Goal: Task Accomplishment & Management: Complete application form

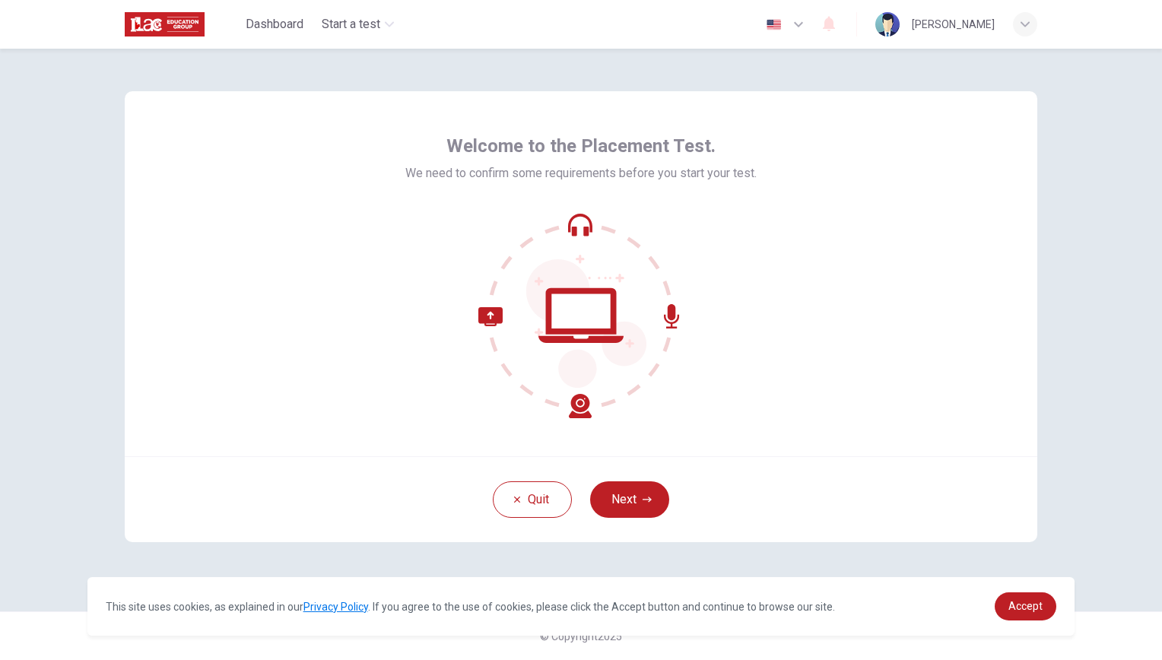
click at [599, 309] on icon at bounding box center [580, 315] width 205 height 205
click at [652, 499] on button "Next" at bounding box center [629, 499] width 79 height 36
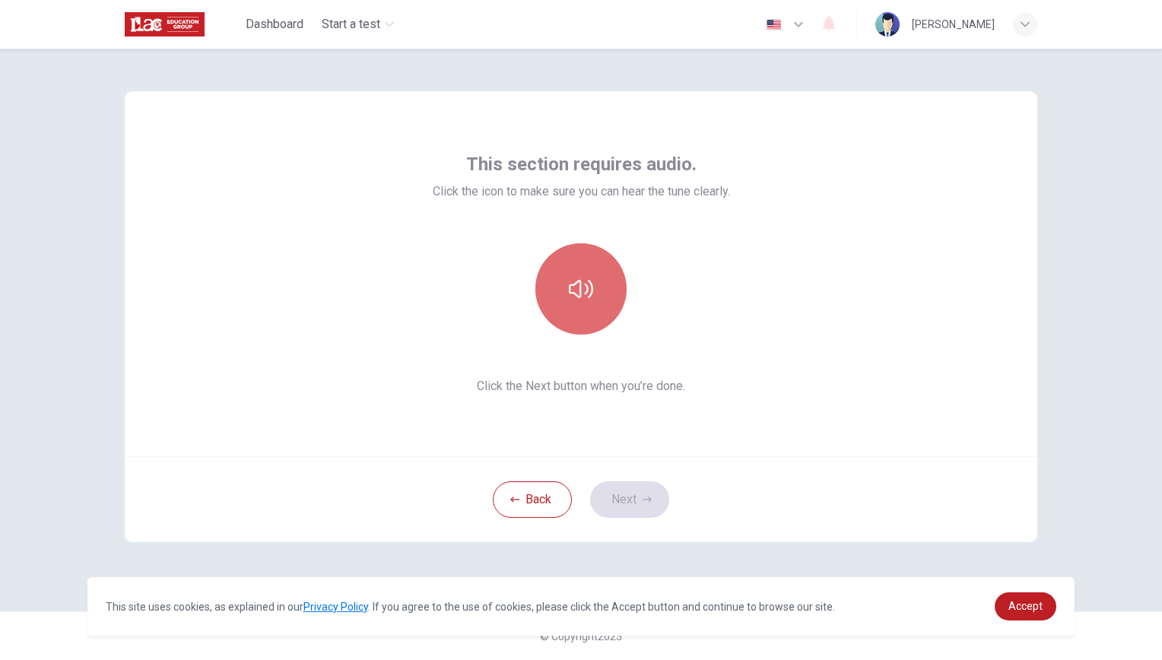
click at [595, 302] on button "button" at bounding box center [580, 288] width 91 height 91
click at [578, 269] on button "button" at bounding box center [580, 288] width 91 height 91
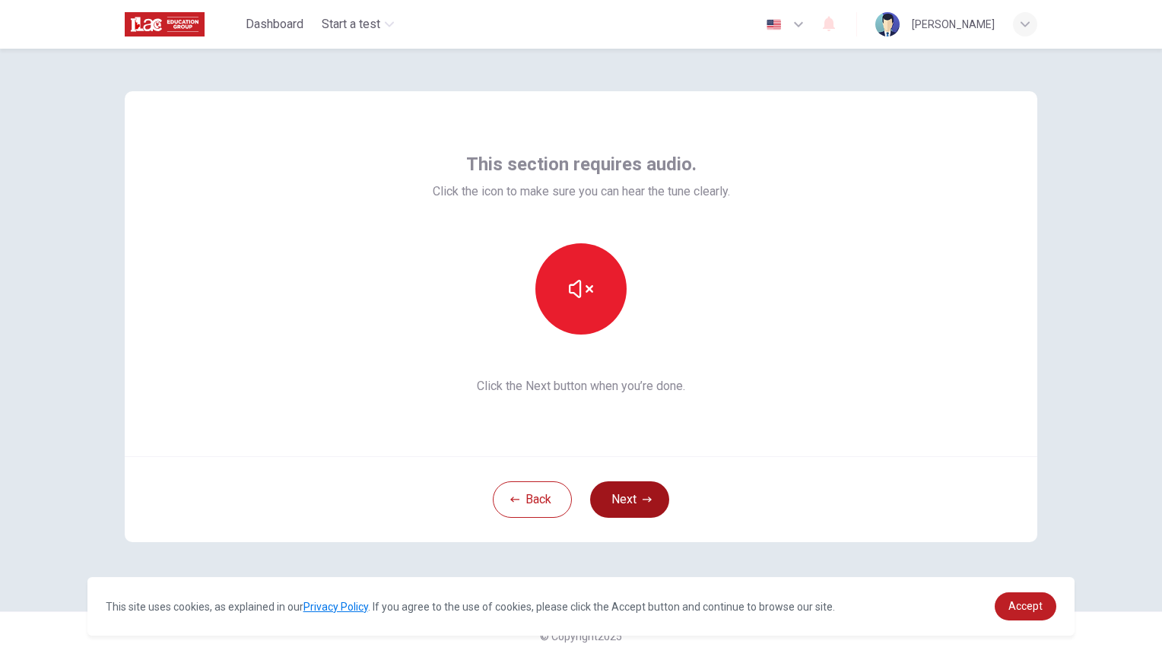
click at [642, 490] on button "Next" at bounding box center [629, 499] width 79 height 36
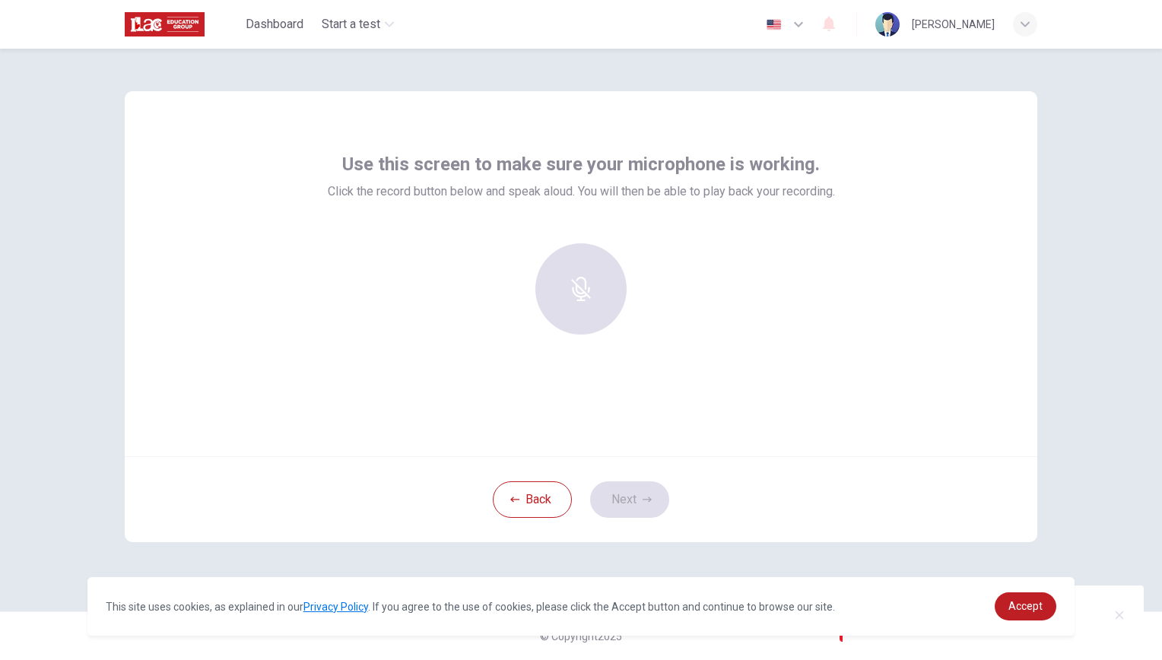
click at [582, 277] on div at bounding box center [581, 288] width 164 height 91
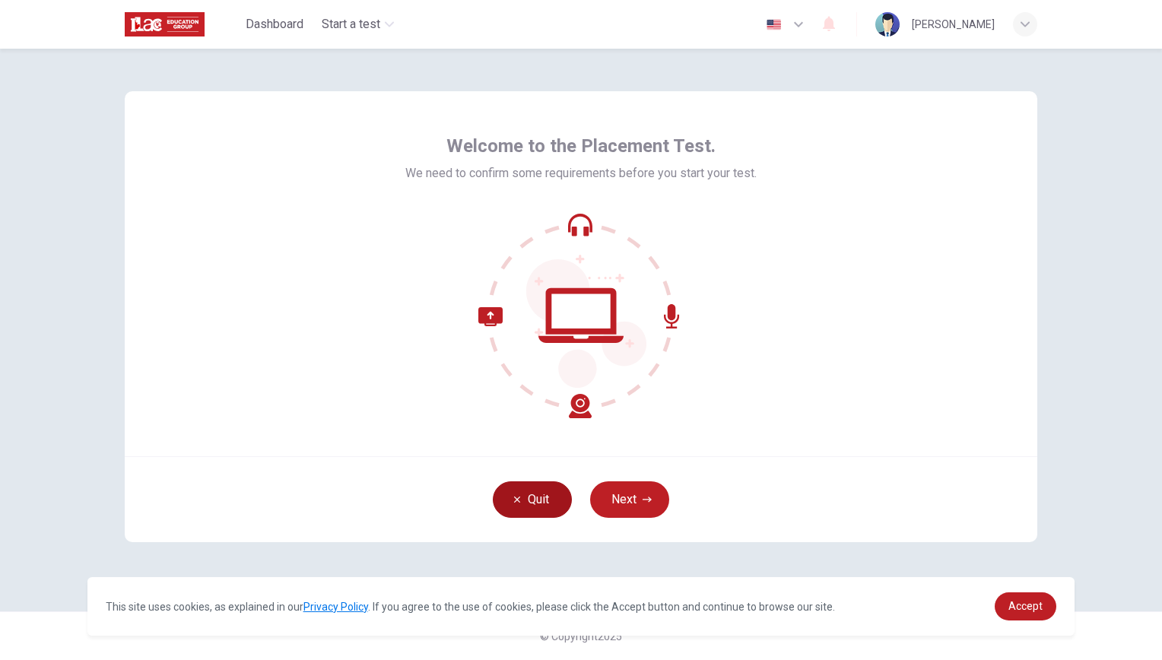
click at [554, 503] on button "Quit" at bounding box center [532, 499] width 79 height 36
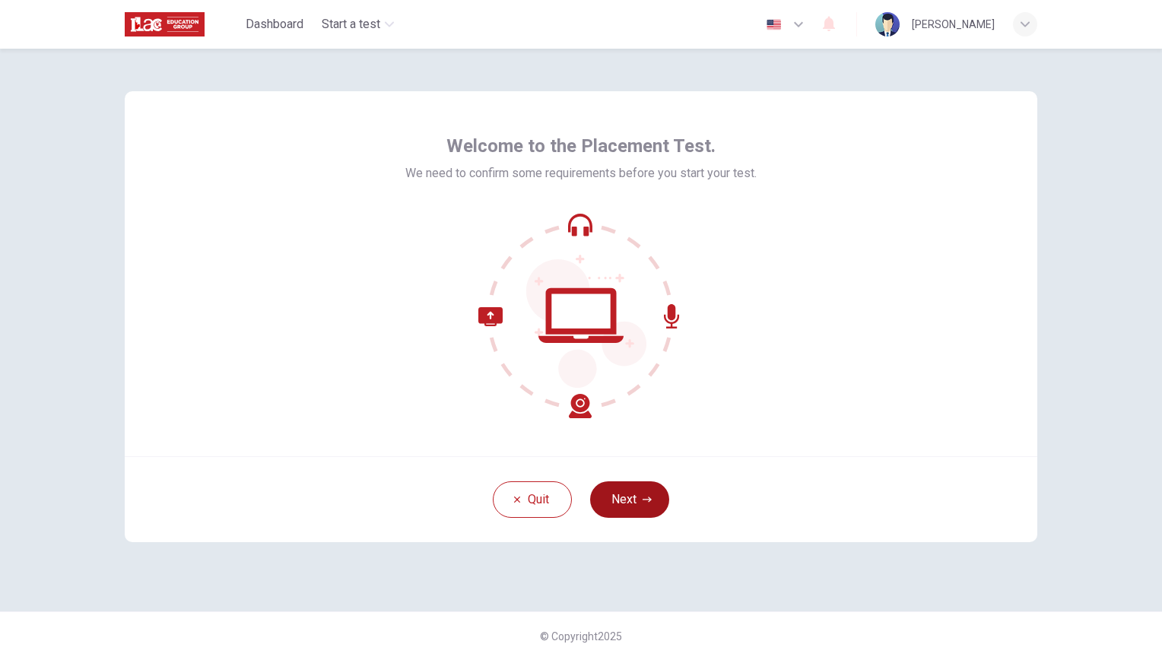
click at [622, 491] on button "Next" at bounding box center [629, 499] width 79 height 36
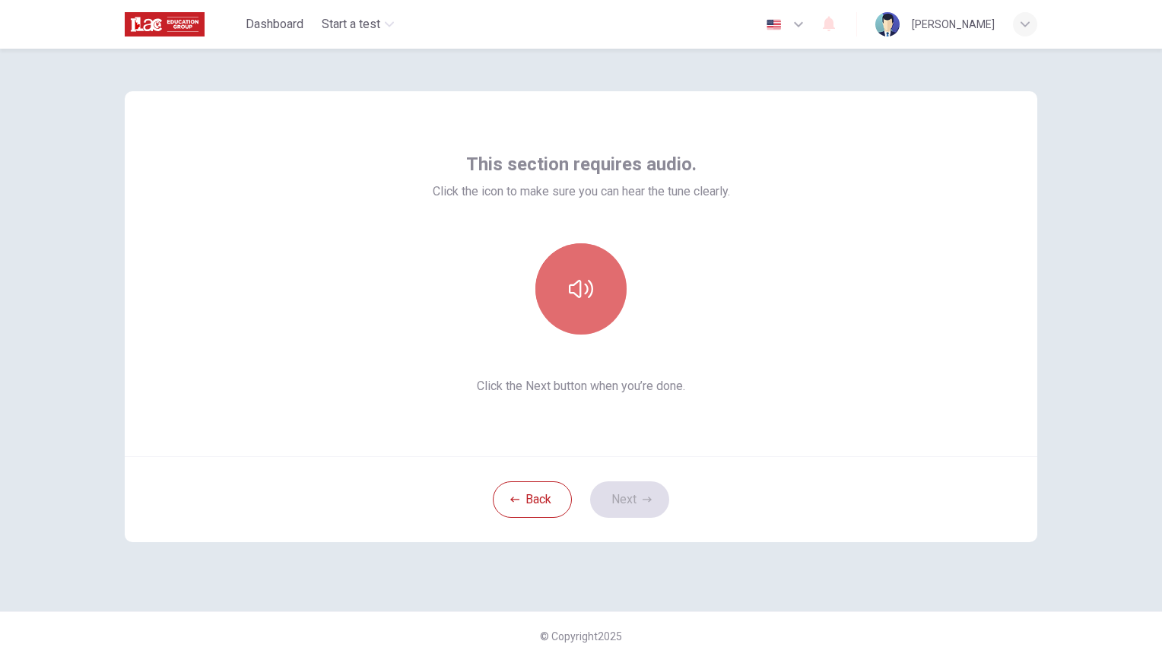
click at [578, 310] on button "button" at bounding box center [580, 288] width 91 height 91
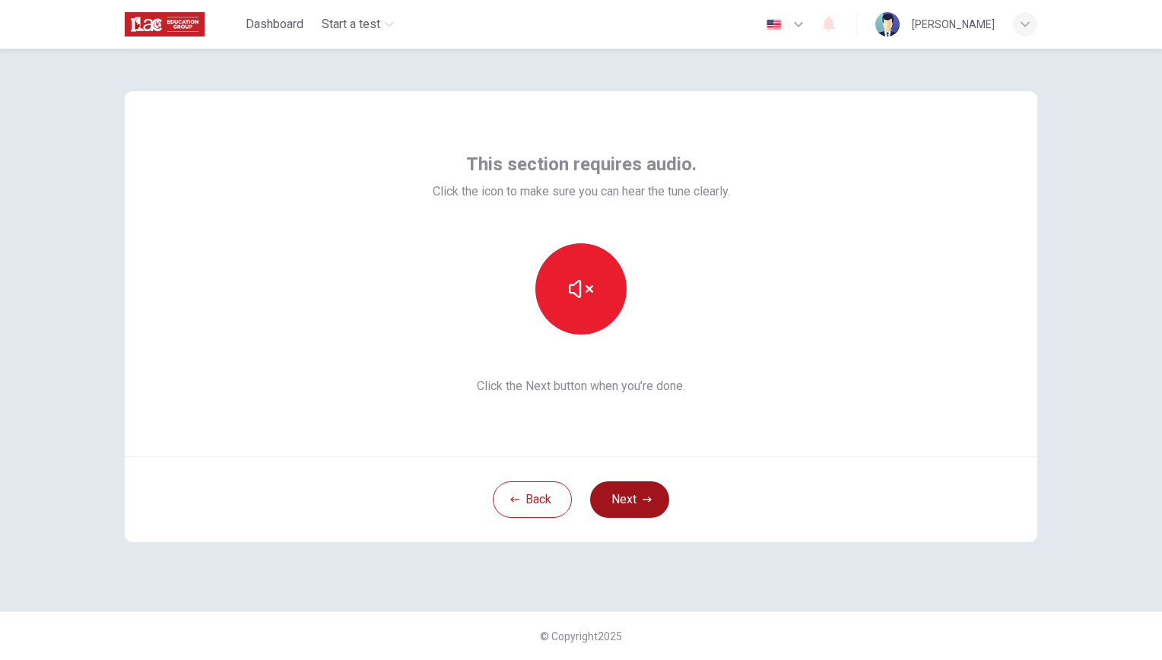
click at [639, 500] on button "Next" at bounding box center [629, 499] width 79 height 36
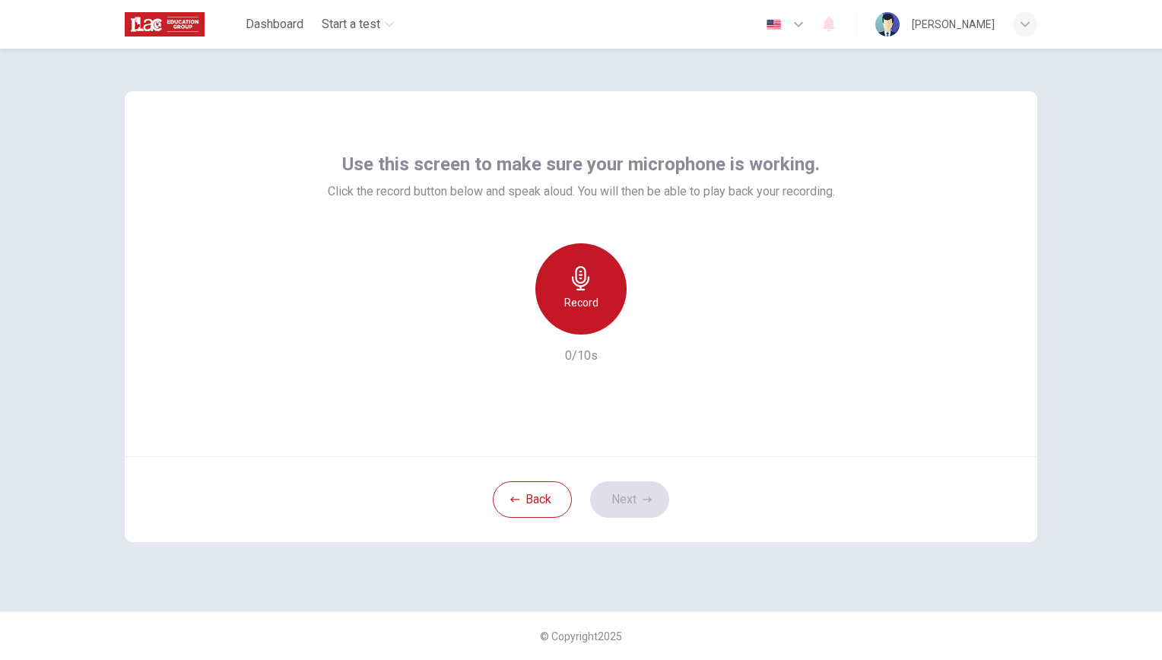
click at [584, 313] on div "Record" at bounding box center [580, 288] width 91 height 91
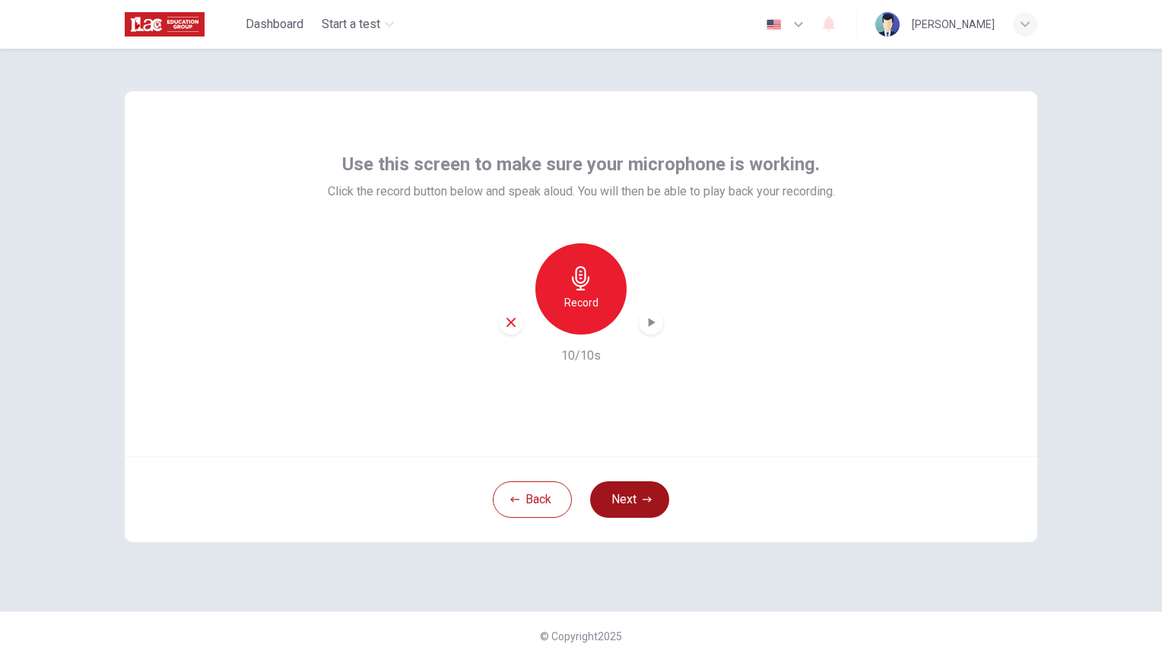
click at [639, 487] on button "Next" at bounding box center [629, 499] width 79 height 36
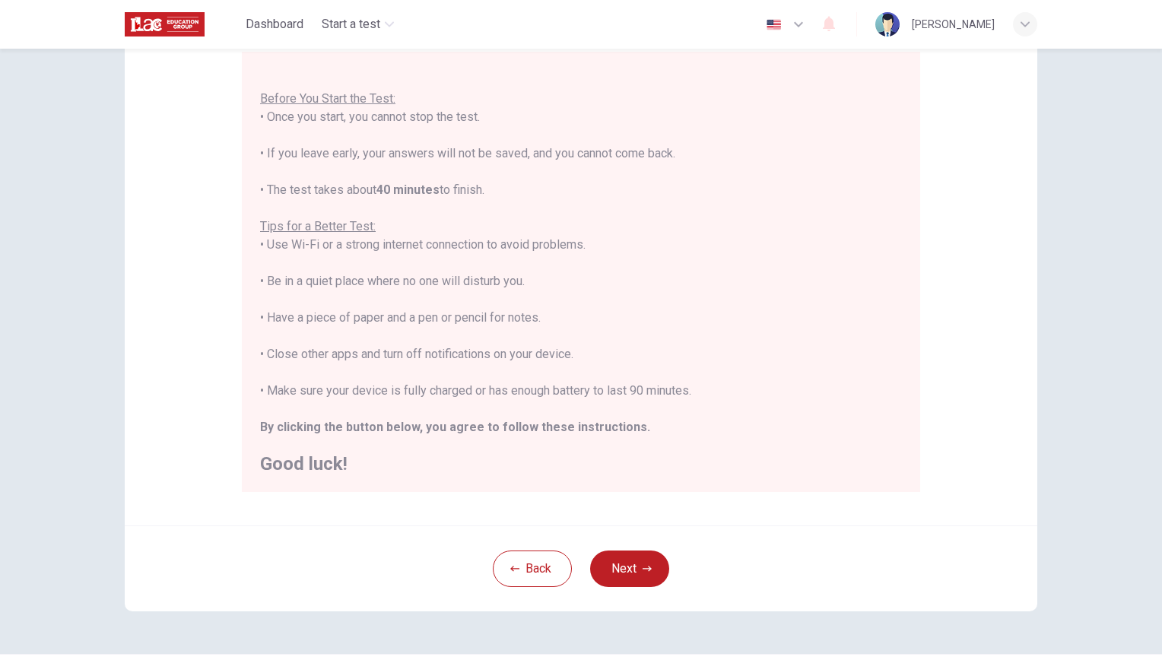
scroll to position [152, 0]
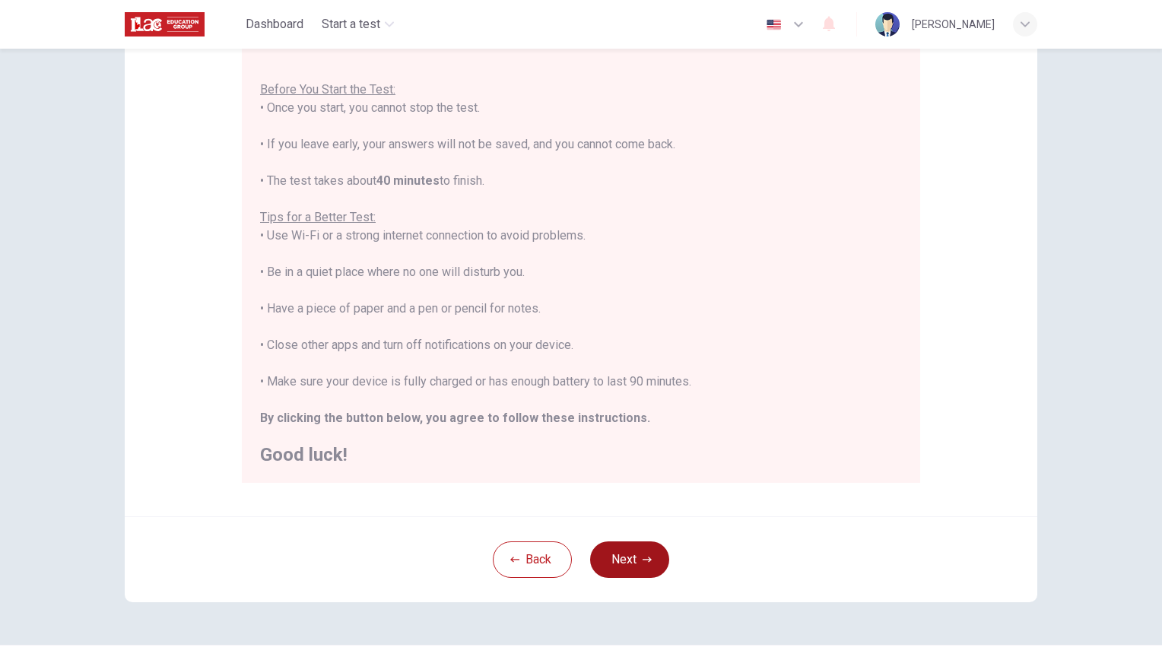
click at [633, 554] on button "Next" at bounding box center [629, 559] width 79 height 36
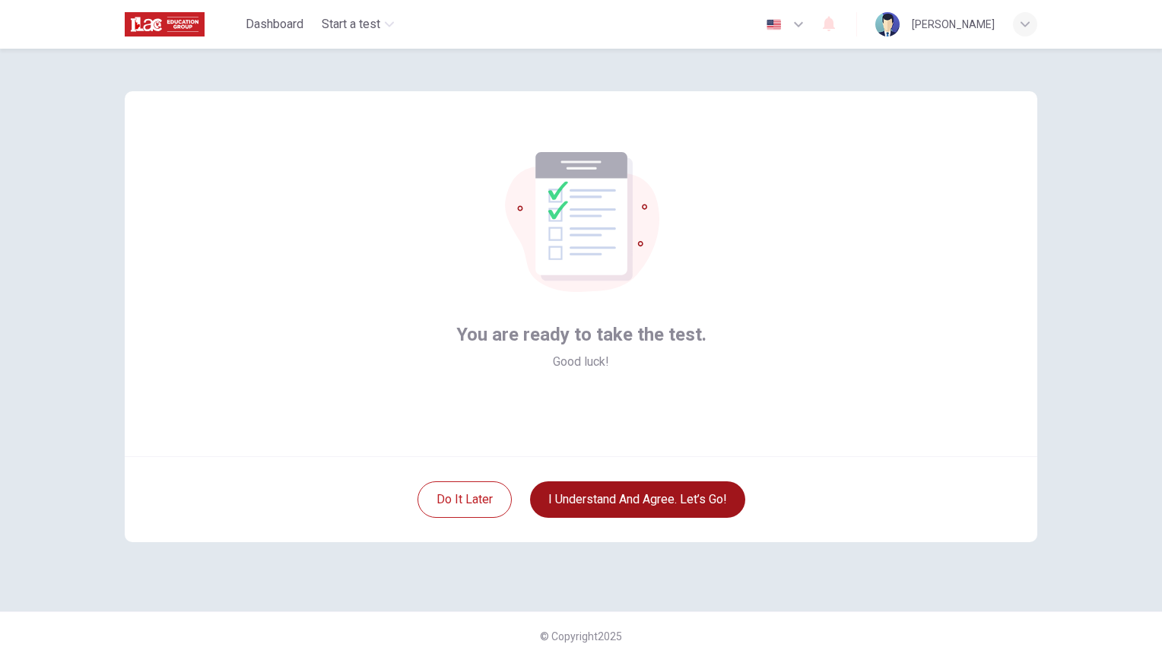
scroll to position [0, 0]
click at [652, 500] on button "I understand and agree. Let’s go!" at bounding box center [637, 499] width 215 height 36
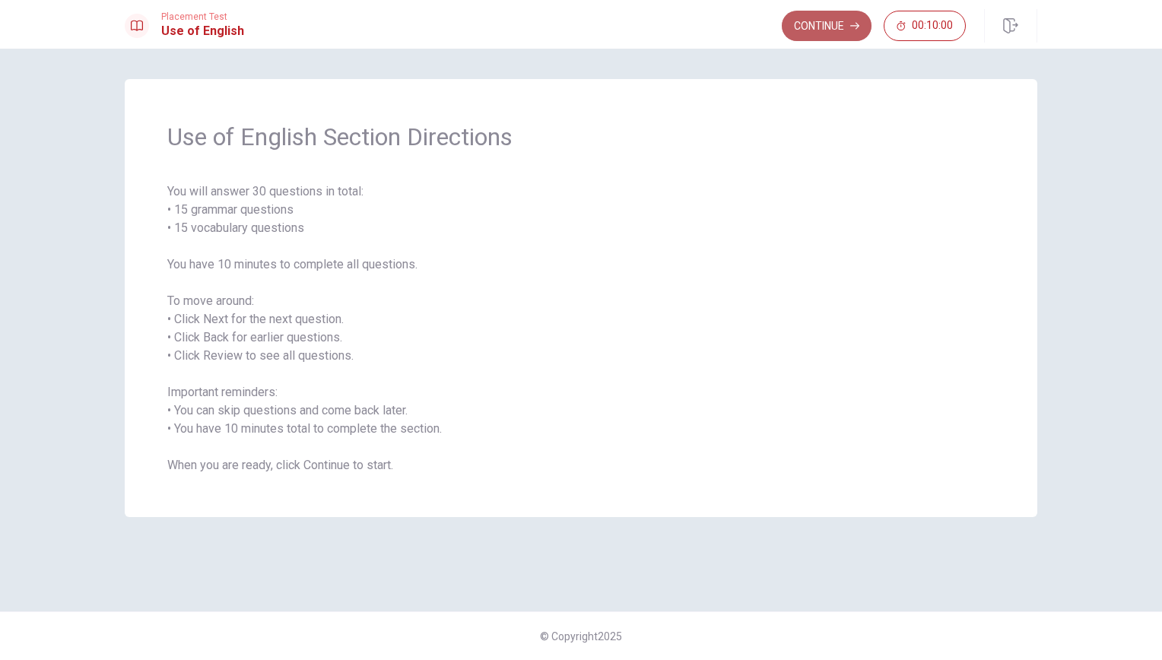
click at [862, 33] on button "Continue" at bounding box center [827, 26] width 90 height 30
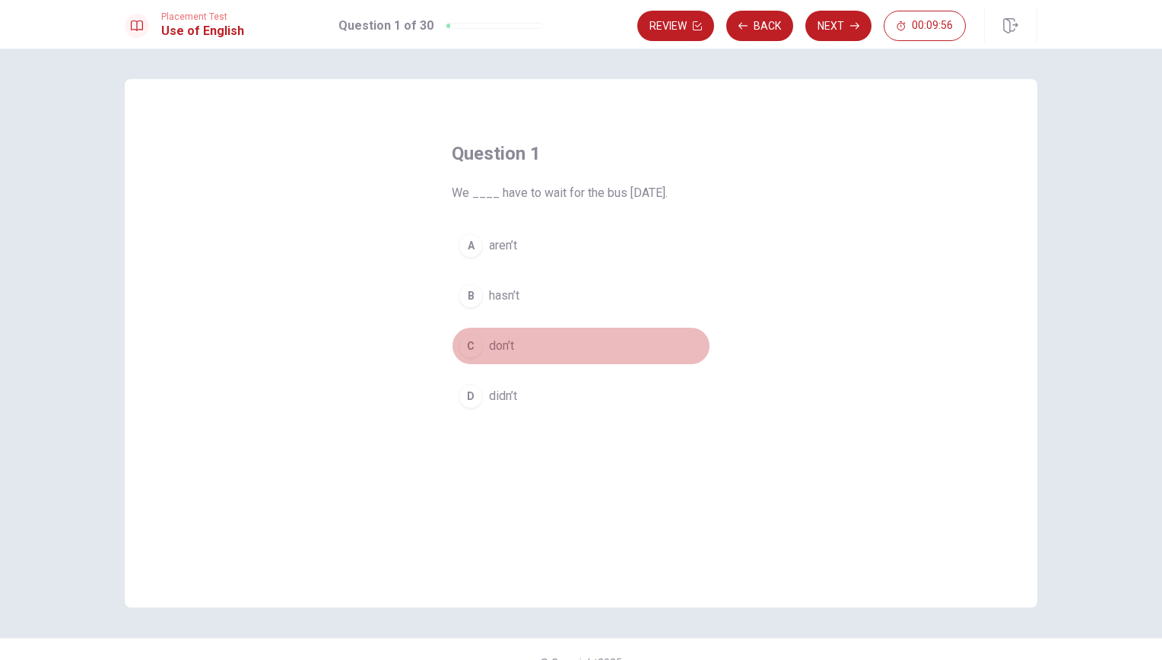
click at [502, 344] on span "don’t" at bounding box center [501, 346] width 25 height 18
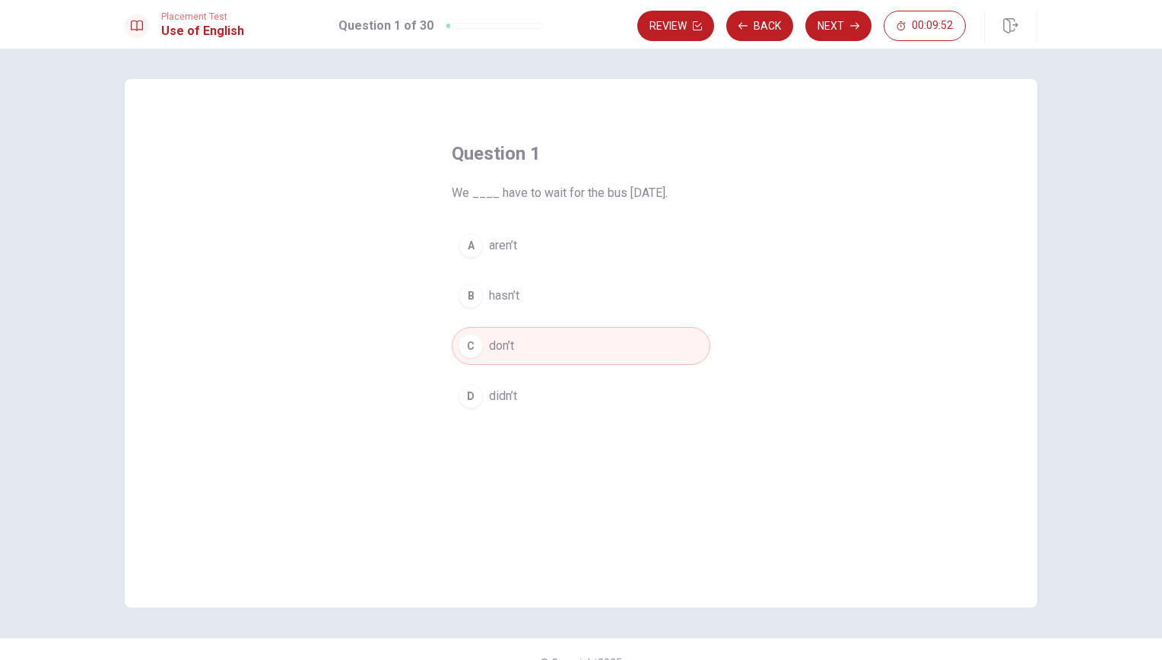
click at [493, 403] on span "didn’t" at bounding box center [503, 396] width 28 height 18
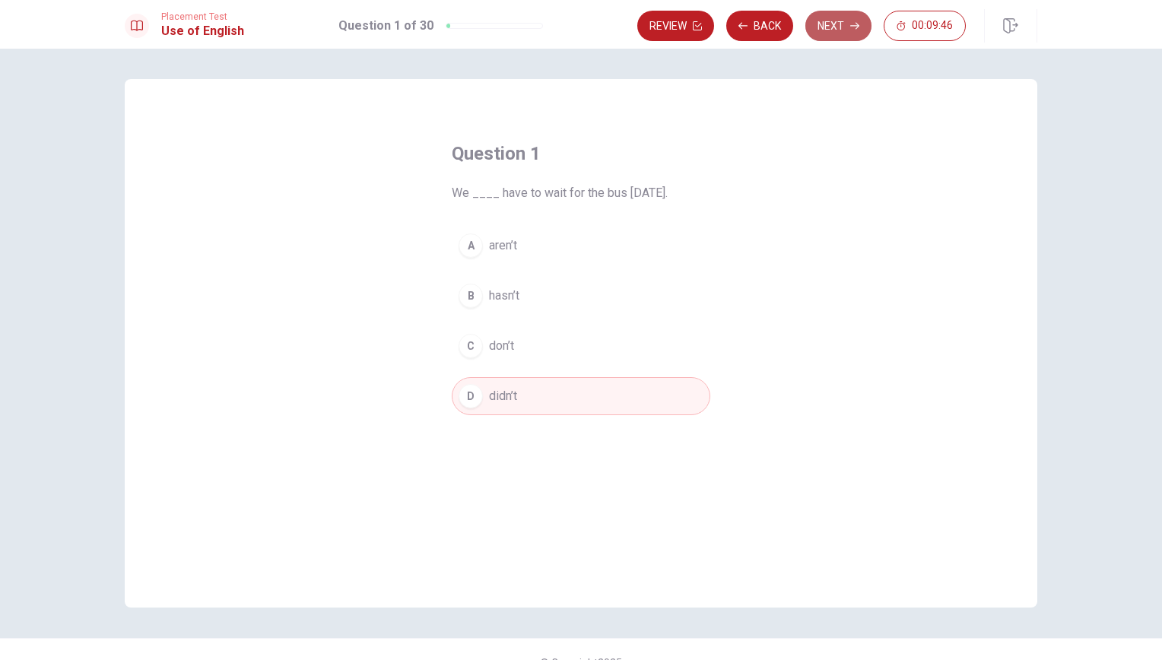
click at [838, 26] on button "Next" at bounding box center [838, 26] width 66 height 30
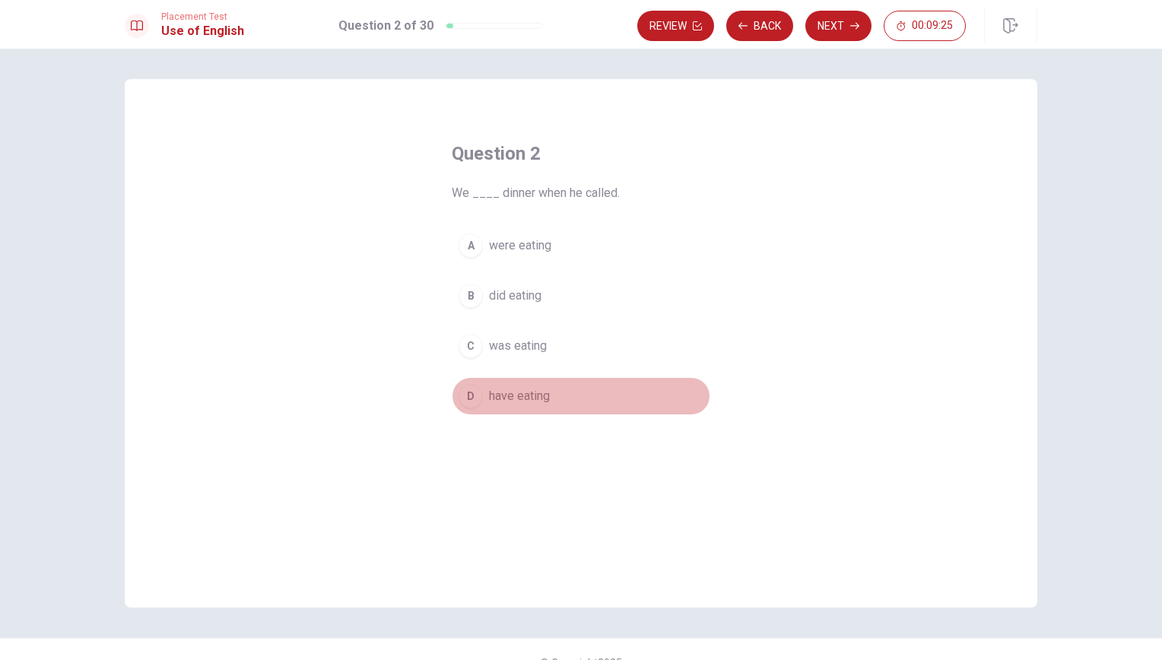
click at [503, 387] on span "have eating" at bounding box center [519, 396] width 61 height 18
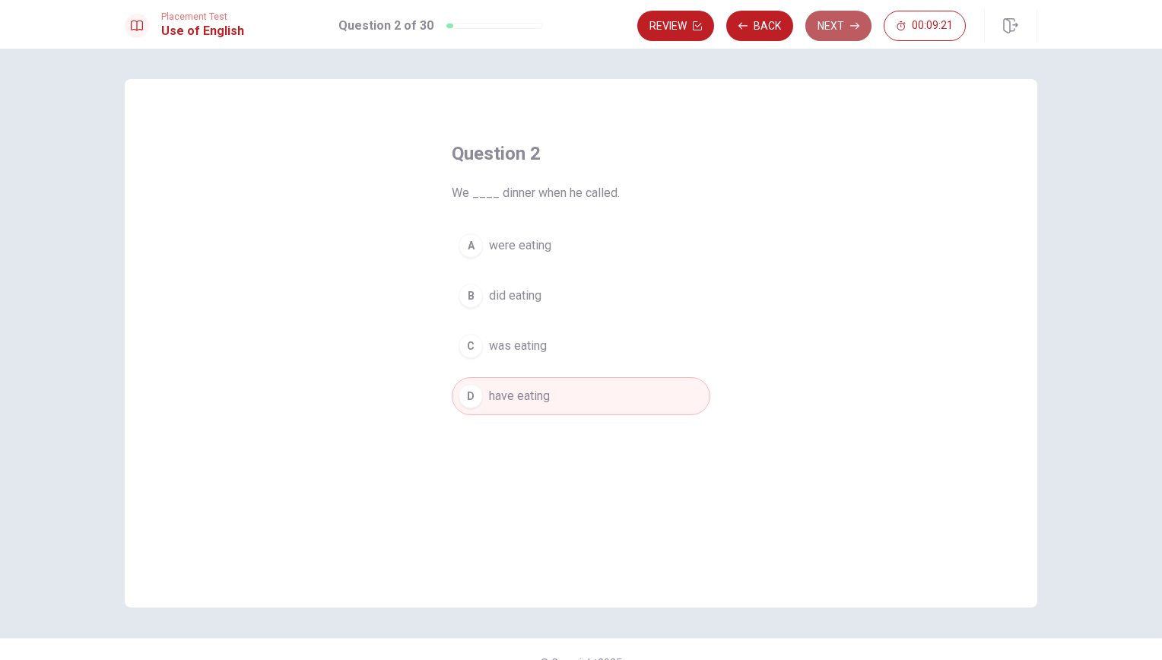
click at [843, 31] on button "Next" at bounding box center [838, 26] width 66 height 30
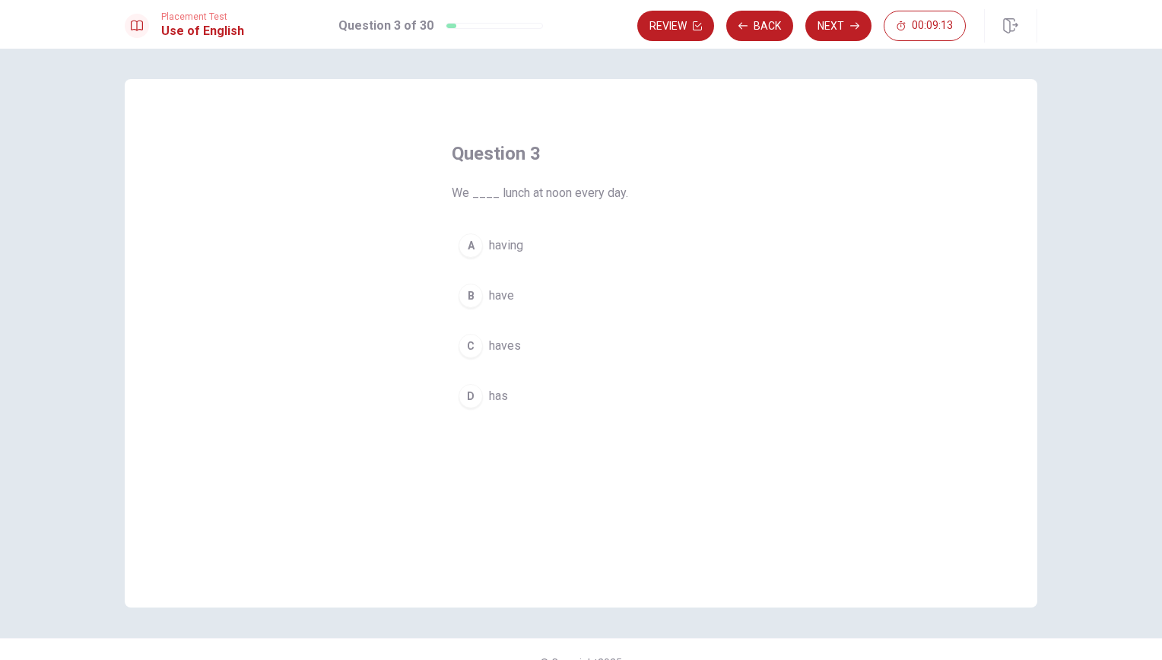
click at [510, 292] on button "B have" at bounding box center [581, 296] width 259 height 38
click at [847, 26] on button "Next" at bounding box center [838, 26] width 66 height 30
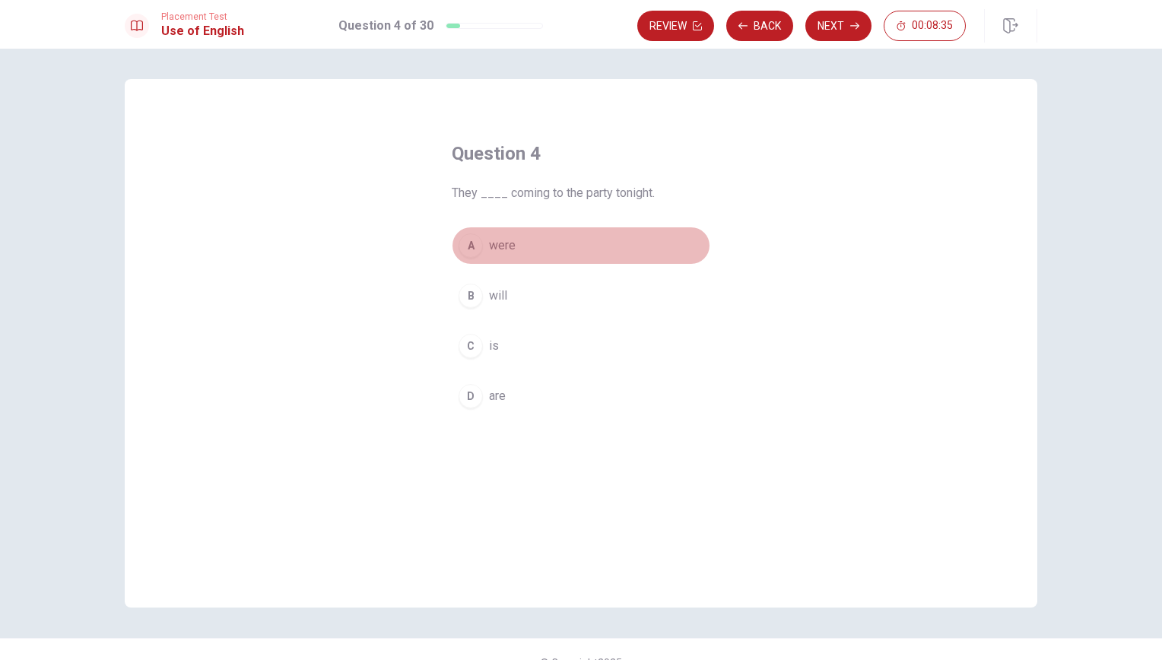
click at [502, 249] on span "were" at bounding box center [502, 245] width 27 height 18
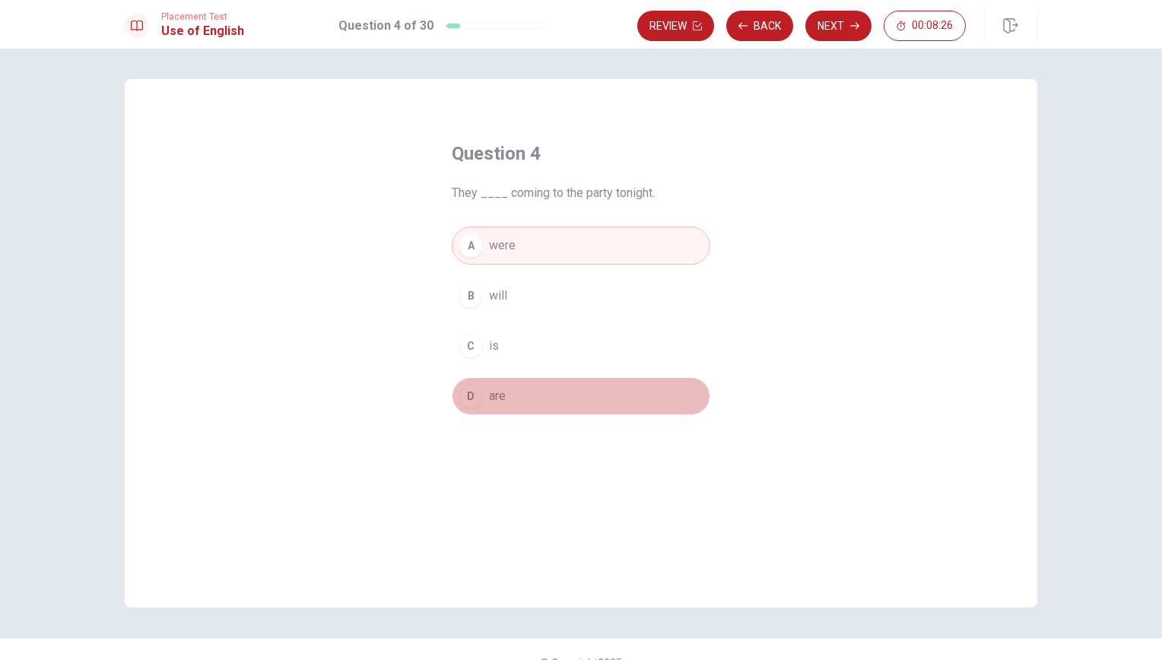
click at [503, 392] on button "D are" at bounding box center [581, 396] width 259 height 38
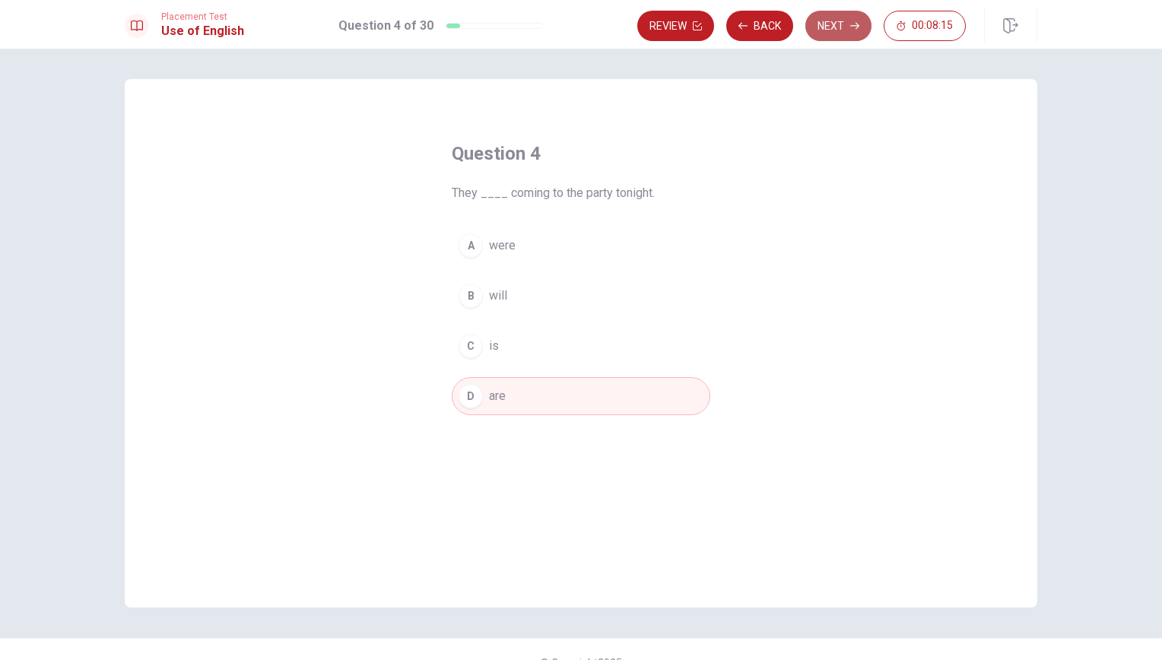
click at [843, 25] on button "Next" at bounding box center [838, 26] width 66 height 30
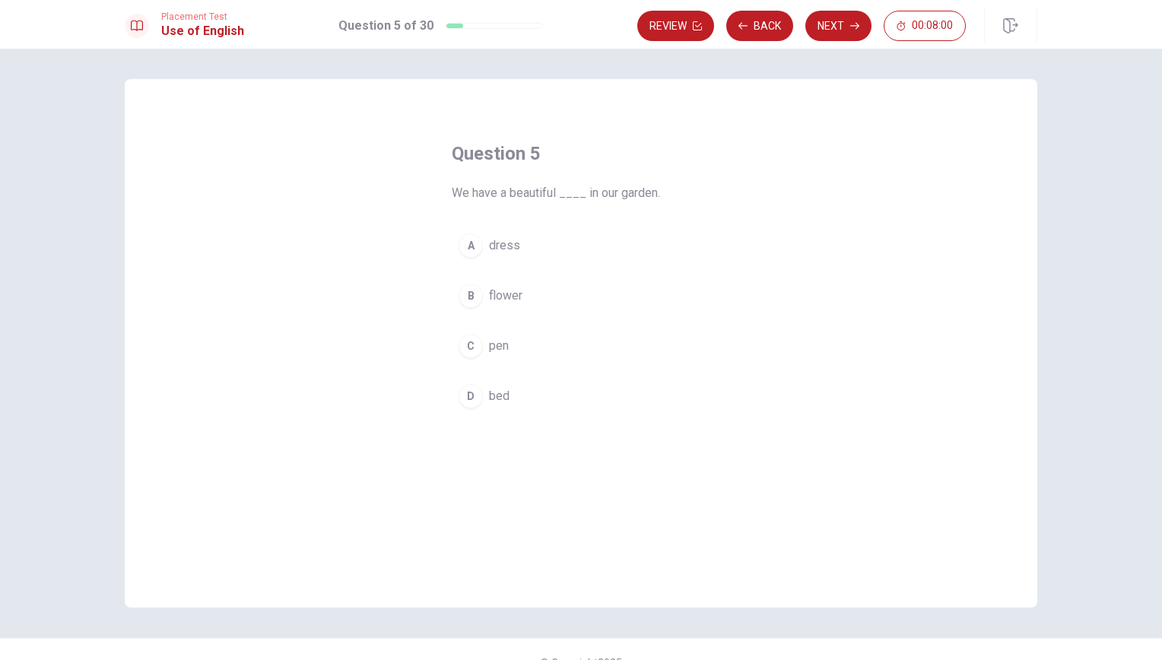
click at [491, 292] on span "flower" at bounding box center [505, 296] width 33 height 18
click at [833, 22] on button "Next" at bounding box center [838, 26] width 66 height 30
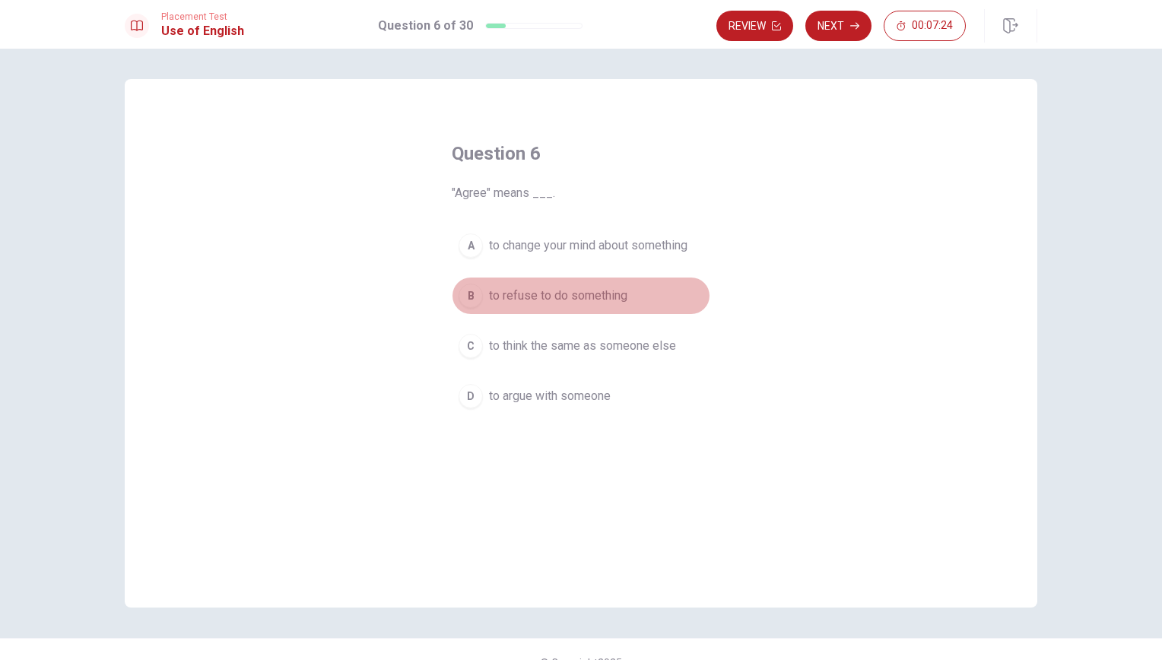
click at [588, 300] on span "to refuse to do something" at bounding box center [558, 296] width 138 height 18
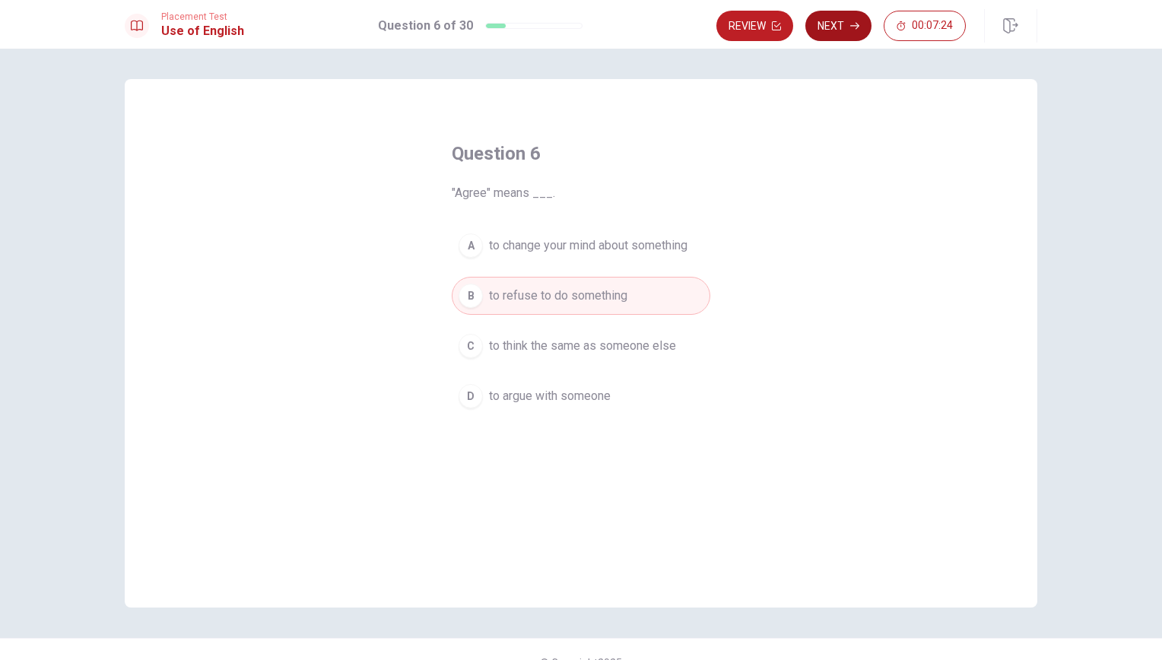
click at [833, 33] on button "Next" at bounding box center [838, 26] width 66 height 30
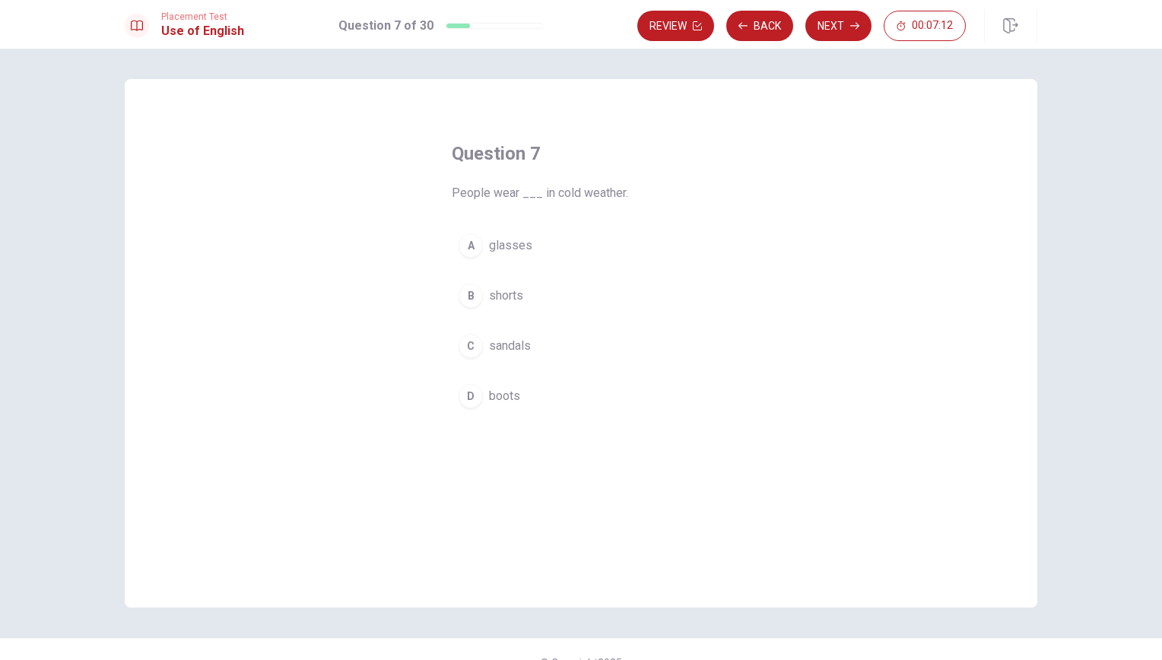
click at [506, 396] on span "boots" at bounding box center [504, 396] width 31 height 18
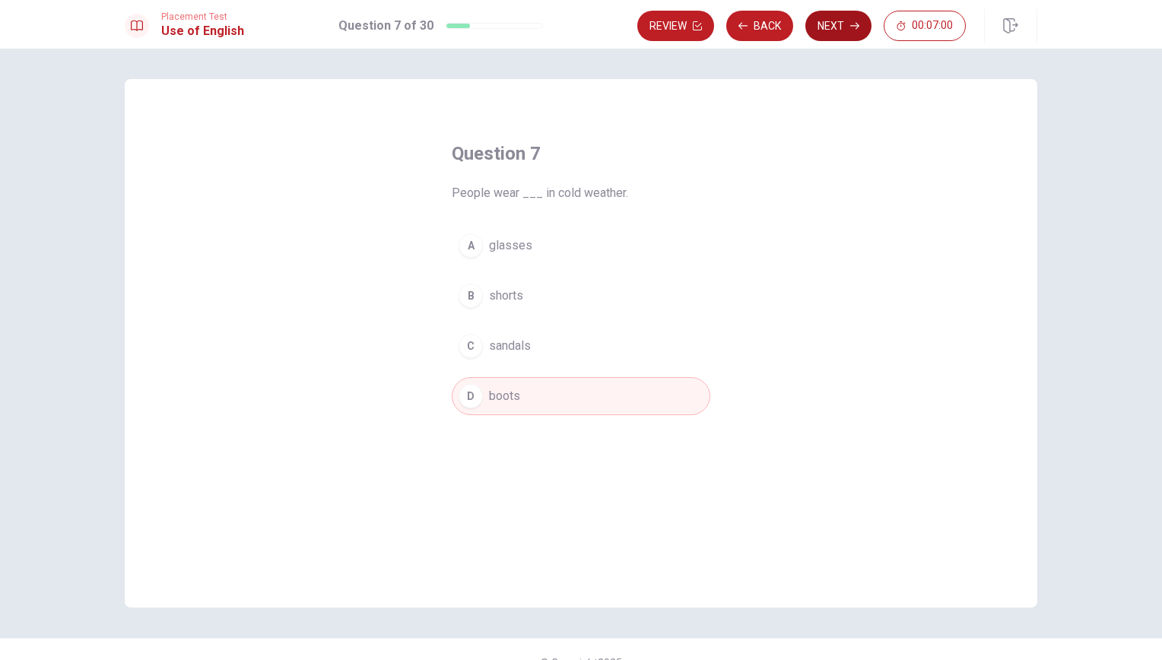
click at [840, 27] on button "Next" at bounding box center [838, 26] width 66 height 30
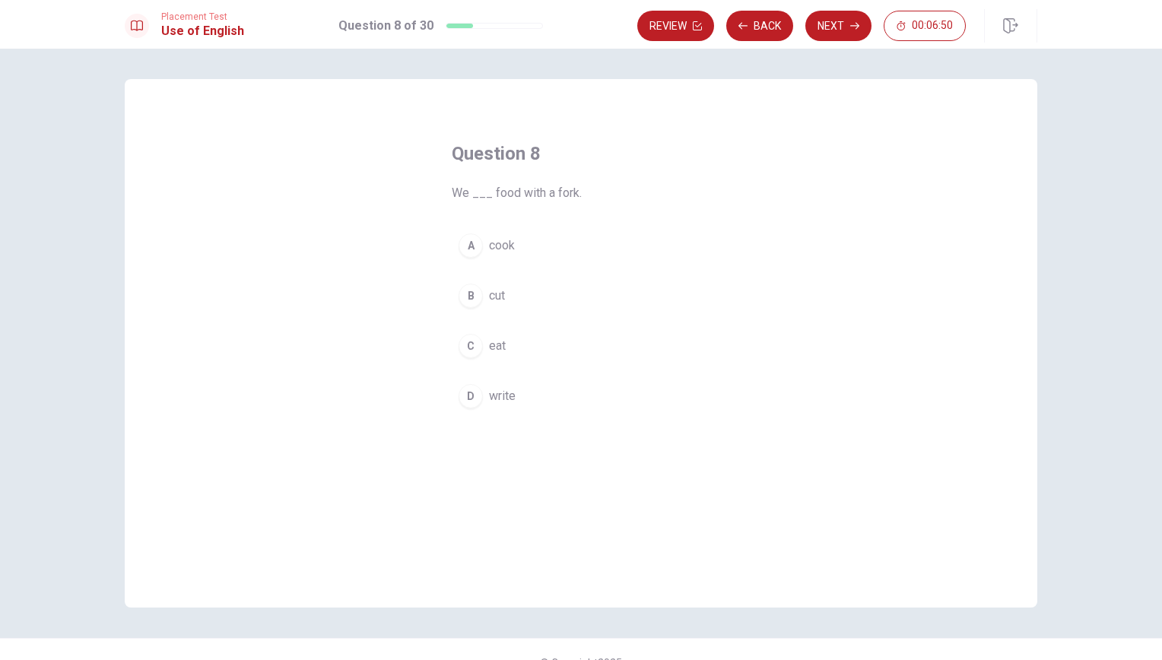
click at [489, 347] on span "eat" at bounding box center [497, 346] width 17 height 18
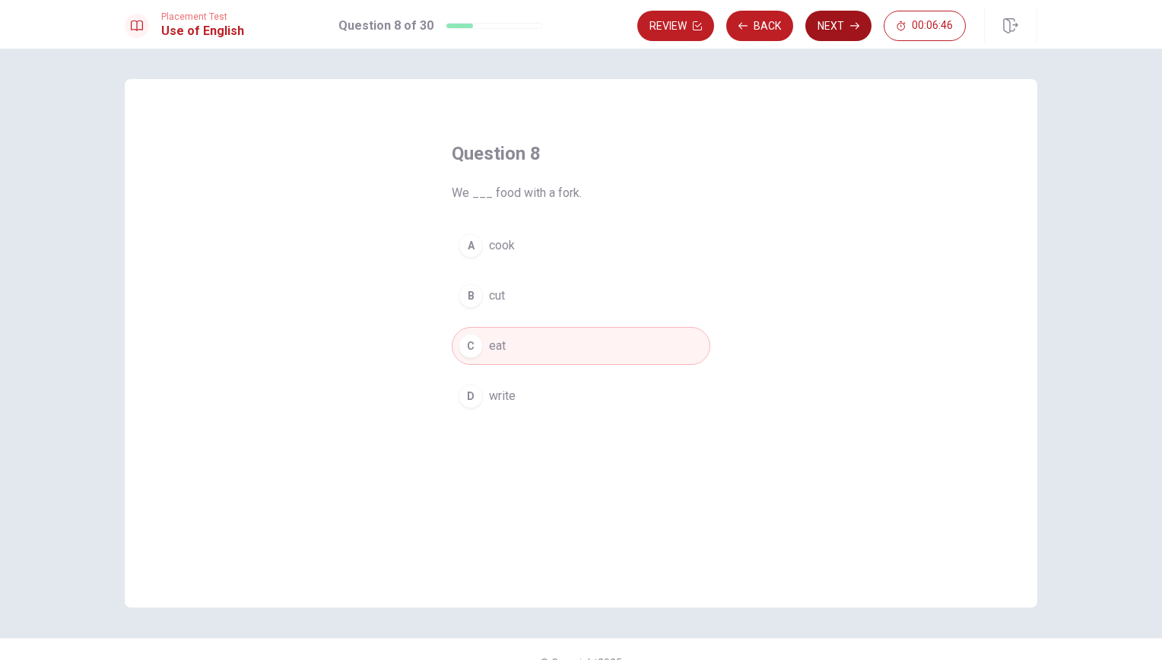
click at [830, 17] on button "Next" at bounding box center [838, 26] width 66 height 30
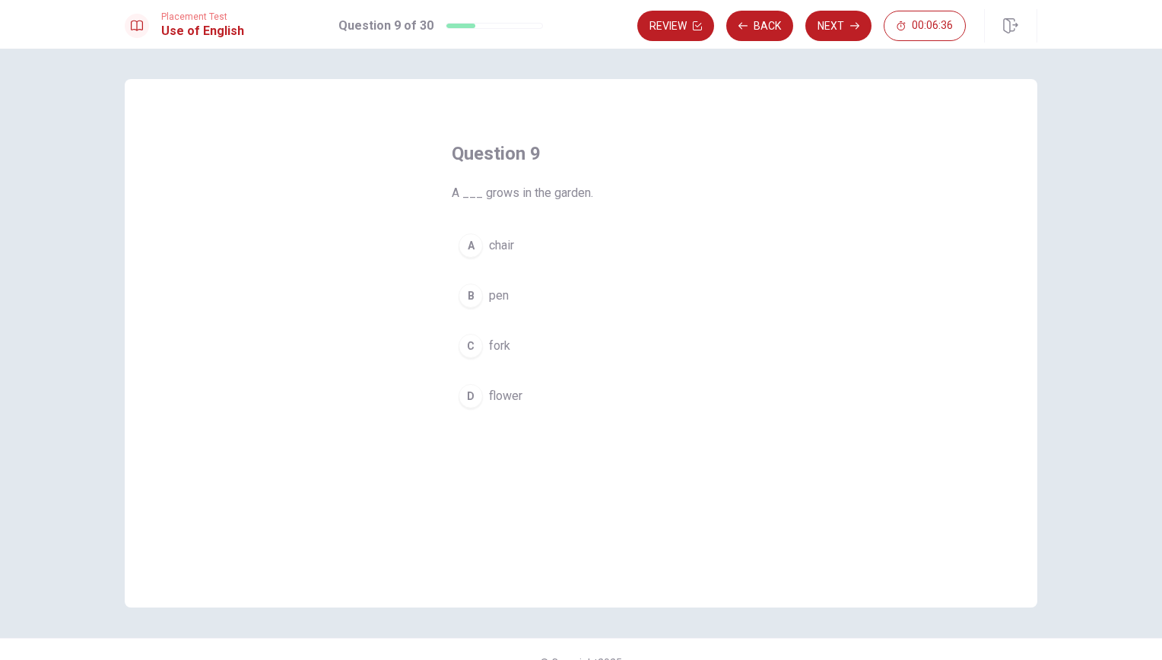
click at [514, 392] on span "flower" at bounding box center [505, 396] width 33 height 18
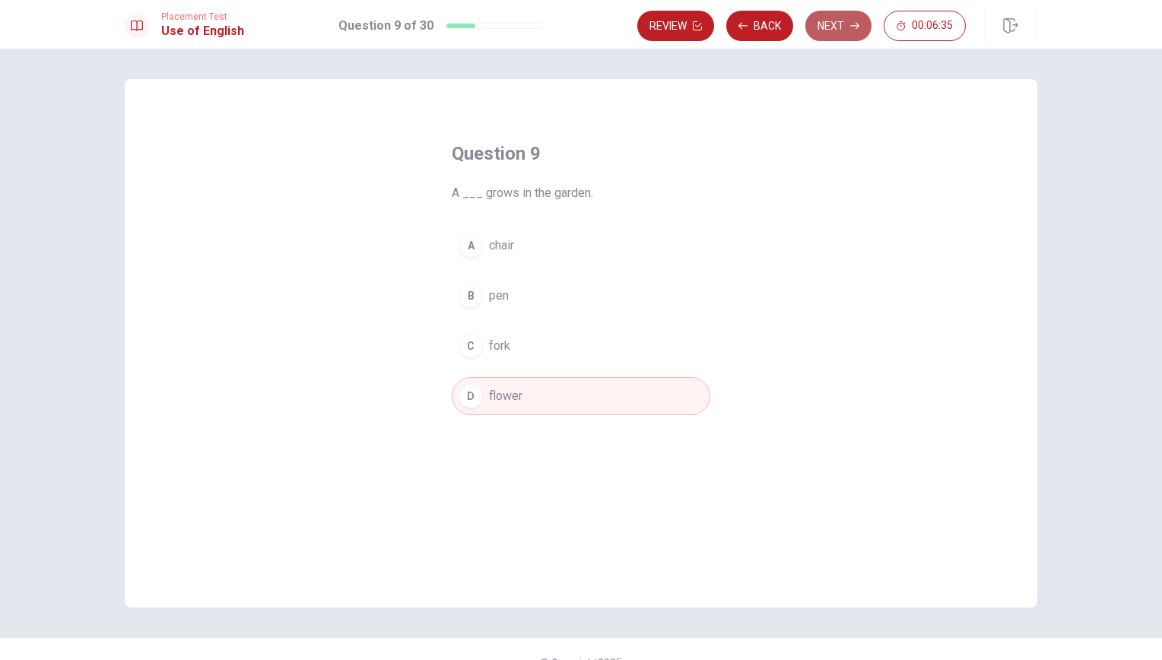
click at [836, 30] on button "Next" at bounding box center [838, 26] width 66 height 30
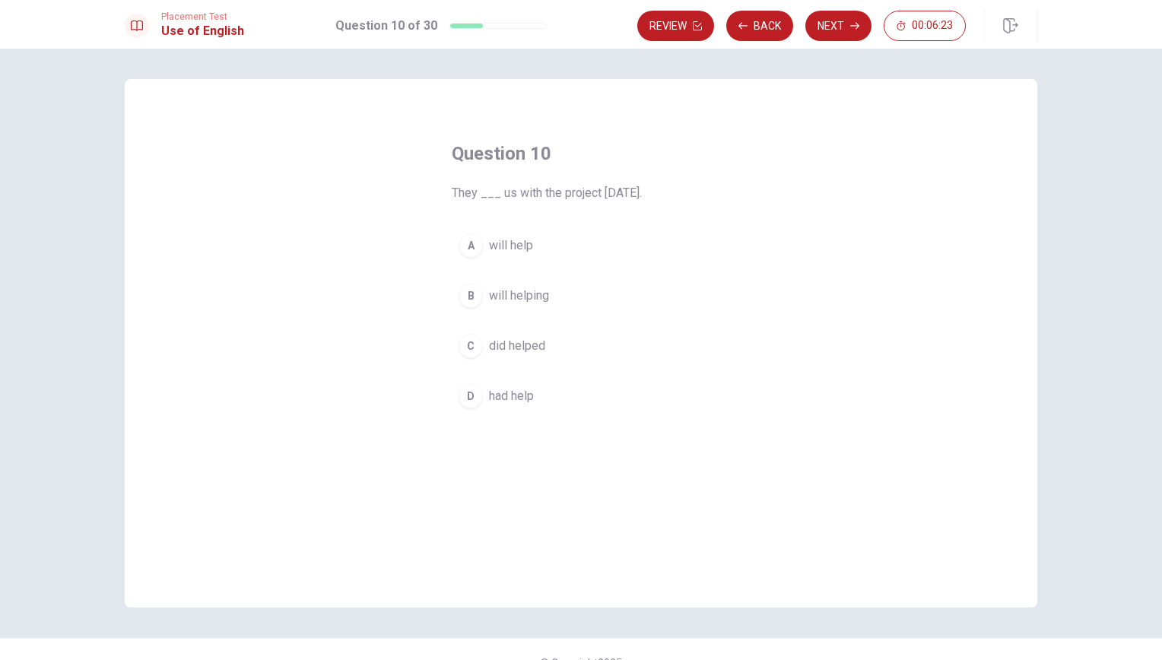
click at [516, 246] on span "will help" at bounding box center [511, 245] width 44 height 18
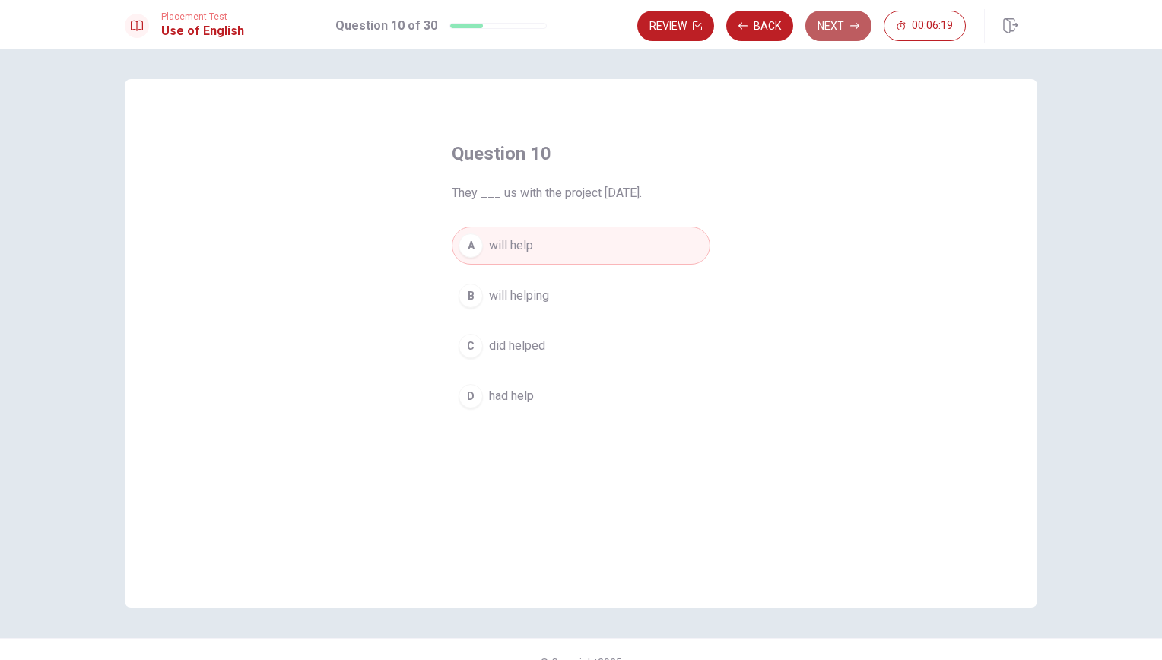
click at [846, 38] on button "Next" at bounding box center [838, 26] width 66 height 30
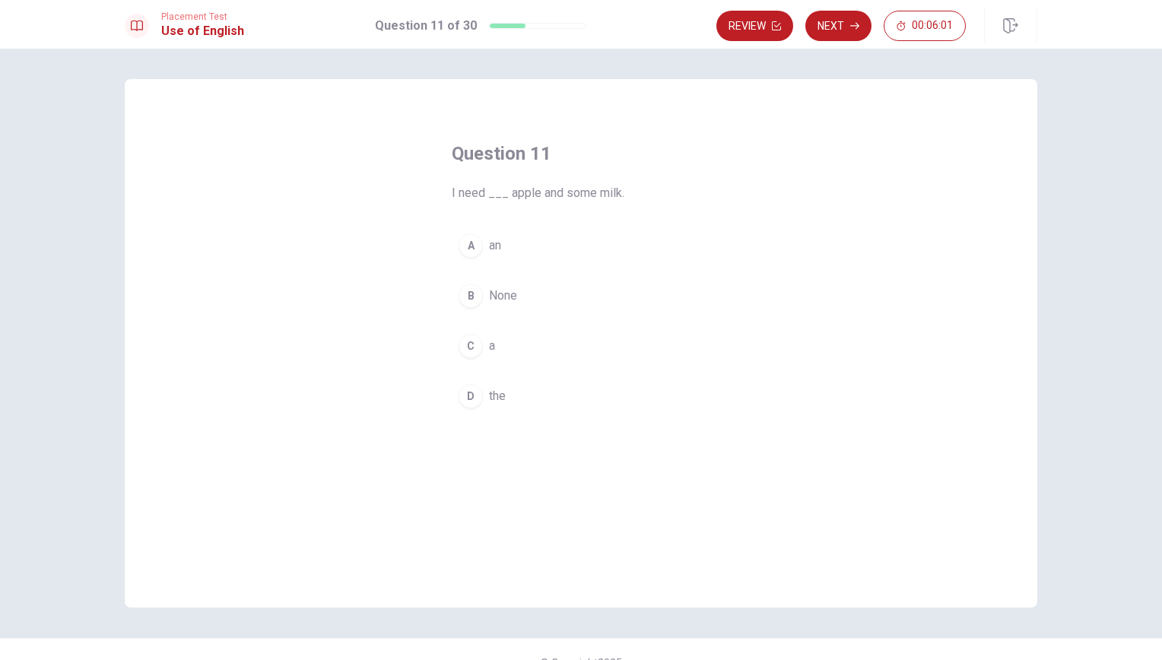
click at [489, 340] on span "a" at bounding box center [492, 346] width 6 height 18
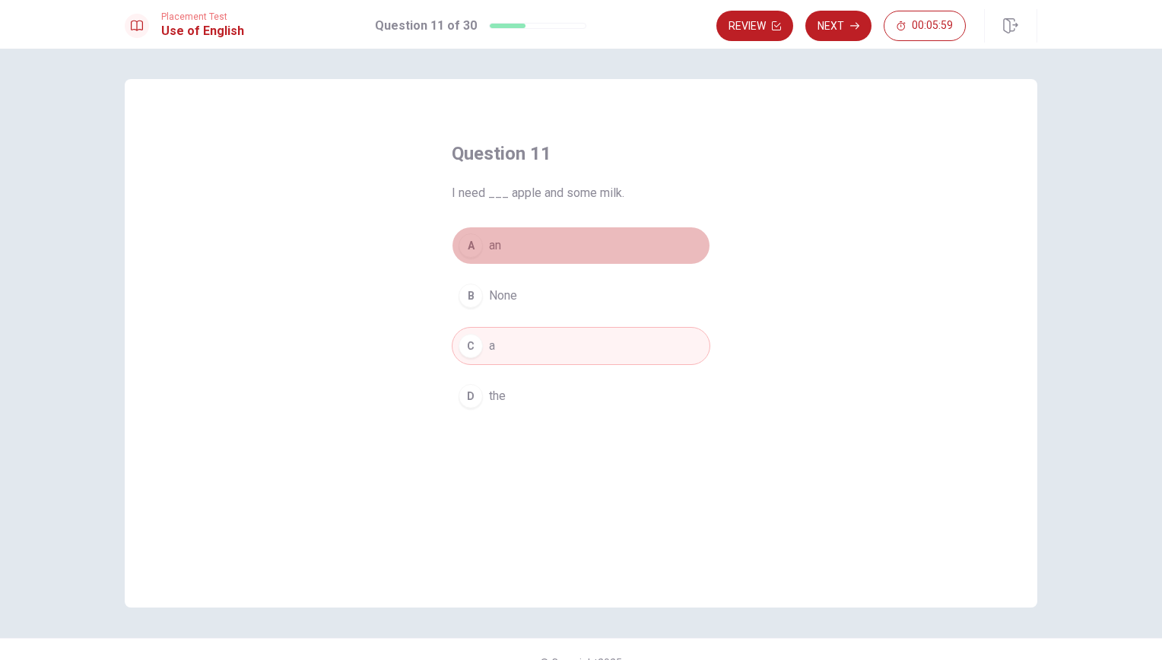
click at [500, 258] on button "A an" at bounding box center [581, 246] width 259 height 38
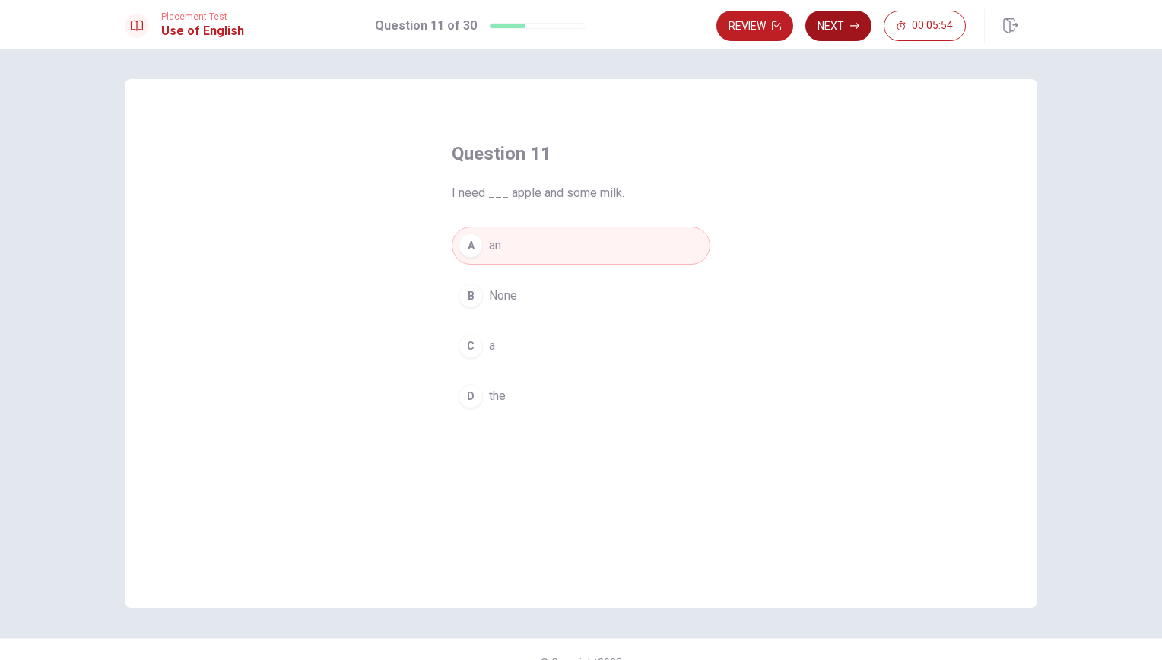
click at [864, 21] on button "Next" at bounding box center [838, 26] width 66 height 30
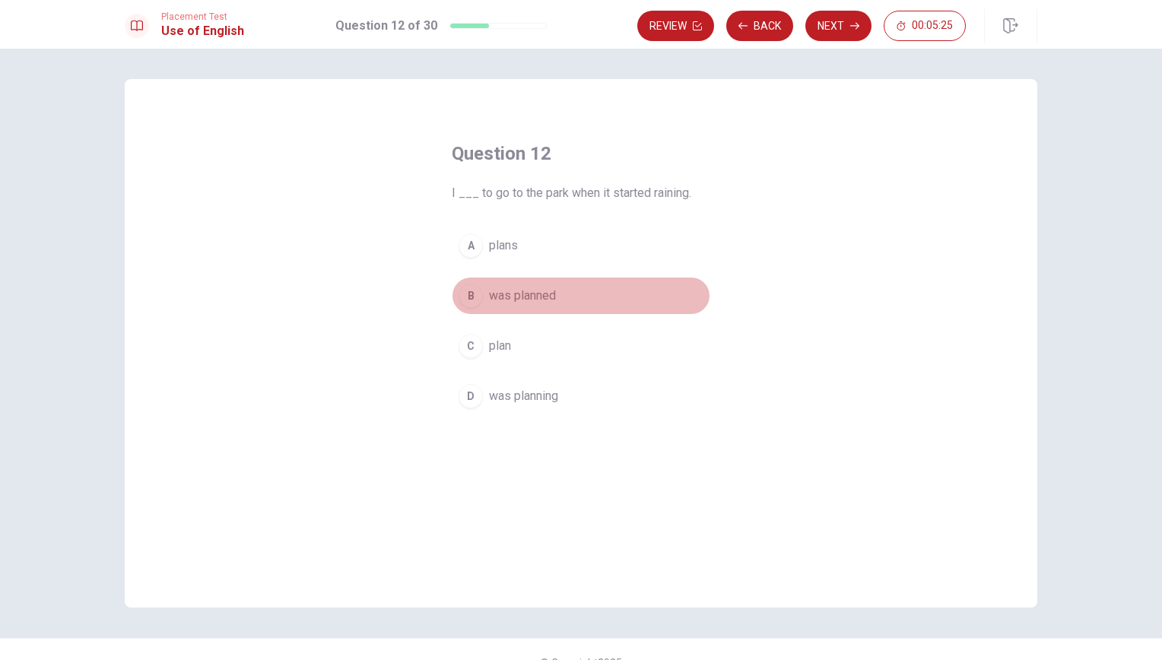
click at [508, 294] on span "was planned" at bounding box center [522, 296] width 67 height 18
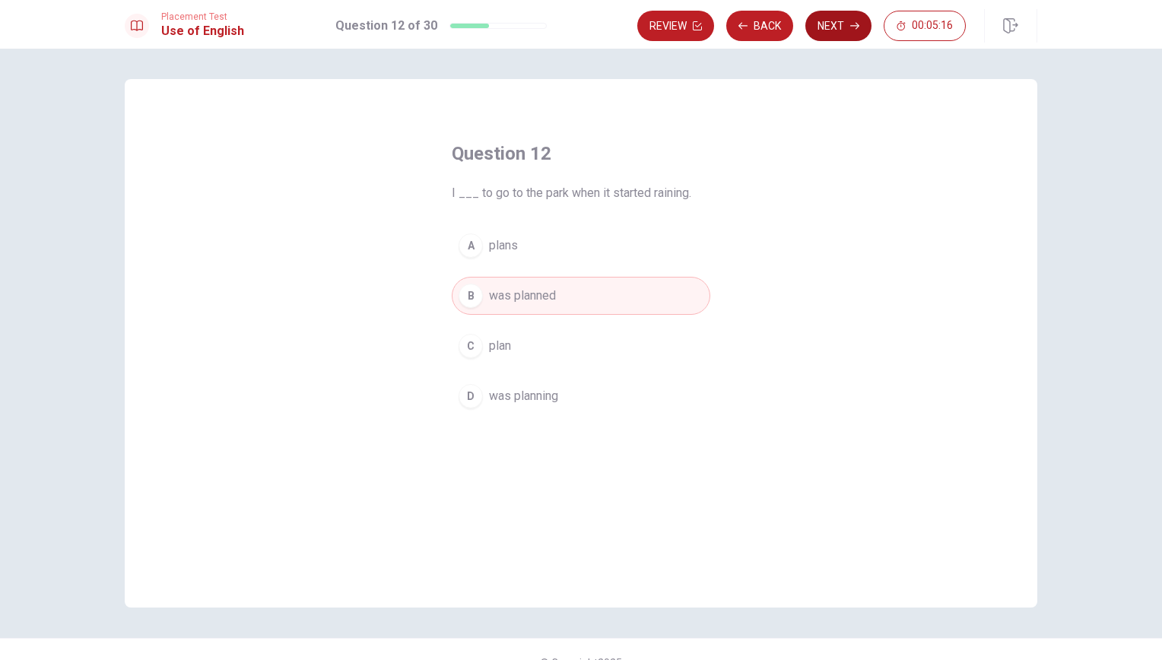
click at [840, 24] on button "Next" at bounding box center [838, 26] width 66 height 30
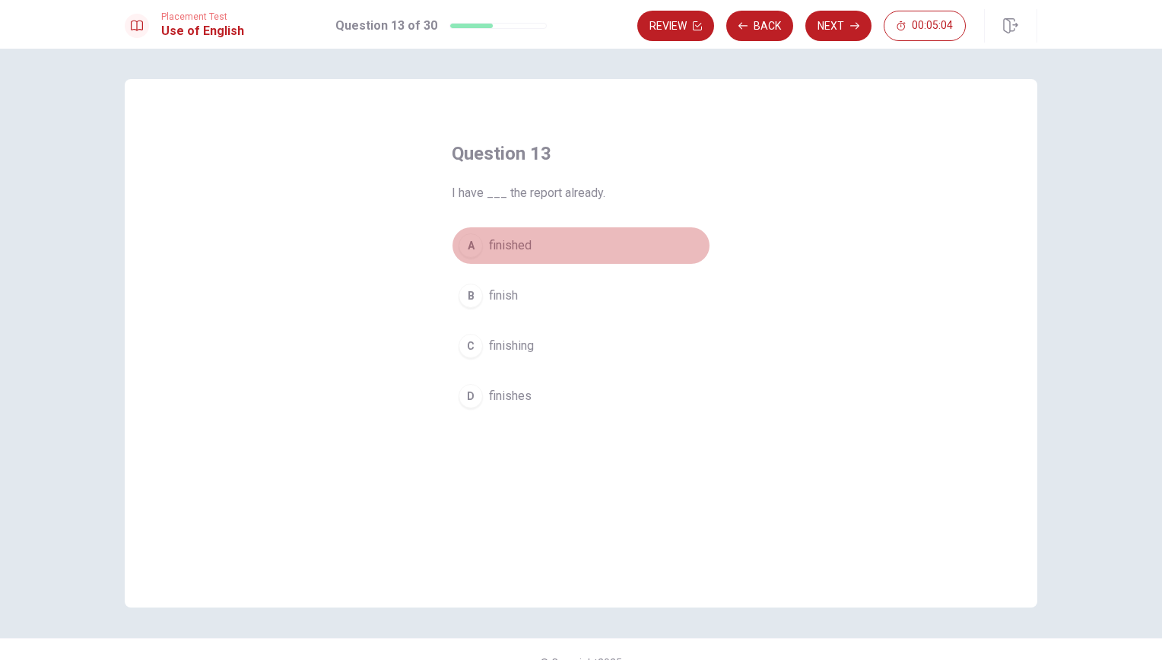
click at [511, 246] on span "finished" at bounding box center [510, 245] width 43 height 18
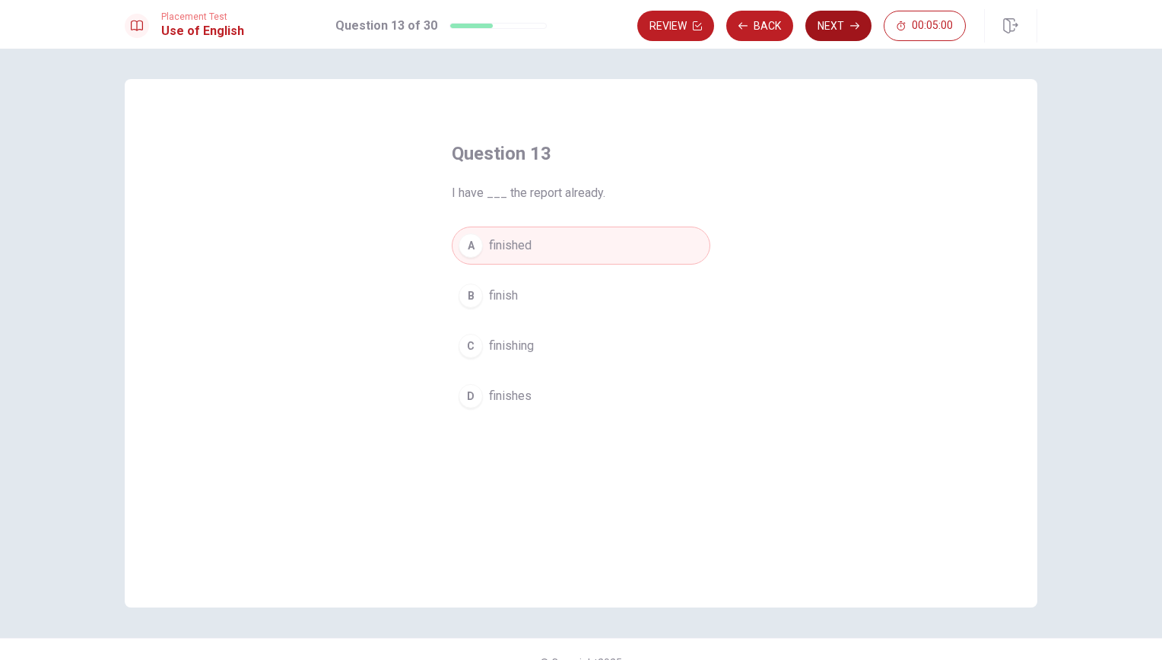
click at [836, 31] on button "Next" at bounding box center [838, 26] width 66 height 30
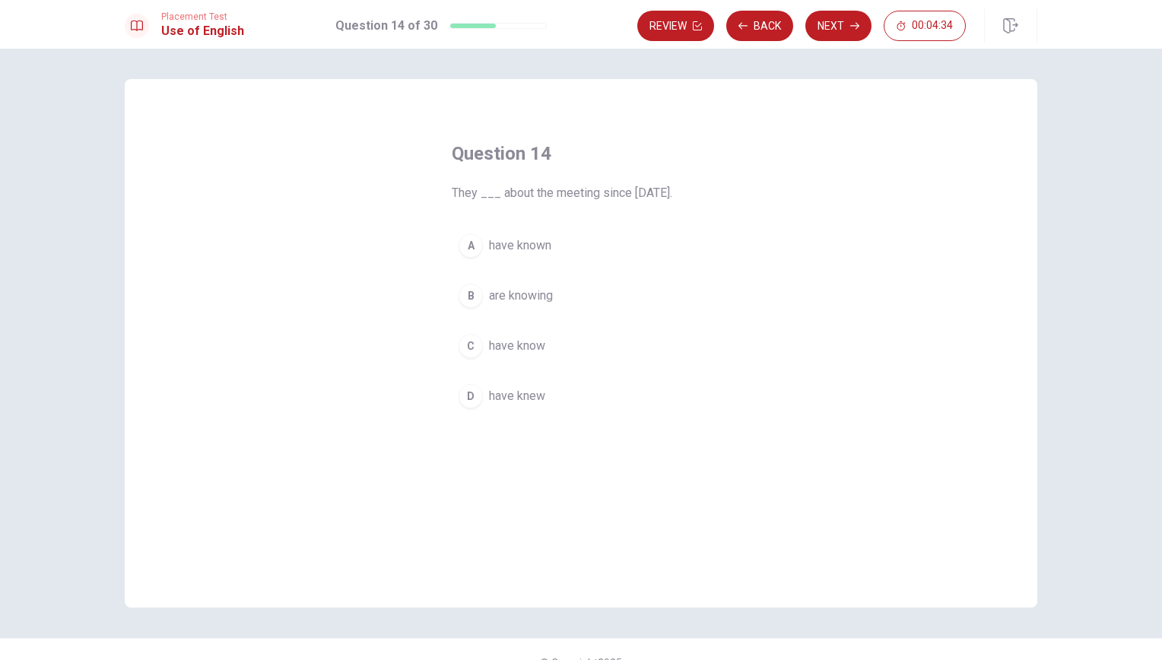
click at [516, 394] on span "have knew" at bounding box center [517, 396] width 56 height 18
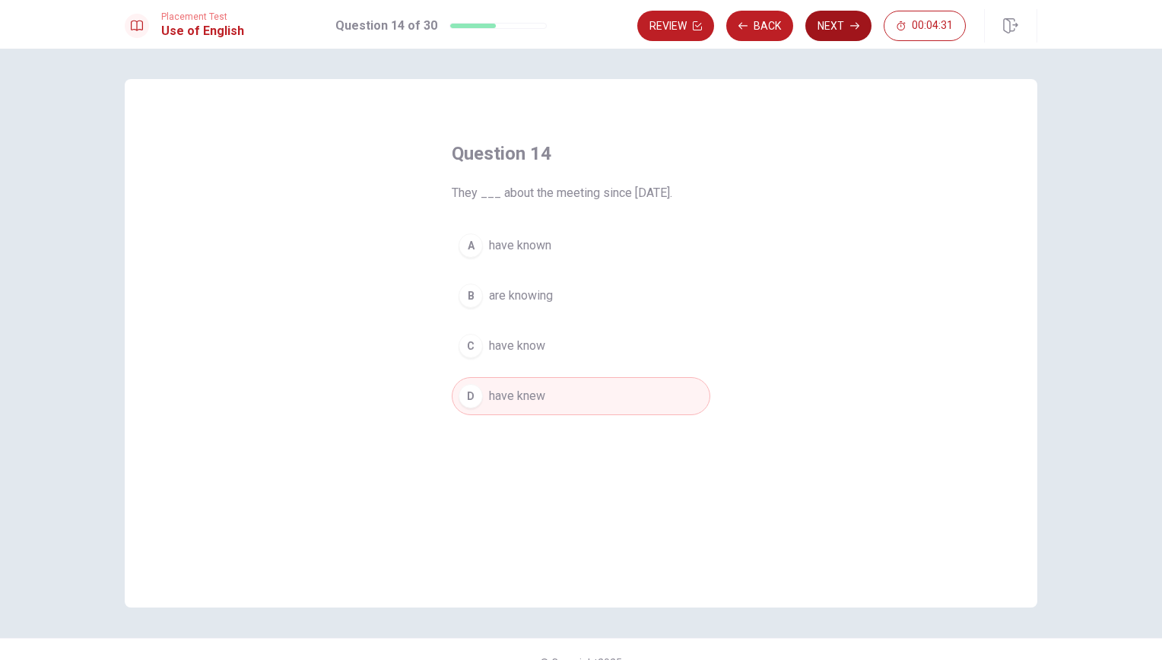
click at [840, 27] on button "Next" at bounding box center [838, 26] width 66 height 30
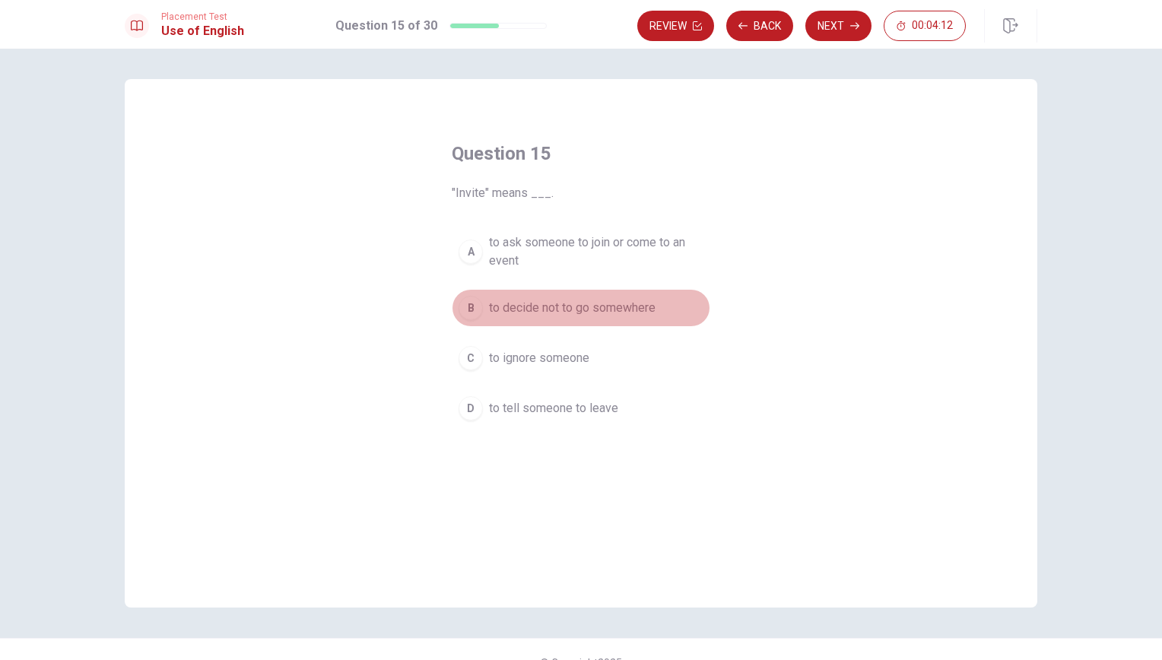
click at [544, 299] on span "to decide not to go somewhere" at bounding box center [572, 308] width 167 height 18
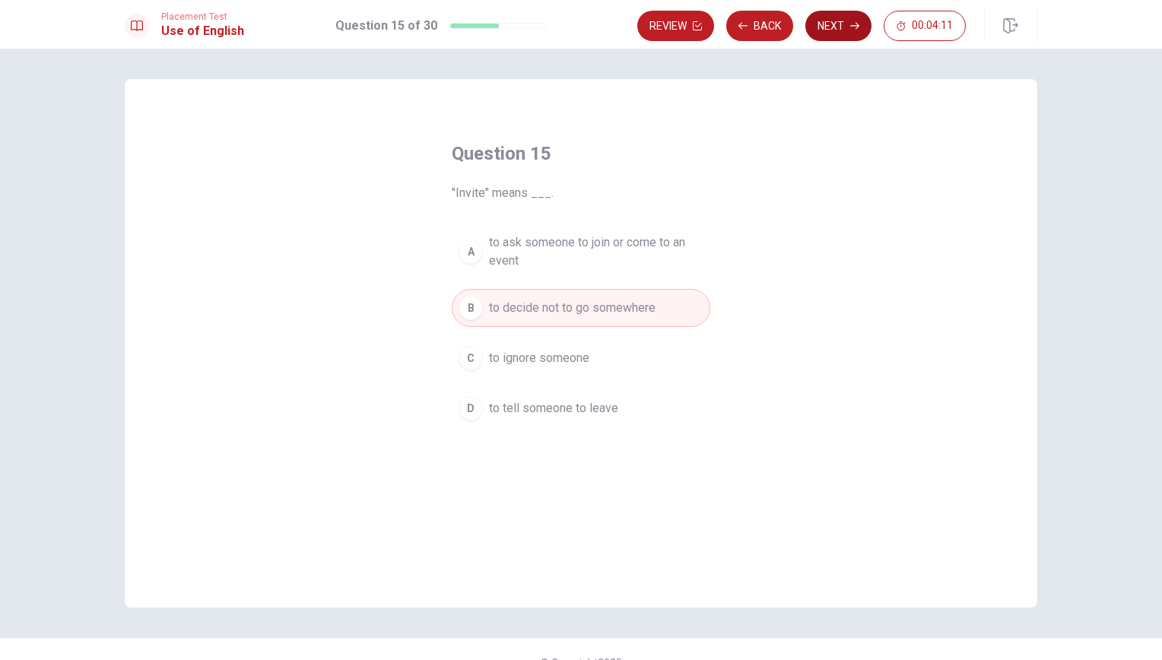
click at [858, 18] on button "Next" at bounding box center [838, 26] width 66 height 30
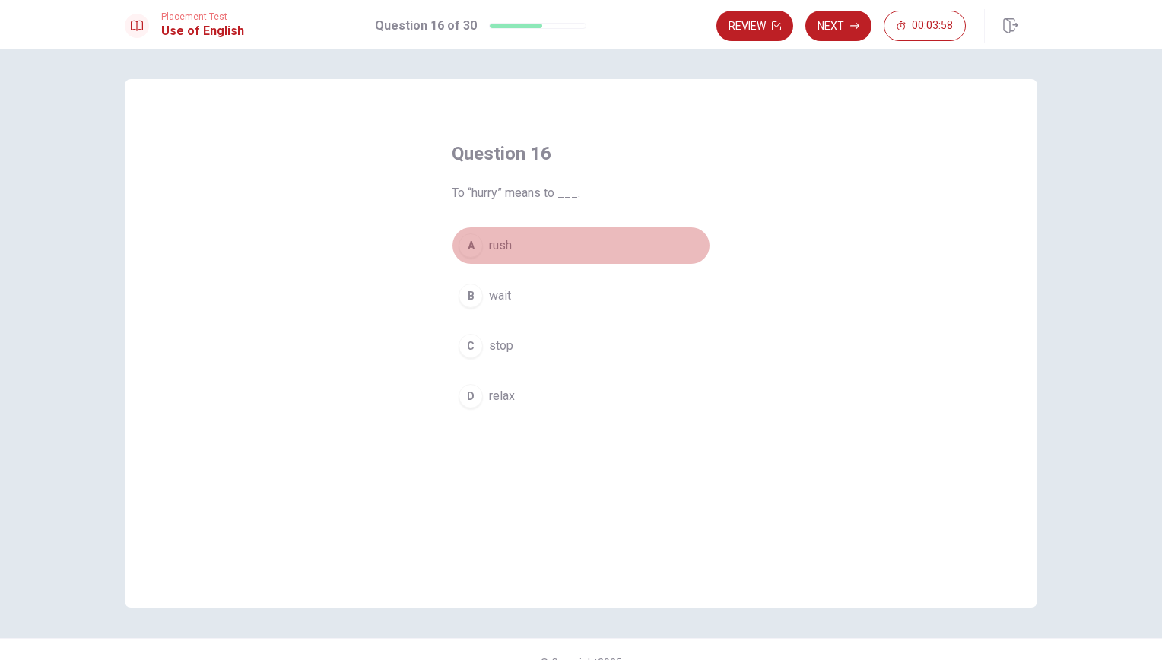
click at [506, 251] on span "rush" at bounding box center [500, 245] width 23 height 18
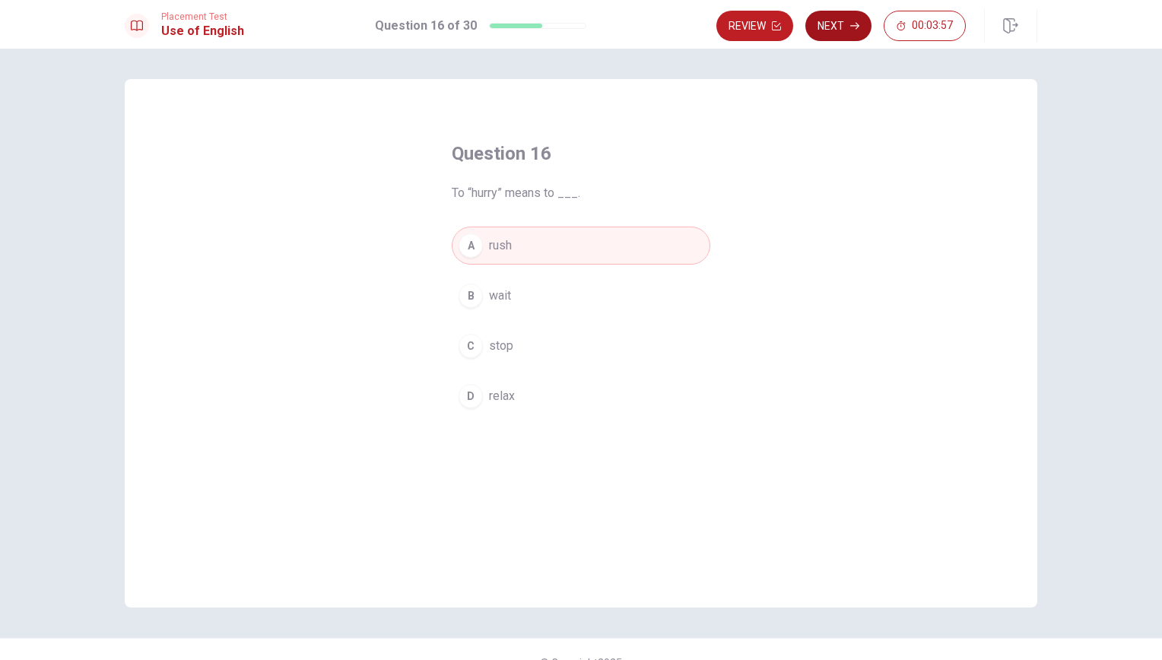
click at [851, 20] on button "Next" at bounding box center [838, 26] width 66 height 30
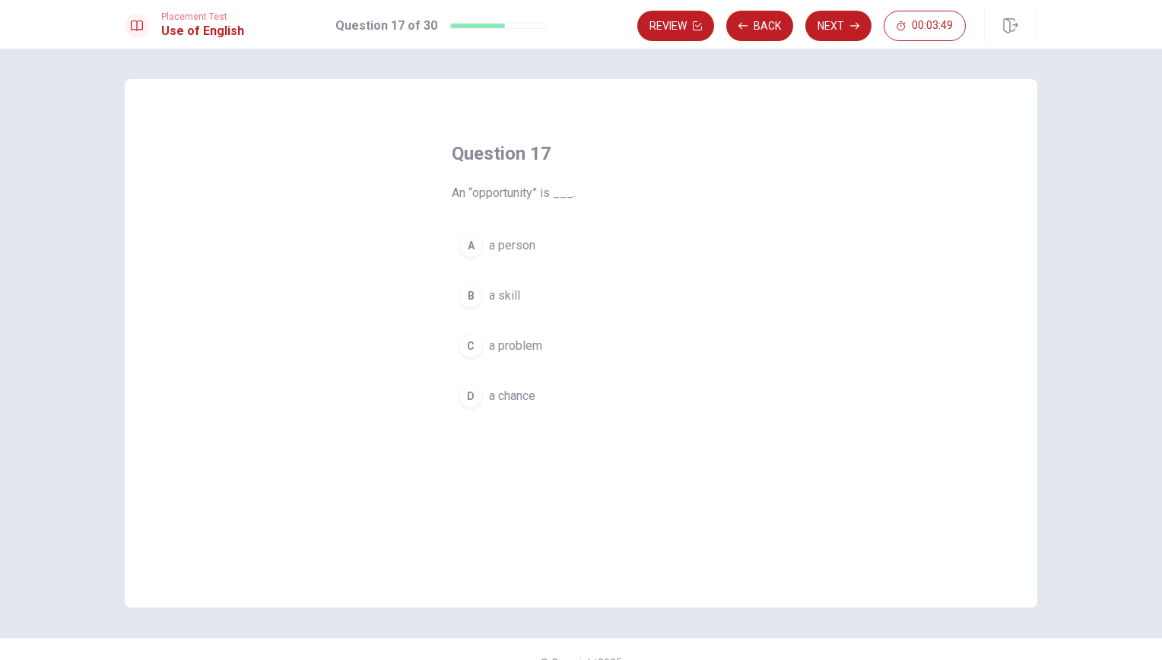
click at [514, 393] on span "a chance" at bounding box center [512, 396] width 46 height 18
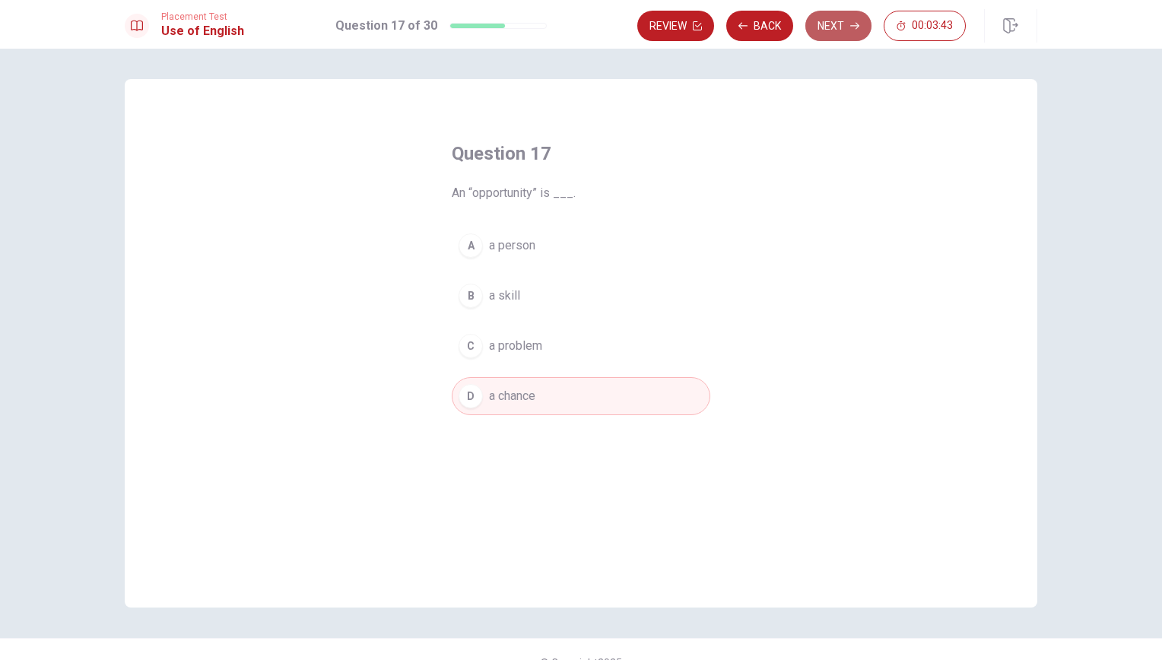
click at [836, 32] on button "Next" at bounding box center [838, 26] width 66 height 30
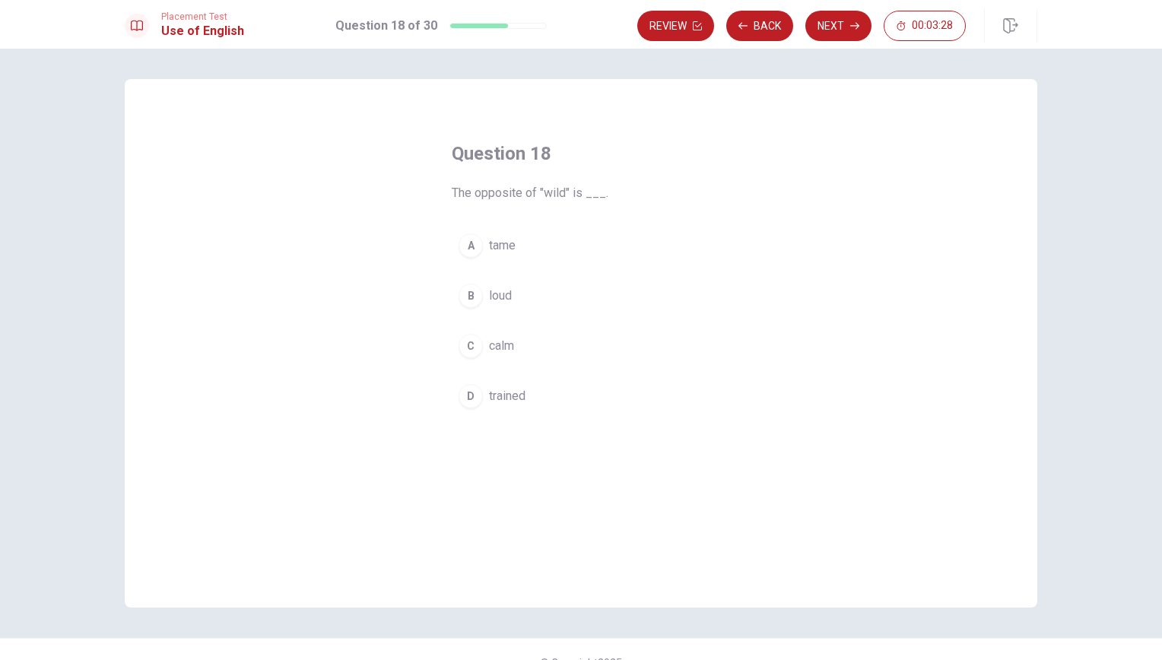
click at [506, 291] on span "loud" at bounding box center [500, 296] width 23 height 18
click at [847, 18] on button "Next" at bounding box center [838, 26] width 66 height 30
click at [538, 296] on span "looking strange" at bounding box center [530, 296] width 82 height 18
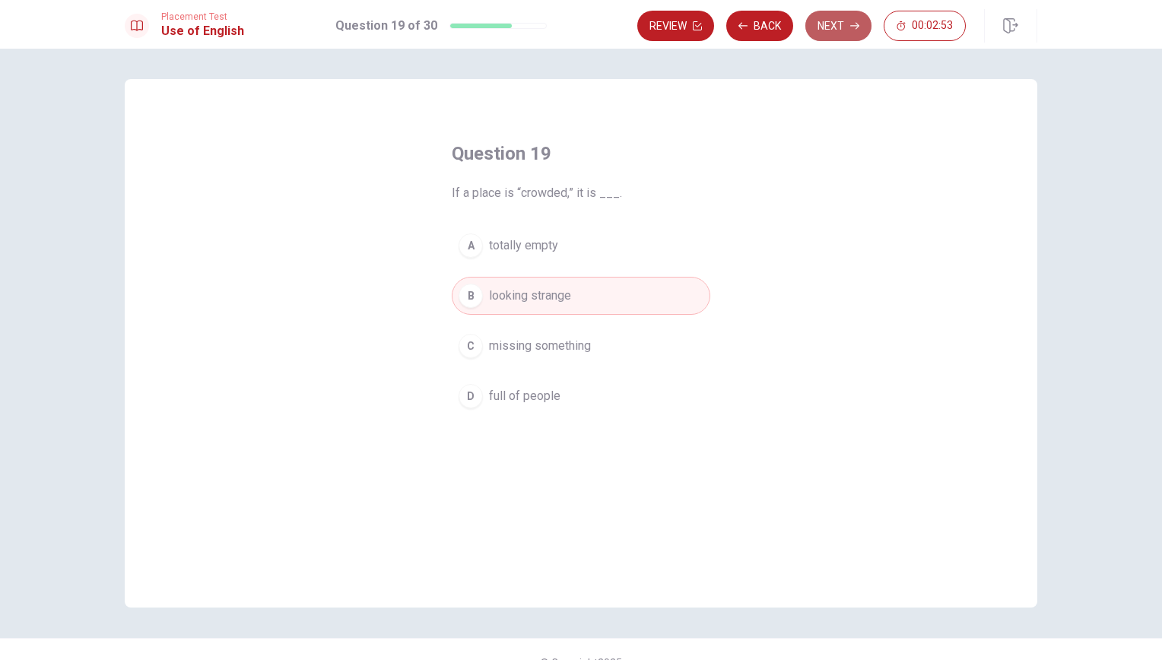
click at [847, 14] on button "Next" at bounding box center [838, 26] width 66 height 30
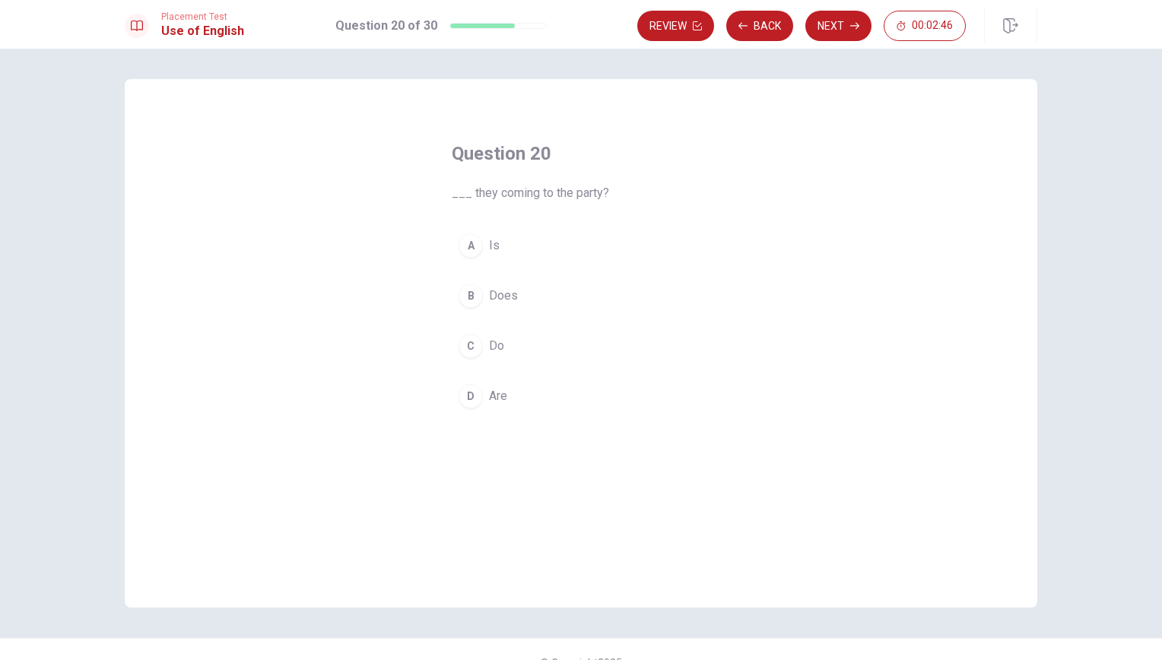
click at [505, 287] on span "Does" at bounding box center [503, 296] width 29 height 18
click at [832, 35] on button "Next" at bounding box center [838, 26] width 66 height 30
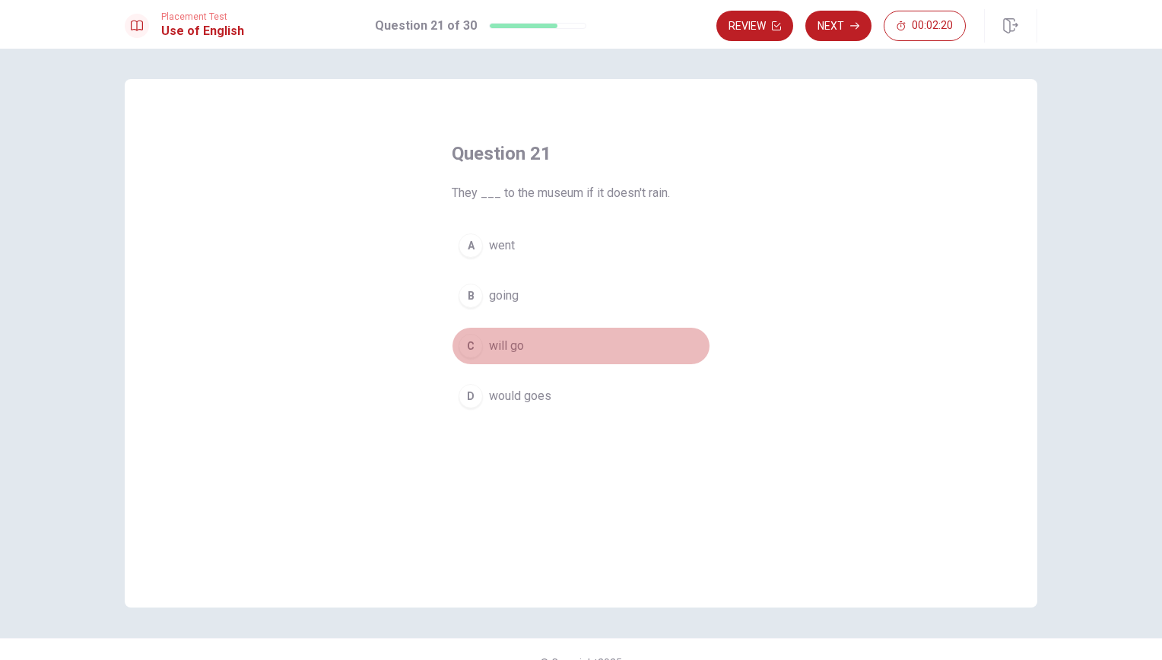
click at [502, 348] on span "will go" at bounding box center [506, 346] width 35 height 18
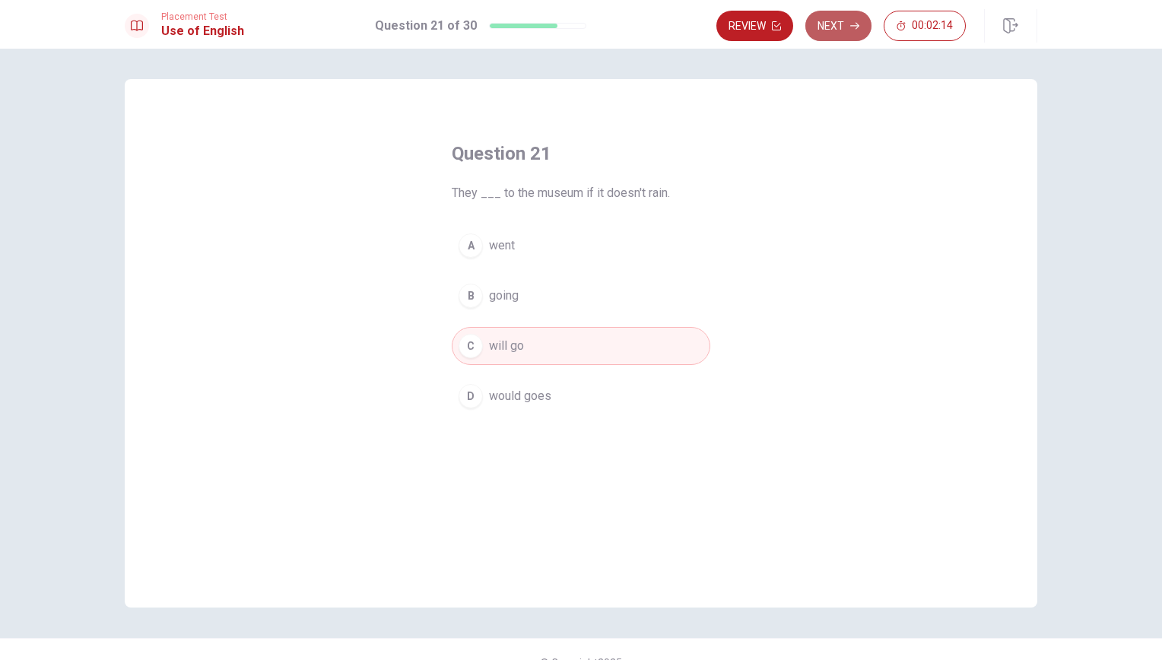
click at [839, 30] on button "Next" at bounding box center [838, 26] width 66 height 30
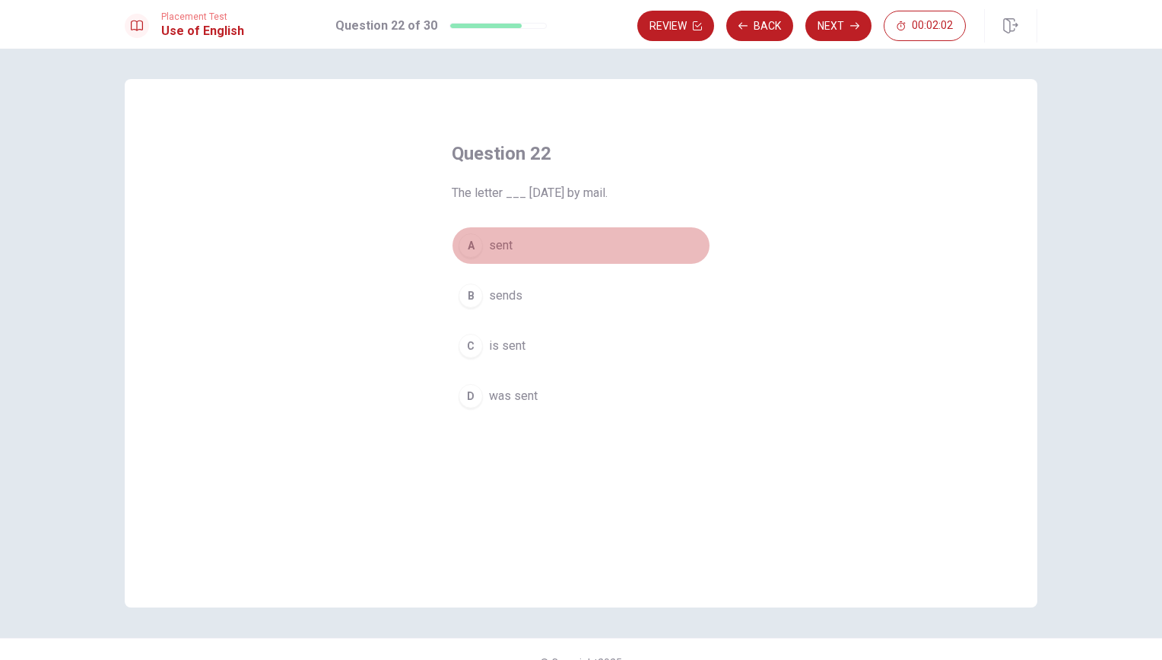
click at [507, 249] on span "sent" at bounding box center [501, 245] width 24 height 18
click at [843, 27] on button "Next" at bounding box center [838, 26] width 66 height 30
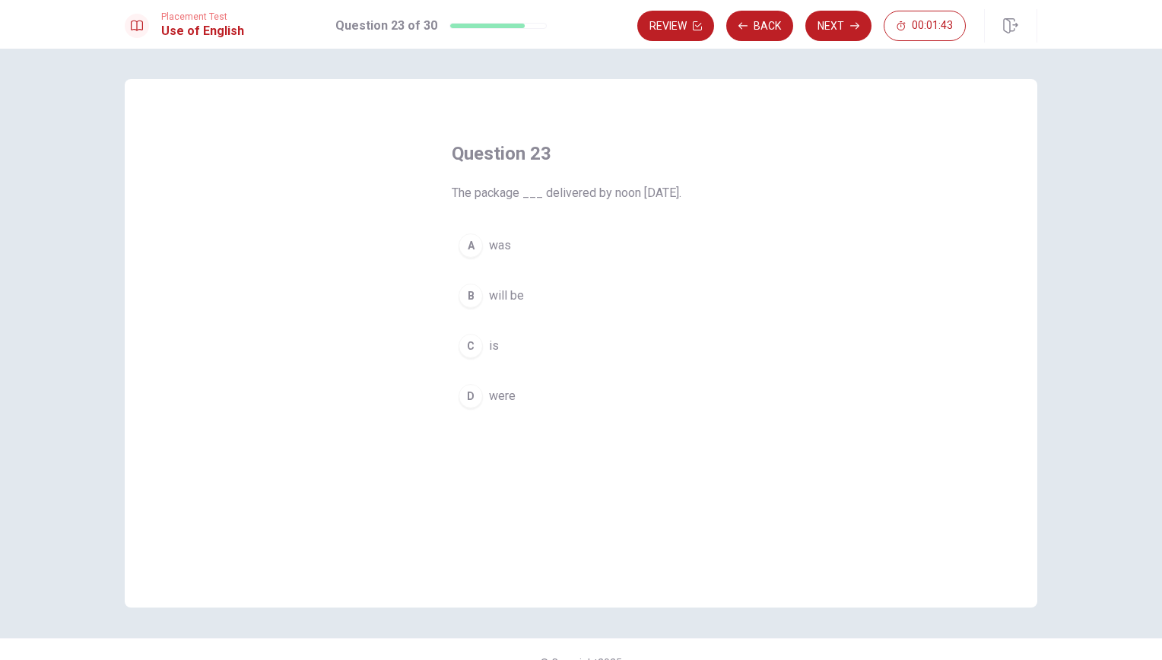
click at [502, 240] on span "was" at bounding box center [500, 245] width 22 height 18
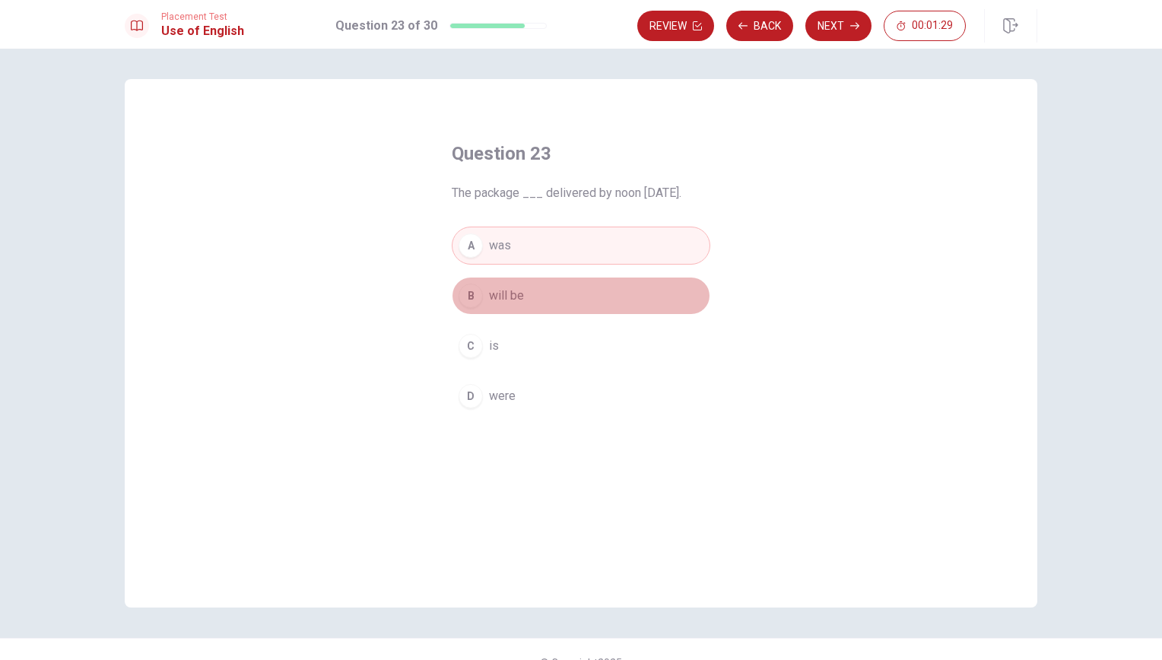
click at [503, 292] on span "will be" at bounding box center [506, 296] width 35 height 18
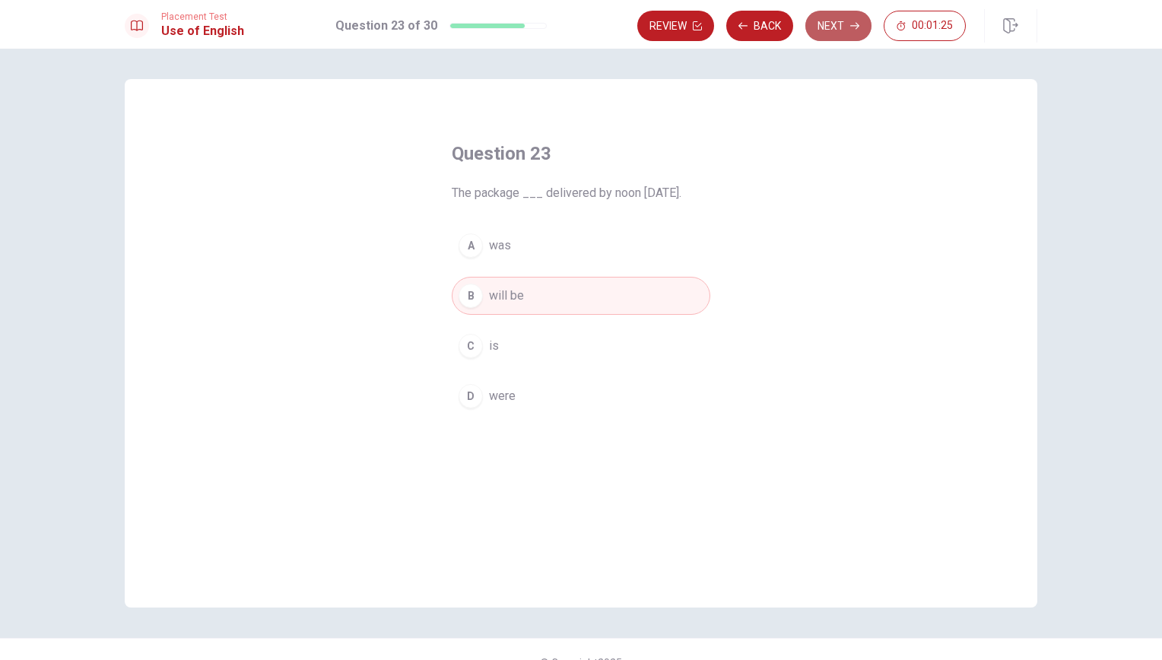
click at [834, 34] on button "Next" at bounding box center [838, 26] width 66 height 30
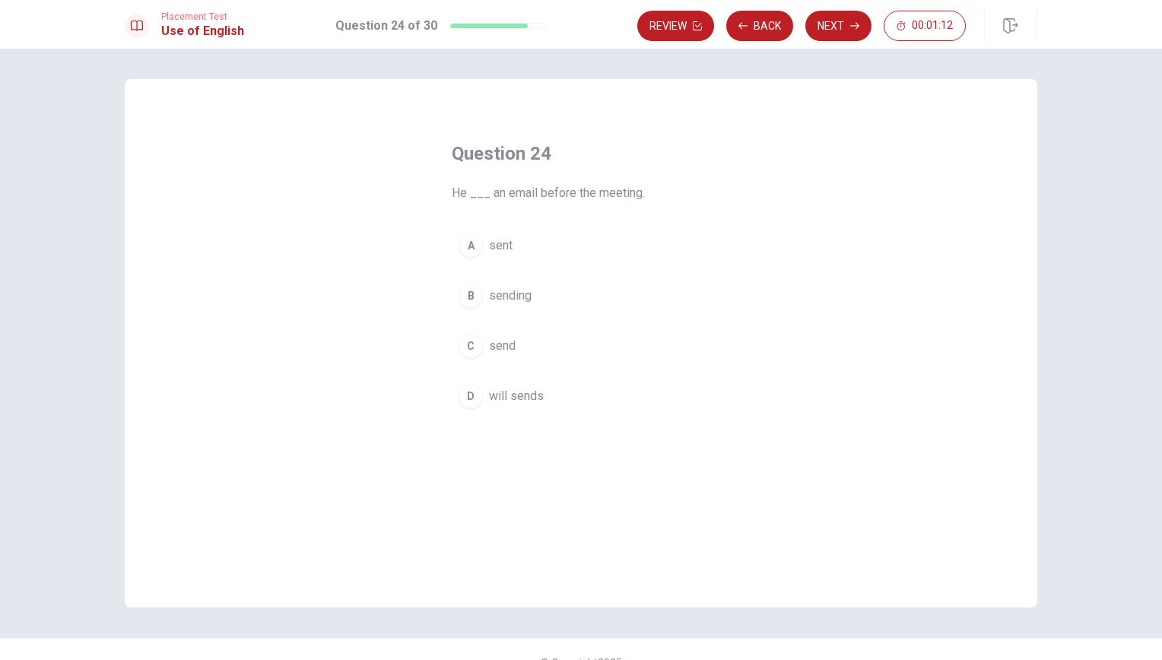
click at [503, 248] on span "sent" at bounding box center [501, 245] width 24 height 18
click at [839, 29] on button "Next" at bounding box center [838, 26] width 66 height 30
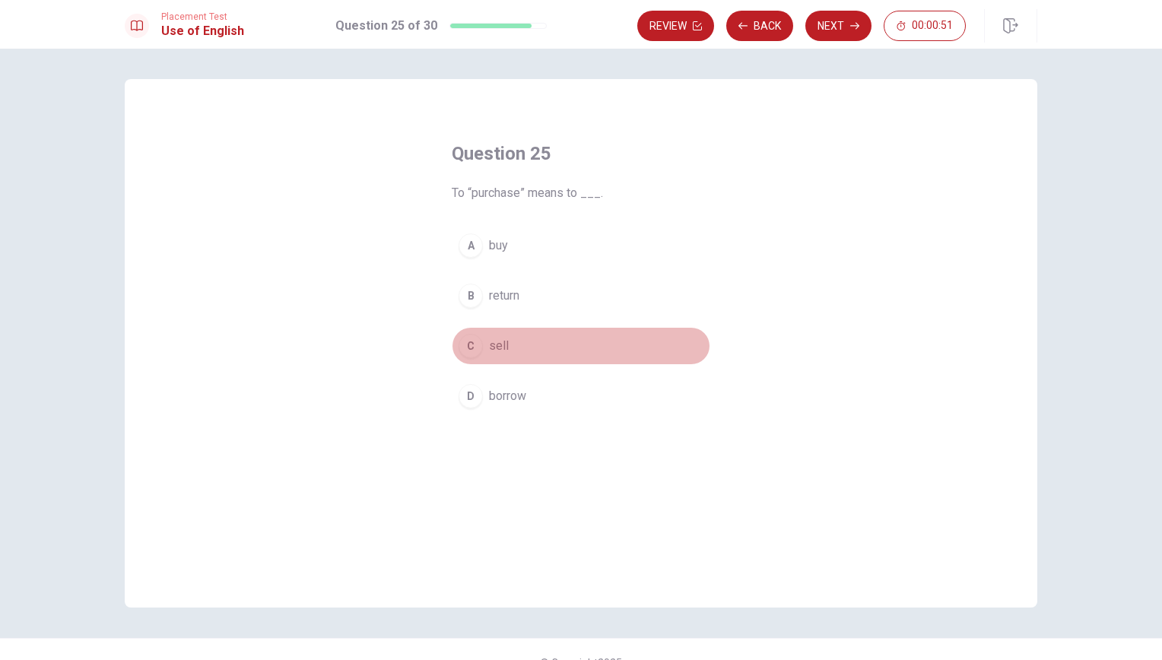
click at [497, 344] on span "sell" at bounding box center [499, 346] width 20 height 18
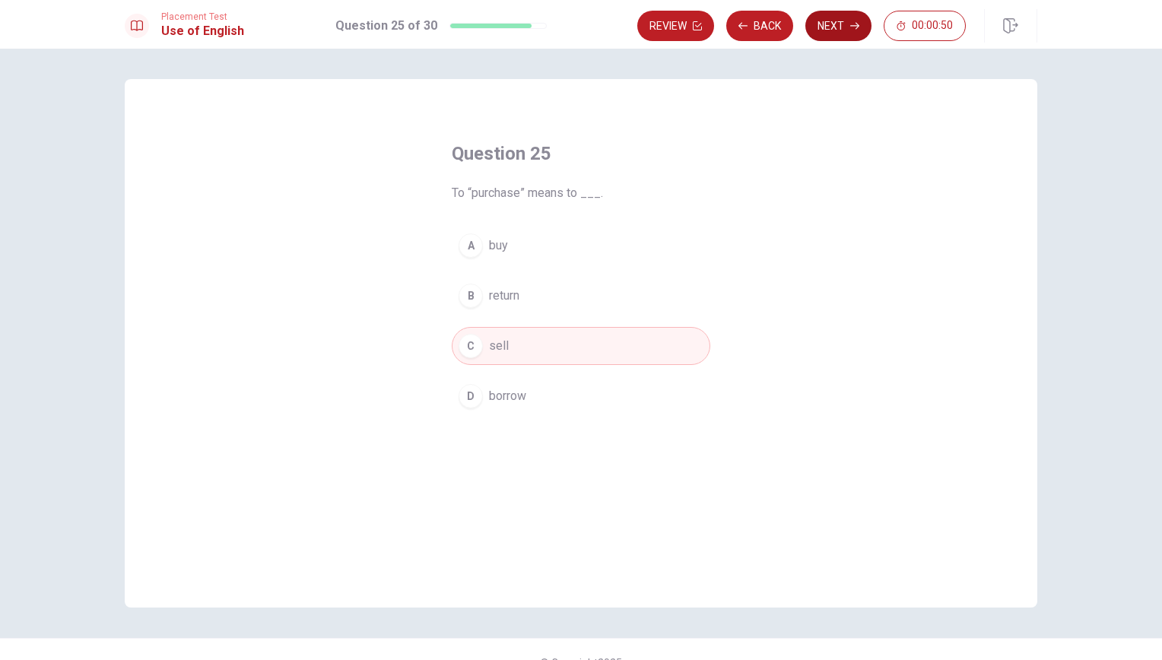
click at [836, 30] on button "Next" at bounding box center [838, 26] width 66 height 30
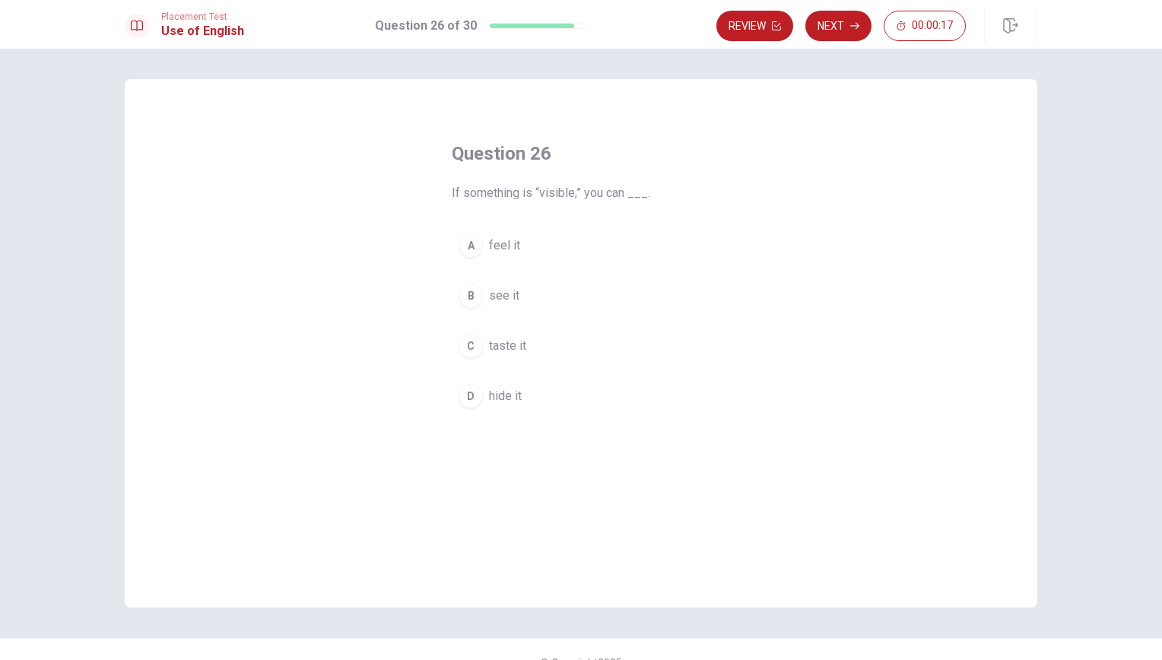
click at [504, 290] on span "see it" at bounding box center [504, 296] width 30 height 18
click at [850, 24] on button "Next" at bounding box center [838, 26] width 66 height 30
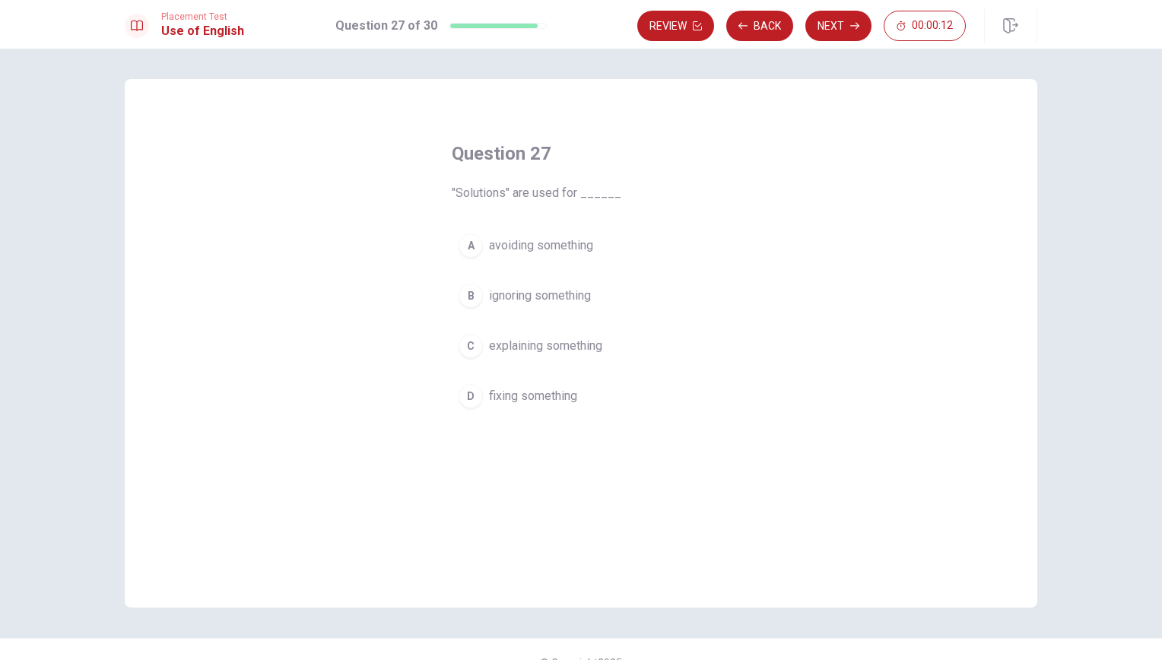
click at [563, 242] on span "avoiding something" at bounding box center [541, 245] width 104 height 18
click at [858, 32] on button "Next" at bounding box center [838, 26] width 66 height 30
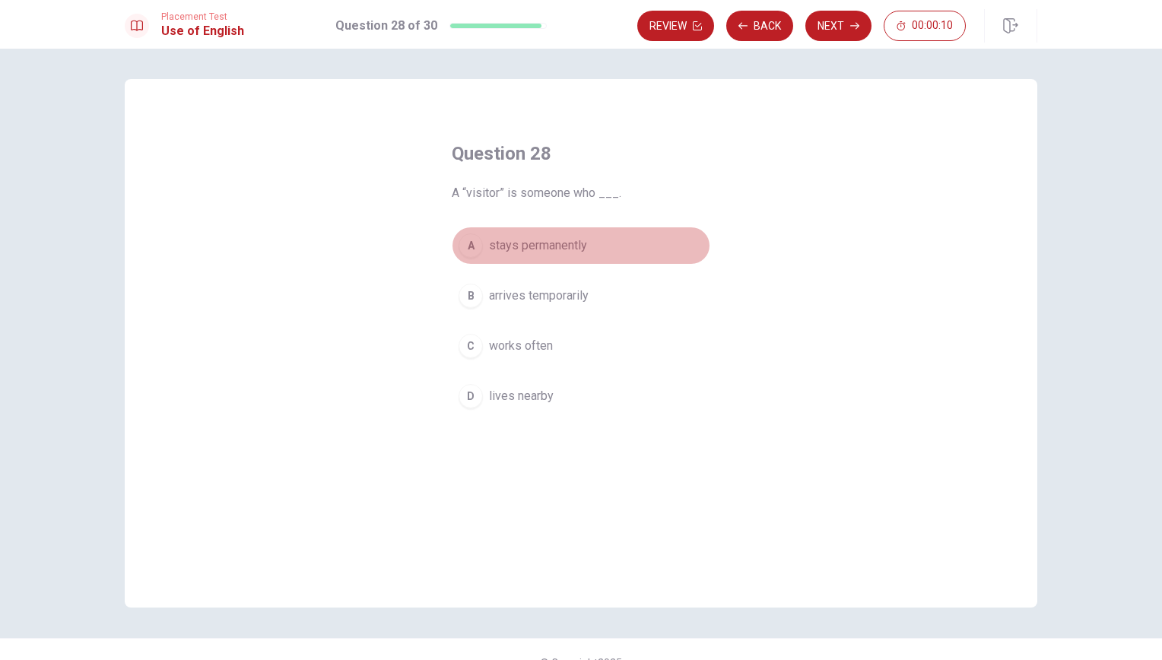
click at [538, 258] on button "A stays permanently" at bounding box center [581, 246] width 259 height 38
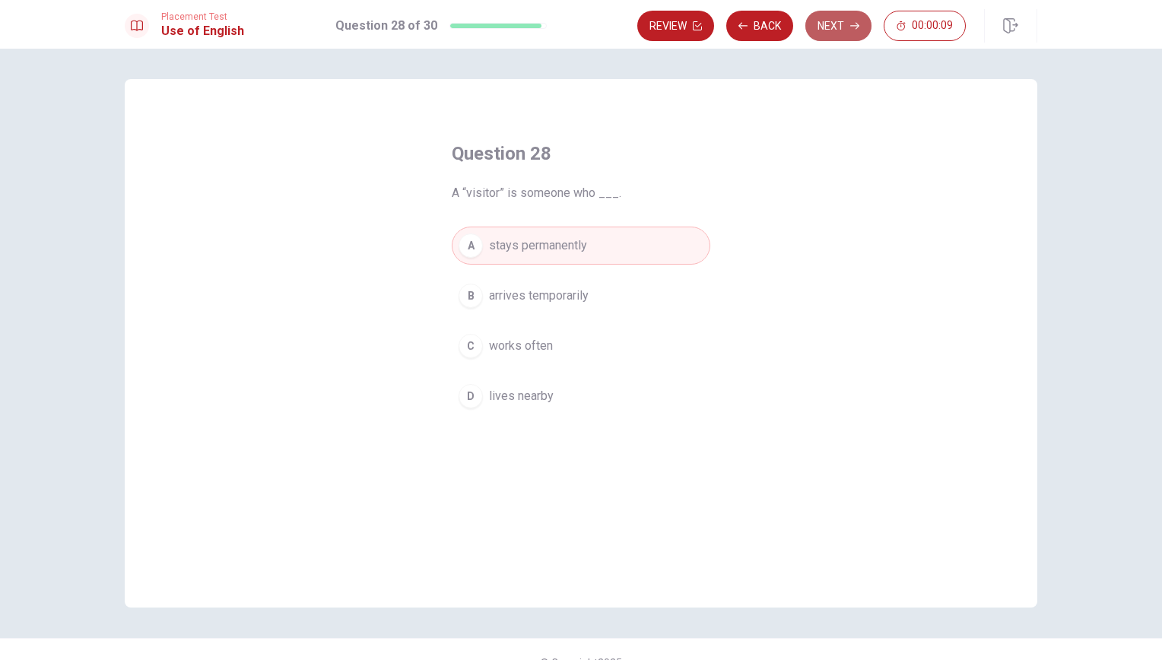
click at [827, 29] on button "Next" at bounding box center [838, 26] width 66 height 30
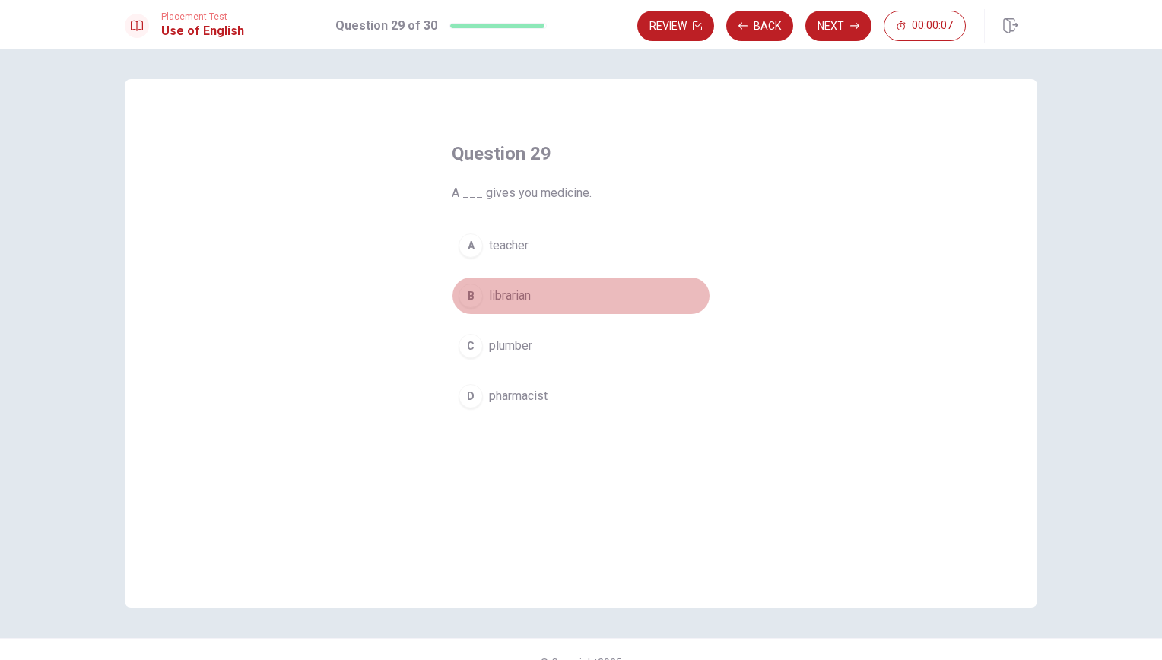
click at [523, 300] on span "librarian" at bounding box center [510, 296] width 42 height 18
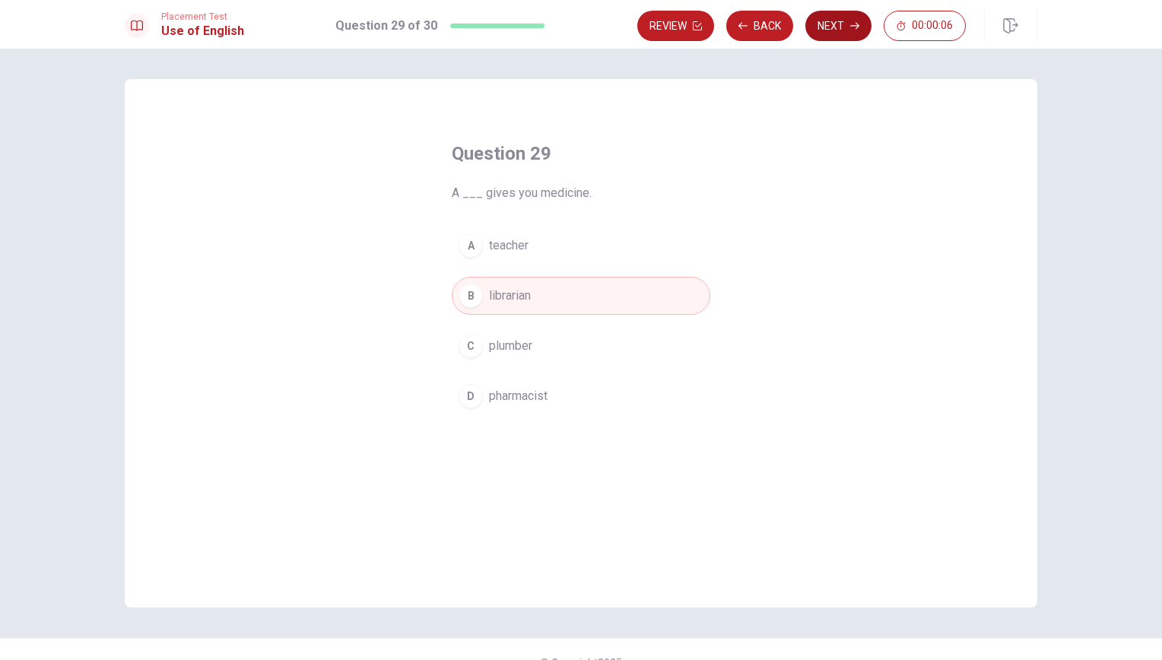
click at [833, 24] on button "Next" at bounding box center [838, 26] width 66 height 30
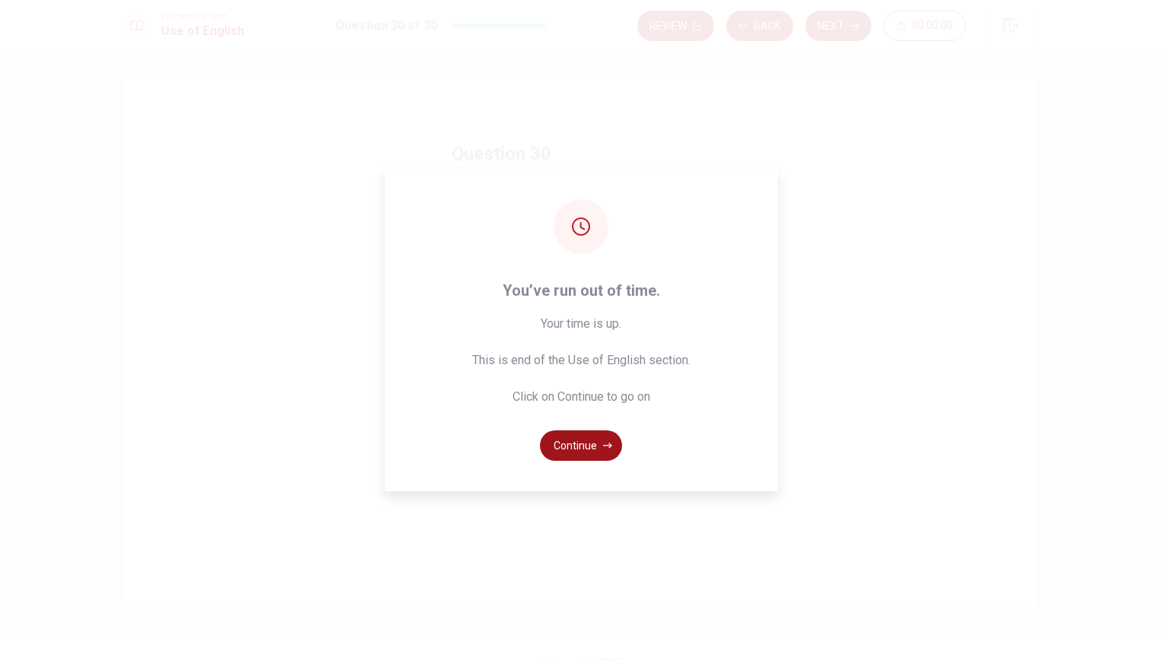
click at [578, 443] on button "Continue" at bounding box center [581, 445] width 82 height 30
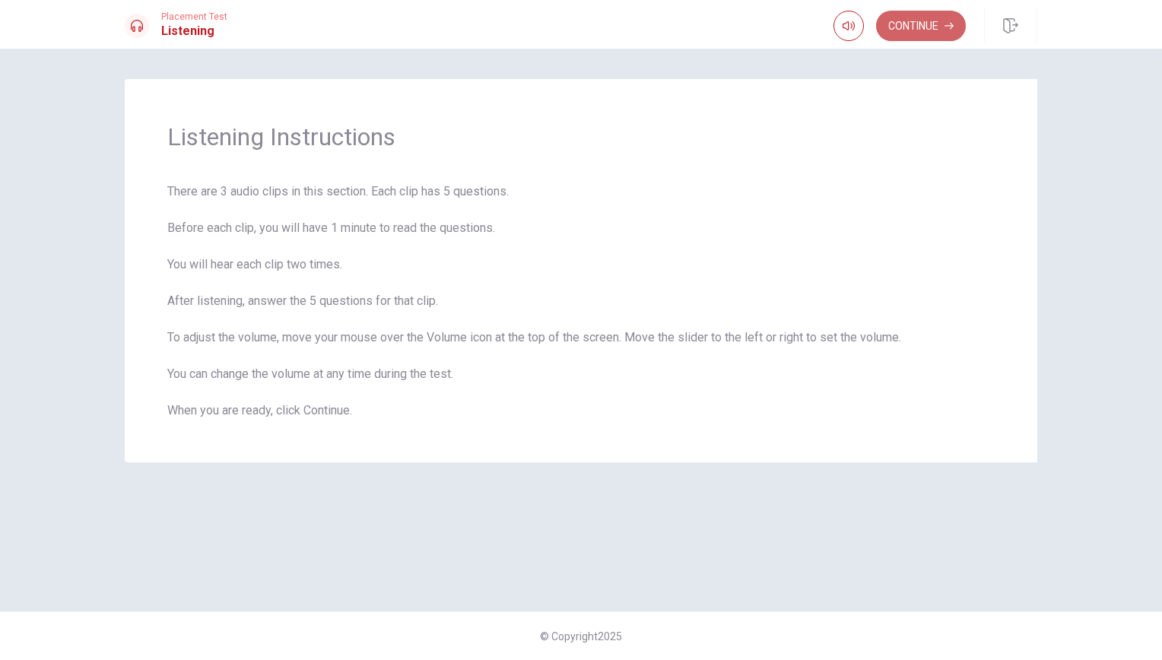
click at [934, 18] on button "Continue" at bounding box center [921, 26] width 90 height 30
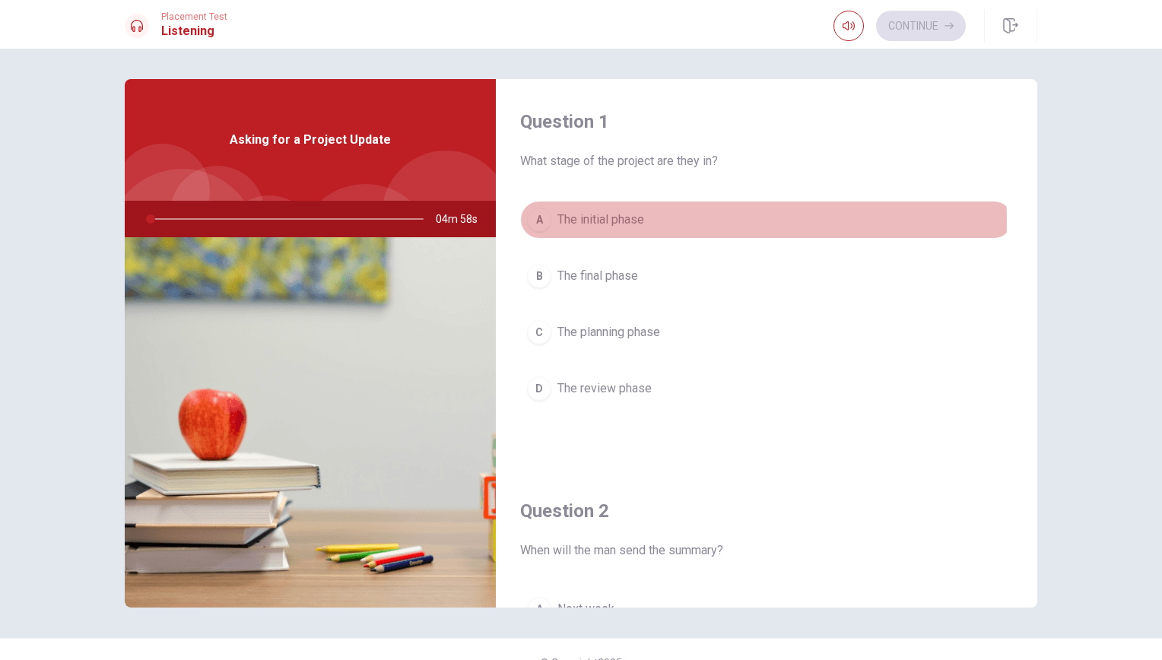
click at [607, 222] on span "The initial phase" at bounding box center [600, 220] width 87 height 18
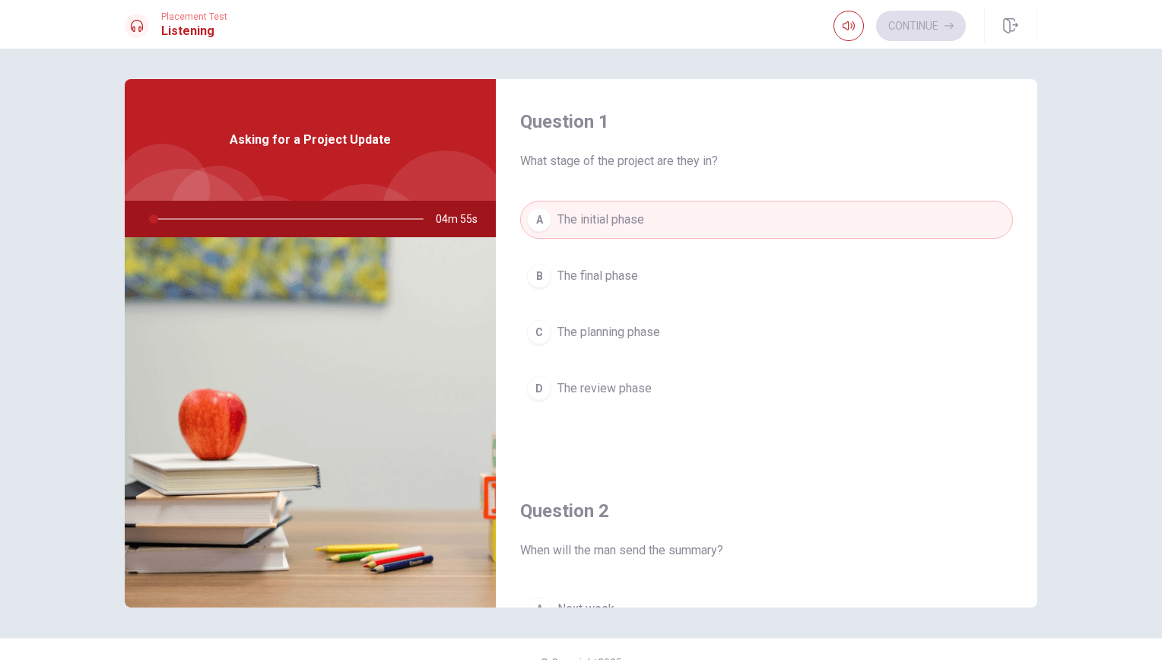
click at [626, 268] on span "The final phase" at bounding box center [597, 276] width 81 height 18
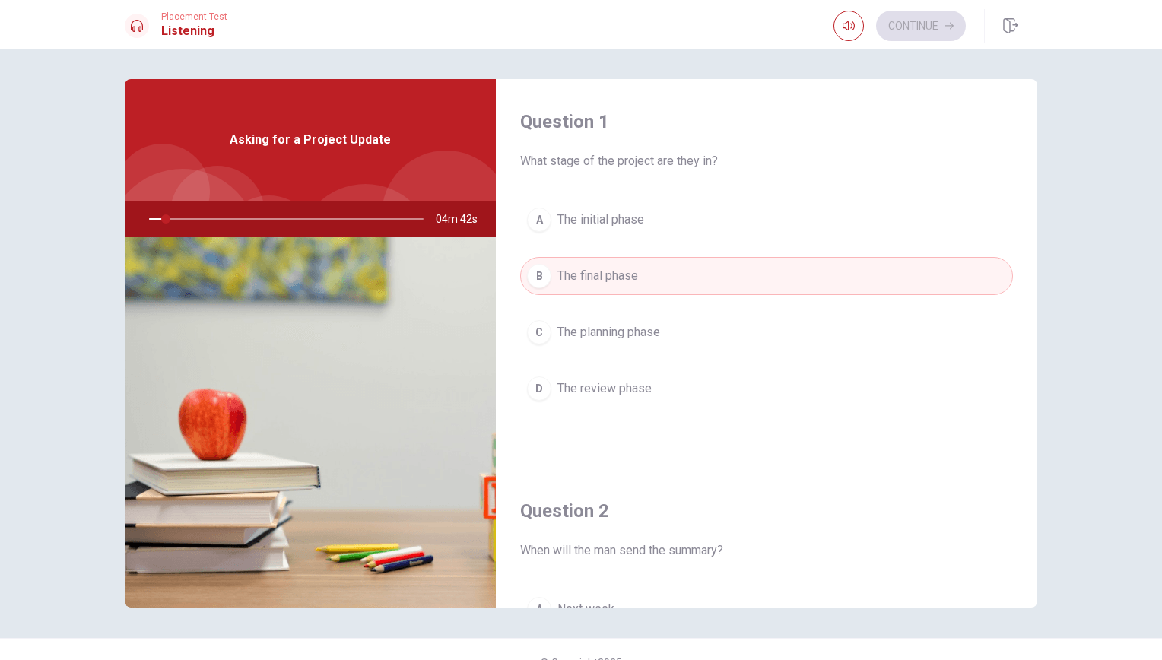
drag, startPoint x: 138, startPoint y: 219, endPoint x: 119, endPoint y: 219, distance: 18.2
click at [119, 219] on div "Question 1 What stage of the project are they in? A The initial phase B The fin…" at bounding box center [580, 343] width 961 height 528
click at [144, 220] on div at bounding box center [283, 219] width 305 height 36
click at [625, 329] on span "The planning phase" at bounding box center [608, 332] width 103 height 18
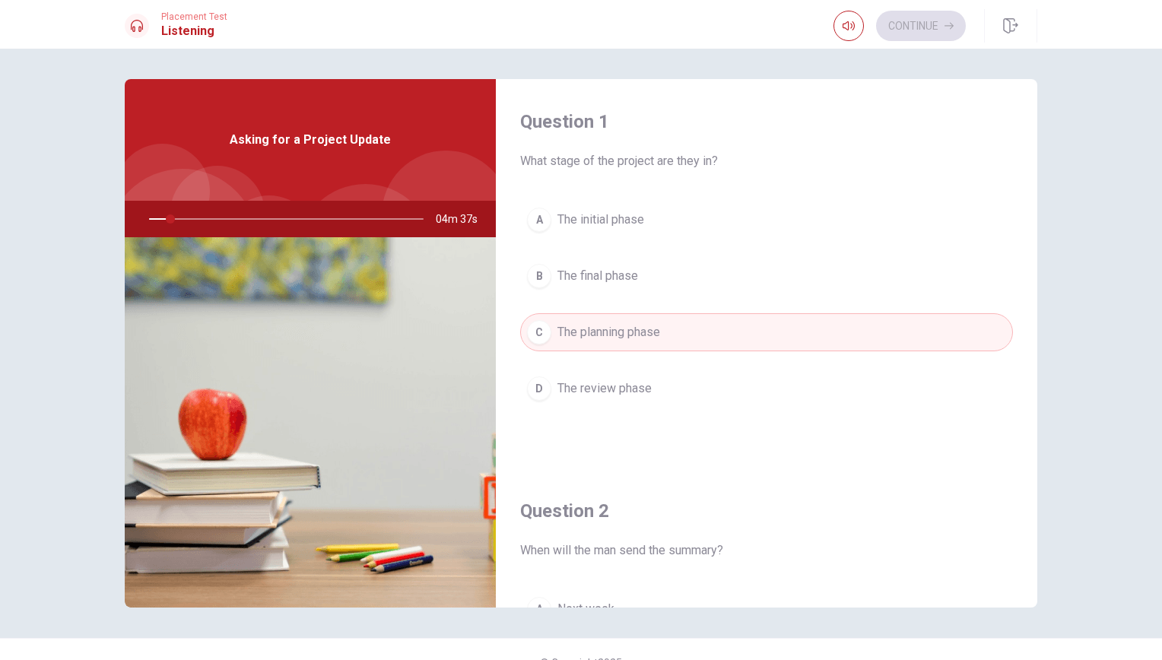
click at [611, 208] on button "A The initial phase" at bounding box center [766, 220] width 493 height 38
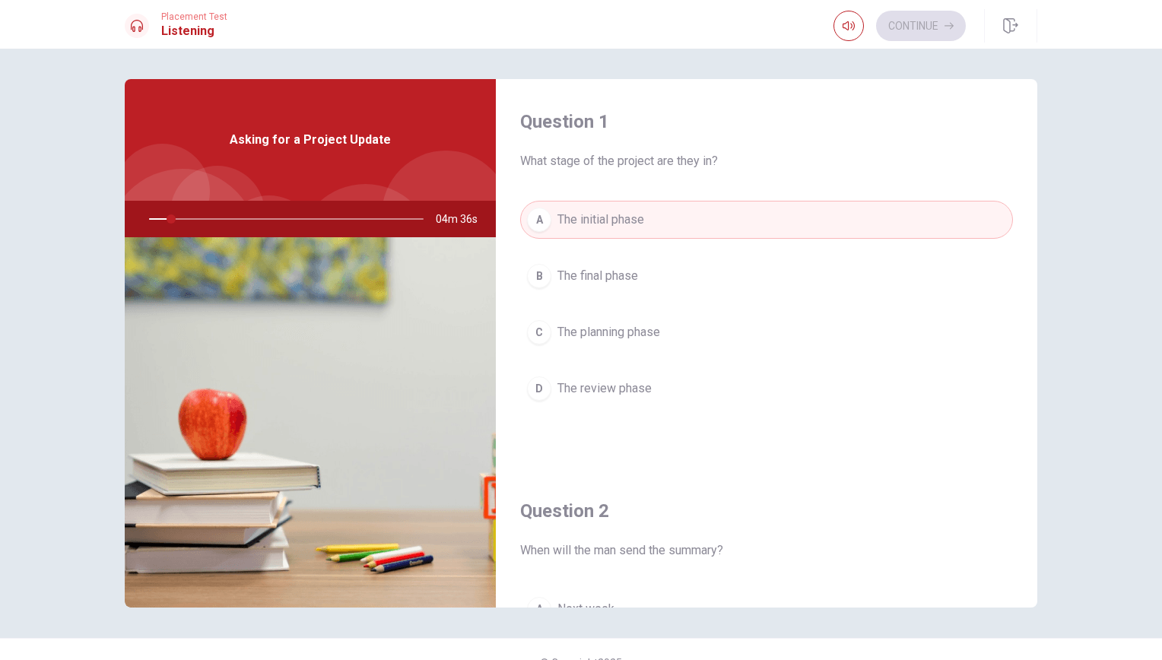
click at [624, 173] on div "Question 1 What stage of the project are they in? A The initial phase B The fin…" at bounding box center [766, 273] width 541 height 389
click at [639, 157] on span "What stage of the project are they in?" at bounding box center [766, 161] width 493 height 18
drag, startPoint x: 286, startPoint y: 143, endPoint x: 368, endPoint y: 164, distance: 84.8
click at [368, 164] on div "Asking for a Project Update" at bounding box center [310, 140] width 371 height 122
click at [557, 275] on span "The final phase" at bounding box center [597, 276] width 81 height 18
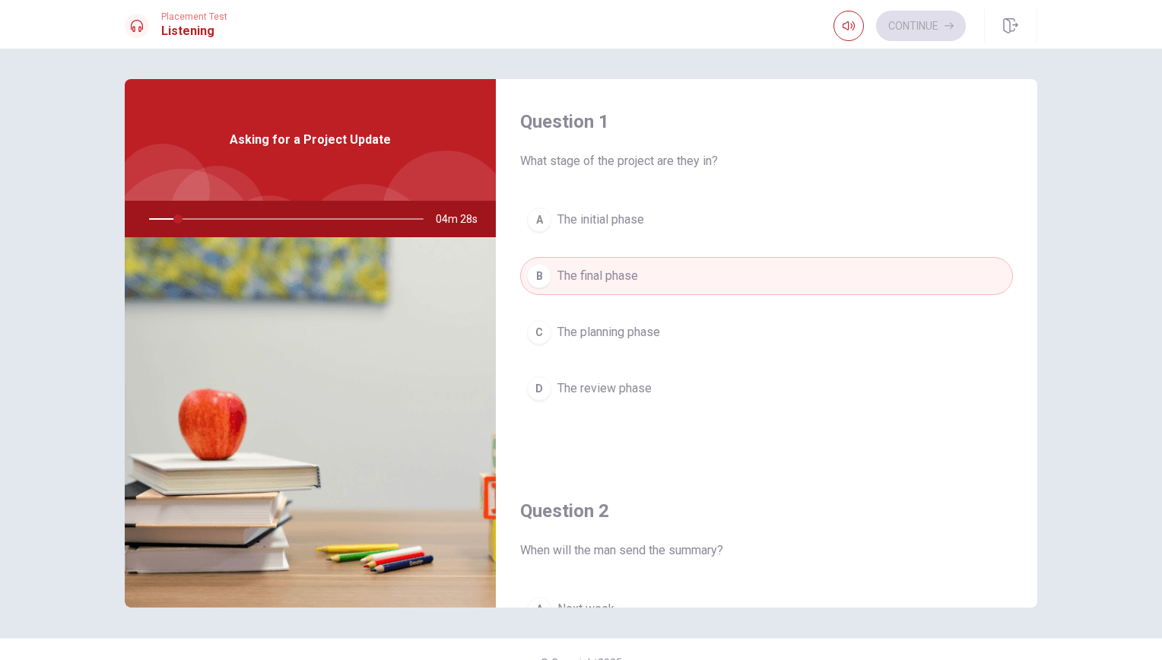
drag, startPoint x: 343, startPoint y: 216, endPoint x: 200, endPoint y: 210, distance: 143.1
click at [253, 219] on div at bounding box center [283, 219] width 305 height 36
drag, startPoint x: 176, startPoint y: 221, endPoint x: 152, endPoint y: 221, distance: 24.3
click at [152, 221] on div at bounding box center [283, 219] width 305 height 36
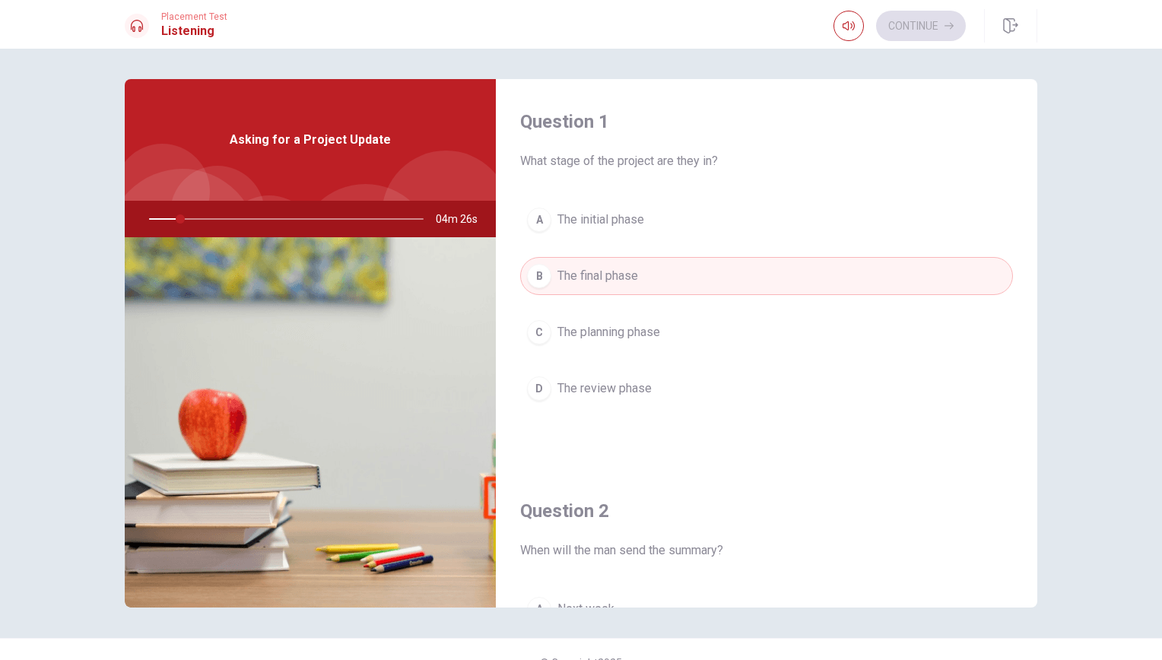
click at [152, 221] on div at bounding box center [283, 219] width 305 height 36
click at [155, 219] on div at bounding box center [283, 219] width 305 height 36
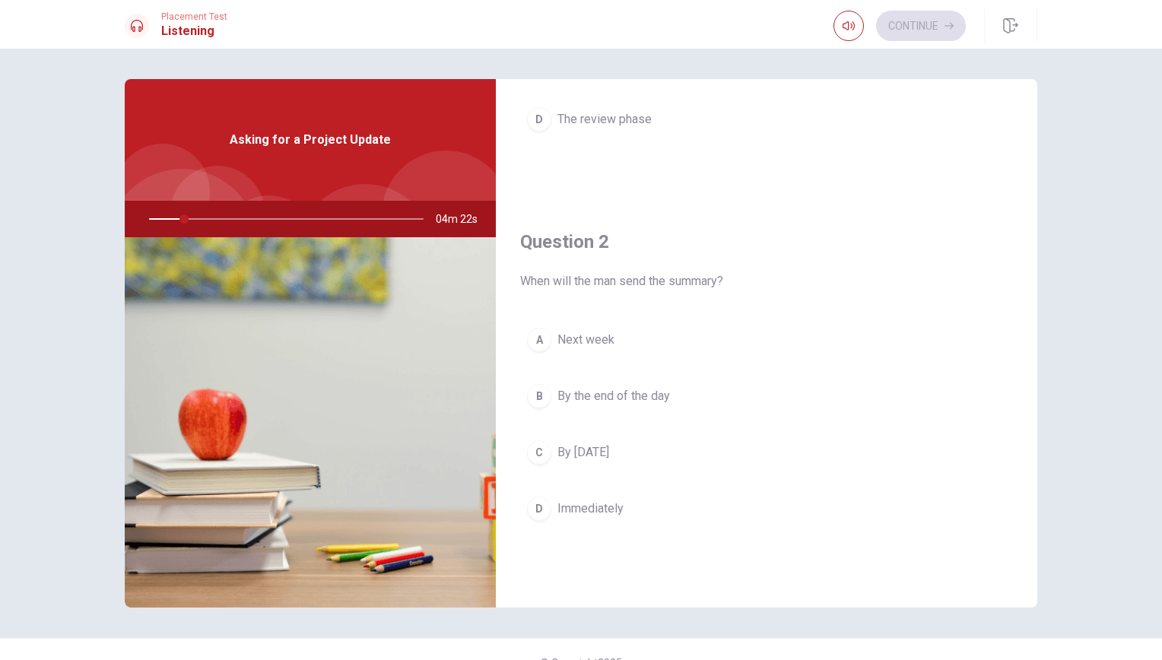
scroll to position [304, 0]
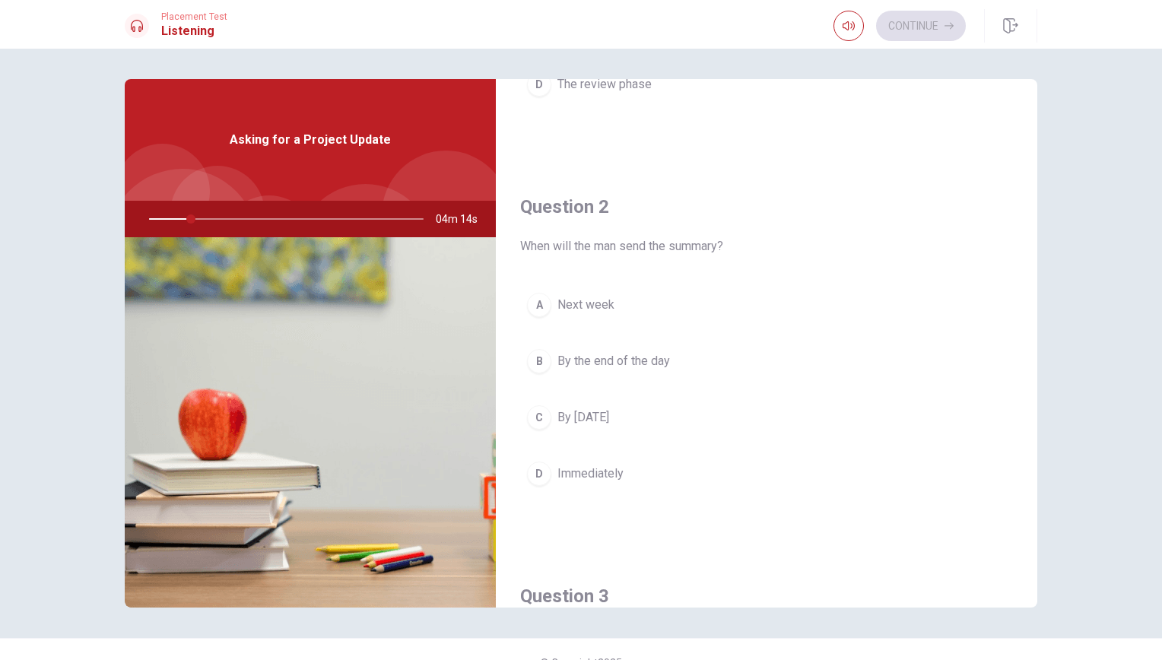
click at [588, 403] on button "C By [DATE]" at bounding box center [766, 417] width 493 height 38
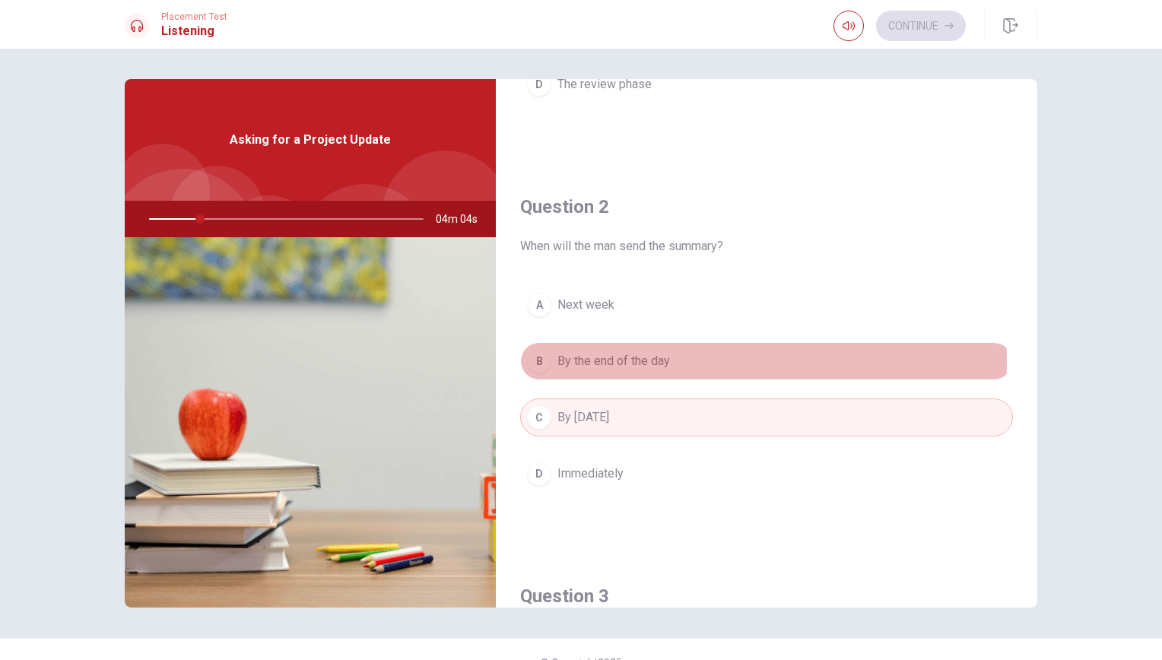
click at [601, 358] on span "By the end of the day" at bounding box center [613, 361] width 113 height 18
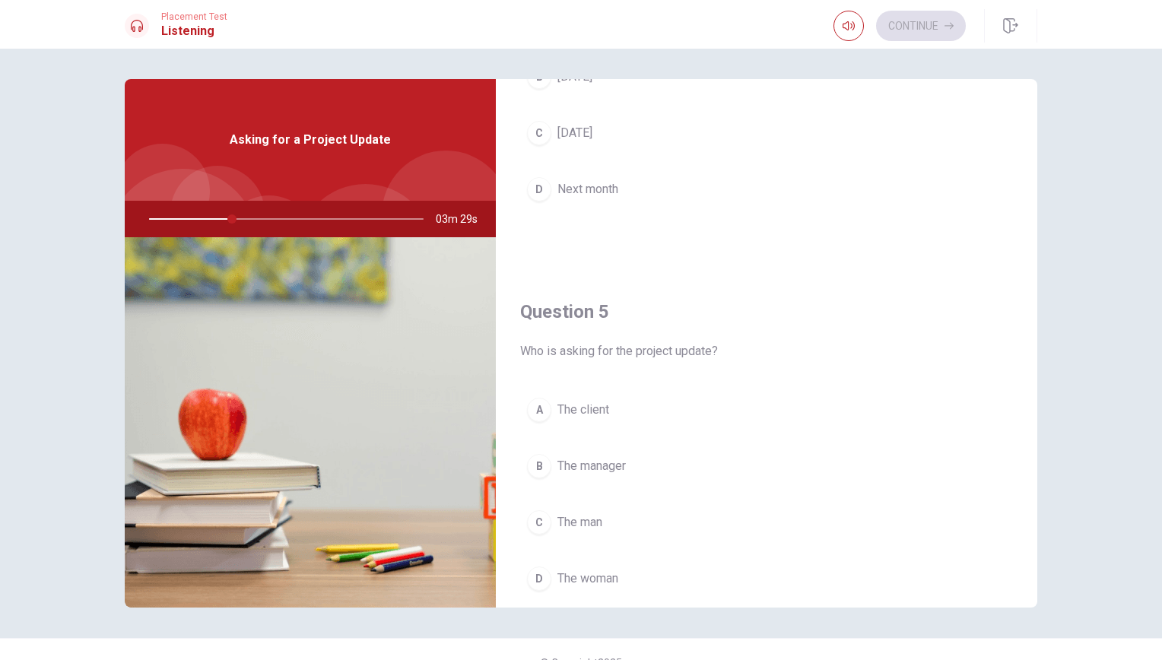
scroll to position [1407, 0]
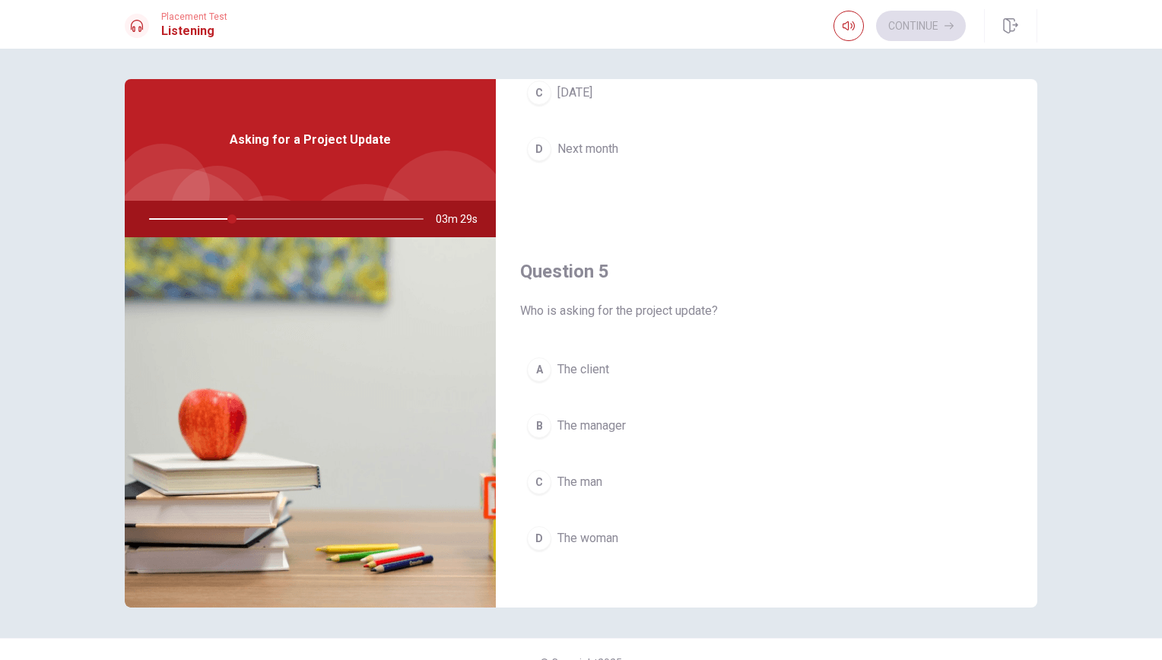
click at [848, 8] on div "Placement Test Listening Continue" at bounding box center [581, 24] width 1162 height 49
click at [848, 23] on icon "button" at bounding box center [849, 26] width 12 height 12
click at [772, 24] on div "Placement Test Listening Continue" at bounding box center [580, 25] width 961 height 33
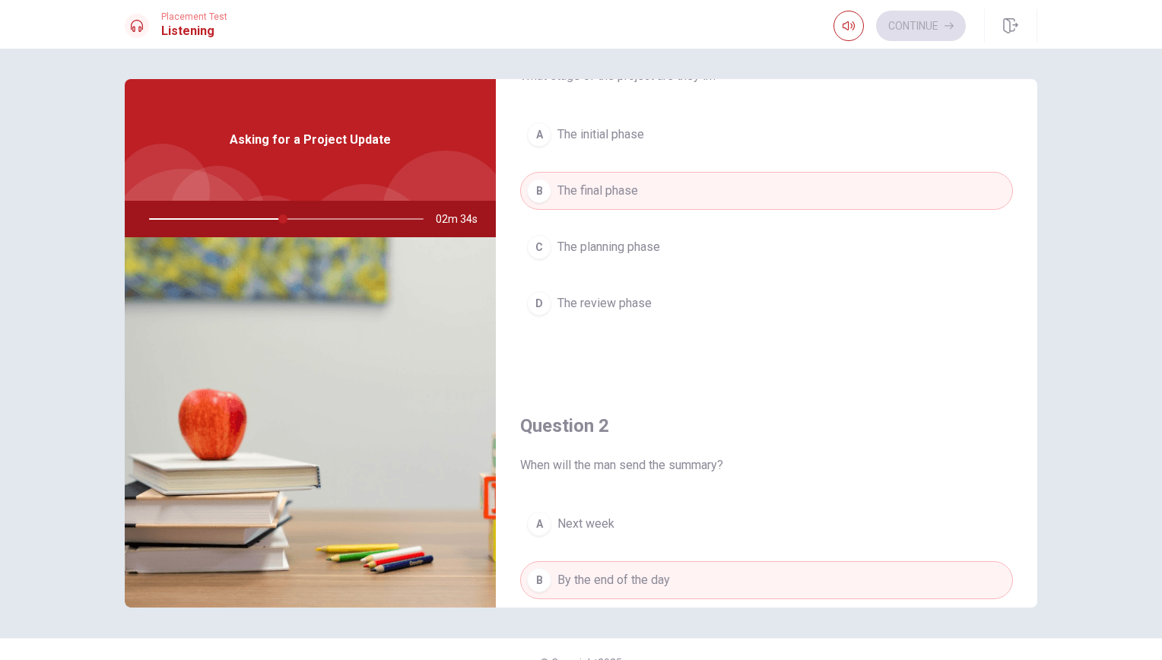
scroll to position [0, 0]
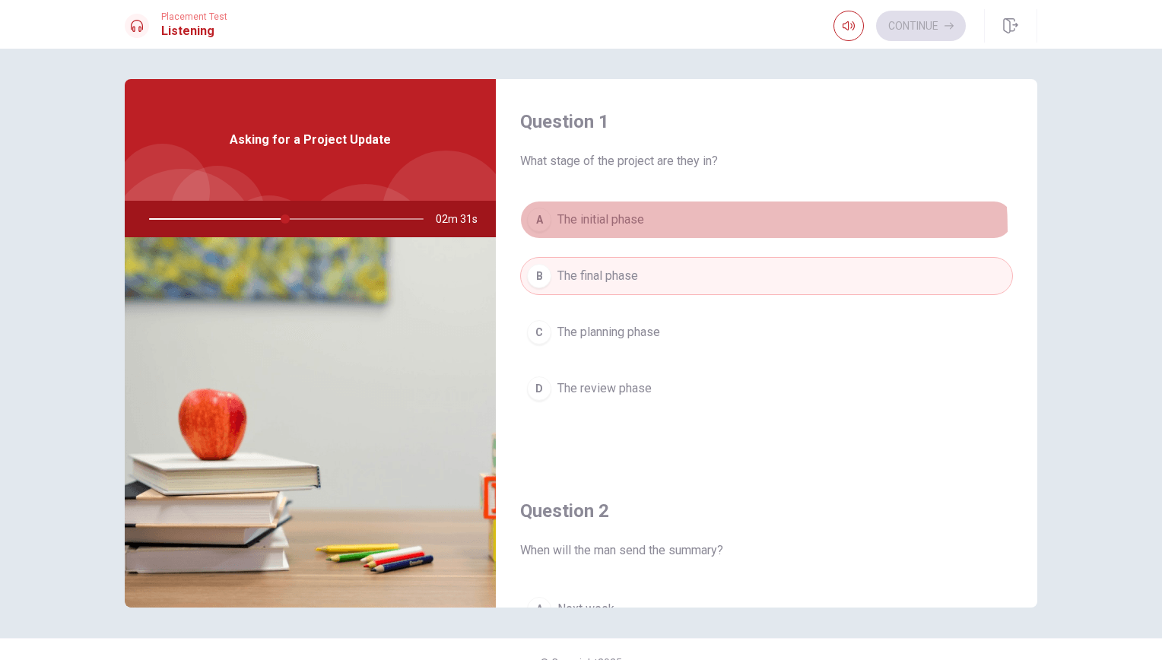
click at [622, 230] on button "A The initial phase" at bounding box center [766, 220] width 493 height 38
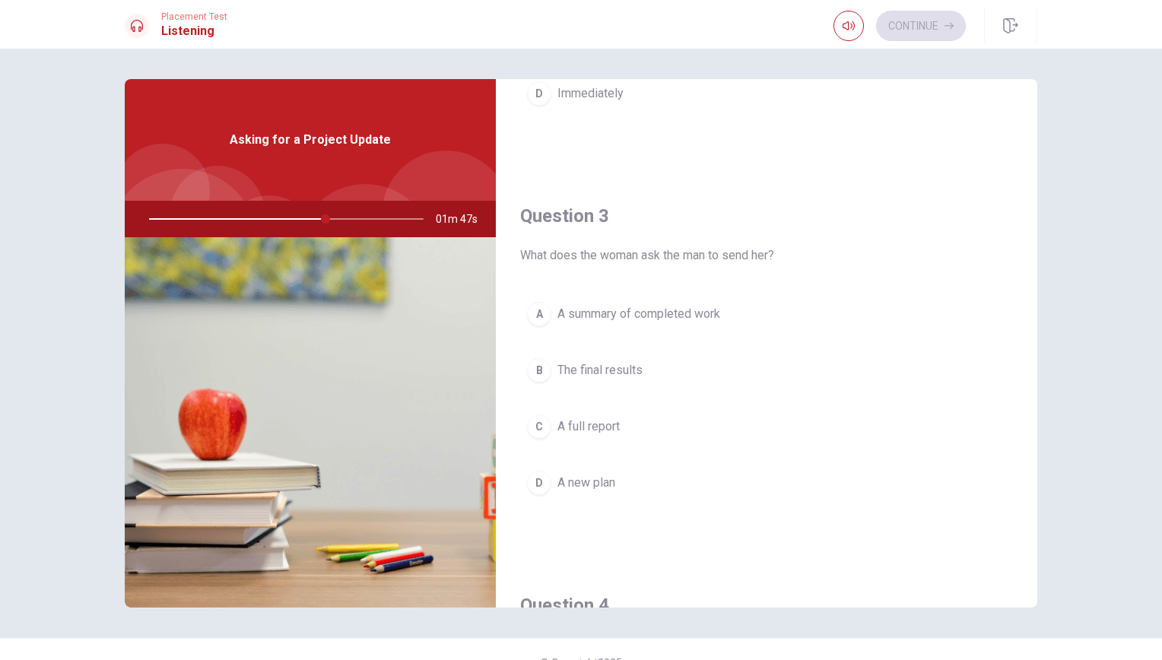
scroll to position [760, 0]
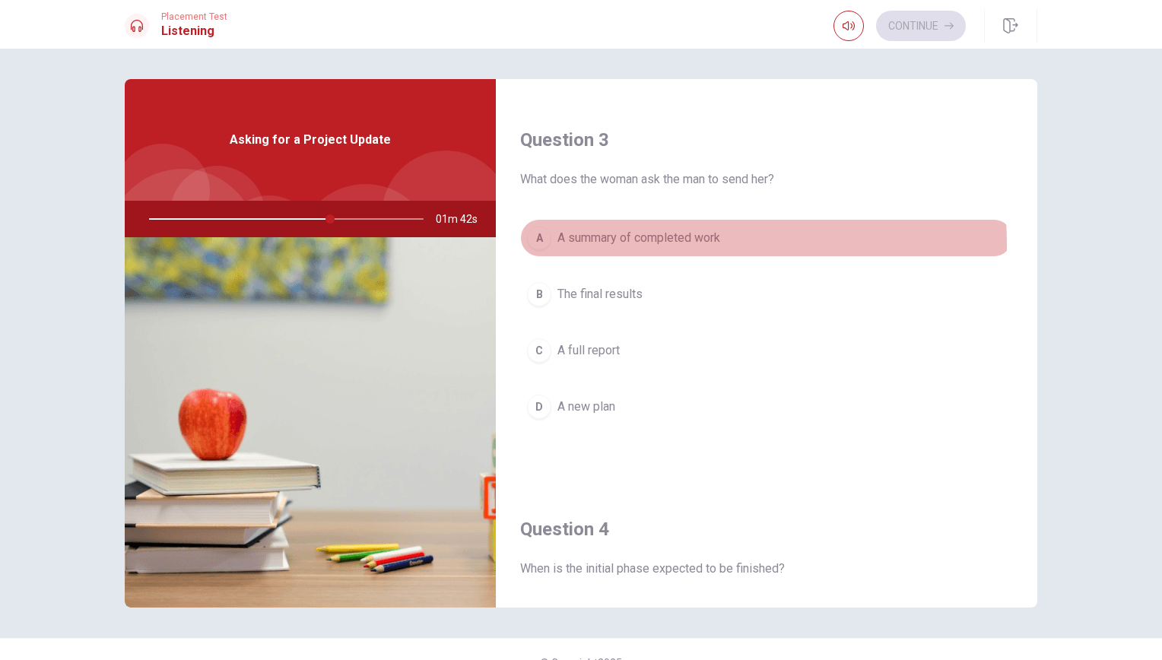
click at [653, 240] on span "A summary of completed work" at bounding box center [638, 238] width 163 height 18
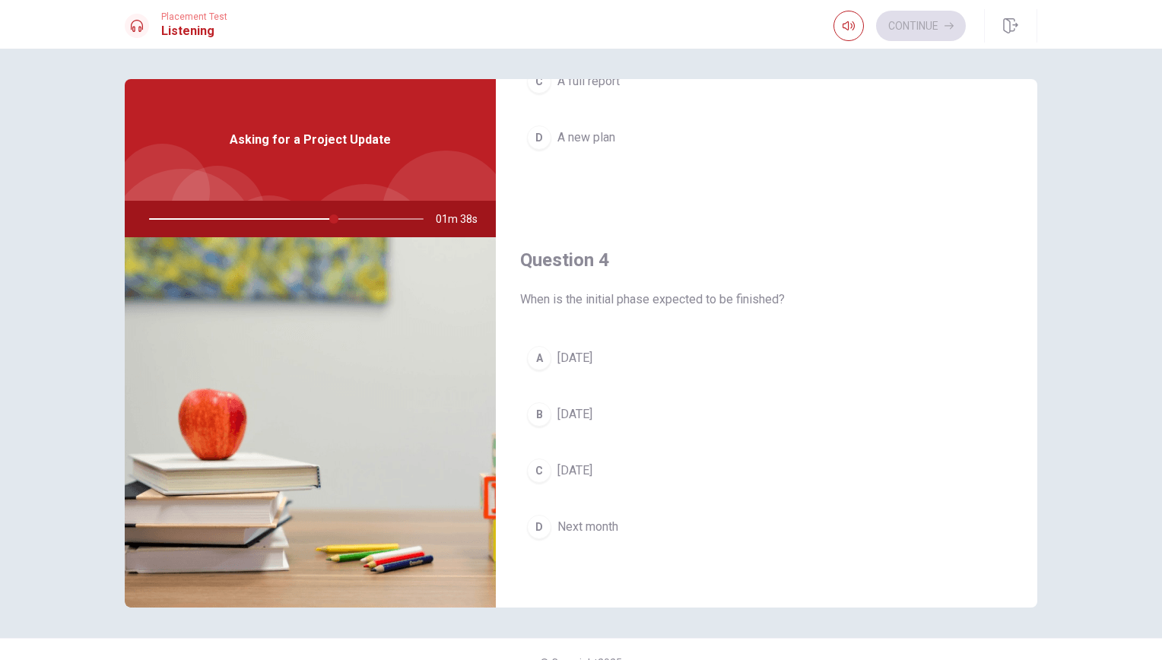
scroll to position [1065, 0]
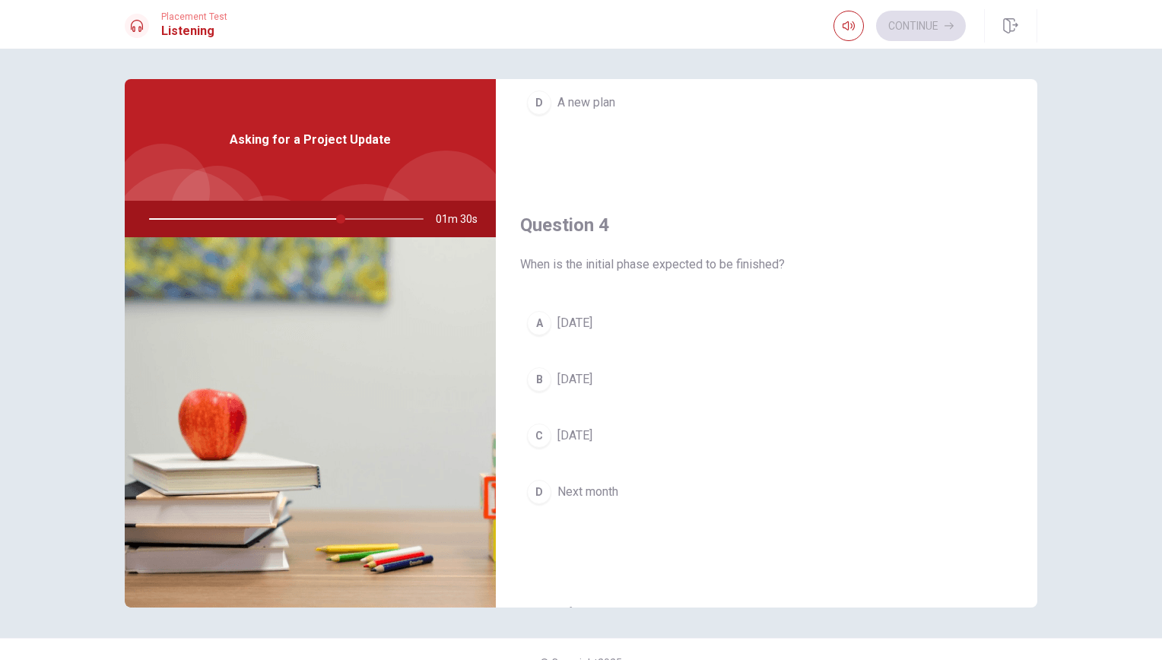
click at [592, 370] on span "[DATE]" at bounding box center [574, 379] width 35 height 18
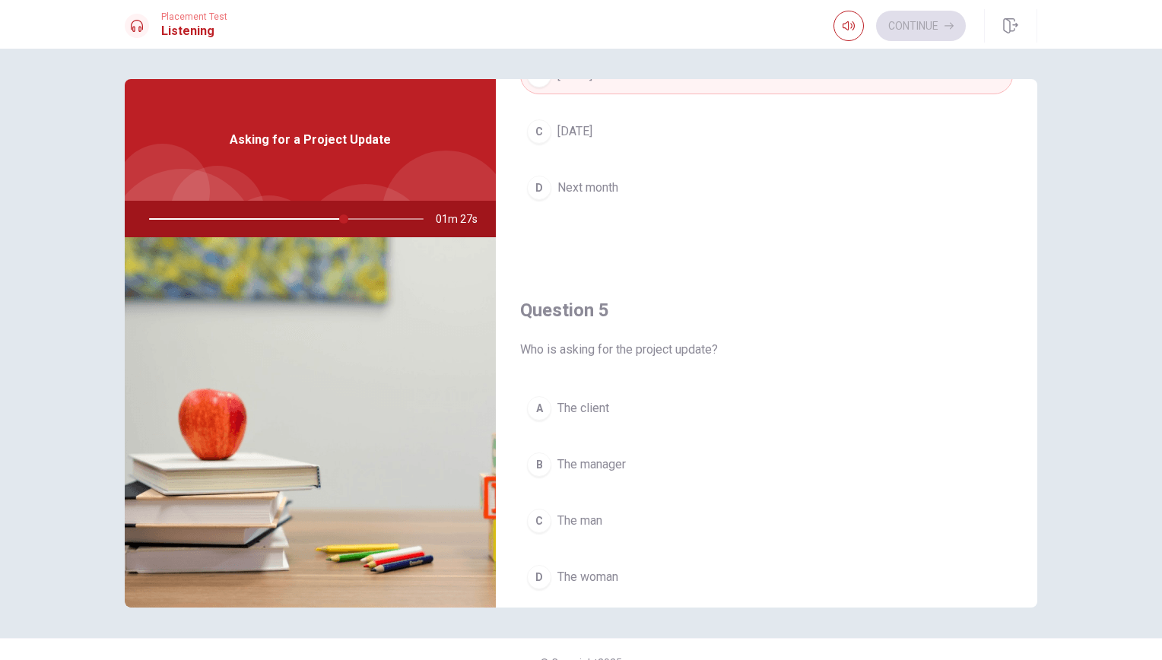
scroll to position [1407, 0]
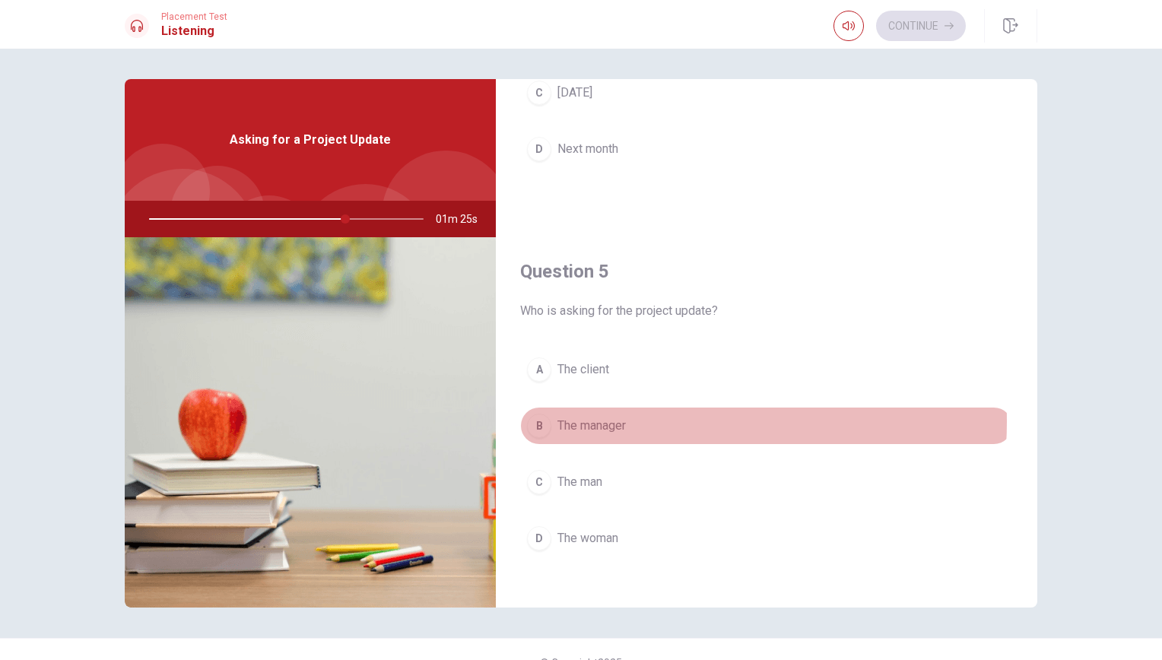
click at [603, 417] on span "The manager" at bounding box center [591, 426] width 68 height 18
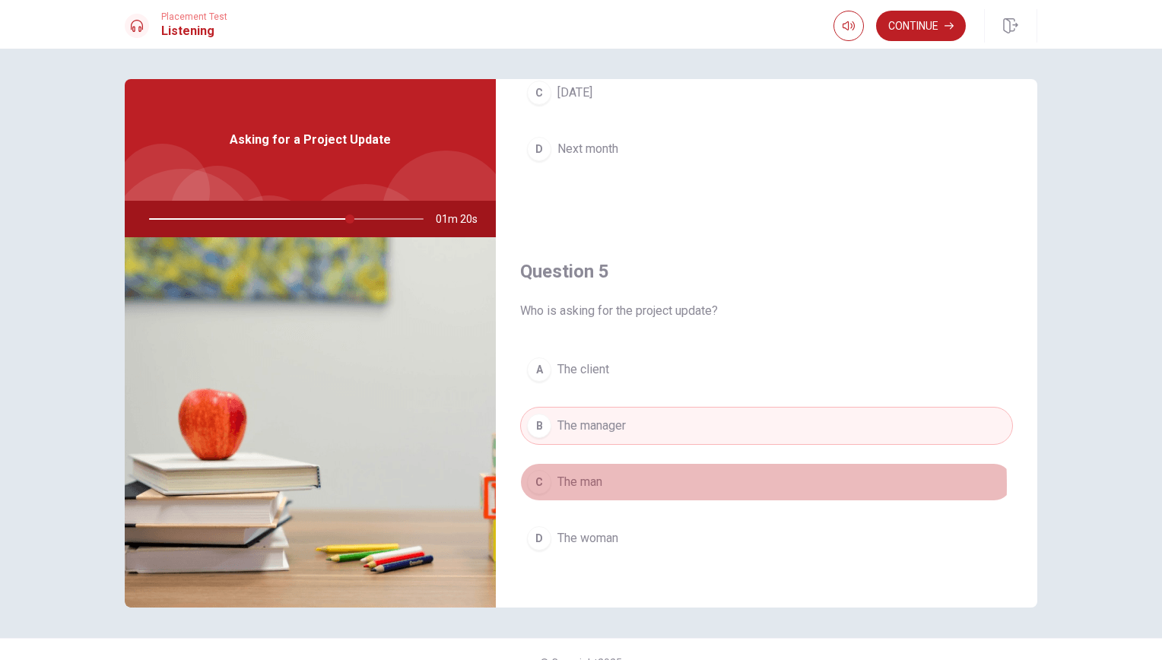
click at [605, 474] on button "C The man" at bounding box center [766, 482] width 493 height 38
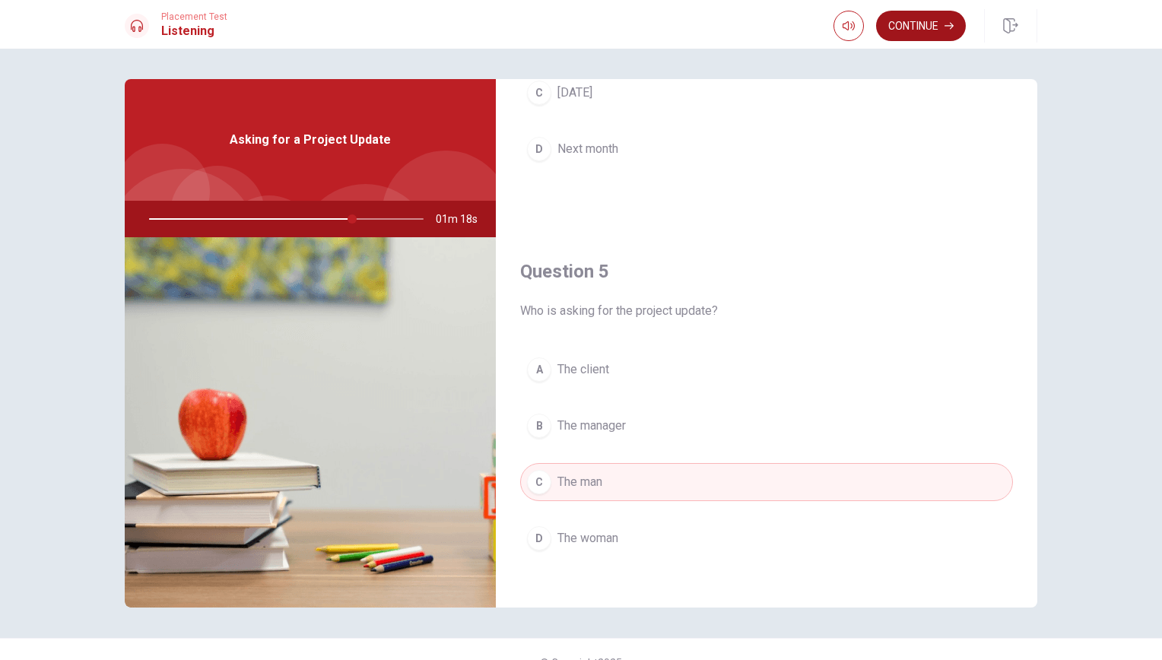
click at [919, 21] on button "Continue" at bounding box center [921, 26] width 90 height 30
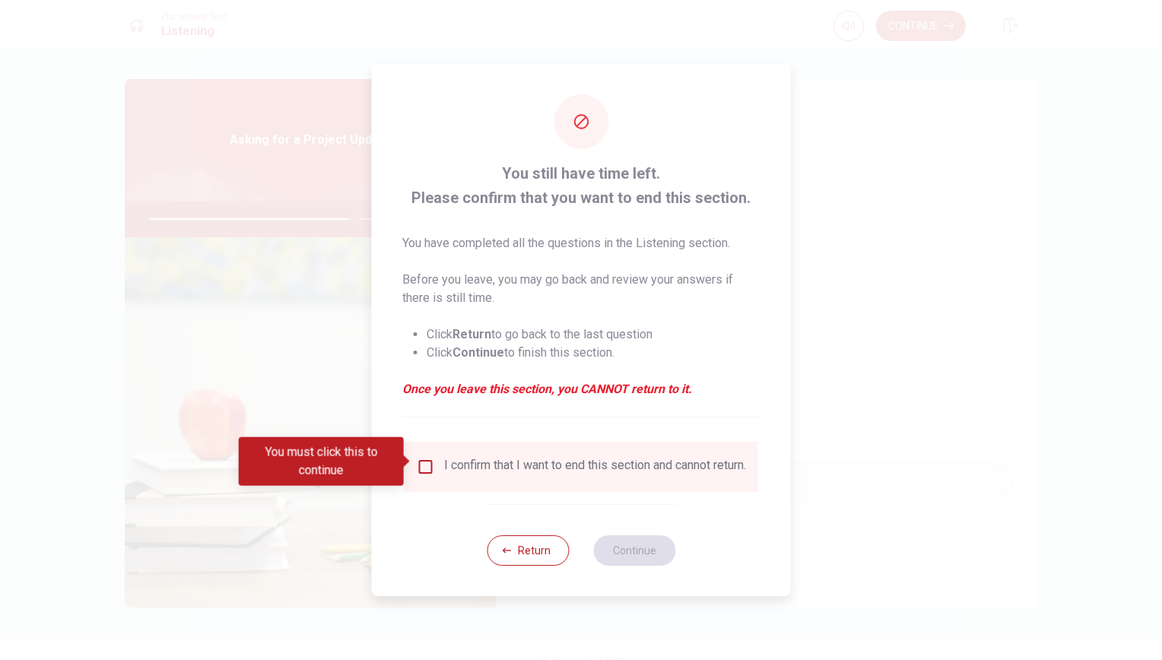
click at [424, 458] on input "You must click this to continue" at bounding box center [426, 467] width 18 height 18
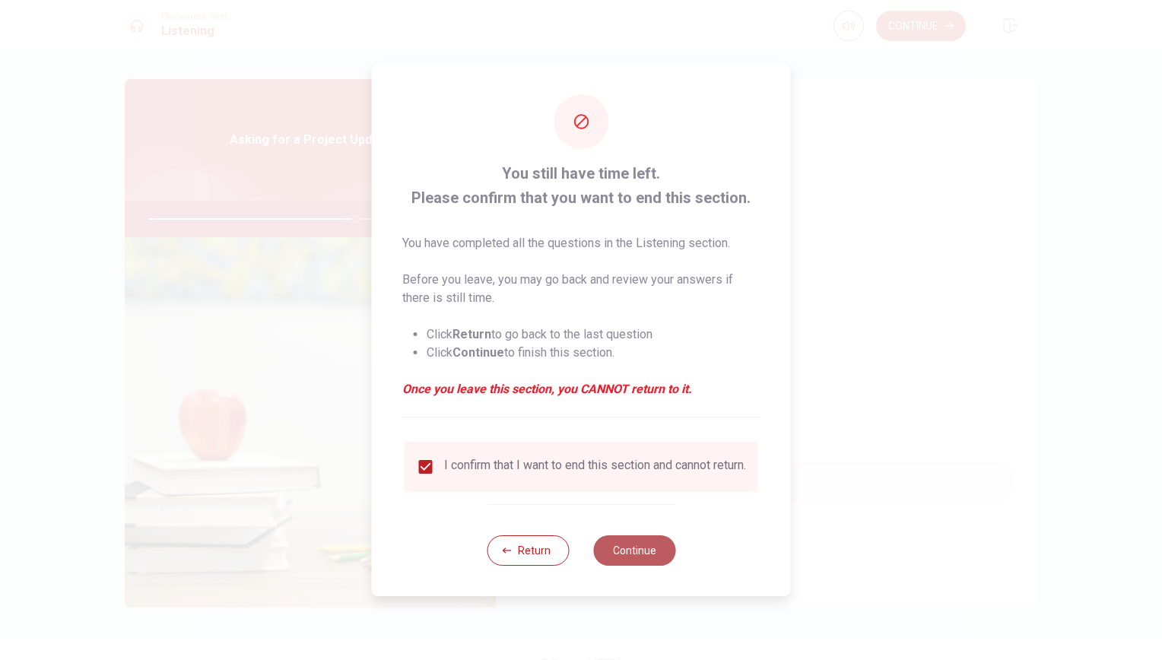
click at [654, 547] on button "Continue" at bounding box center [634, 550] width 82 height 30
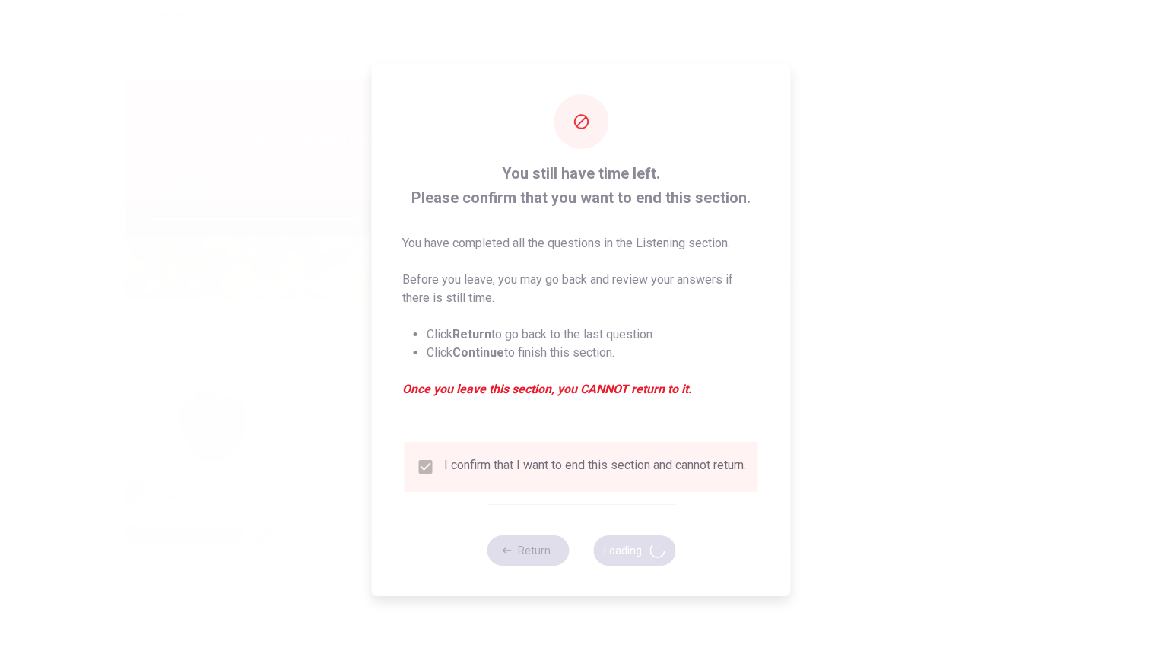
type input "76"
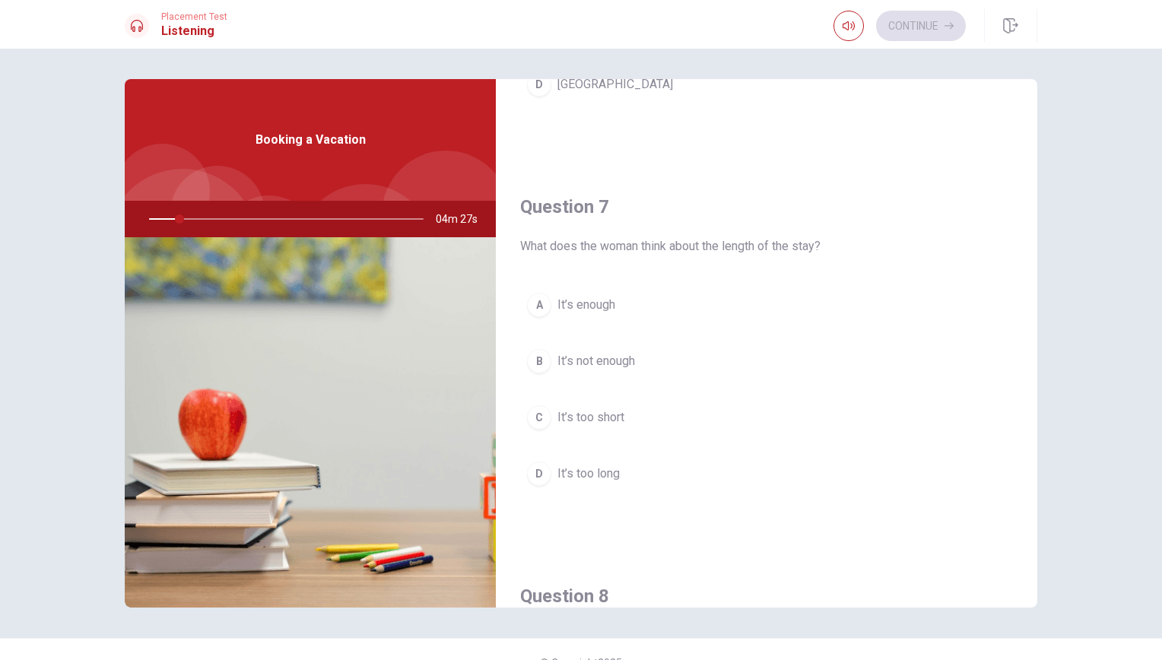
scroll to position [380, 0]
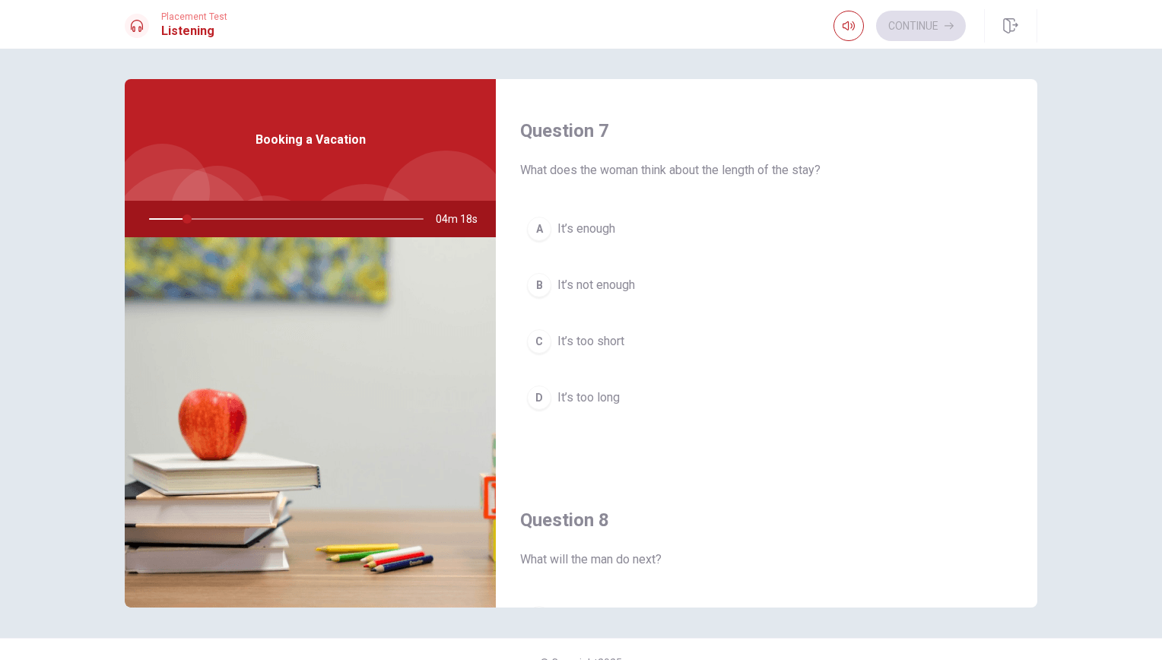
click at [595, 230] on span "It’s enough" at bounding box center [586, 229] width 58 height 18
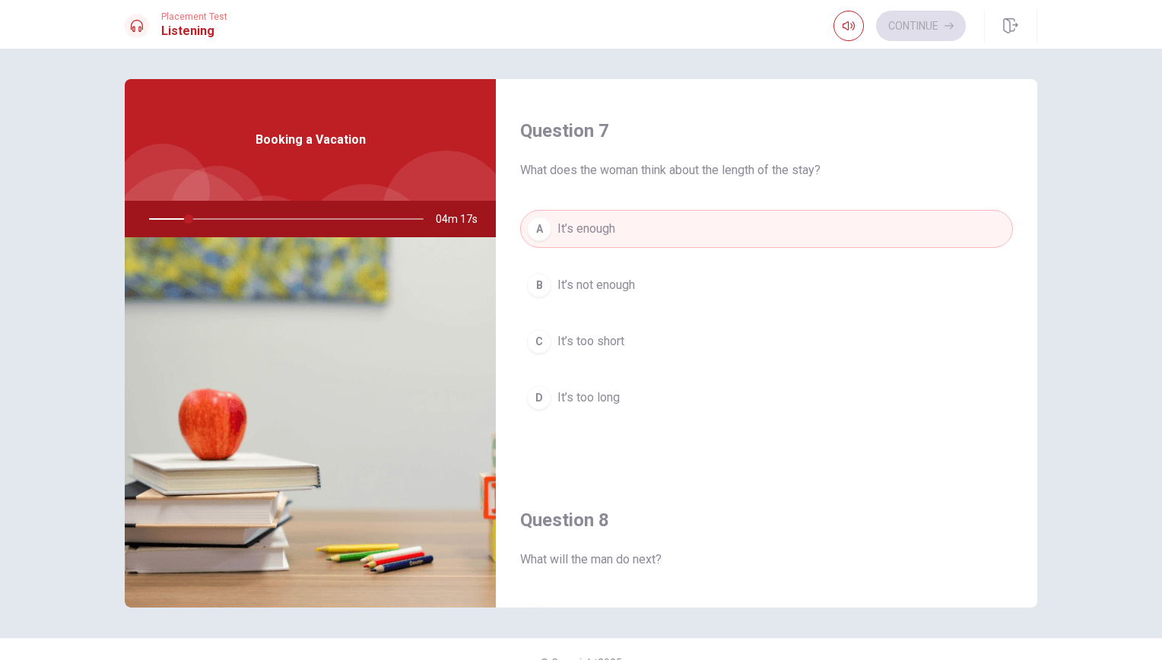
click at [591, 277] on span "It’s not enough" at bounding box center [596, 285] width 78 height 18
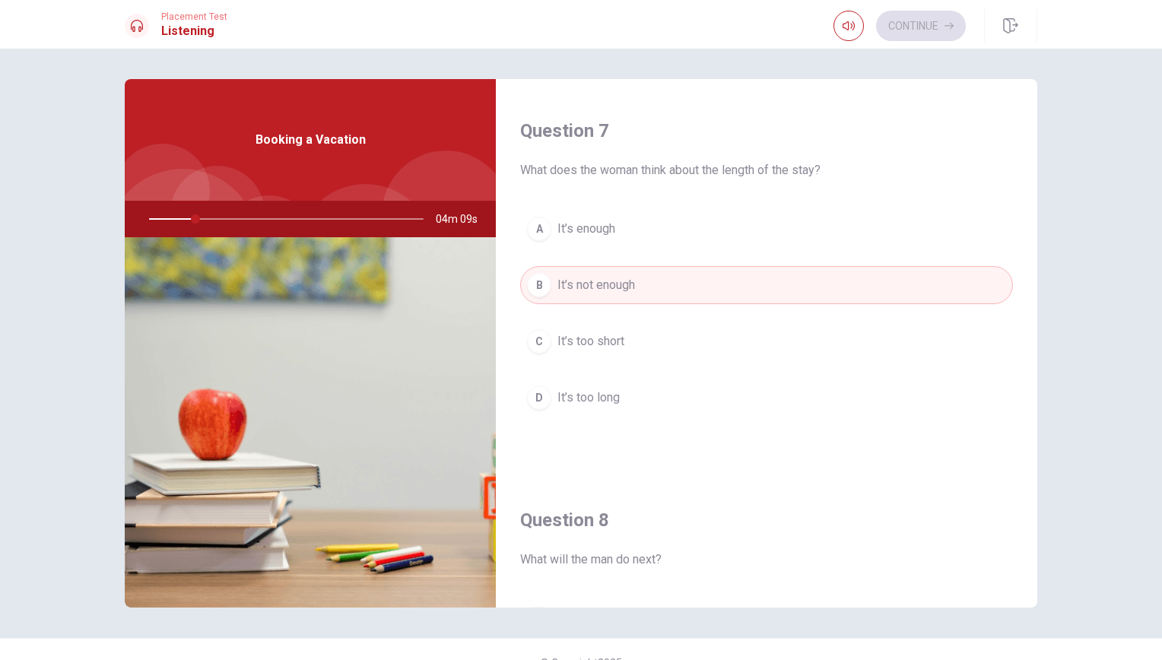
click at [186, 209] on div at bounding box center [283, 219] width 305 height 36
click at [195, 223] on div at bounding box center [283, 219] width 305 height 36
drag, startPoint x: 193, startPoint y: 219, endPoint x: 233, endPoint y: 224, distance: 39.8
click at [233, 224] on div at bounding box center [283, 219] width 305 height 36
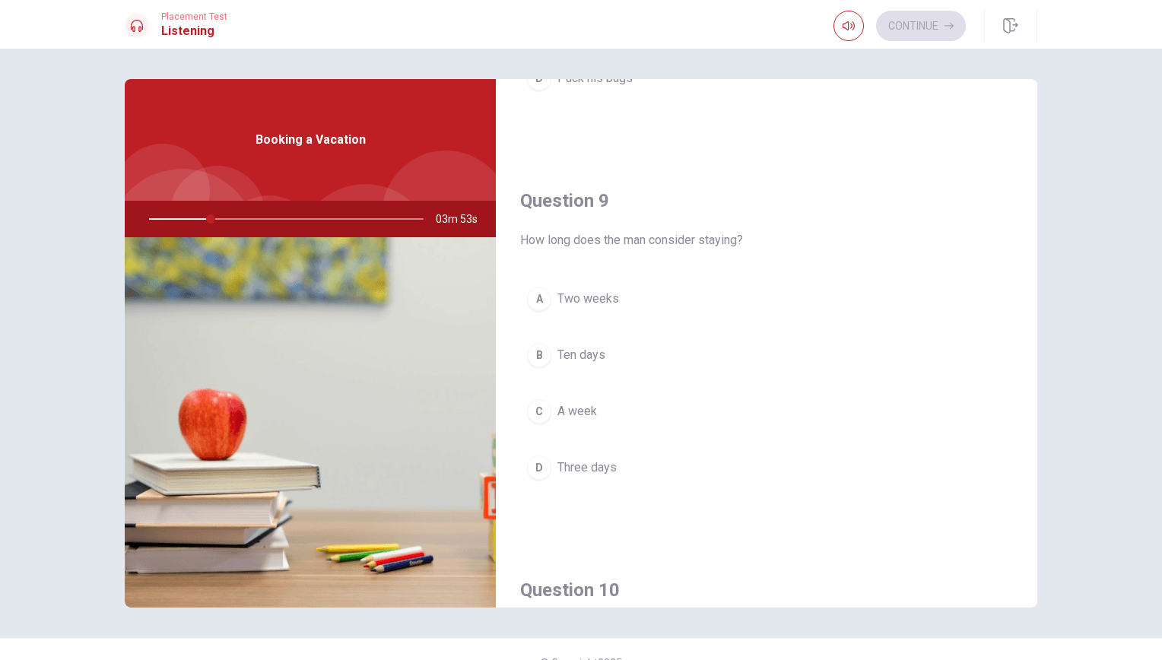
scroll to position [951, 0]
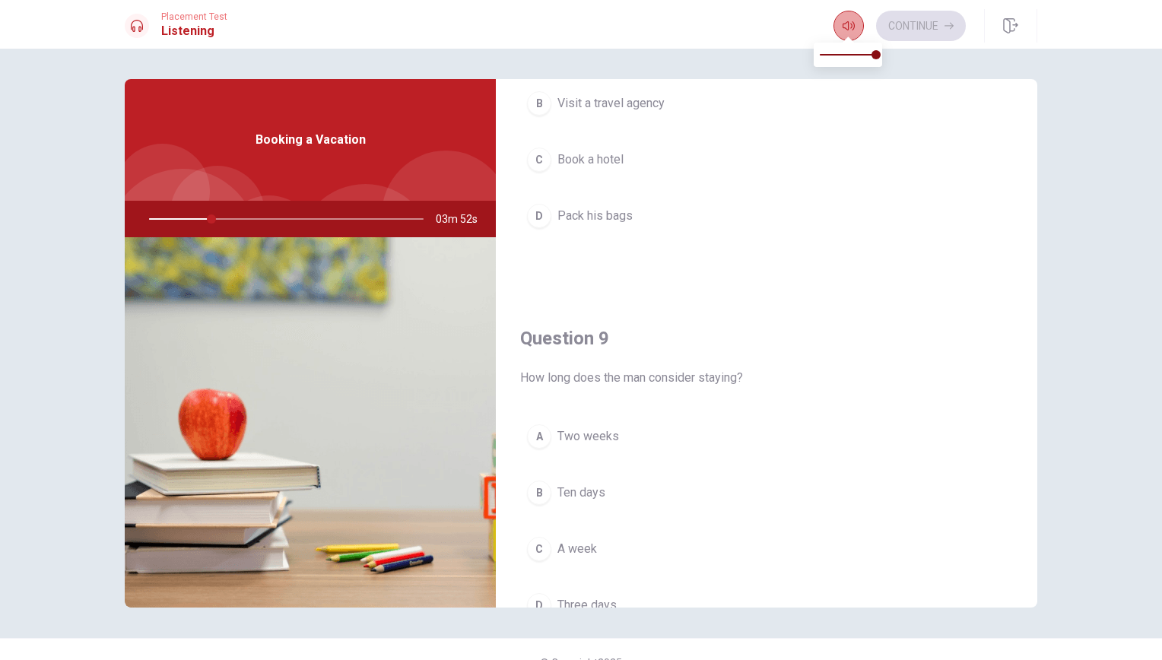
click at [838, 29] on button "button" at bounding box center [848, 26] width 30 height 30
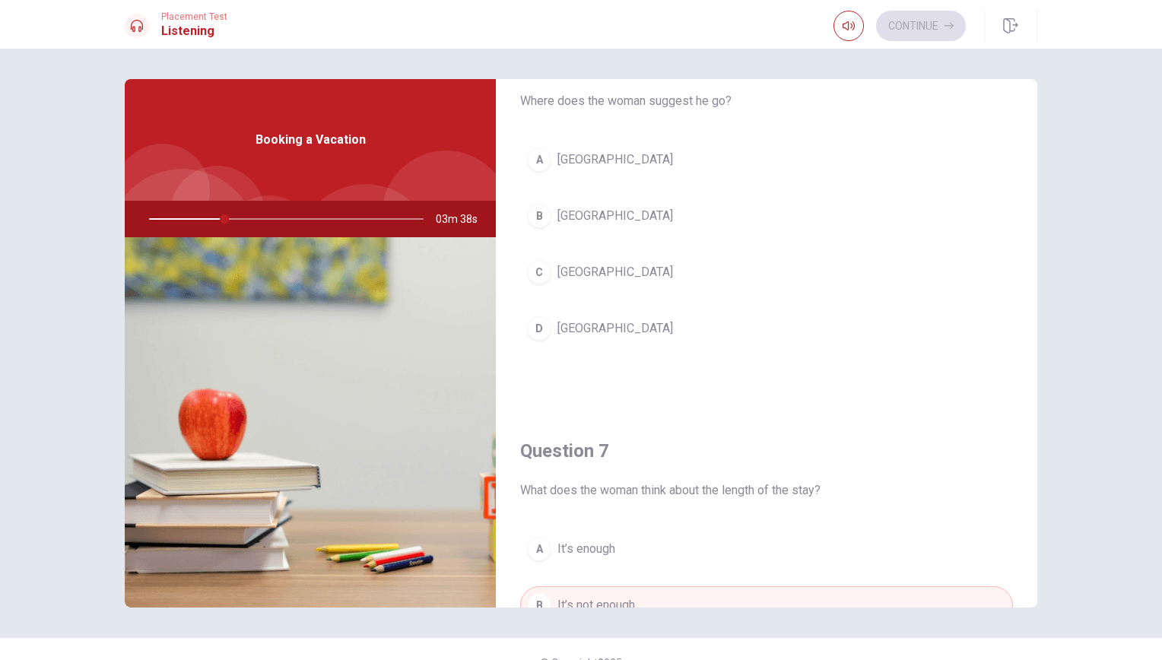
scroll to position [0, 0]
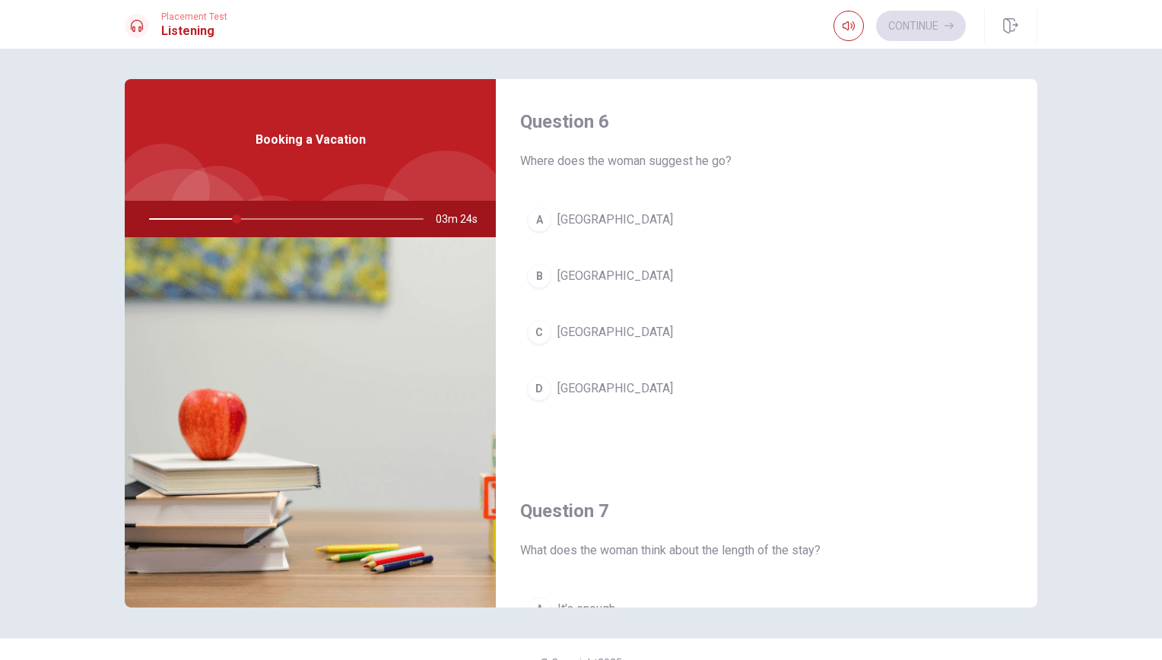
click at [573, 227] on span "[GEOGRAPHIC_DATA]" at bounding box center [615, 220] width 116 height 18
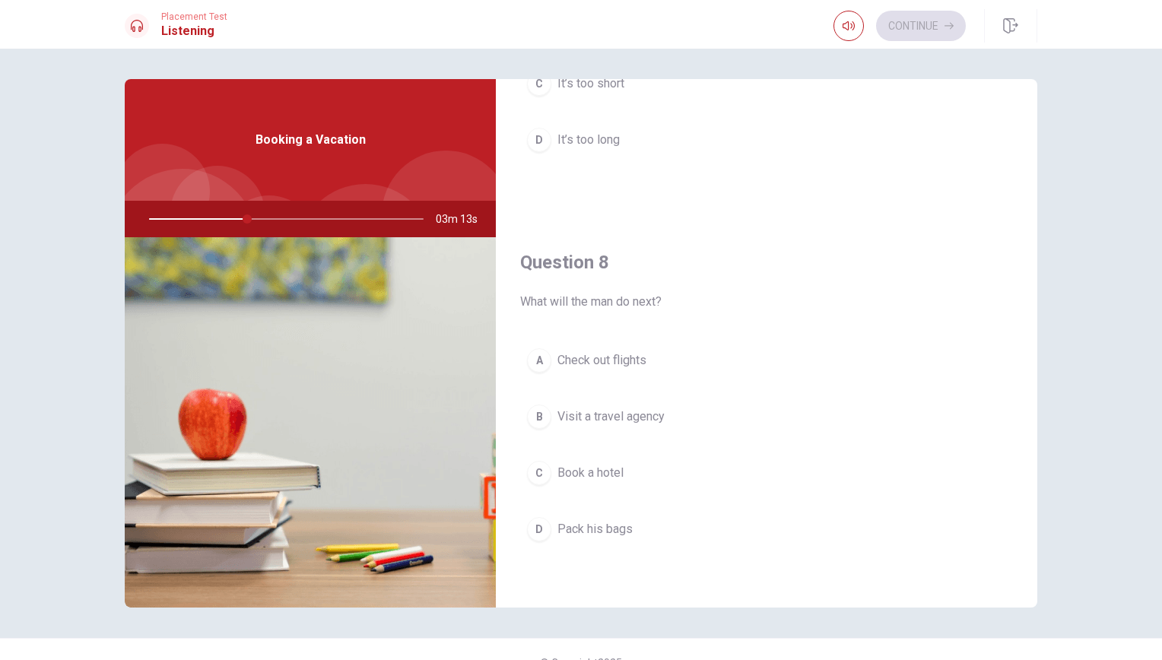
scroll to position [684, 0]
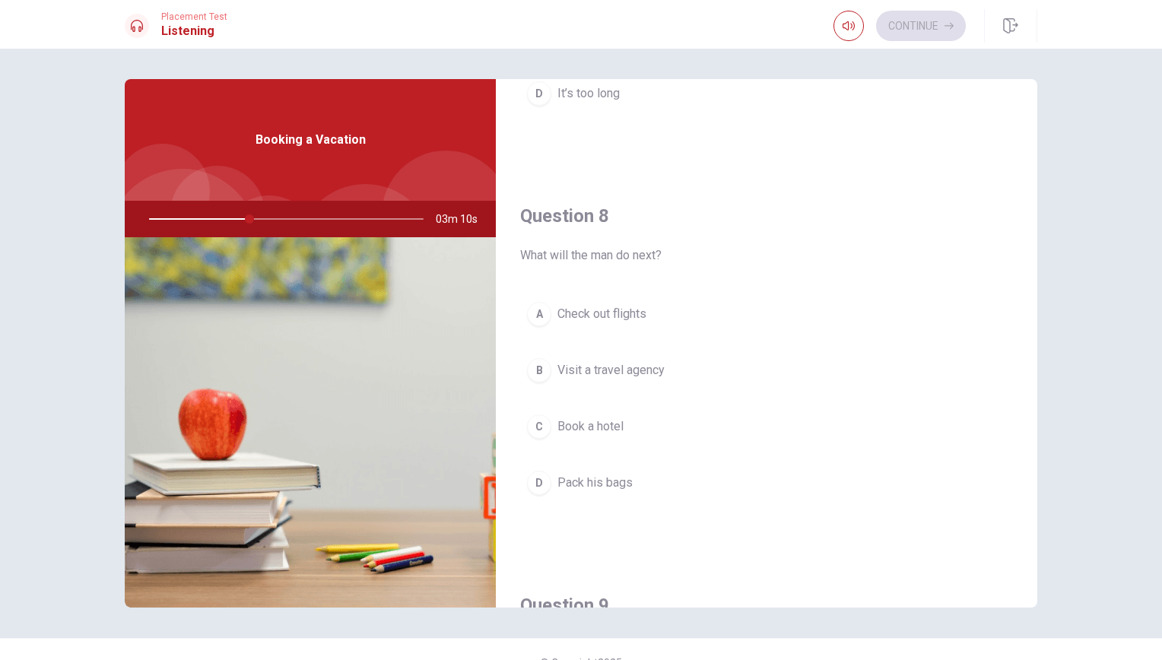
click at [609, 308] on span "Check out flights" at bounding box center [601, 314] width 89 height 18
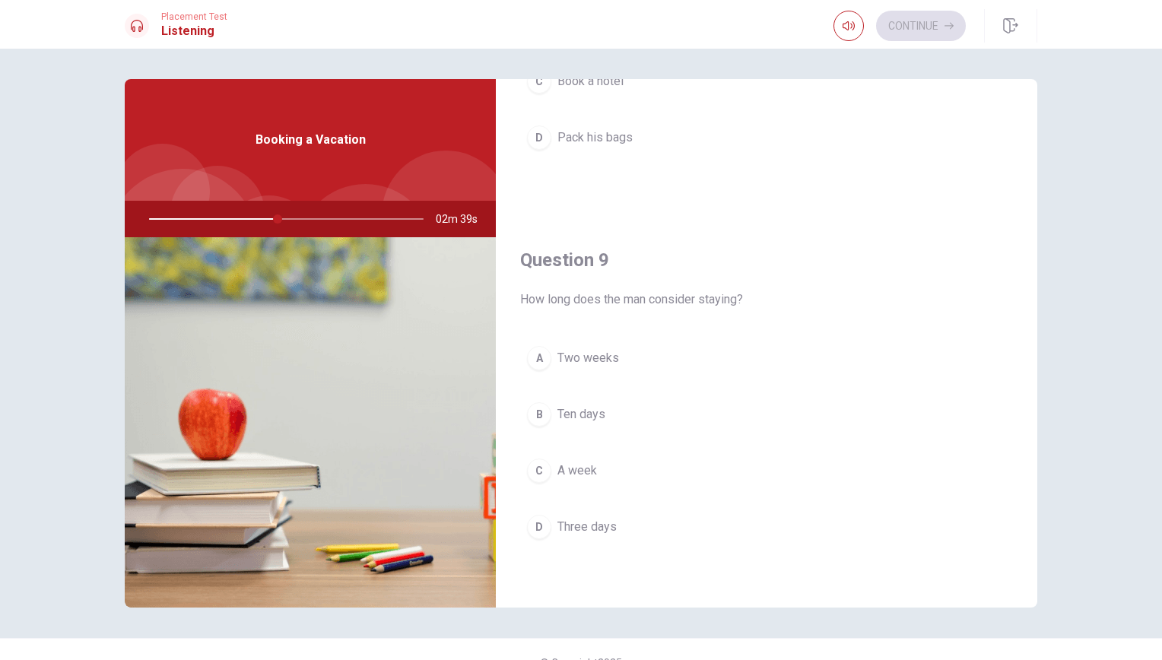
scroll to position [1065, 0]
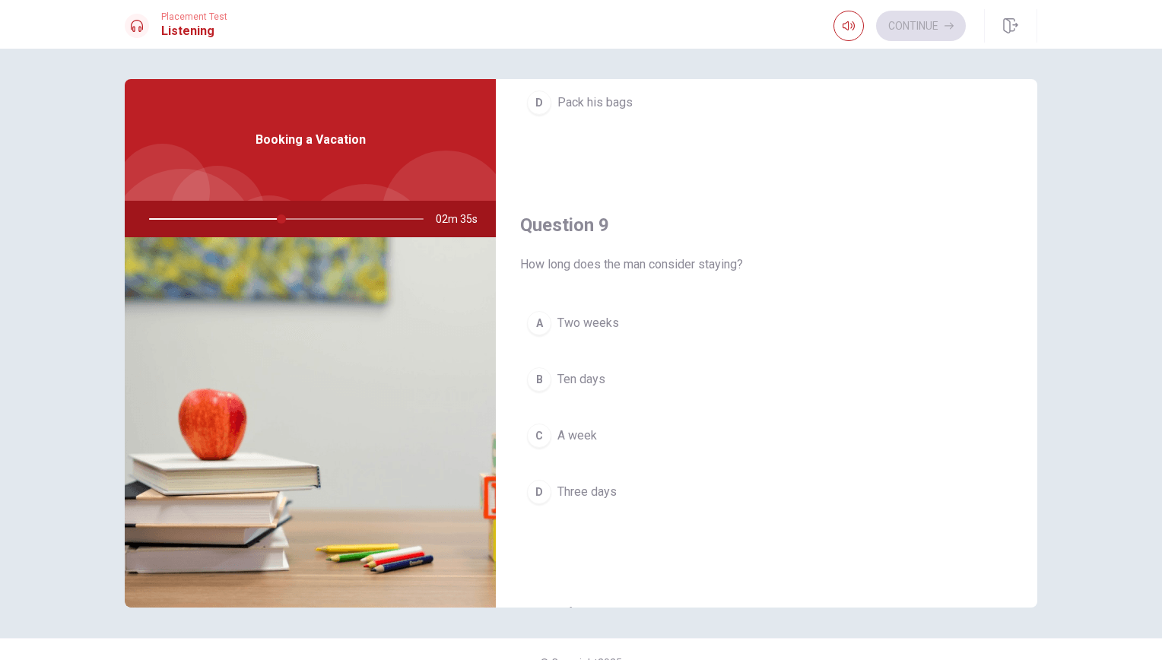
click at [607, 322] on span "Two weeks" at bounding box center [588, 323] width 62 height 18
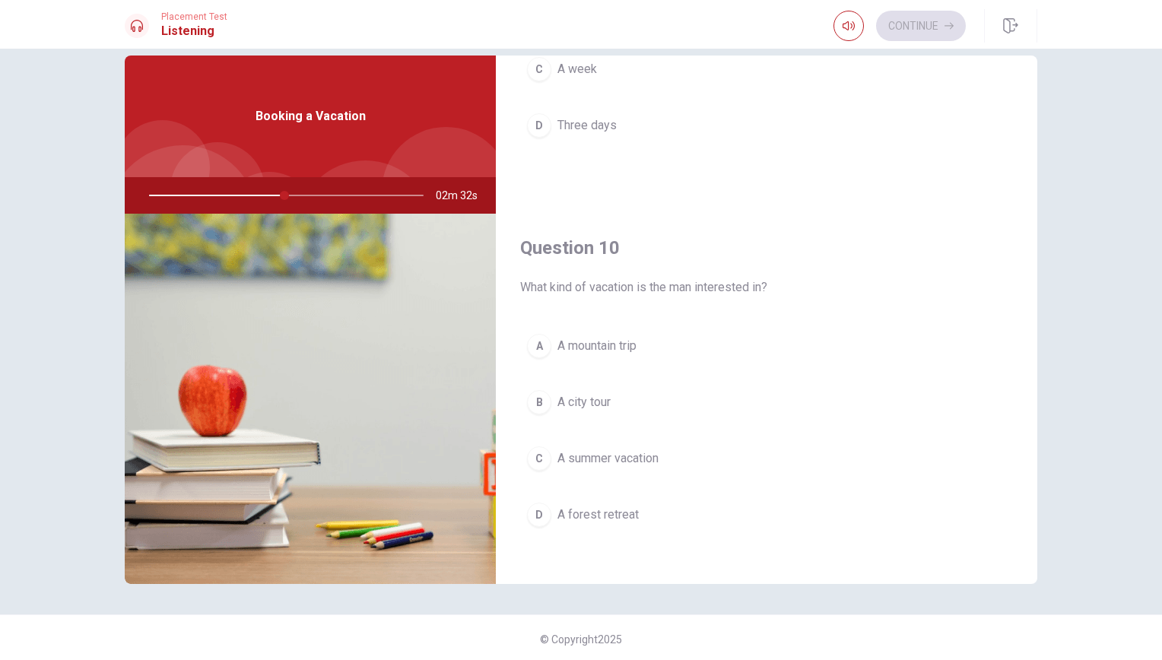
scroll to position [27, 0]
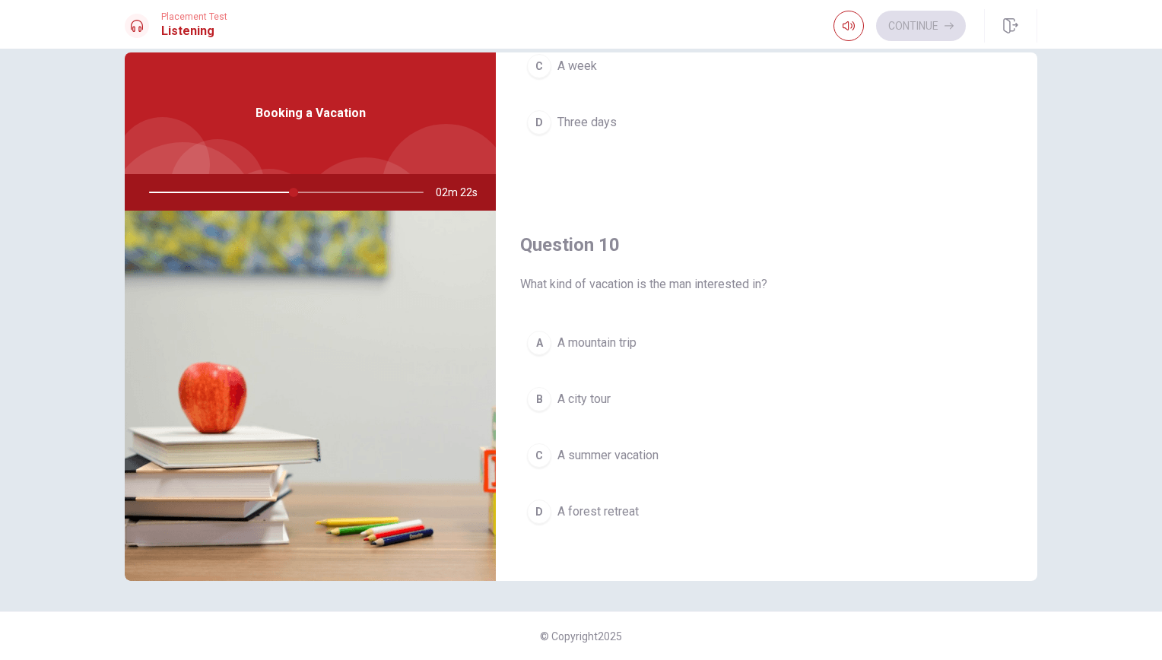
click at [587, 446] on span "A summer vacation" at bounding box center [607, 455] width 101 height 18
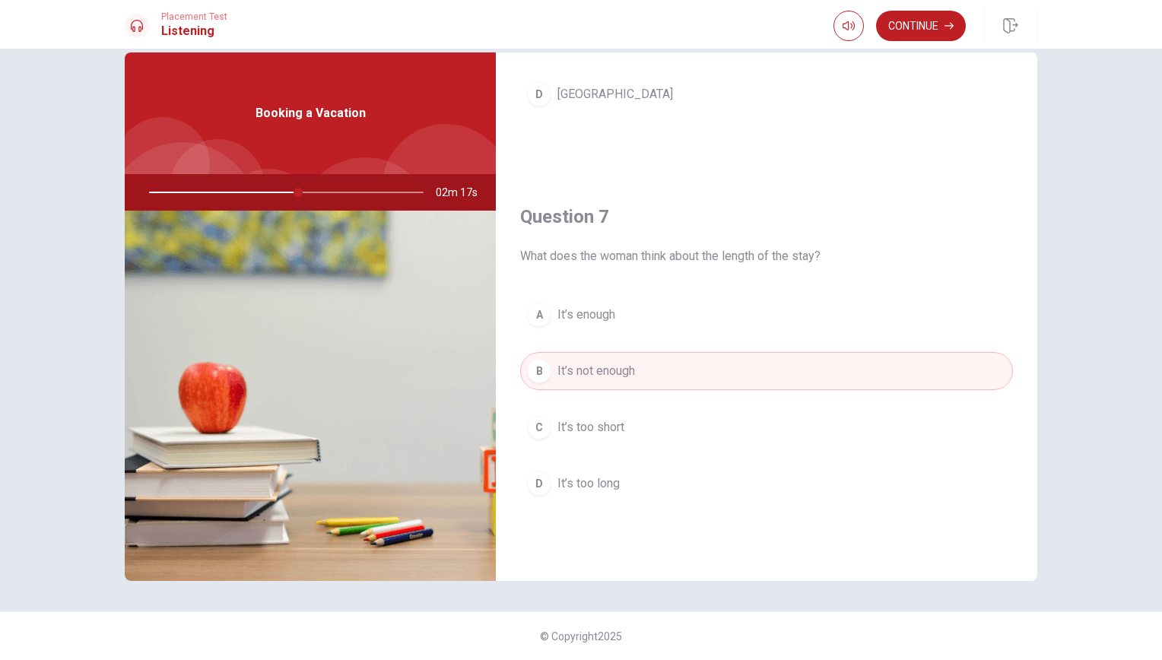
scroll to position [267, 0]
click at [937, 36] on button "Continue" at bounding box center [921, 26] width 90 height 30
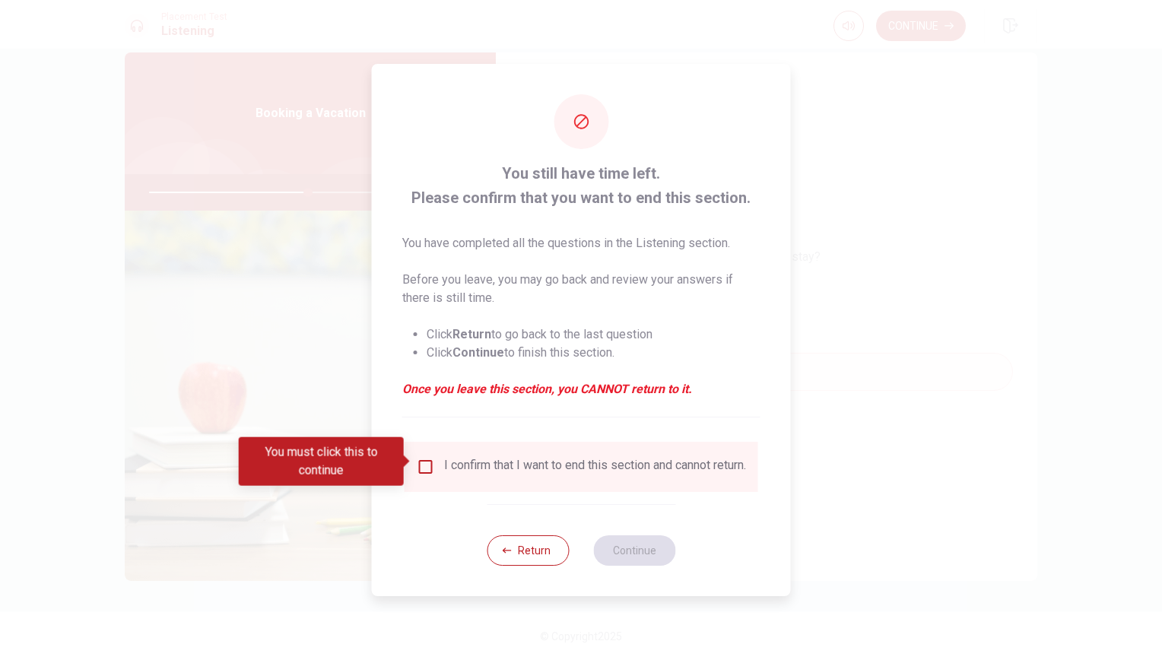
click at [519, 464] on div "I confirm that I want to end this section and cannot return." at bounding box center [595, 467] width 302 height 18
click at [420, 458] on input "You must click this to continue" at bounding box center [426, 467] width 18 height 18
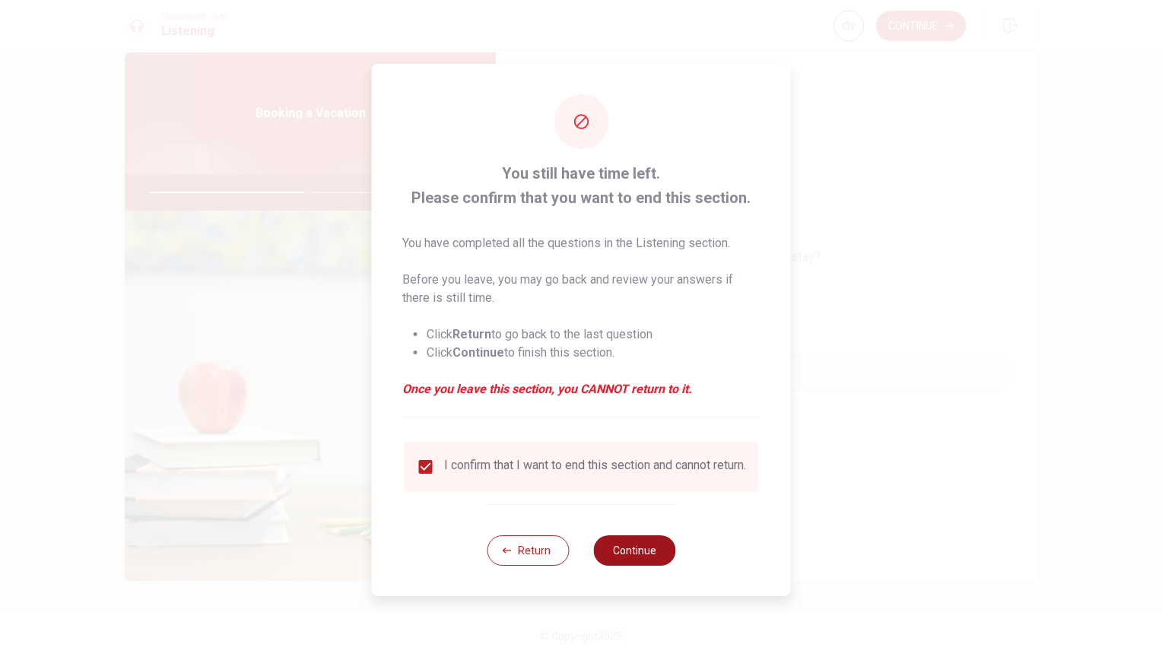
click at [623, 557] on button "Continue" at bounding box center [634, 550] width 82 height 30
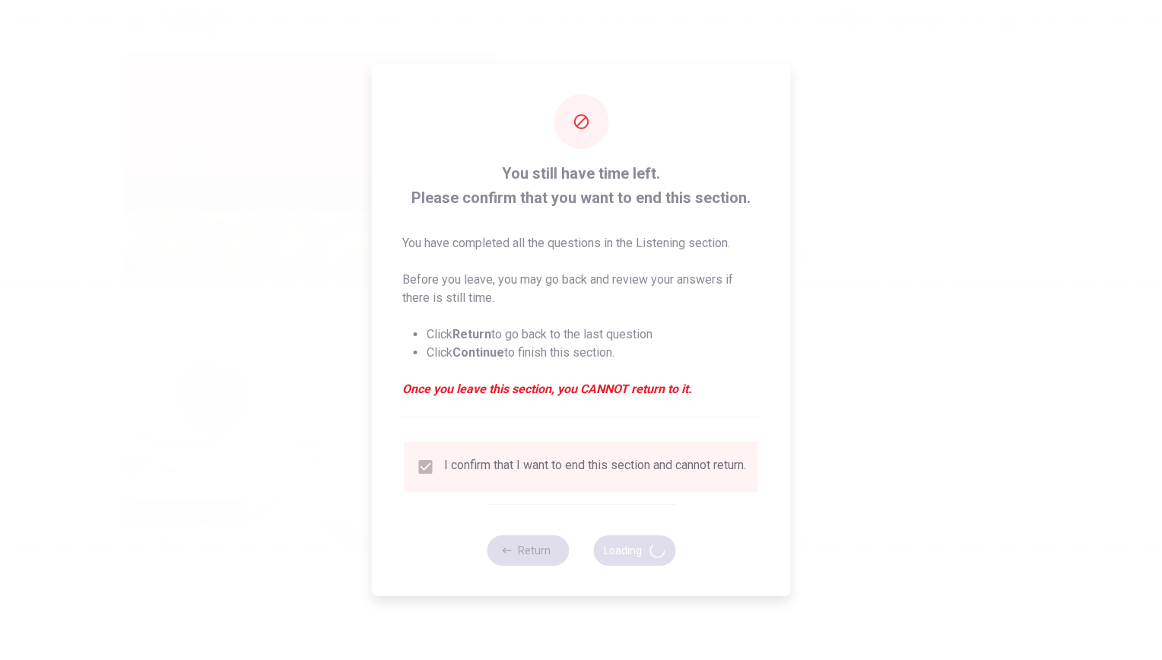
type input "59"
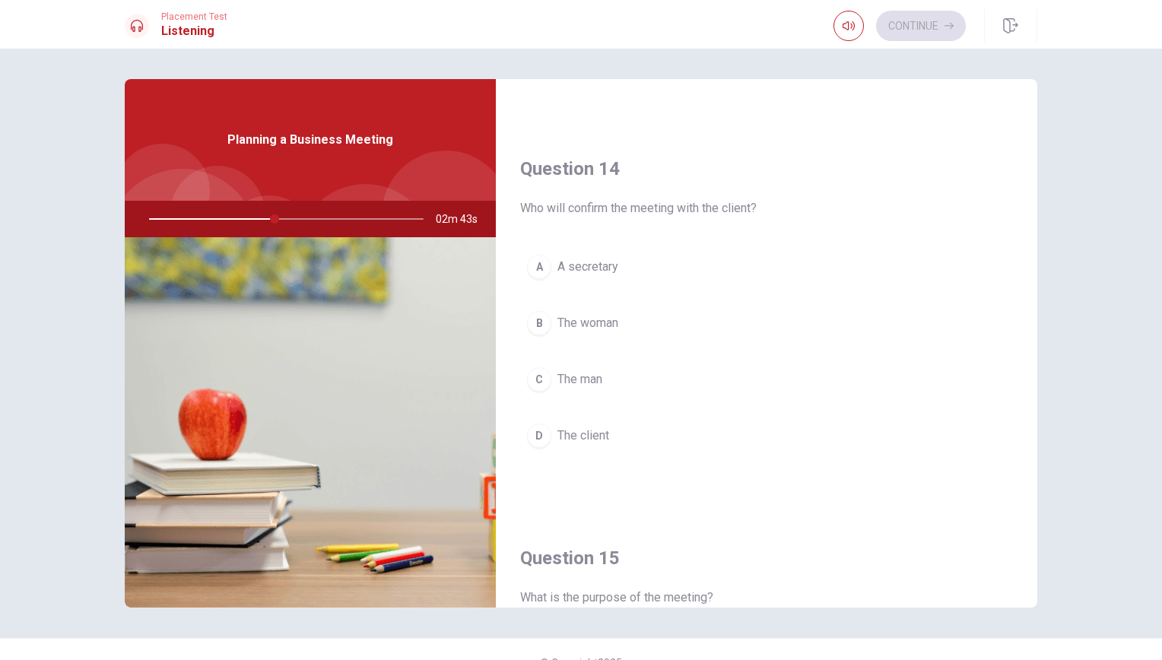
scroll to position [1065, 0]
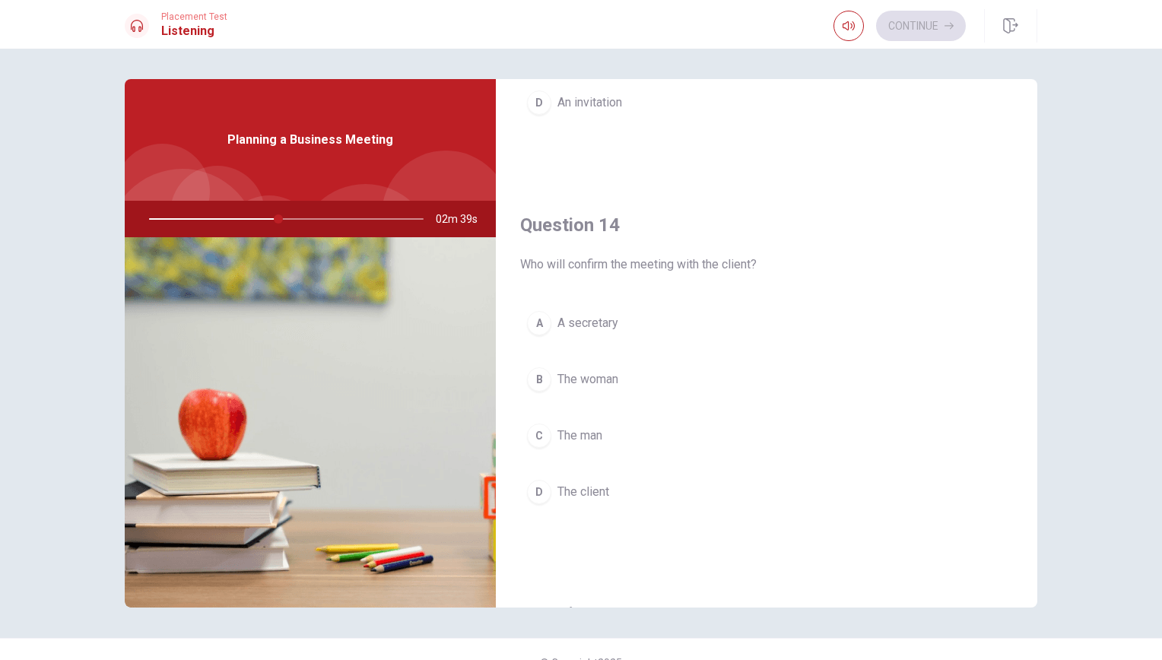
click at [570, 452] on div "A A secretary B The woman C The man D The client" at bounding box center [766, 422] width 493 height 237
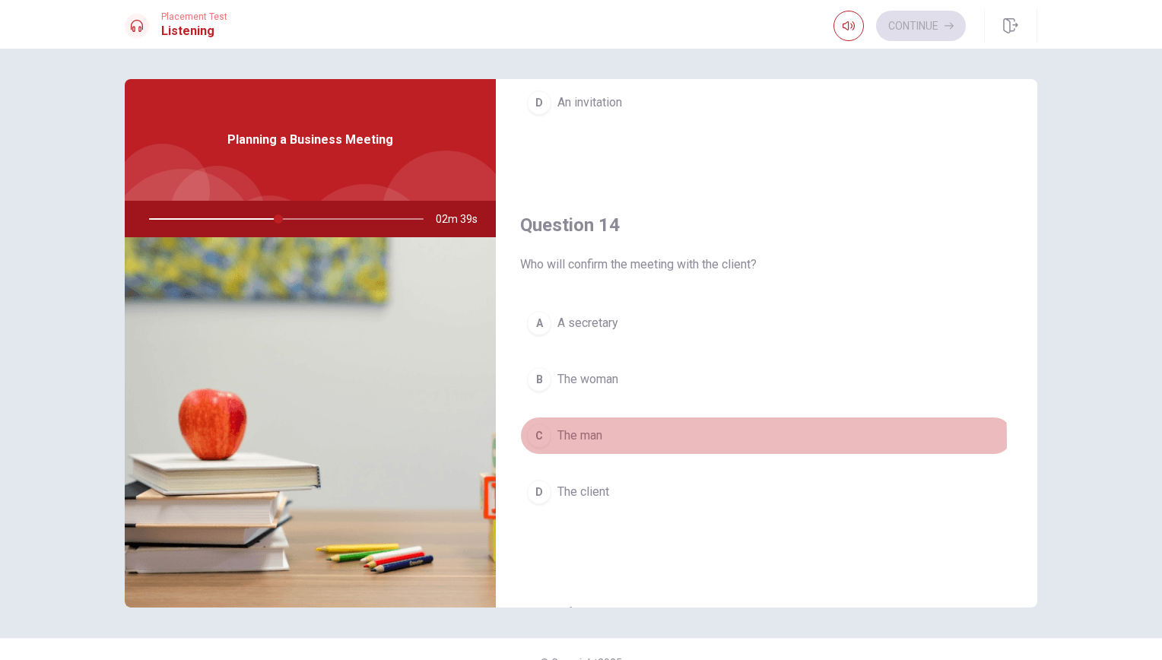
click at [580, 431] on span "The man" at bounding box center [579, 436] width 45 height 18
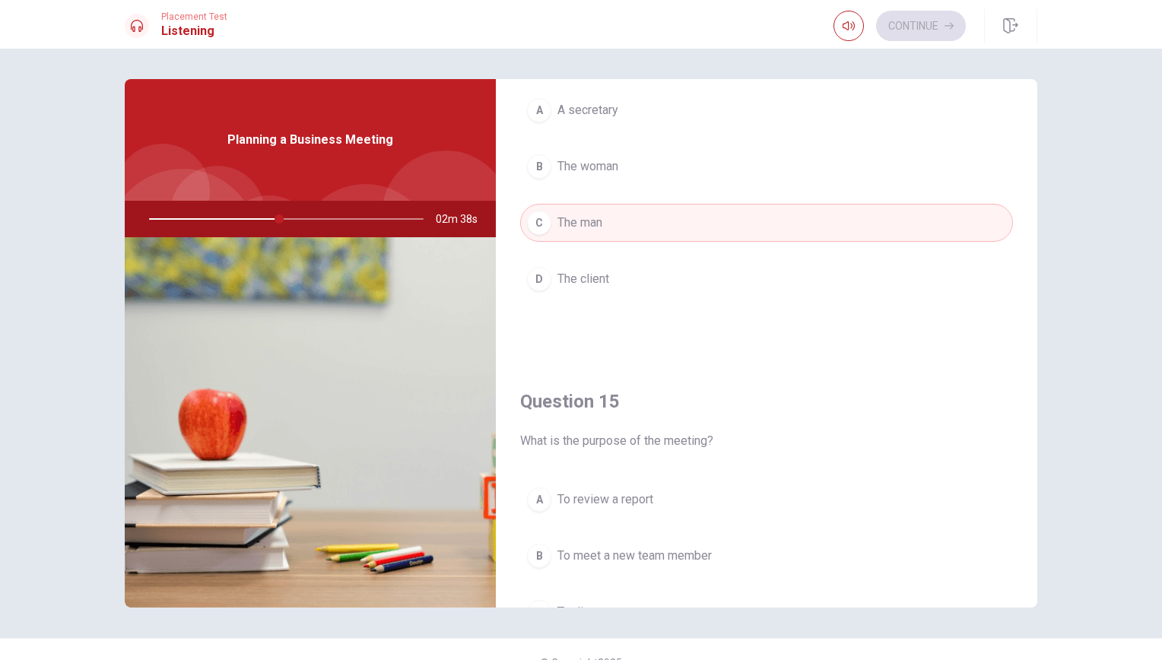
scroll to position [1293, 0]
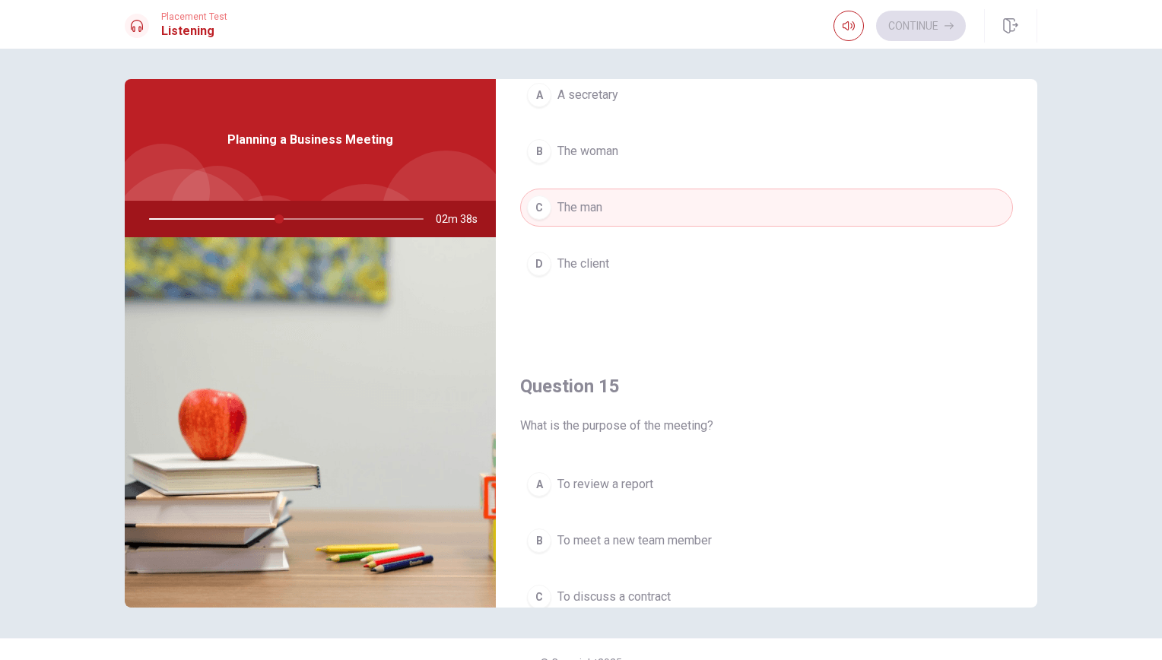
click at [586, 255] on span "The client" at bounding box center [583, 264] width 52 height 18
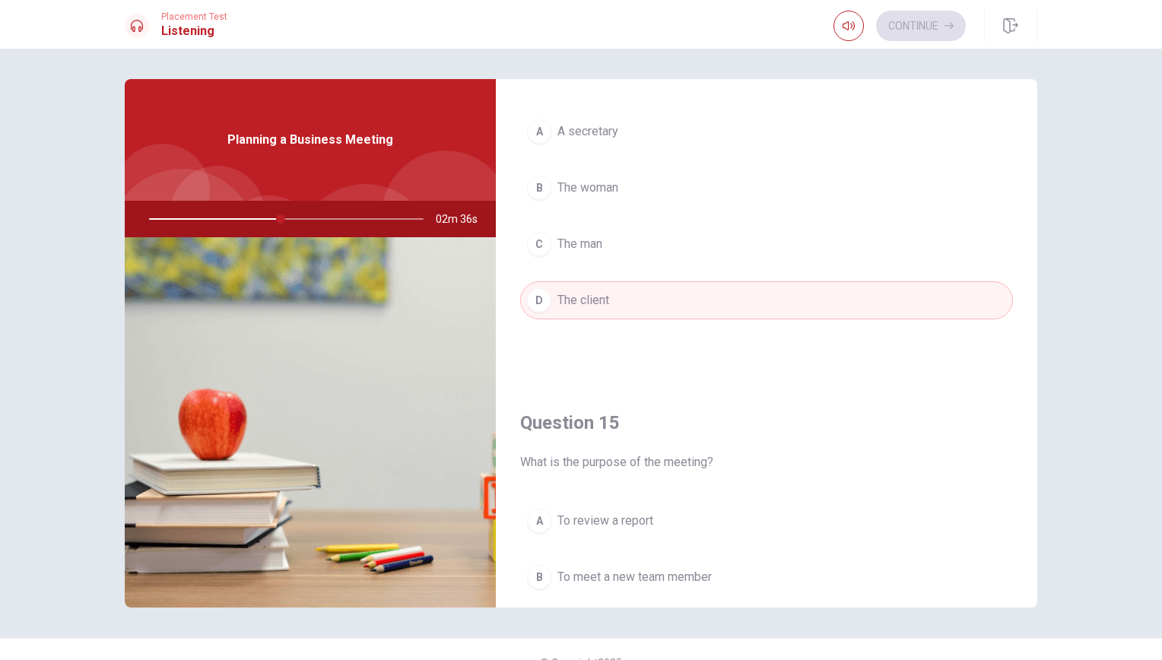
scroll to position [1255, 0]
click at [612, 231] on button "C The man" at bounding box center [766, 245] width 493 height 38
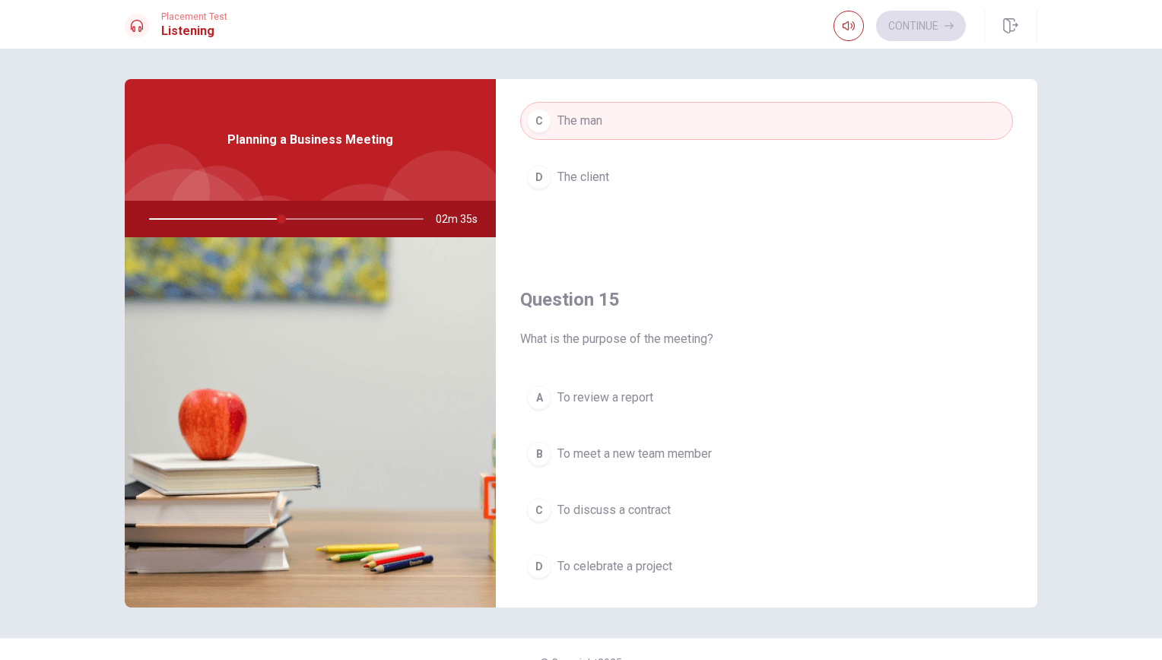
scroll to position [1407, 0]
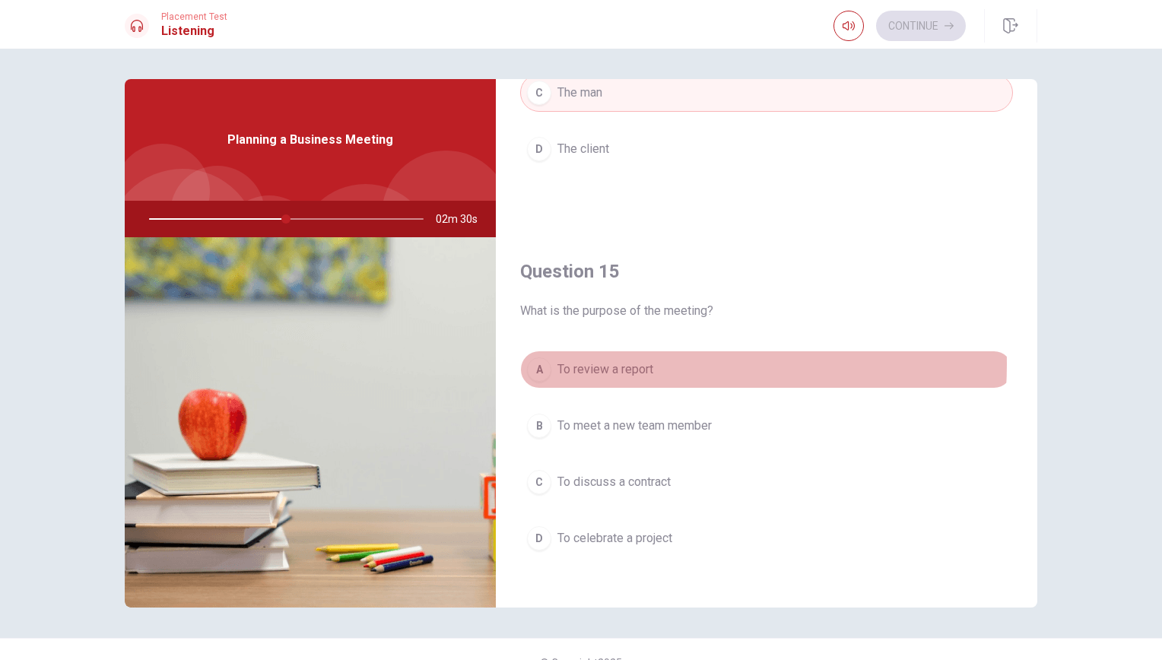
click at [627, 360] on span "To review a report" at bounding box center [605, 369] width 96 height 18
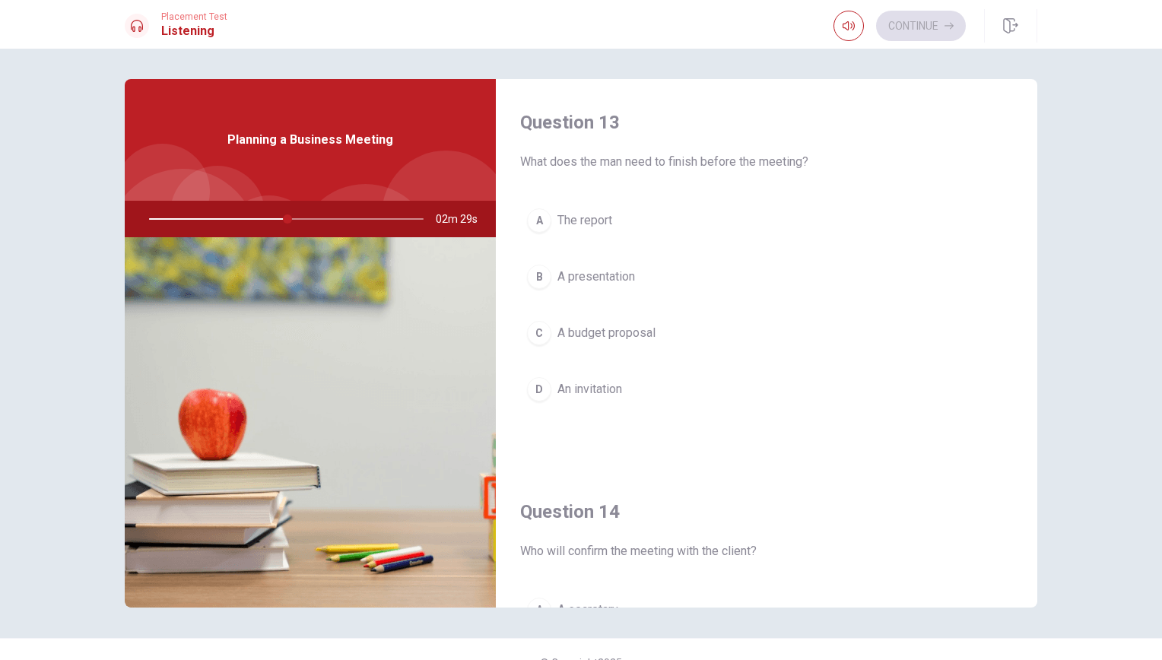
scroll to position [723, 0]
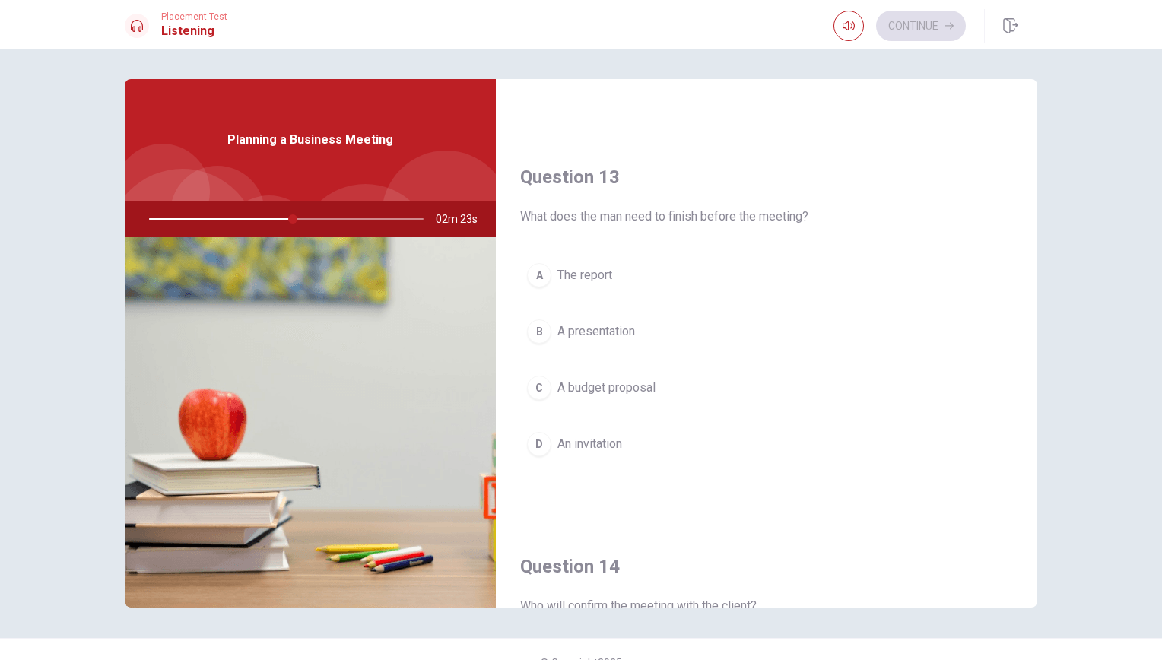
click at [600, 278] on span "The report" at bounding box center [584, 275] width 55 height 18
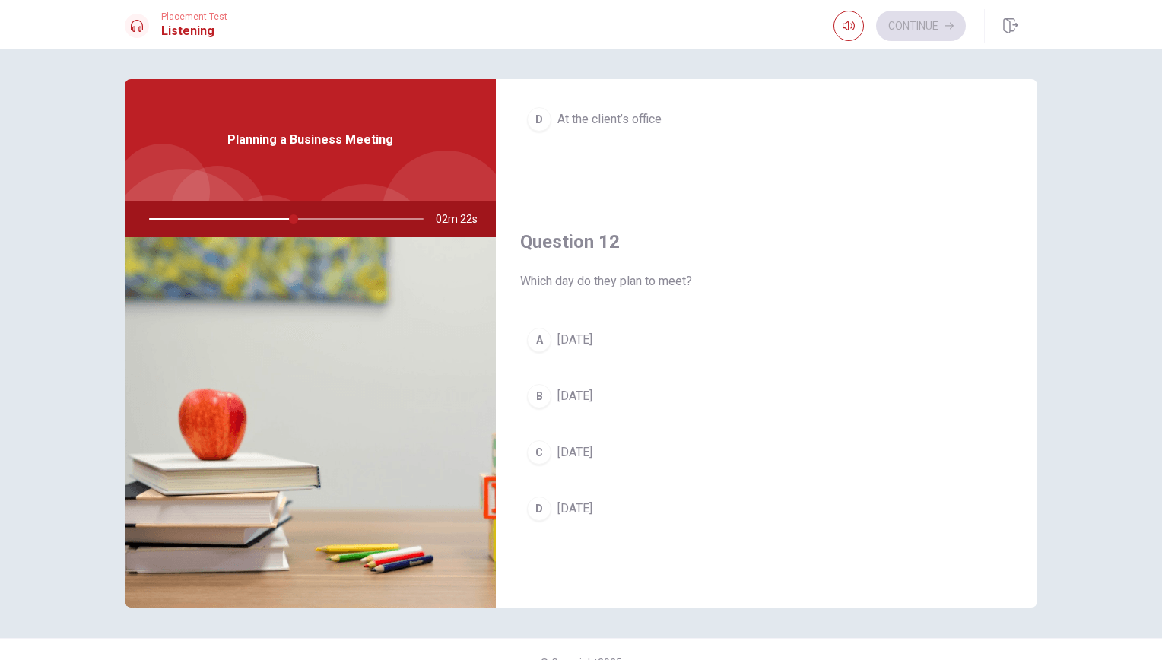
scroll to position [267, 0]
click at [564, 339] on span "[DATE]" at bounding box center [574, 342] width 35 height 18
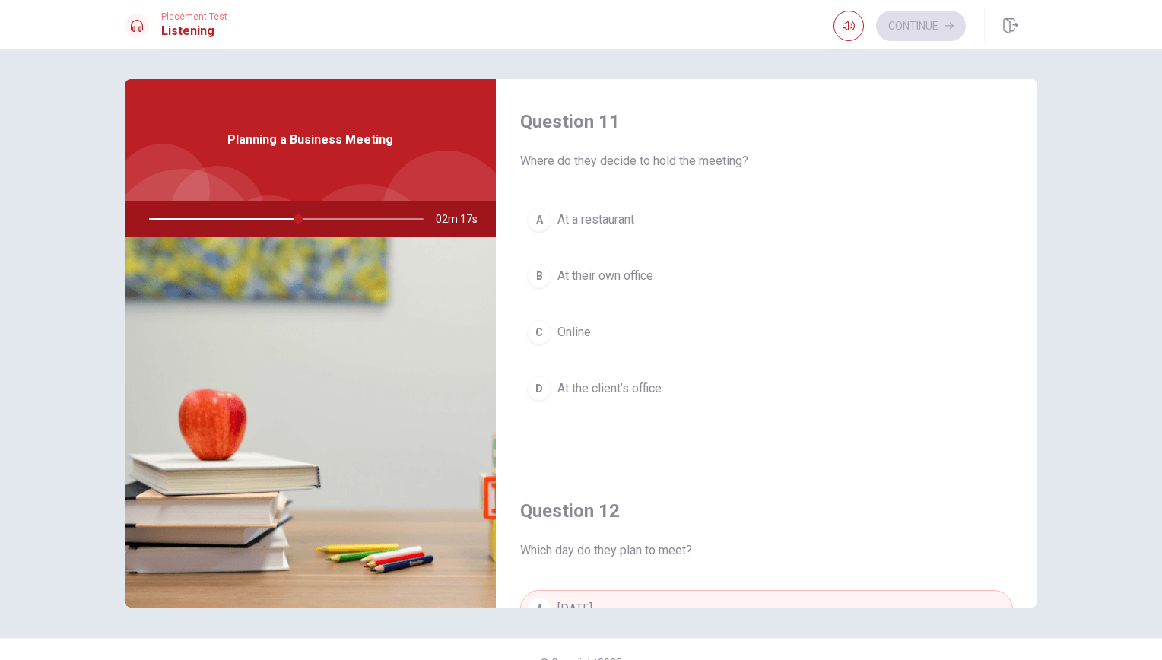
scroll to position [0, 0]
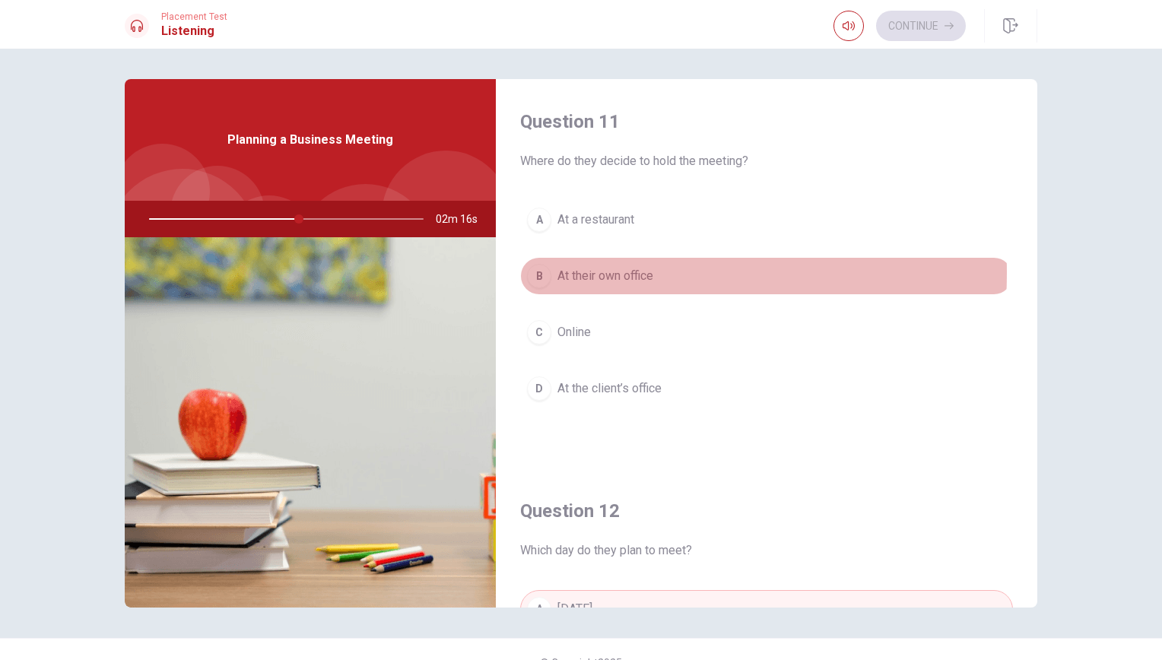
click at [561, 272] on span "At their own office" at bounding box center [605, 276] width 96 height 18
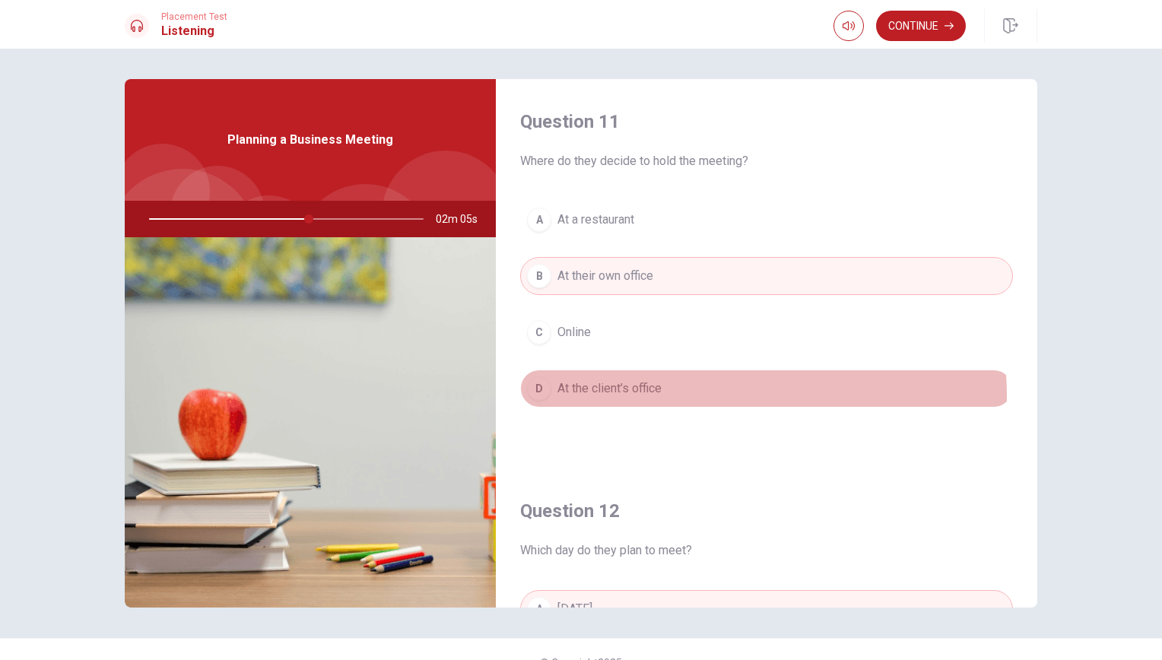
click at [683, 395] on button "D At the client’s office" at bounding box center [766, 389] width 493 height 38
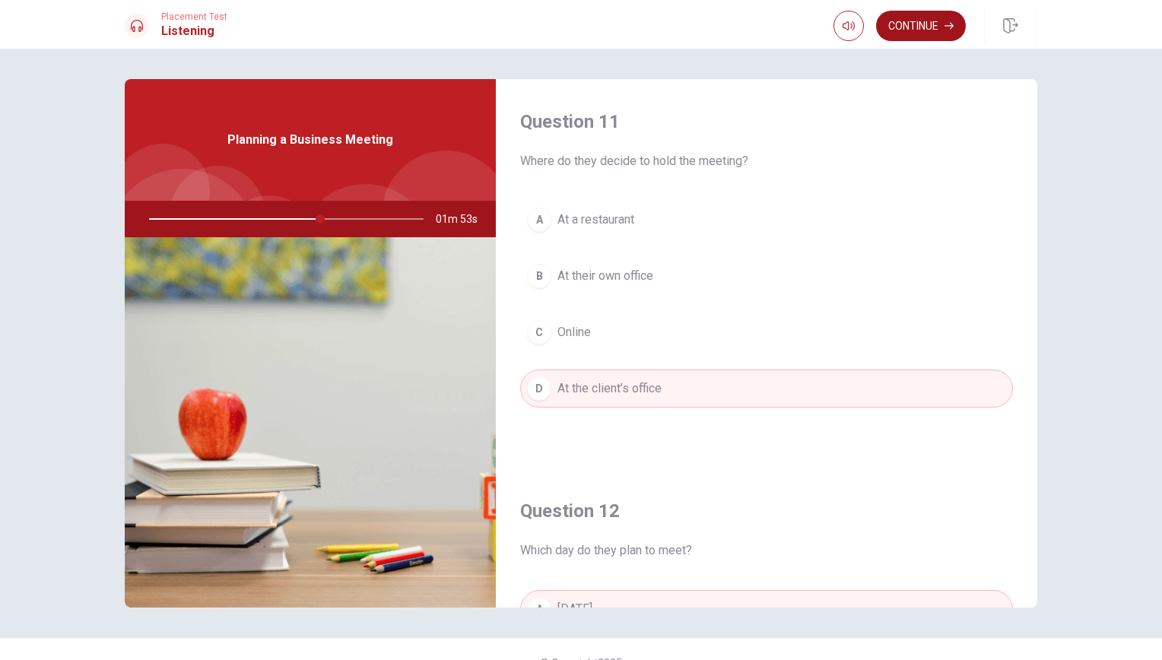
click at [947, 40] on button "Continue" at bounding box center [921, 26] width 90 height 30
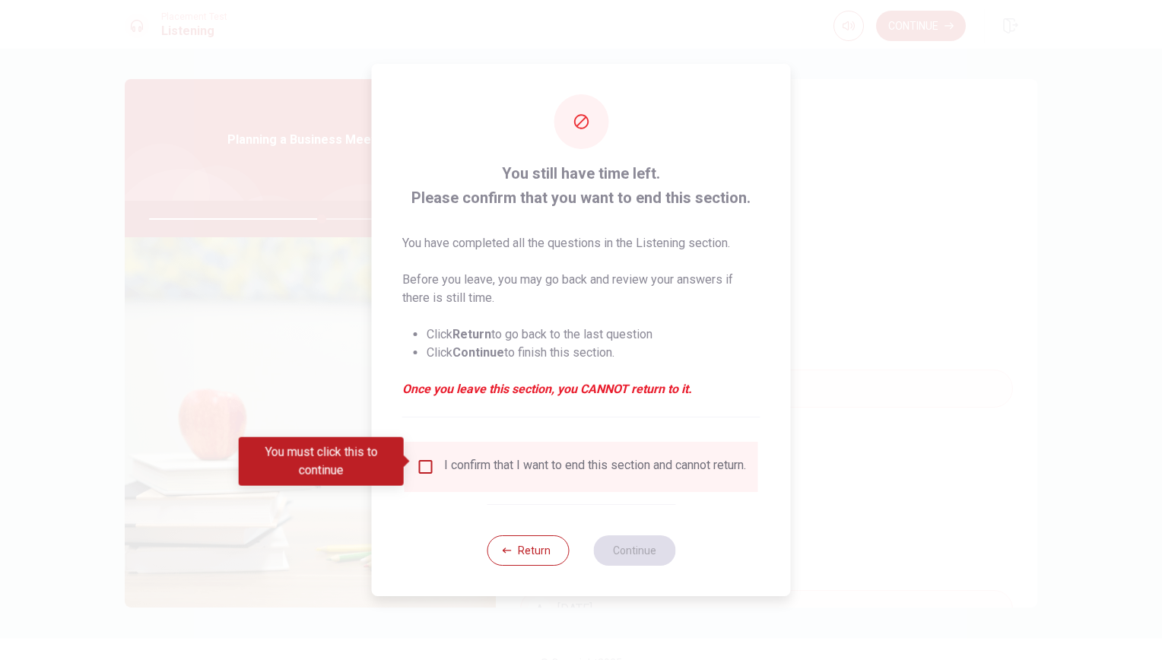
click at [424, 475] on div "I confirm that I want to end this section and cannot return." at bounding box center [581, 467] width 329 height 18
click at [430, 468] on input "You must click this to continue" at bounding box center [426, 467] width 18 height 18
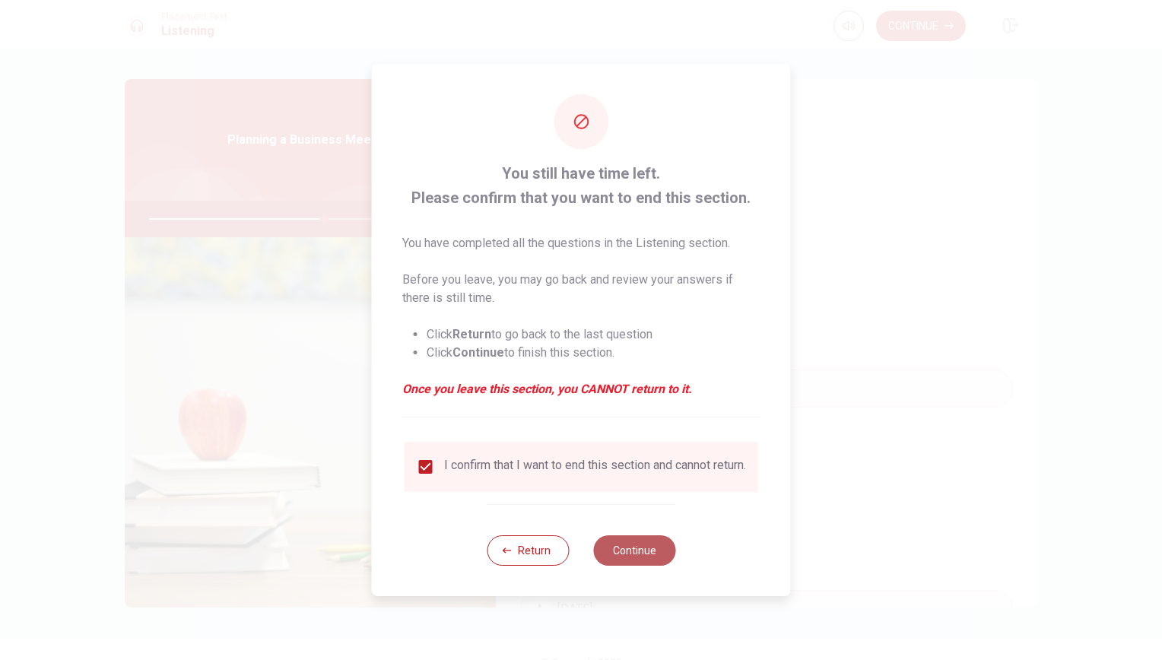
click at [624, 554] on button "Continue" at bounding box center [634, 550] width 82 height 30
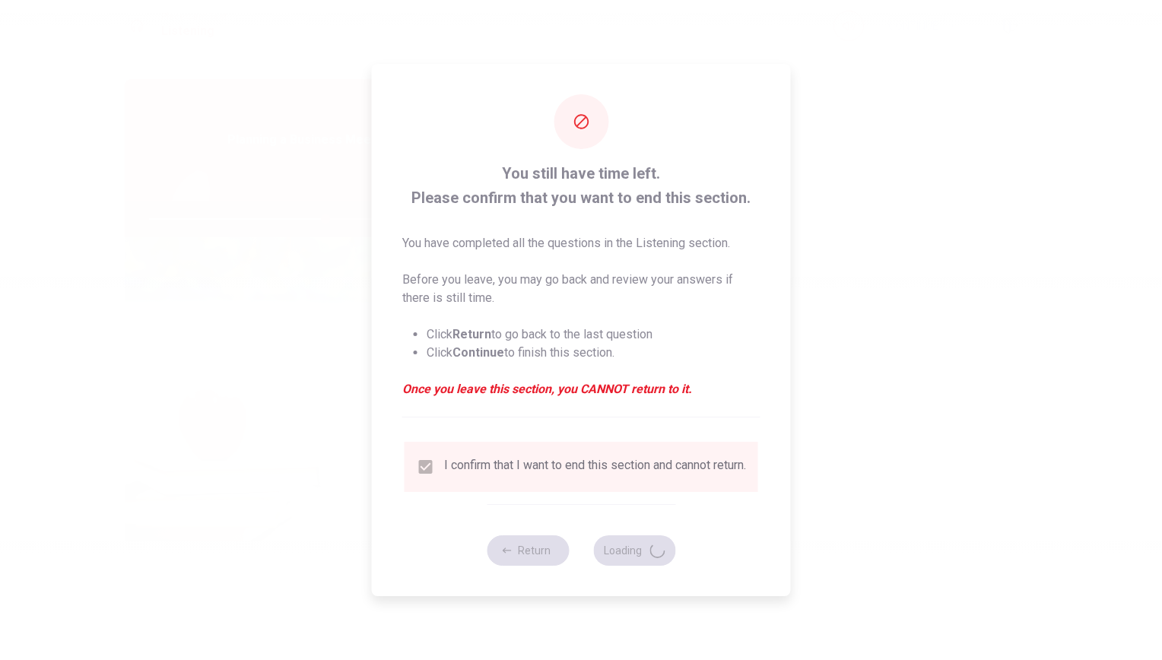
type input "65"
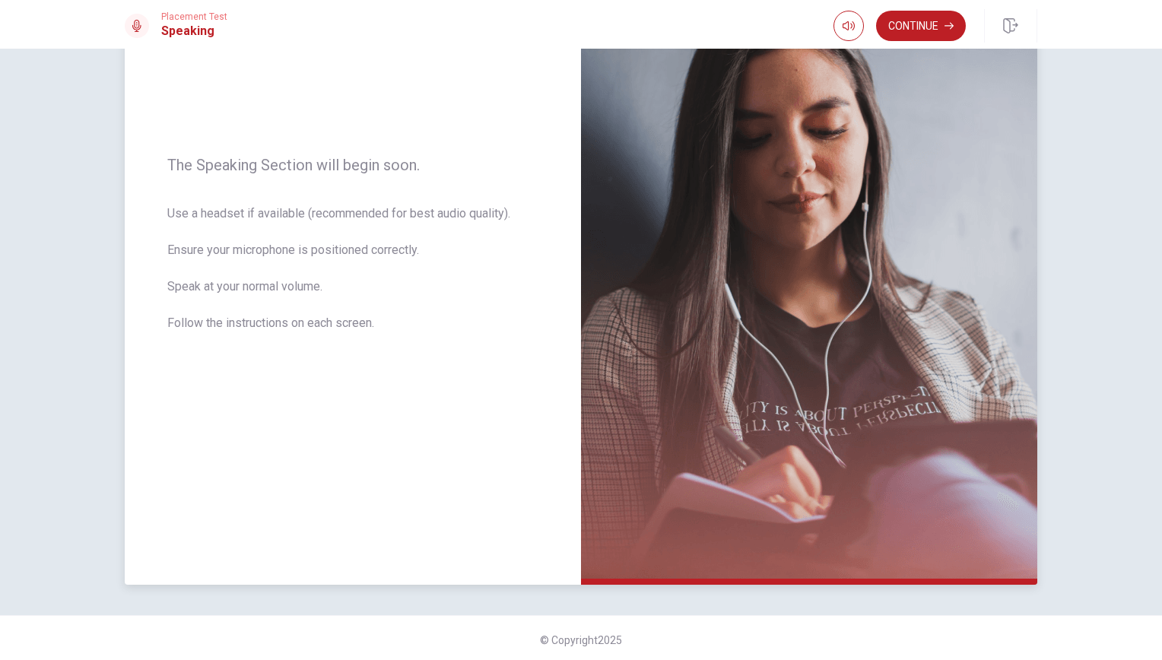
scroll to position [161, 0]
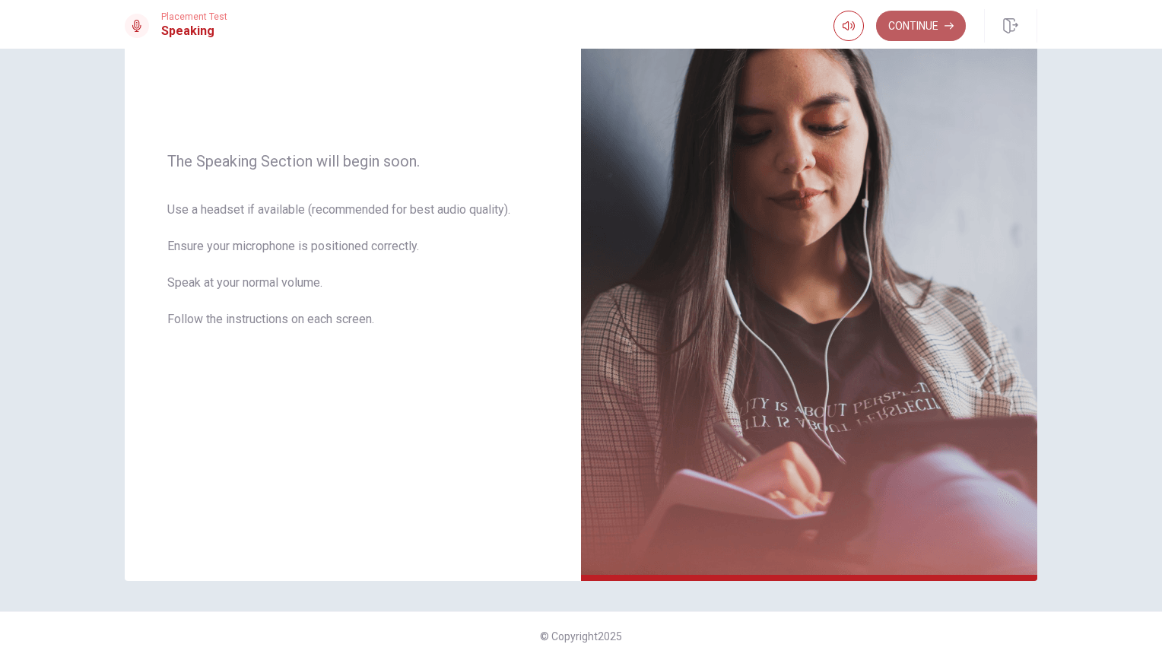
click at [919, 24] on button "Continue" at bounding box center [921, 26] width 90 height 30
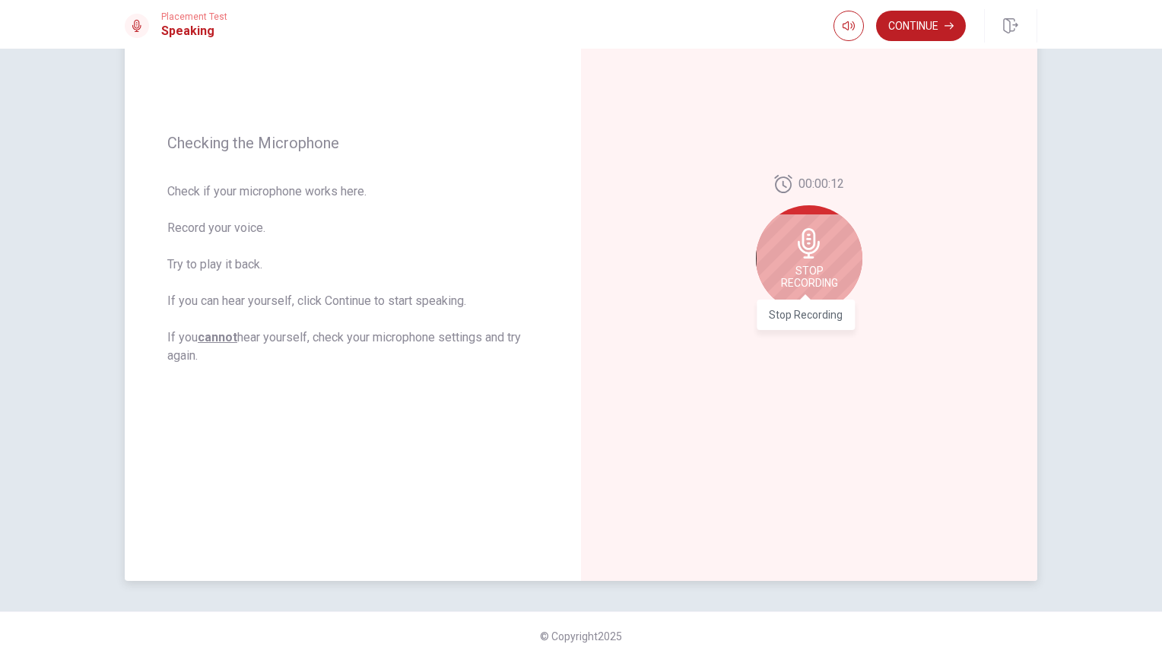
click at [832, 280] on span "Stop Recording" at bounding box center [809, 277] width 57 height 24
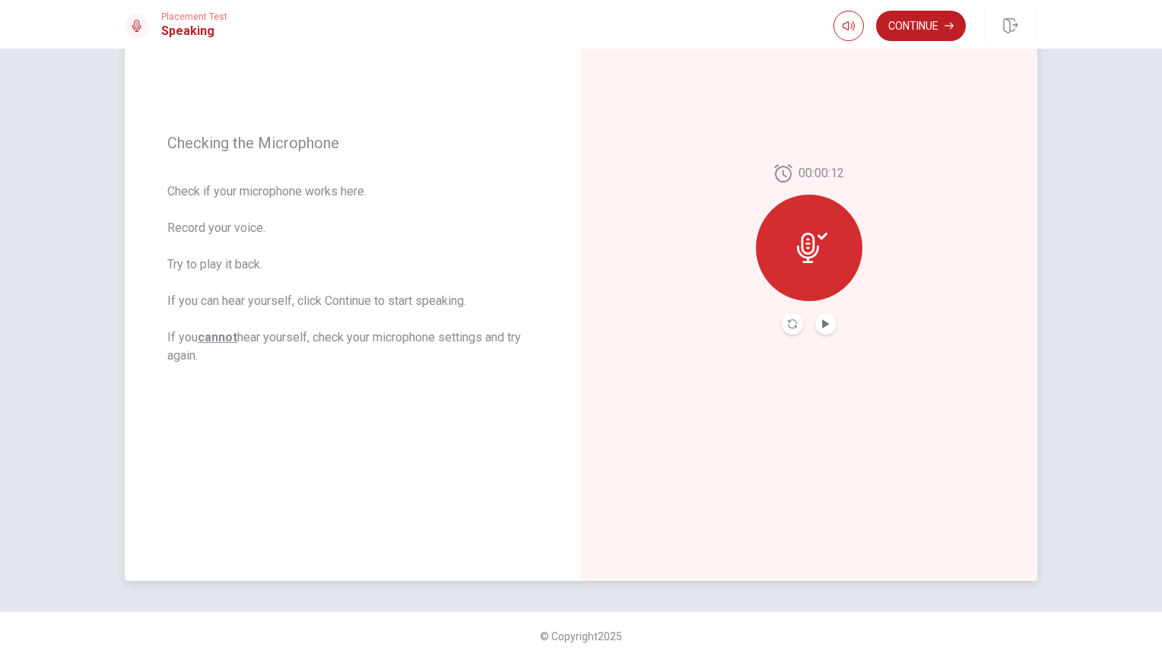
click at [832, 280] on div at bounding box center [809, 248] width 106 height 106
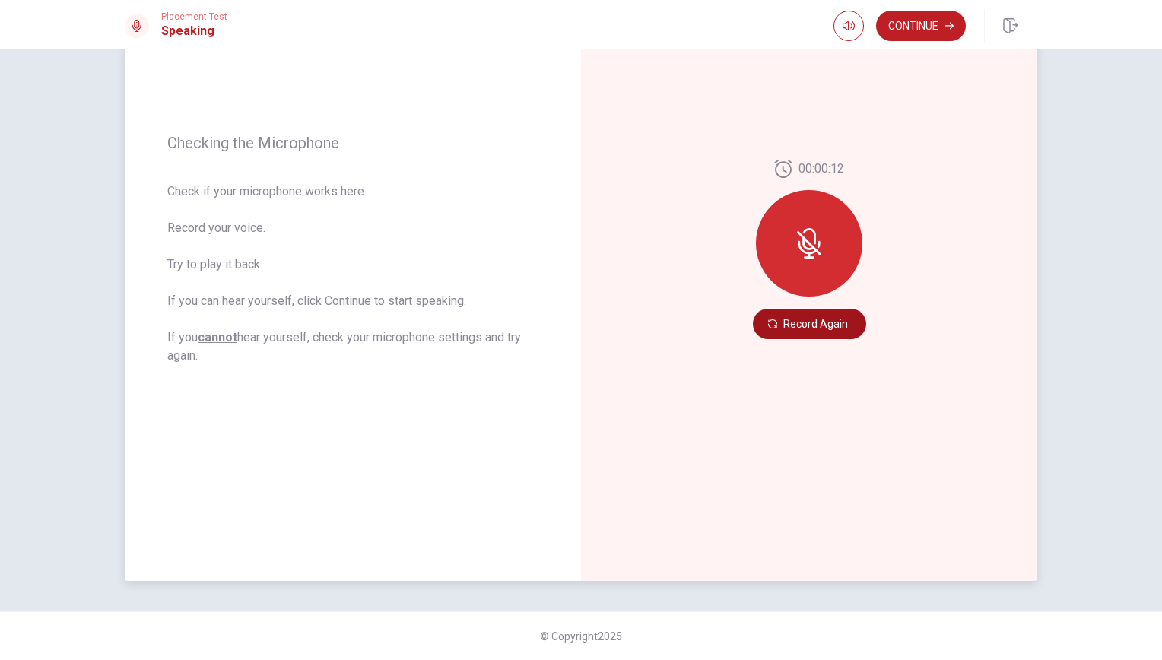
click at [801, 329] on button "Record Again" at bounding box center [809, 324] width 113 height 30
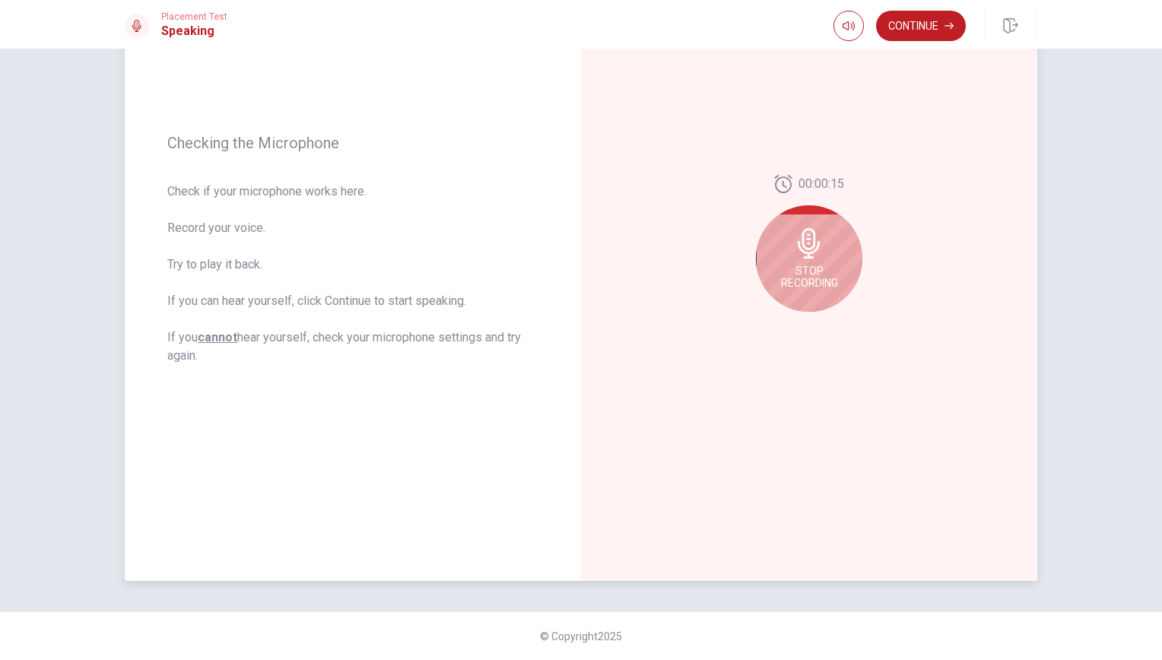
click at [810, 244] on icon at bounding box center [809, 243] width 22 height 30
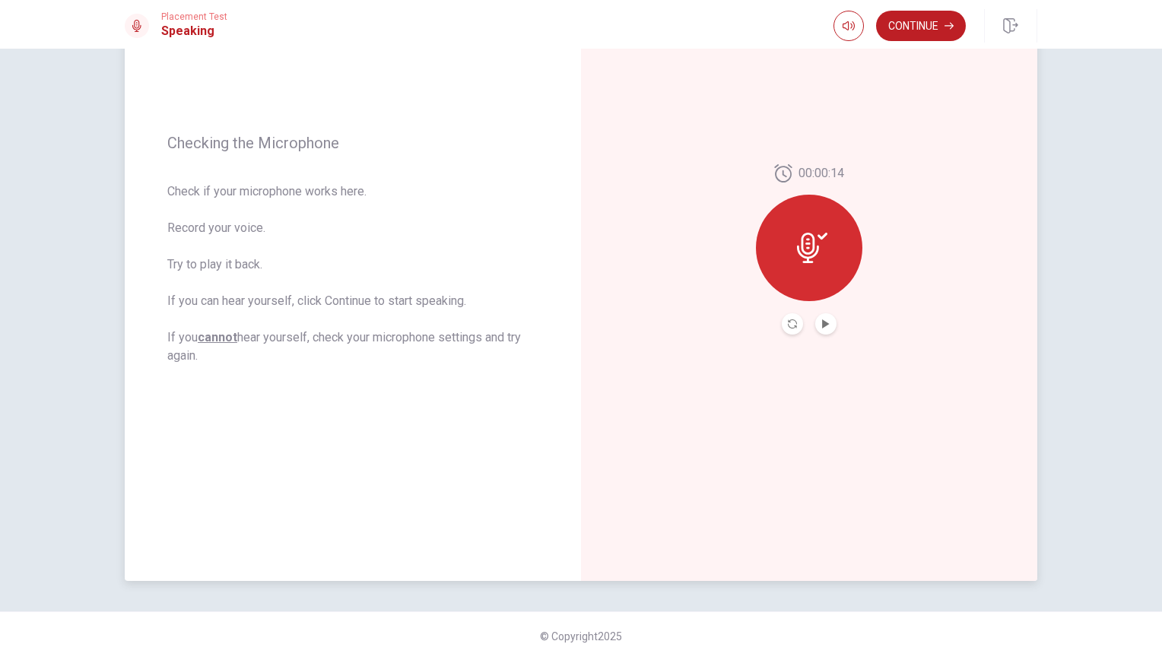
click at [810, 244] on icon at bounding box center [808, 248] width 22 height 30
click at [826, 327] on icon "Play Audio" at bounding box center [825, 323] width 9 height 9
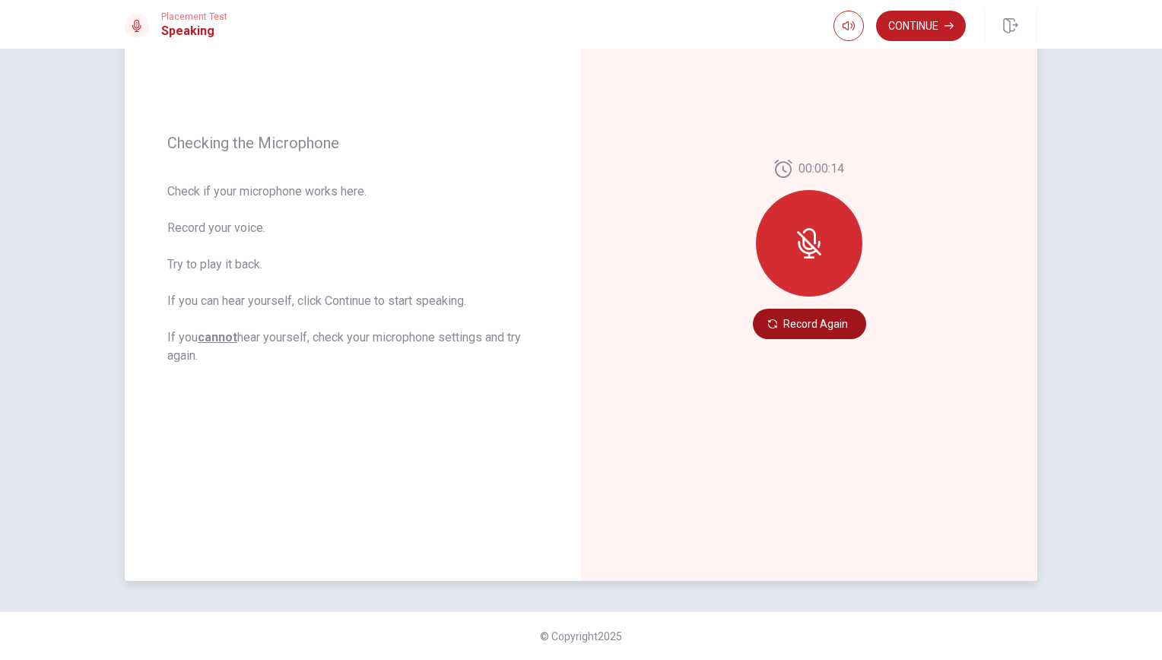
click at [817, 322] on button "Record Again" at bounding box center [809, 324] width 113 height 30
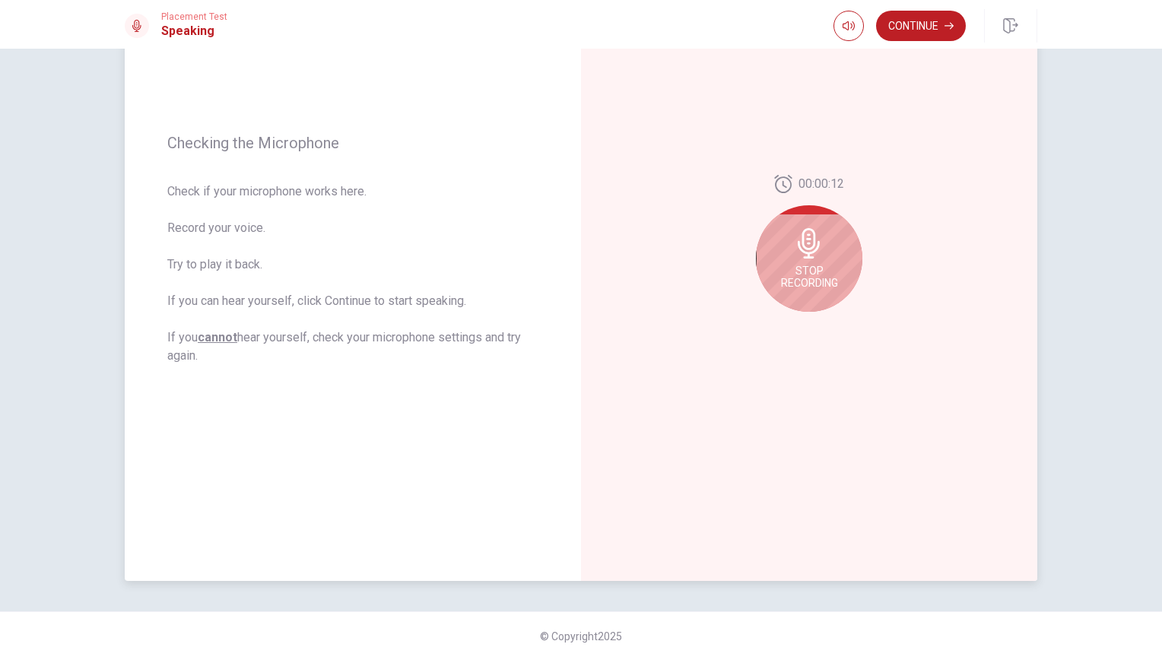
click at [802, 240] on icon at bounding box center [809, 243] width 30 height 30
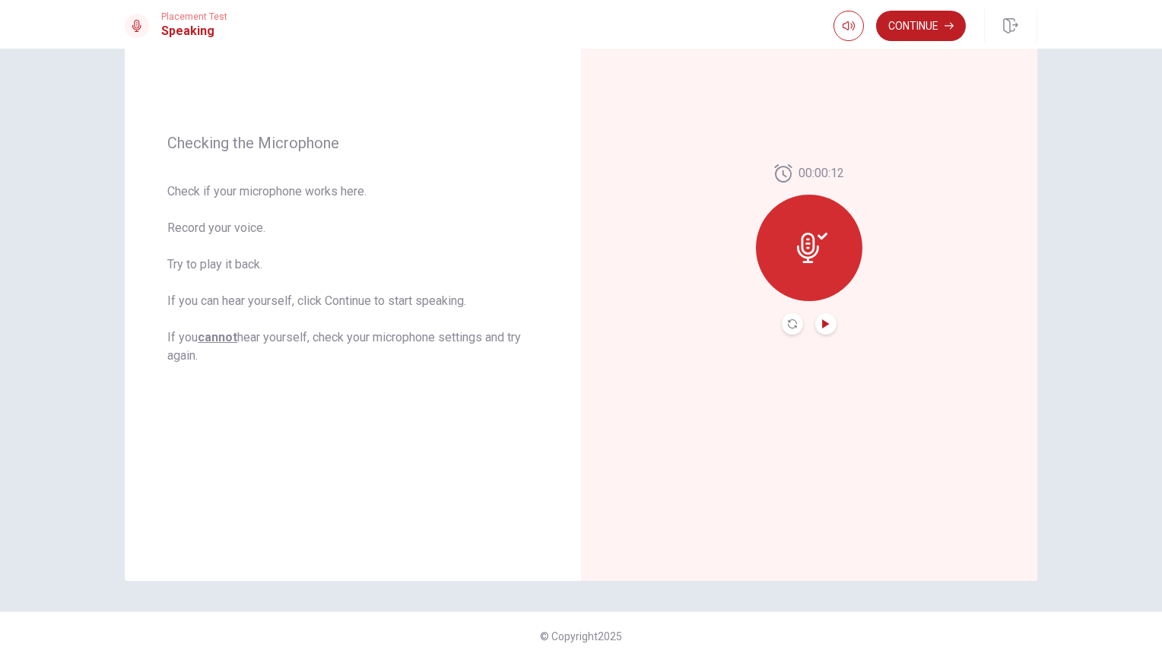
click at [822, 321] on icon "Play Audio" at bounding box center [825, 323] width 7 height 9
click at [822, 324] on icon "Pause Audio" at bounding box center [826, 323] width 8 height 9
click at [931, 29] on button "Continue" at bounding box center [921, 26] width 90 height 30
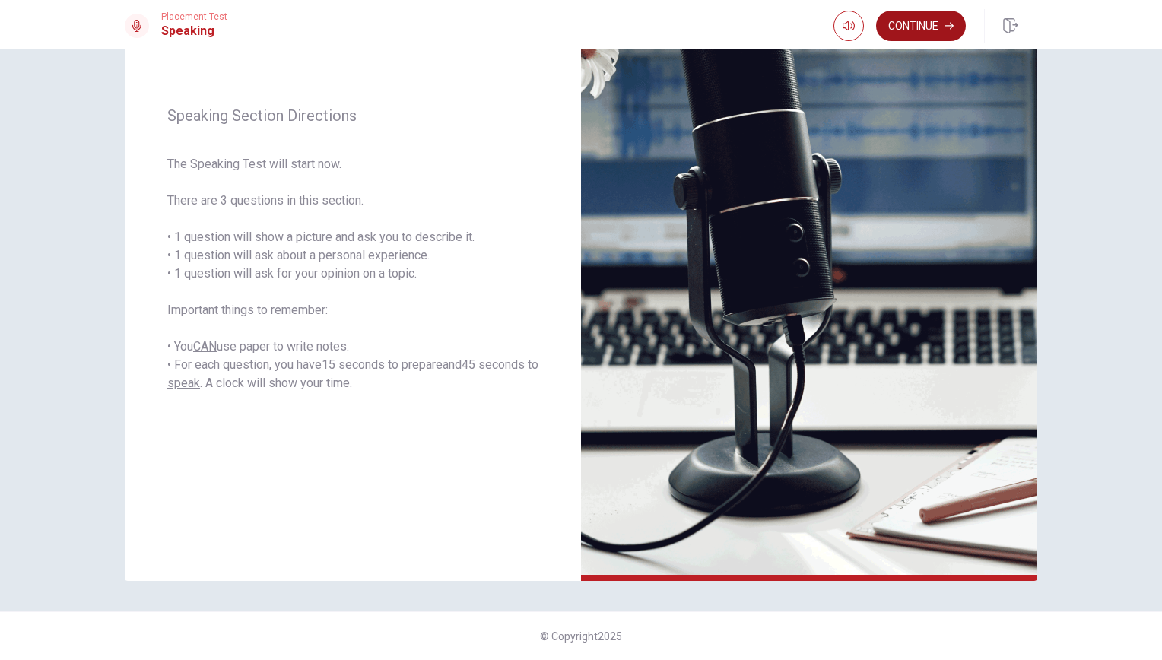
click at [926, 30] on button "Continue" at bounding box center [921, 26] width 90 height 30
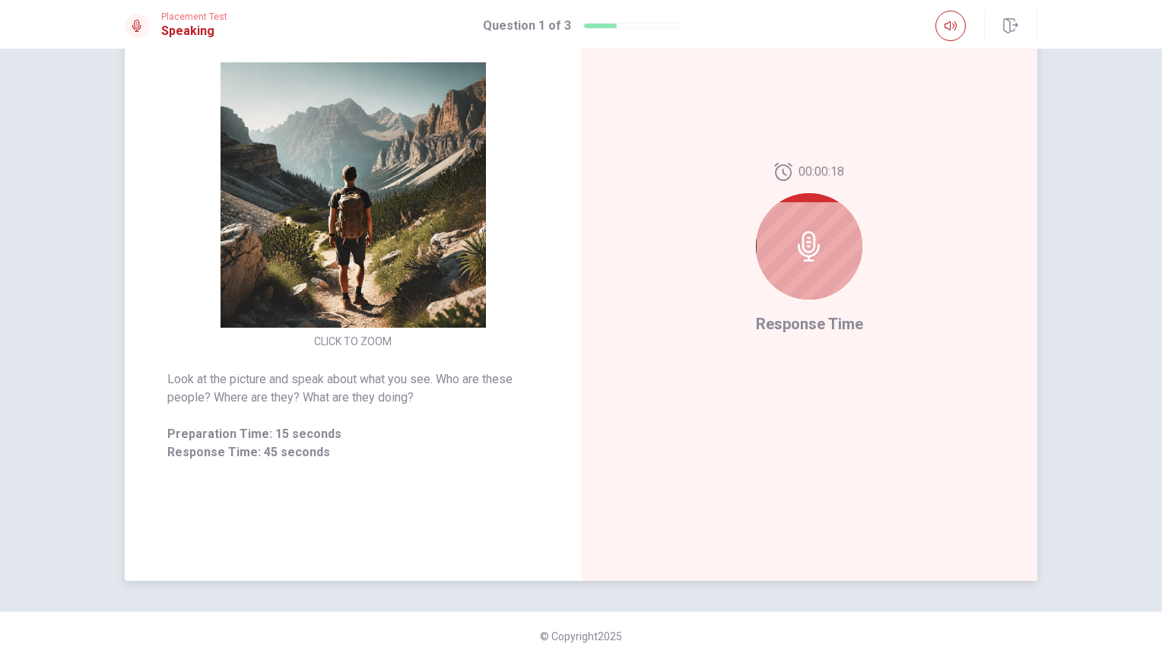
click at [299, 154] on img at bounding box center [353, 194] width 292 height 265
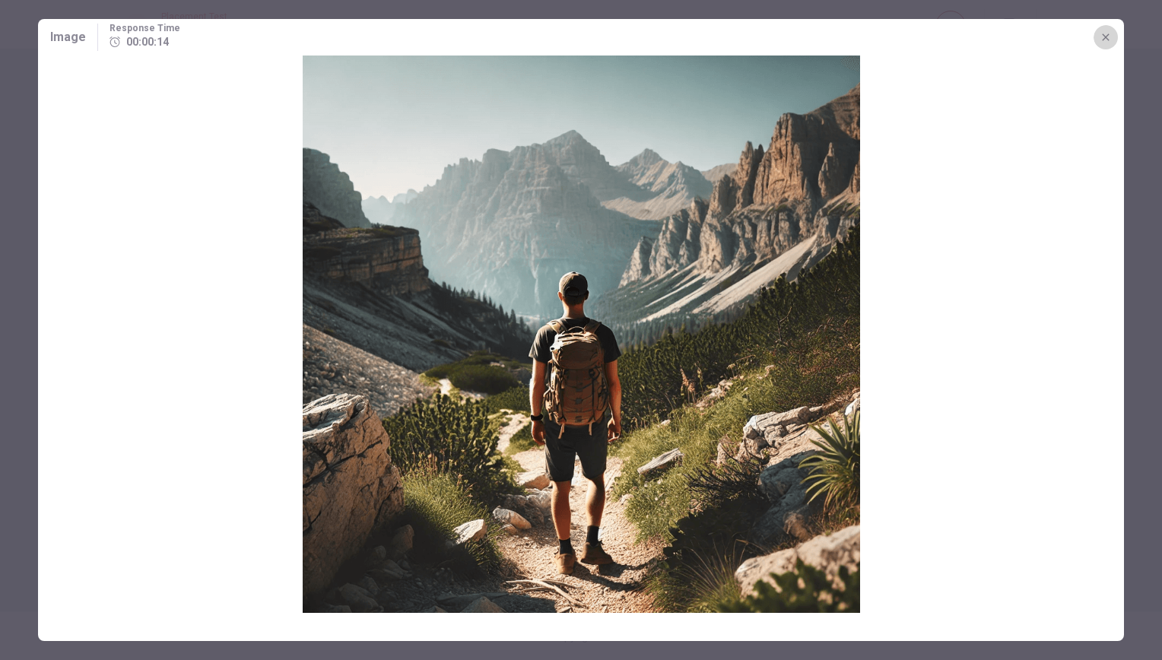
click at [1109, 36] on icon "button" at bounding box center [1106, 37] width 12 height 12
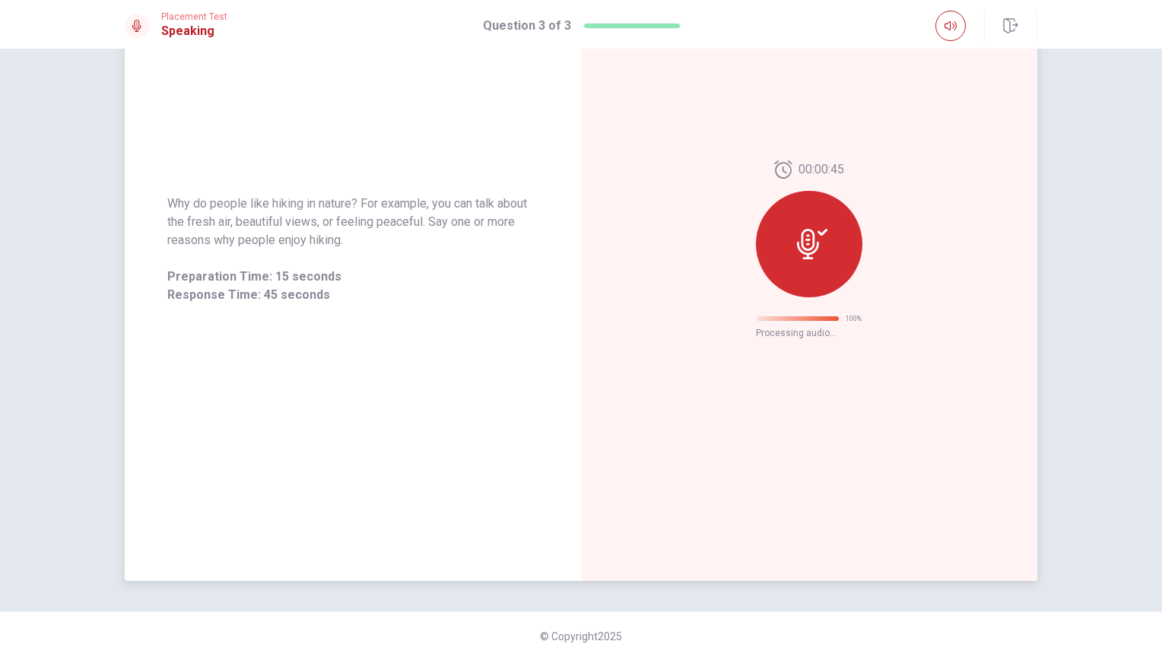
scroll to position [0, 0]
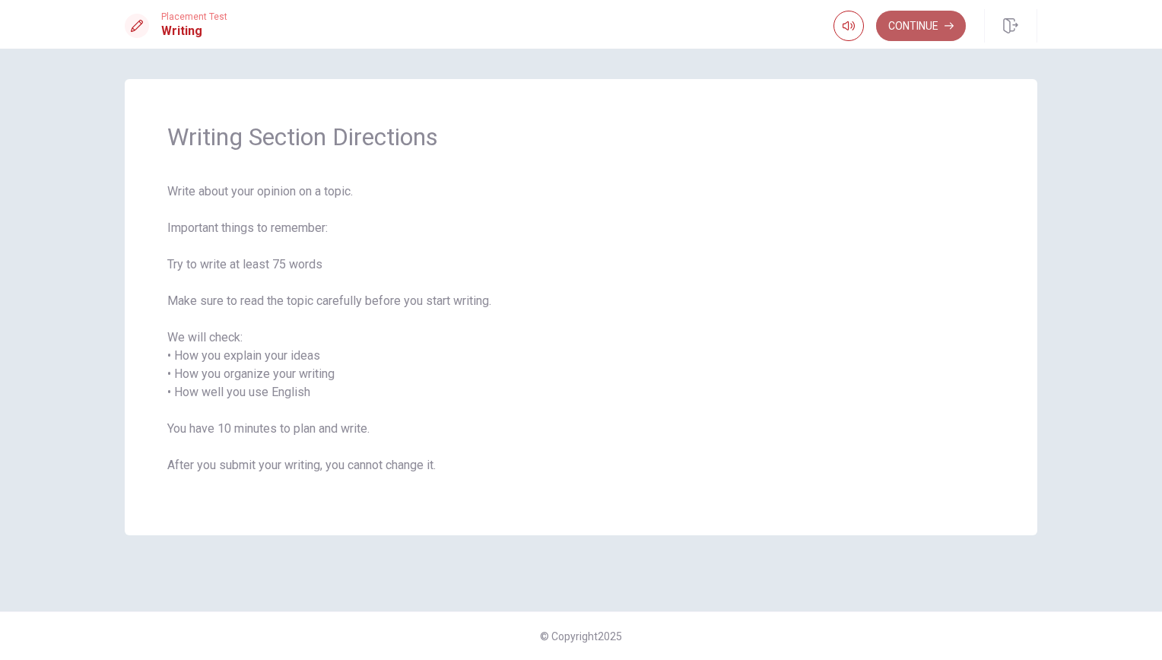
click at [949, 32] on button "Continue" at bounding box center [921, 26] width 90 height 30
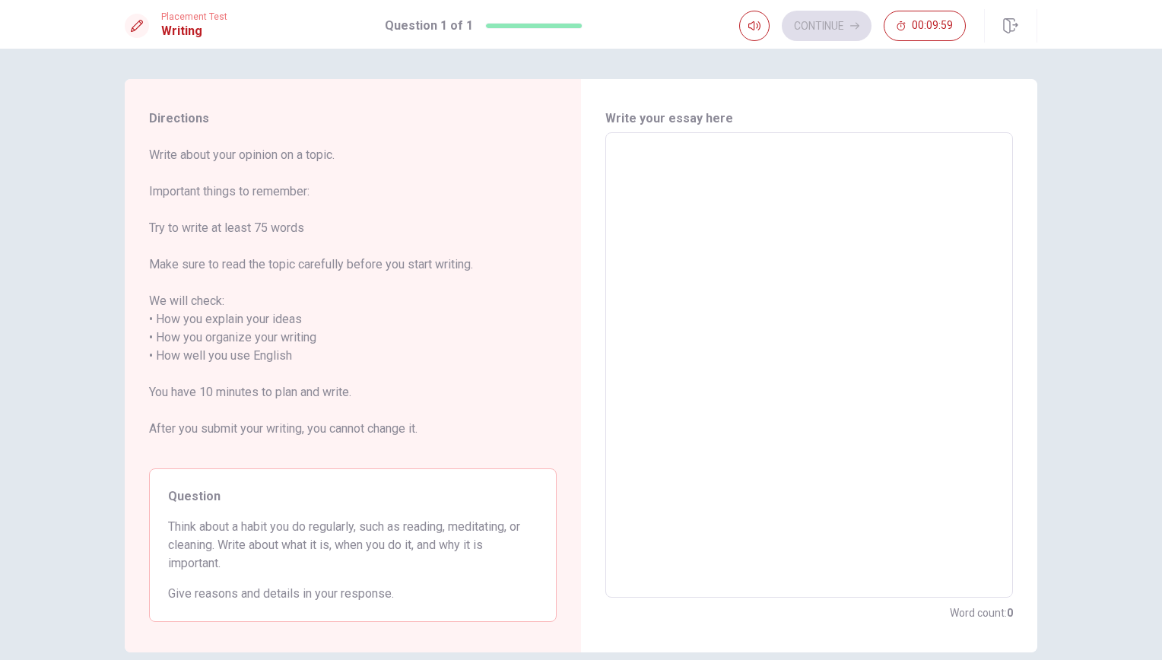
click at [770, 172] on textarea at bounding box center [809, 365] width 386 height 440
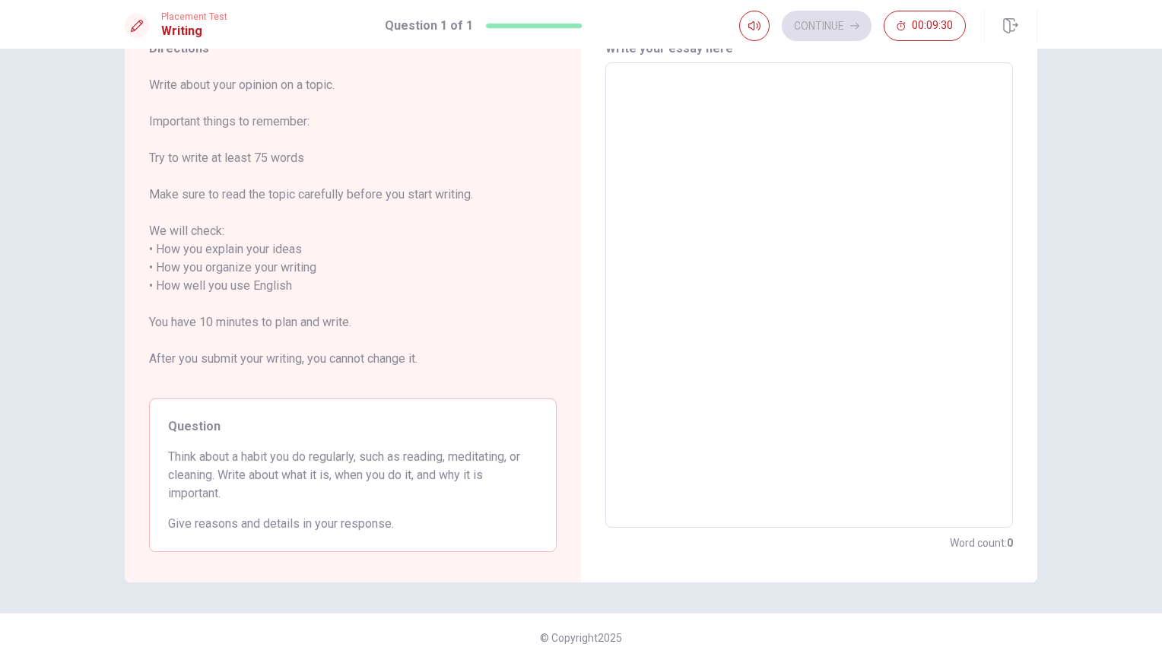
scroll to position [71, 0]
drag, startPoint x: 171, startPoint y: 452, endPoint x: 223, endPoint y: 484, distance: 60.8
click at [223, 484] on span "Think about a habit you do regularly, such as reading, meditating, or cleaning.…" at bounding box center [353, 474] width 370 height 55
drag, startPoint x: 243, startPoint y: 470, endPoint x: 357, endPoint y: 483, distance: 114.8
click at [332, 483] on span "Think about a habit you do regularly, such as reading, meditating, or cleaning.…" at bounding box center [353, 474] width 370 height 55
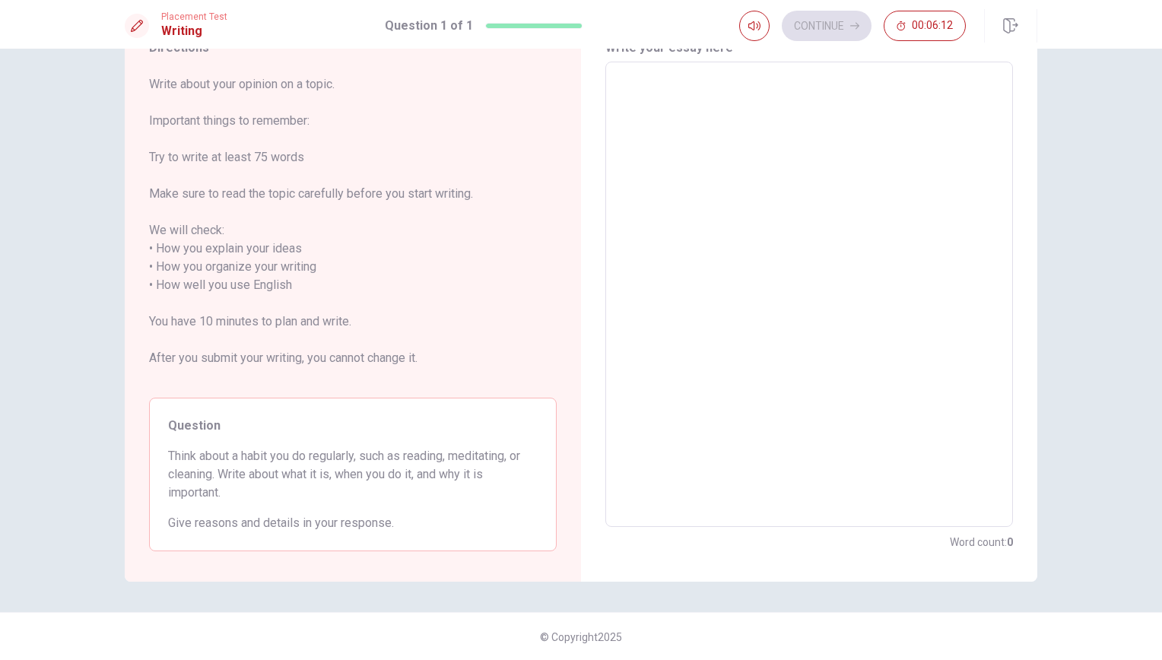
click at [771, 84] on textarea at bounding box center [809, 295] width 386 height 440
type textarea "i"
type textarea "x"
type textarea "i"
type textarea "x"
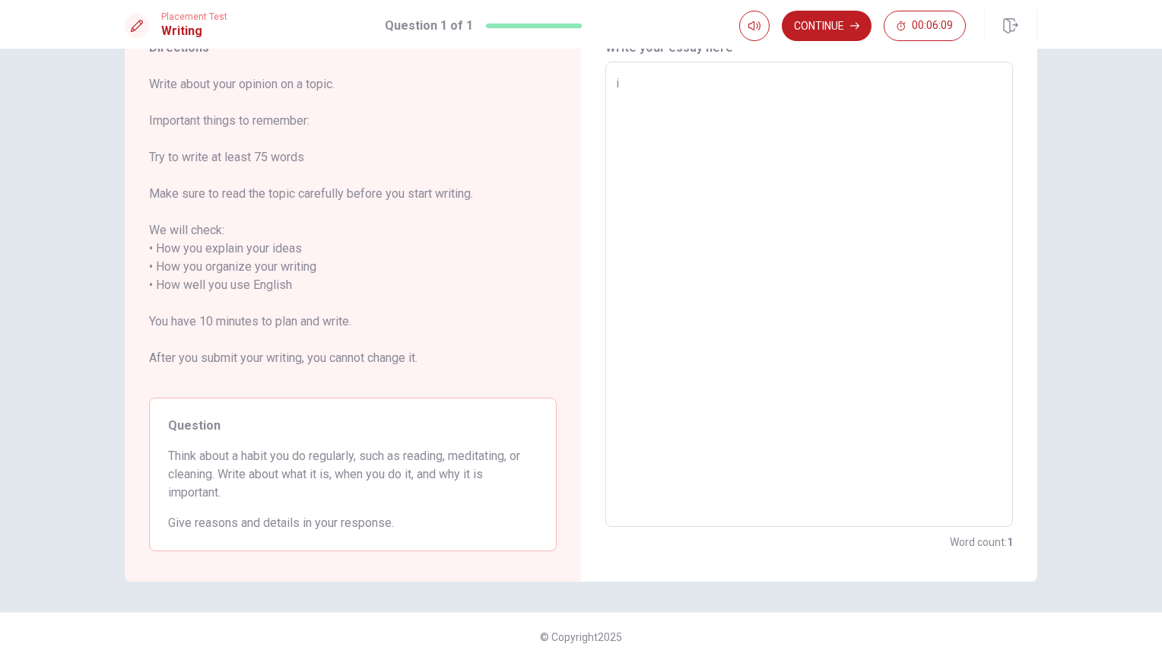
type textarea "i r"
type textarea "x"
type textarea "i re"
type textarea "x"
type textarea "i res"
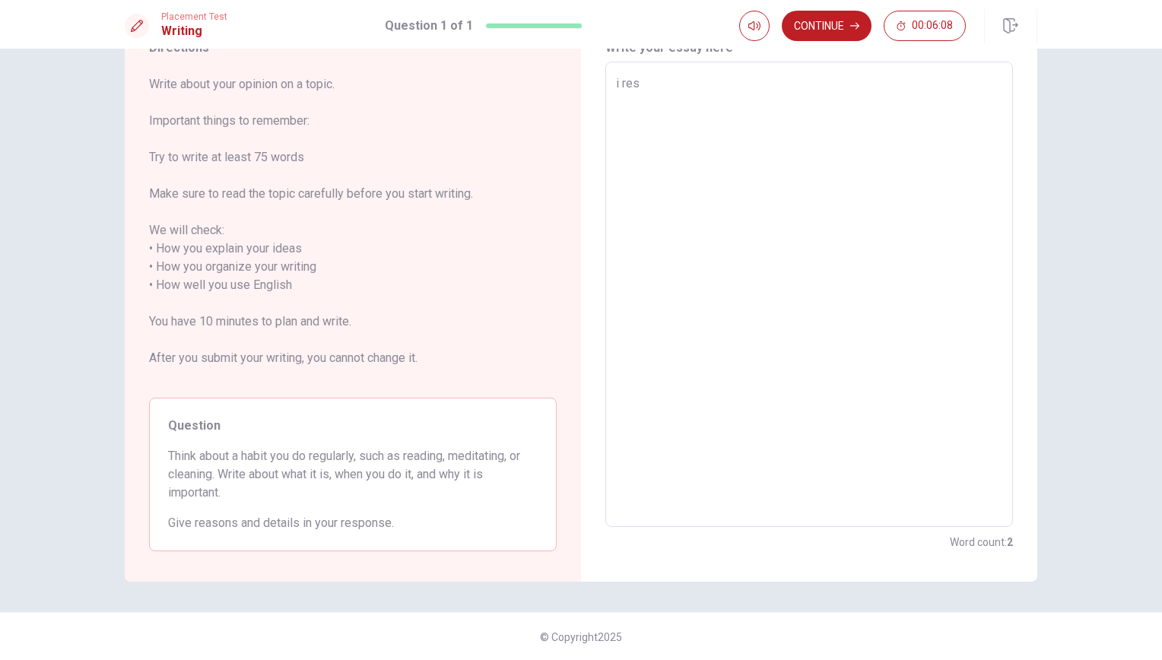
type textarea "x"
type textarea "i resa"
type textarea "x"
type textarea "i res"
type textarea "x"
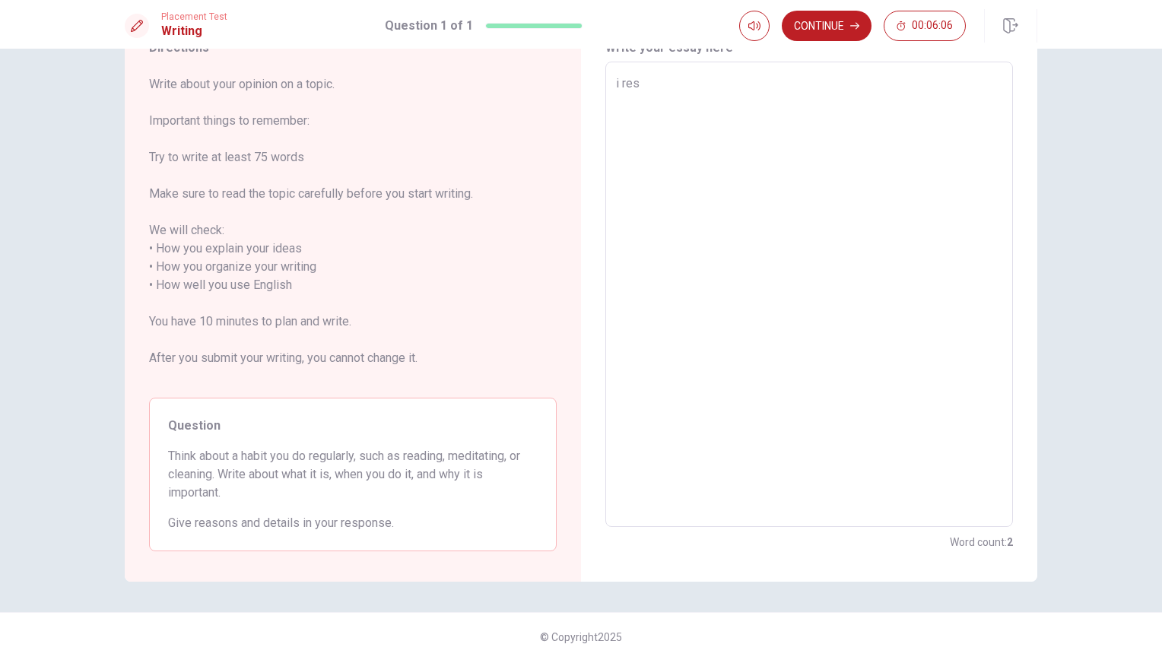
type textarea "i re"
type textarea "x"
type textarea "i rea"
type textarea "x"
type textarea "i read"
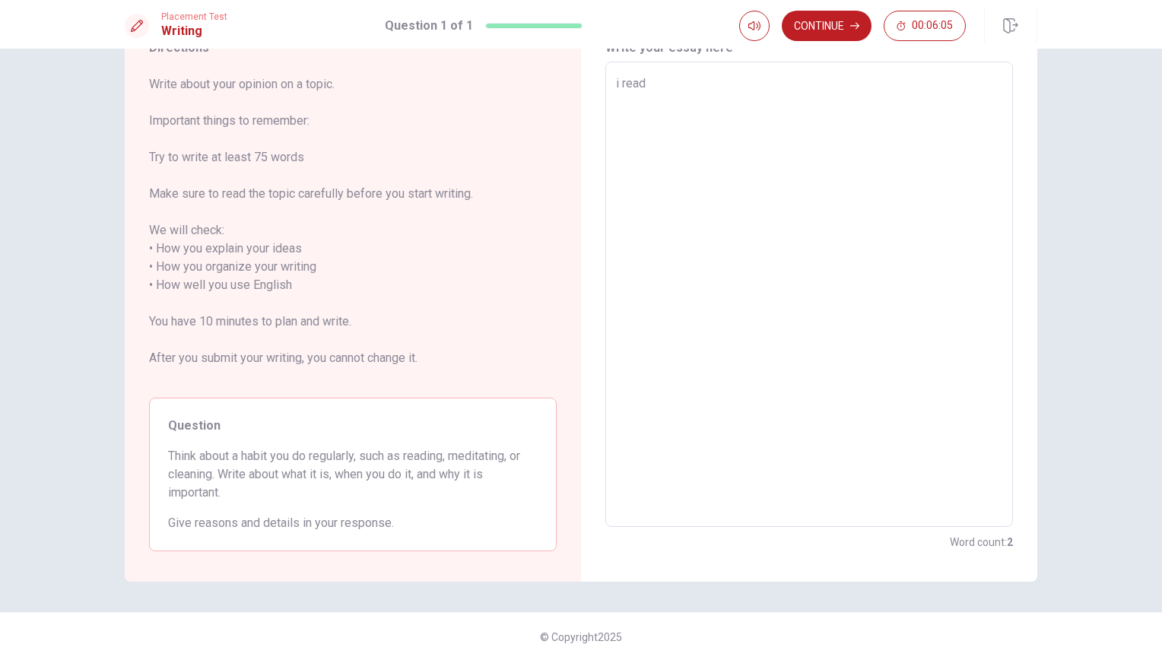
type textarea "x"
type textarea "i read"
type textarea "x"
type textarea "i read b"
type textarea "x"
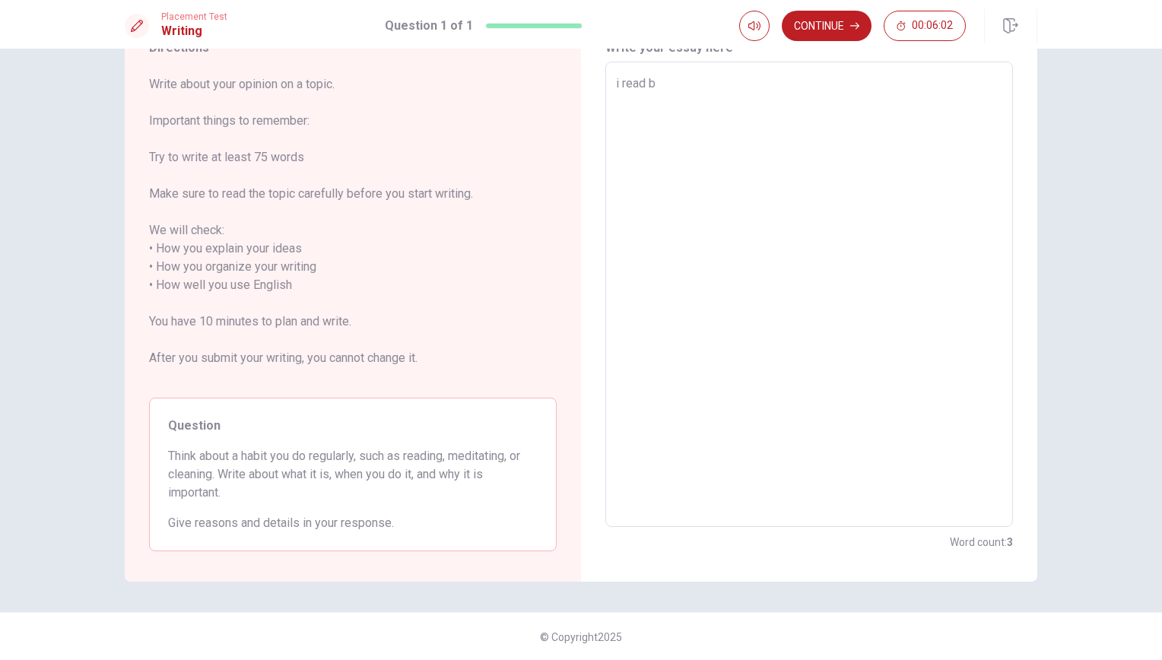
type textarea "i read bo"
type textarea "x"
type textarea "i read boo"
type textarea "x"
type textarea "i read book"
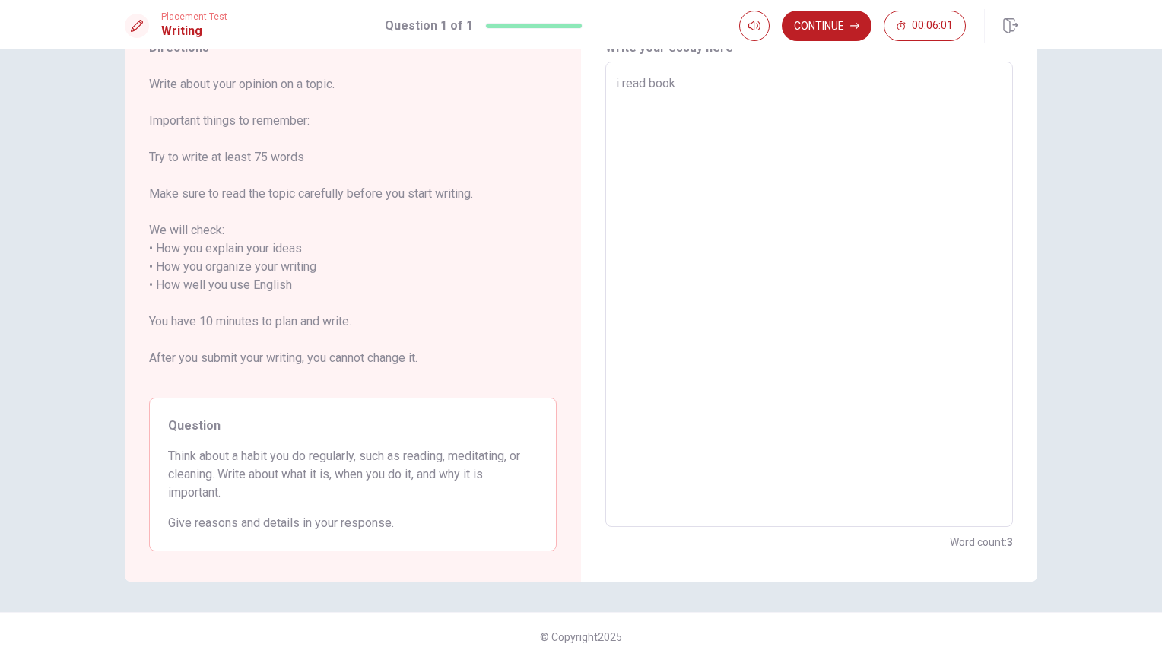
type textarea "x"
type textarea "i read book"
type textarea "x"
type textarea "i read book e"
type textarea "x"
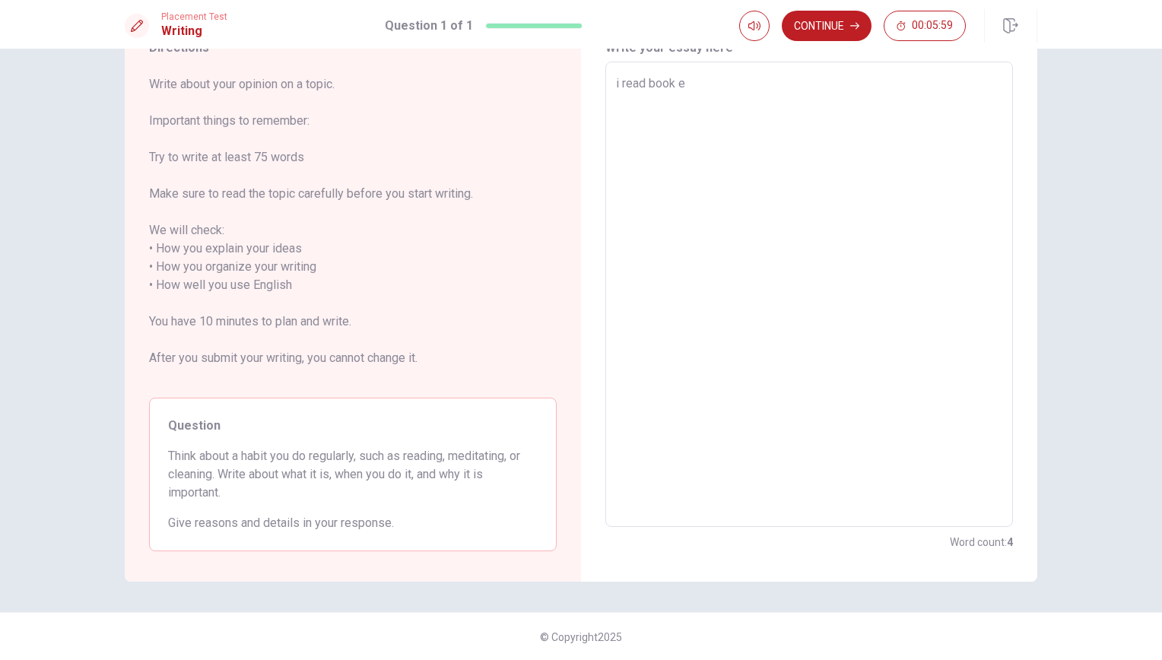
type textarea "i read book ev"
type textarea "x"
type textarea "i read book eve"
type textarea "x"
type textarea "i read book ever"
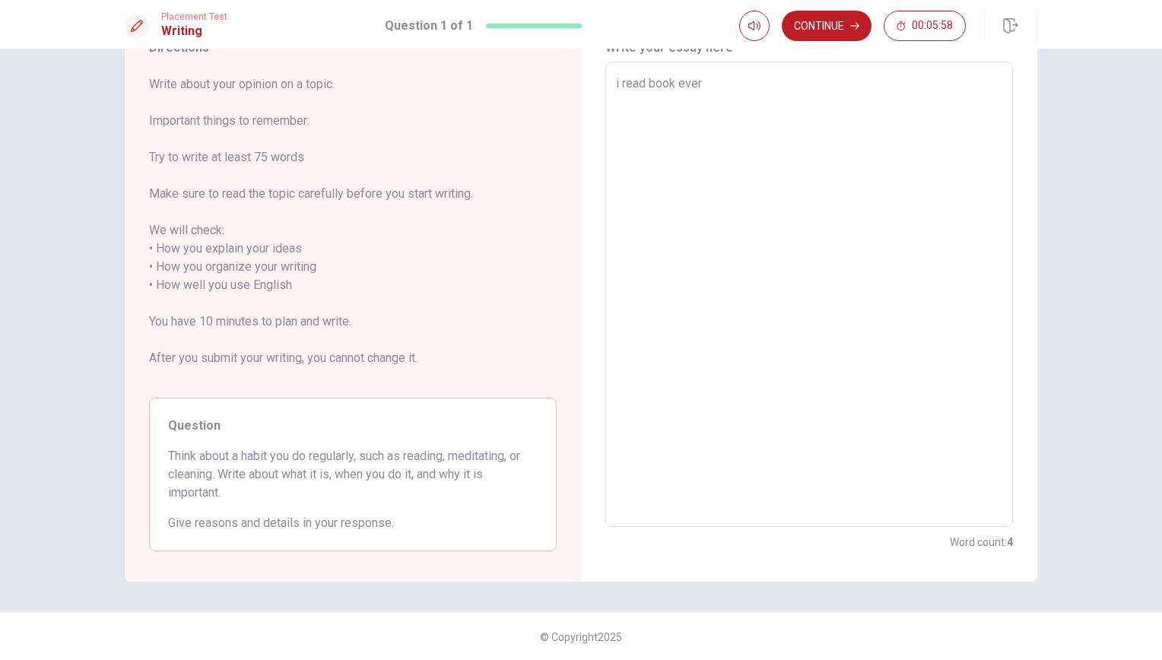
type textarea "x"
type textarea "i read book every"
type textarea "x"
type textarea "i read book every"
type textarea "x"
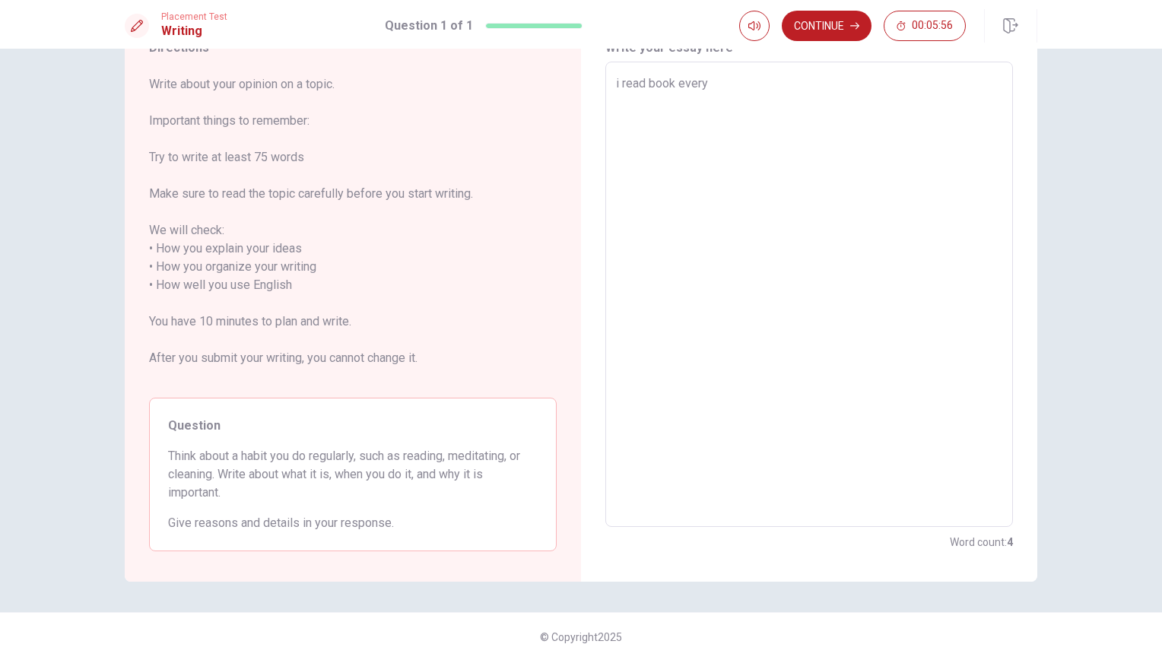
type textarea "i read book every d"
type textarea "x"
type textarea "i read book every da"
type textarea "x"
type textarea "i read book every day"
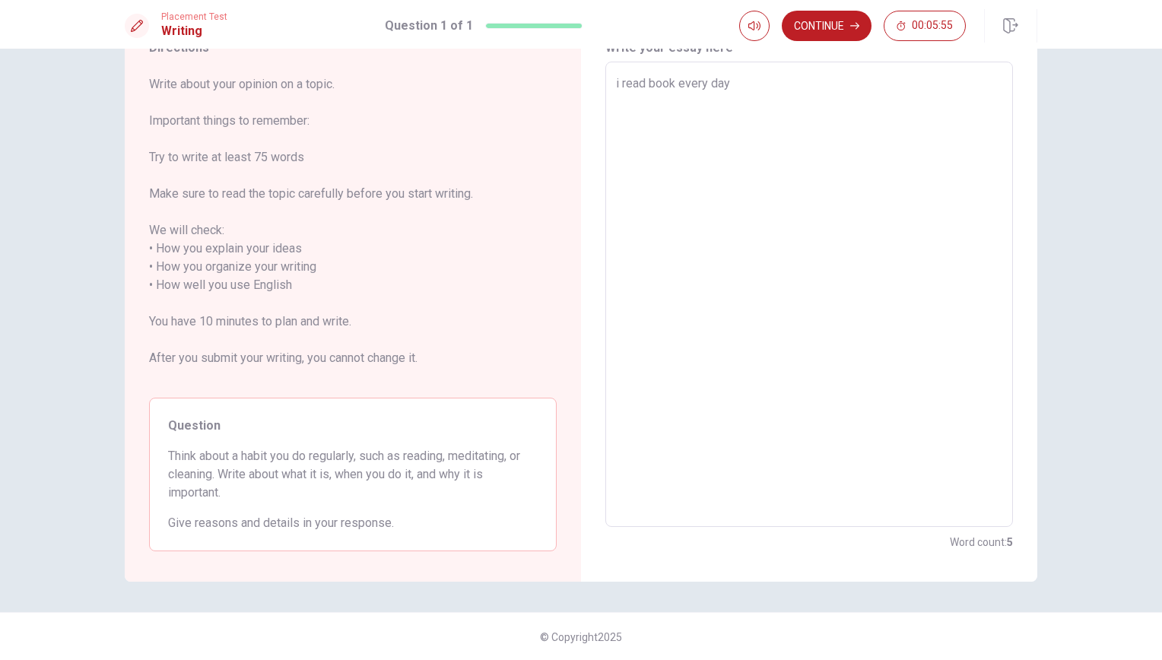
type textarea "x"
type textarea "i read book every day."
type textarea "x"
type textarea "i read book every day."
type textarea "x"
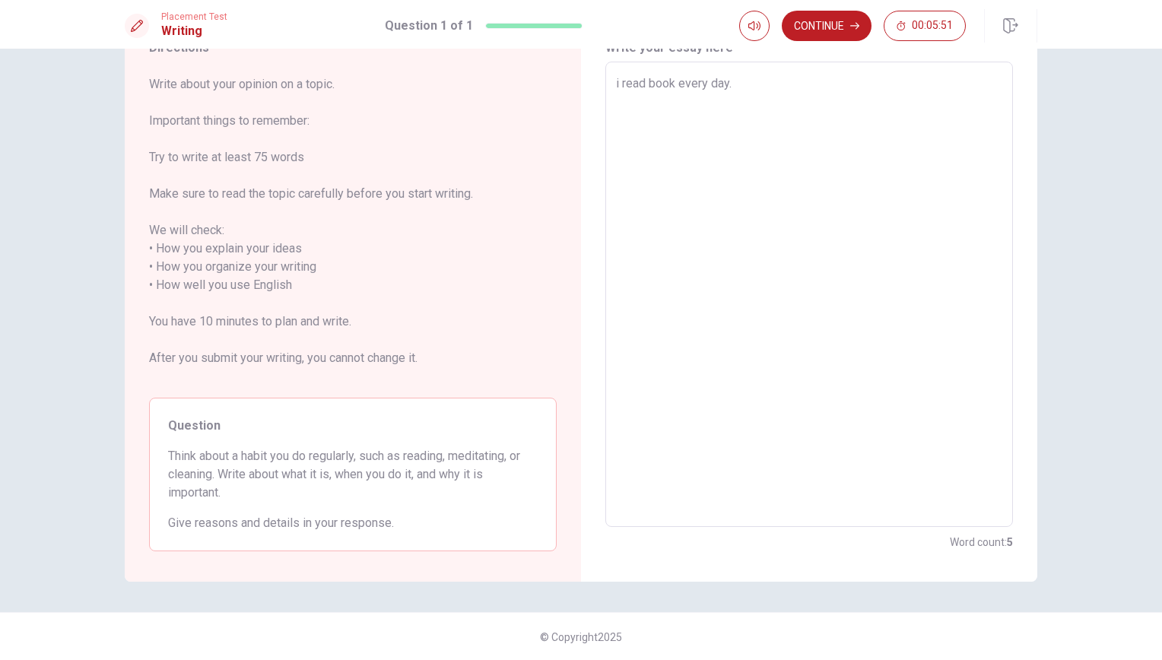
type textarea "i read book every day. B"
type textarea "x"
type textarea "i read book every day. Be"
type textarea "x"
type textarea "i read book every day. Bez"
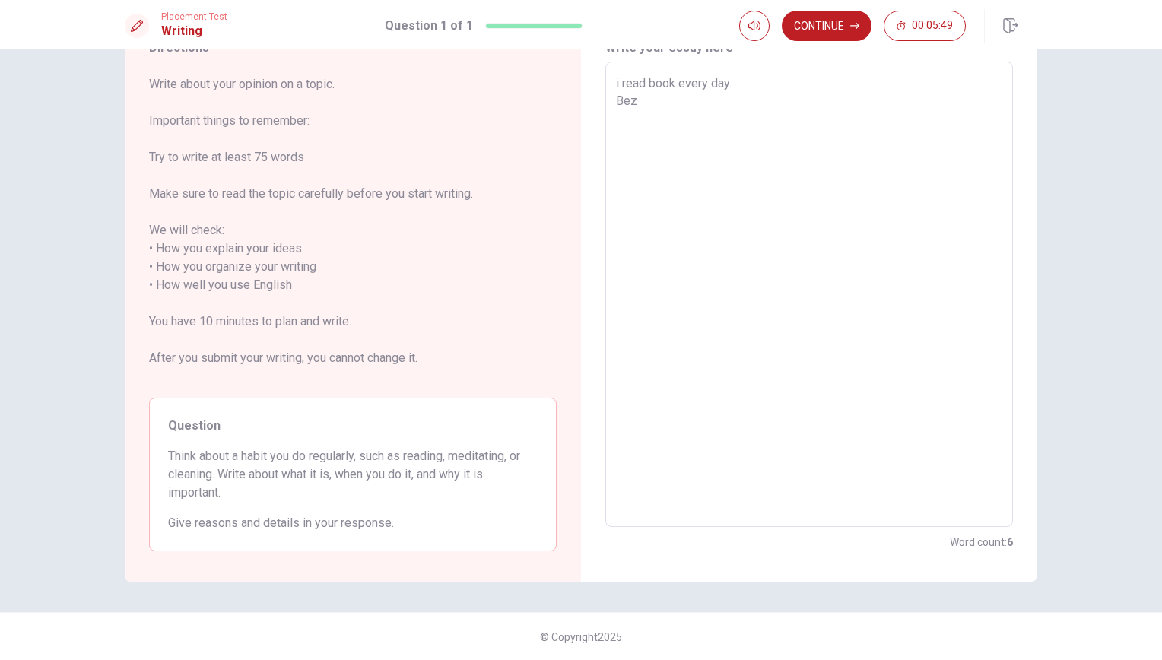
type textarea "x"
type textarea "i read book every day. Be"
type textarea "x"
type textarea "i read book every day. Bec"
type textarea "x"
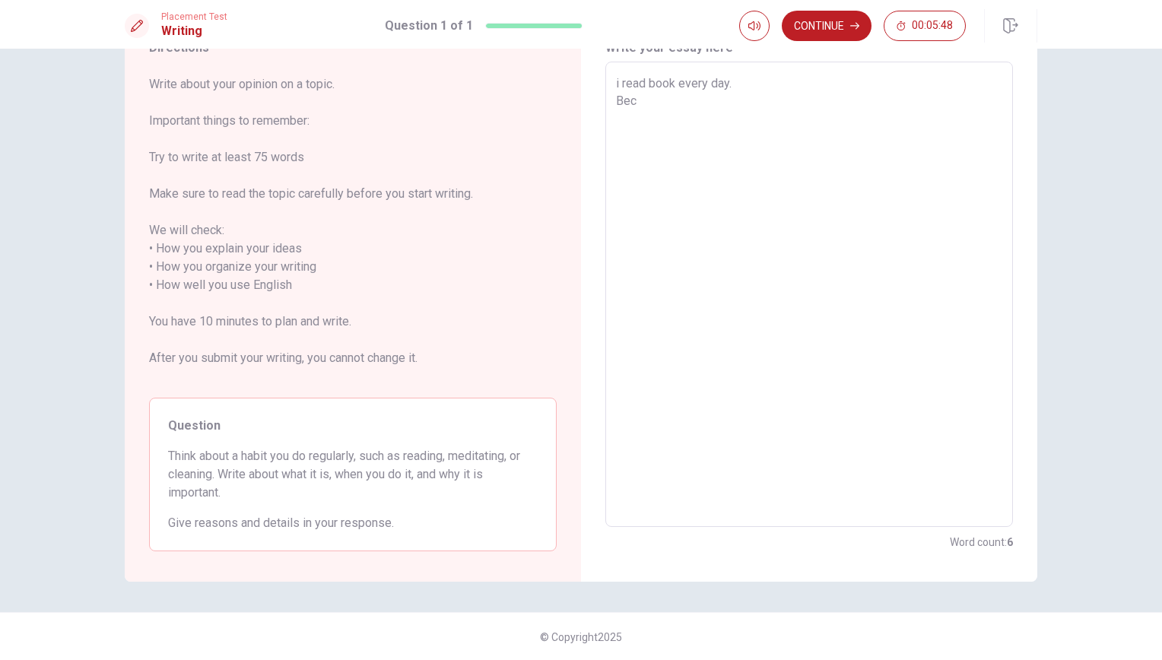
type textarea "i read book every day. [GEOGRAPHIC_DATA]"
type textarea "x"
type textarea "i read book every day. [GEOGRAPHIC_DATA]"
type textarea "x"
type textarea "i read book every day. Becaus"
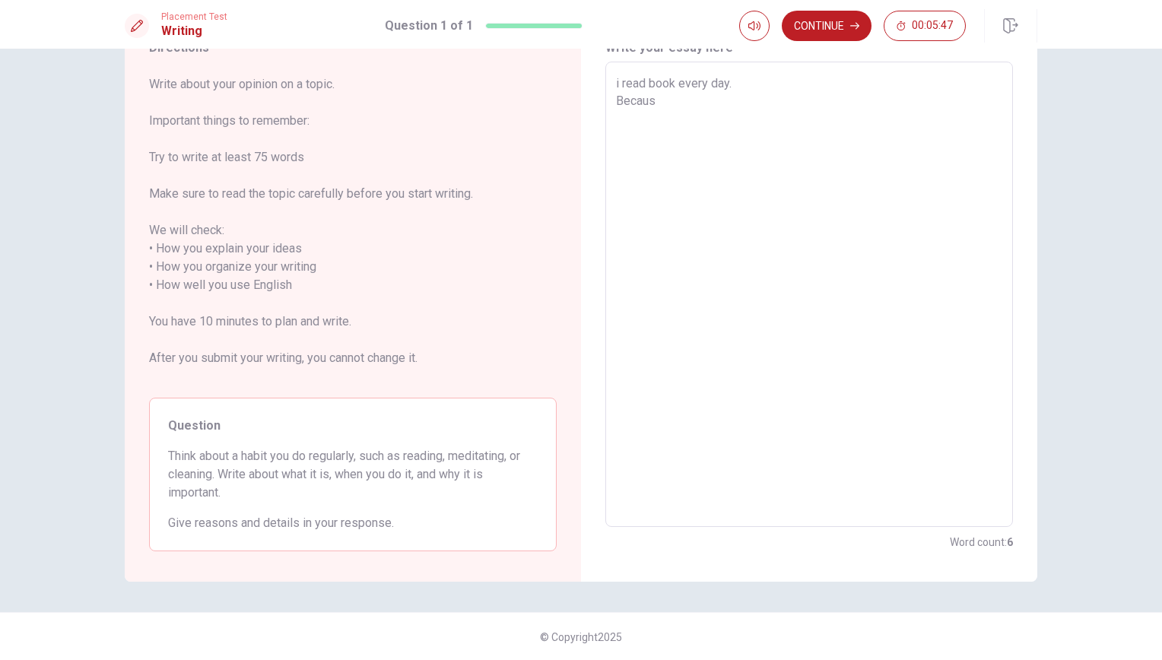
type textarea "x"
type textarea "i read book every day. [GEOGRAPHIC_DATA]"
type textarea "x"
type textarea "i read book every day. Becaus"
type textarea "x"
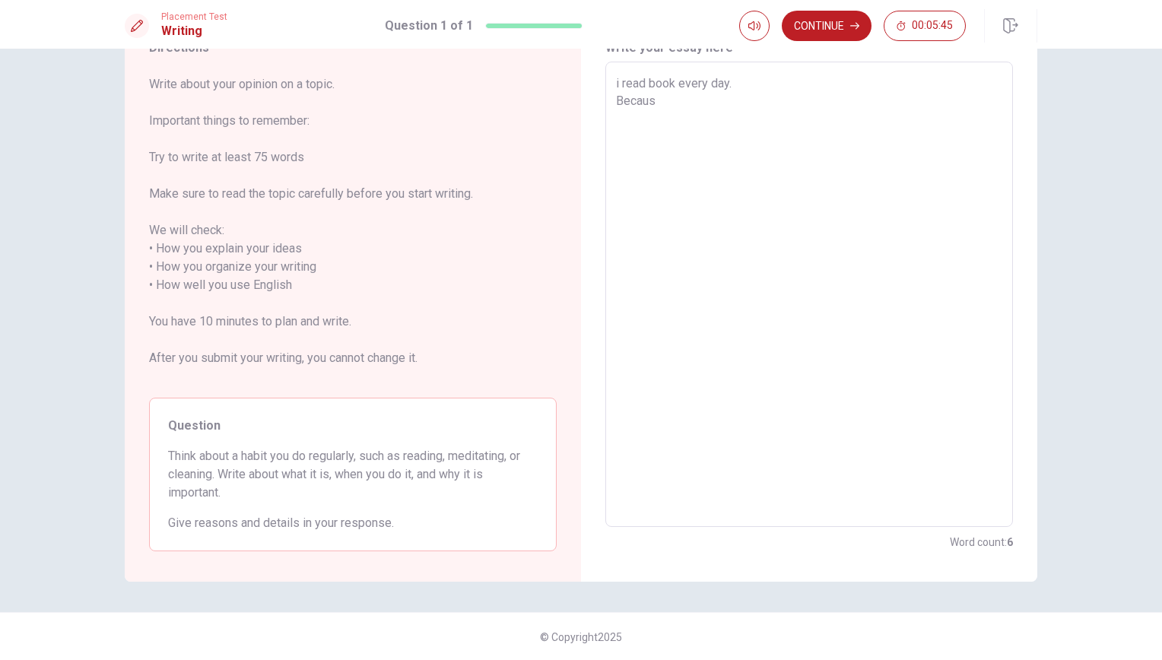
type textarea "i read book every day. Because"
type textarea "x"
type textarea "i read book every day. Because"
type textarea "x"
type textarea "i read book every day. Because T"
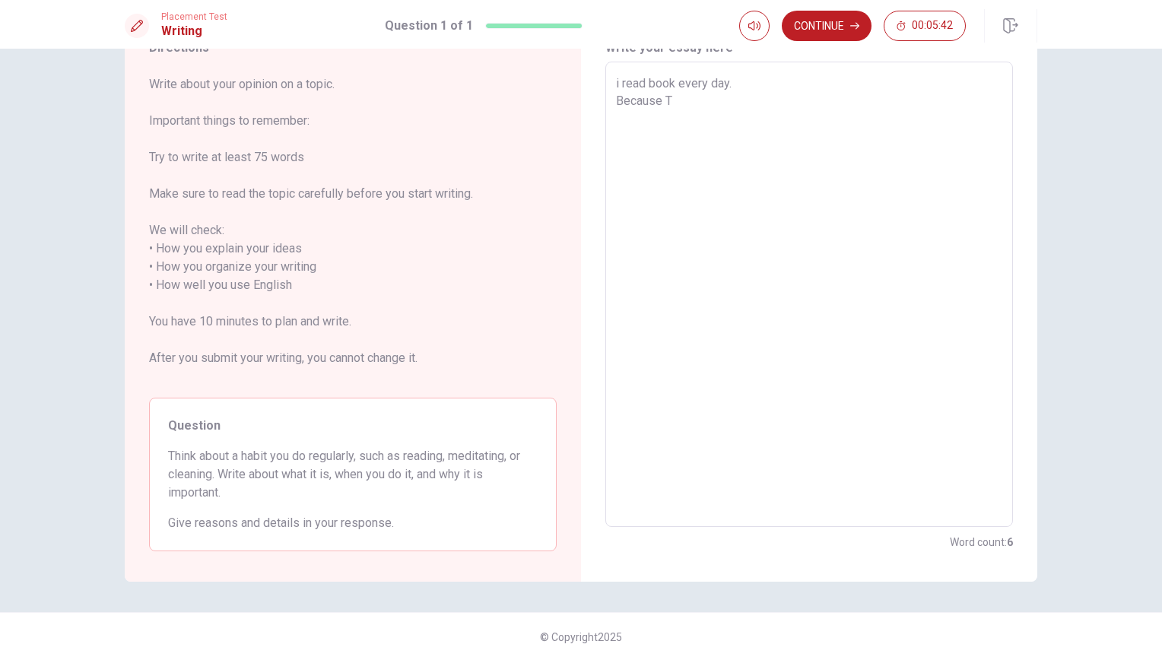
type textarea "x"
type textarea "i read book every day. Because Th"
type textarea "x"
type textarea "i read book every day. Because Thi"
type textarea "x"
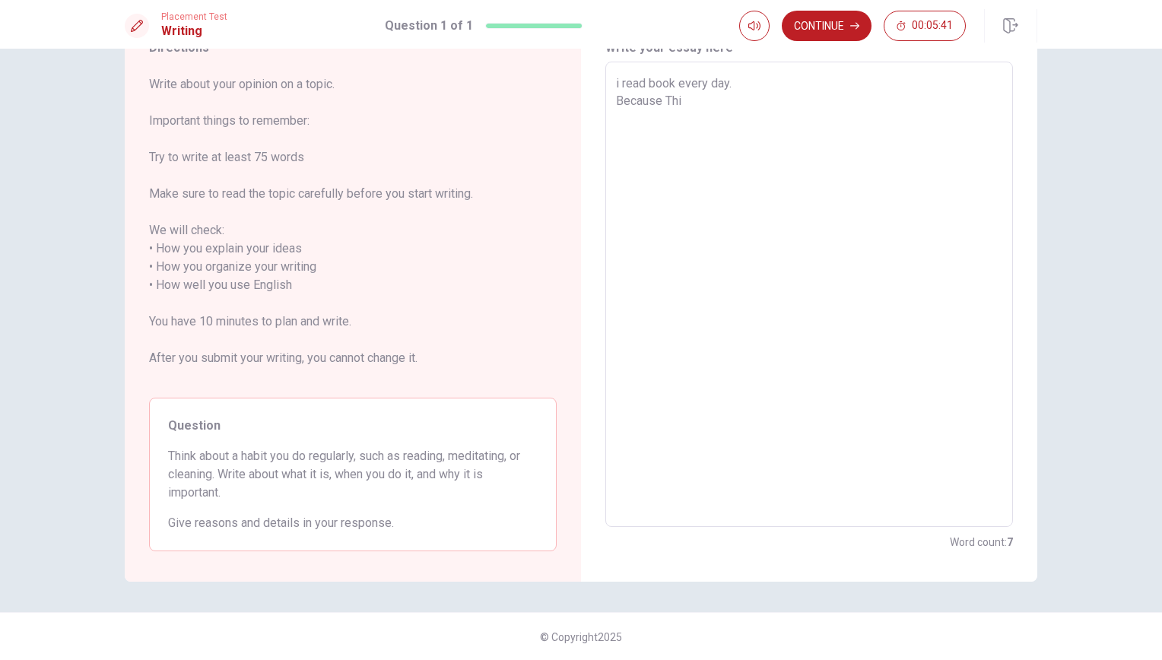
type textarea "i read book every day. Because This"
type textarea "x"
type textarea "i read book every day. Because Thisu"
type textarea "x"
type textarea "i read book every day. Because Thisu"
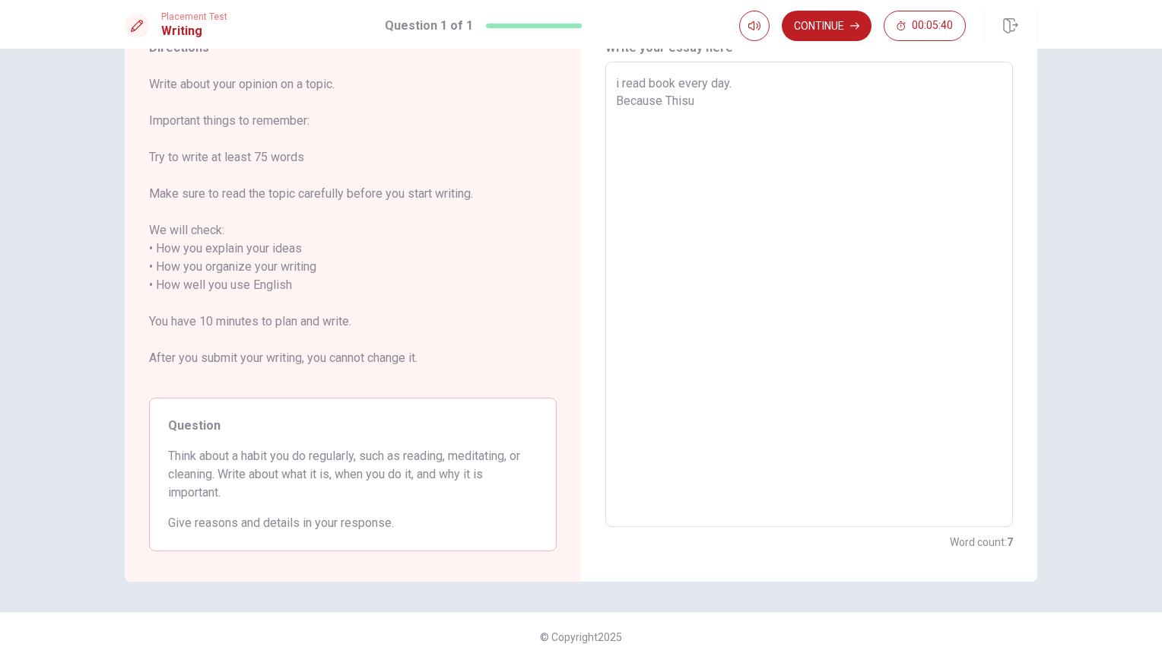
type textarea "x"
type textarea "i read book every day. Because Thisu i"
type textarea "x"
type textarea "i read book every day. Because Thisu is"
type textarea "x"
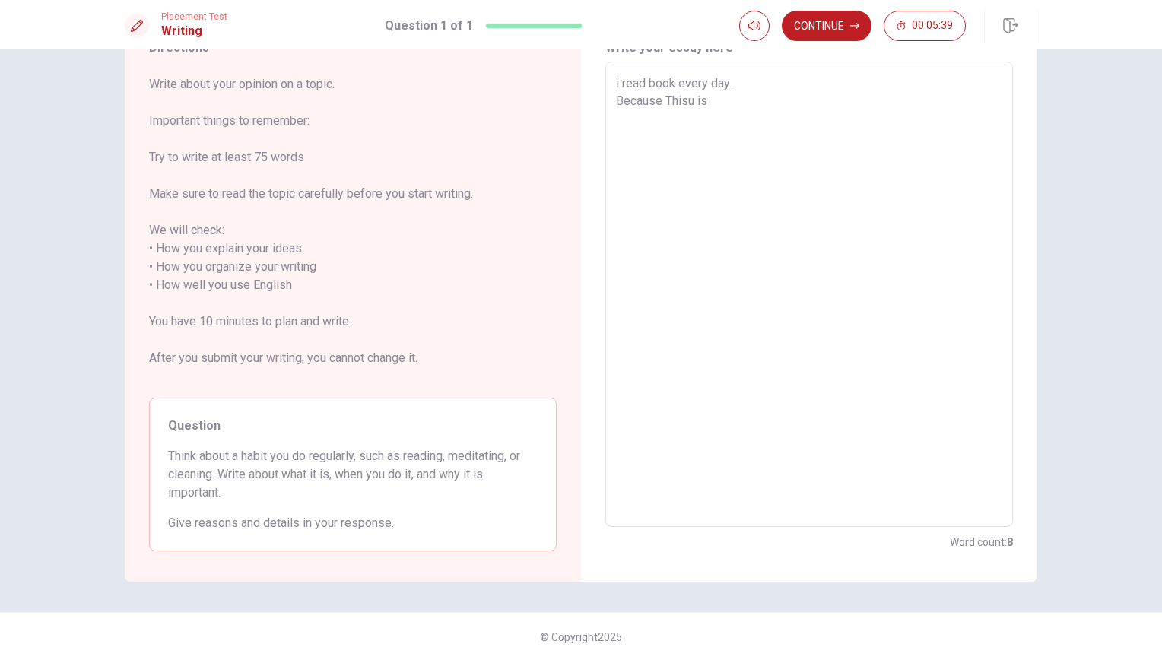
type textarea "i read book every day. Because Thisu is"
type textarea "x"
type textarea "i read book every day. Because Thisu is"
type textarea "x"
type textarea "i read book every day. Because Thisu i"
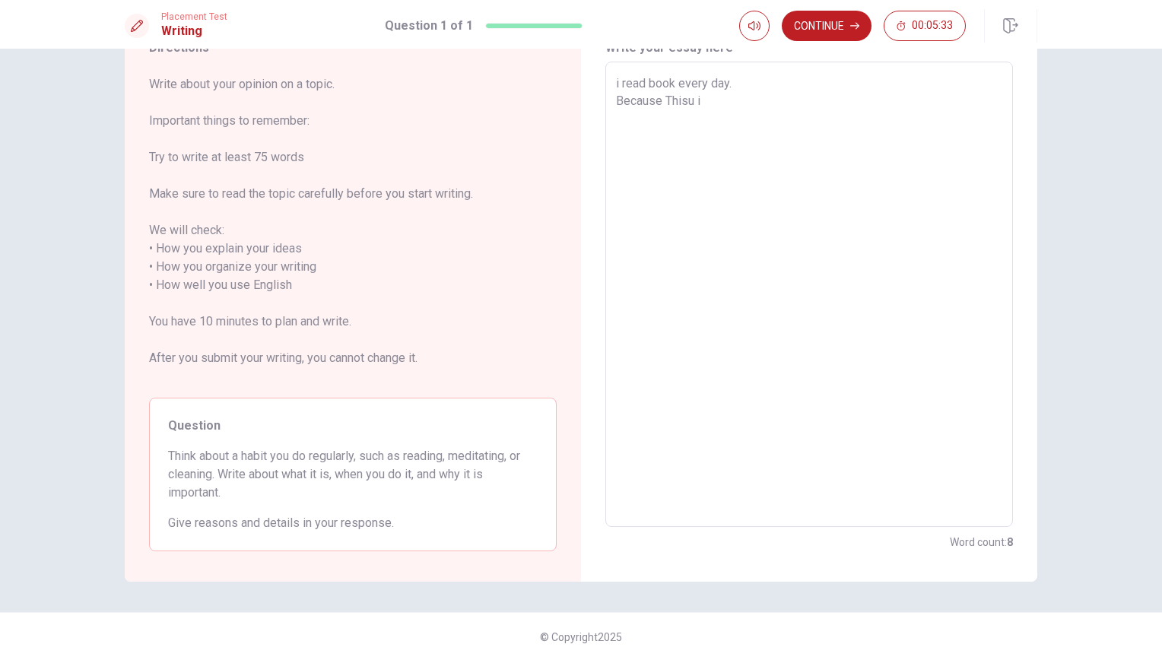
type textarea "x"
type textarea "i read book every day. Because Thisu"
type textarea "x"
type textarea "i read book every day. Because Thisu"
type textarea "x"
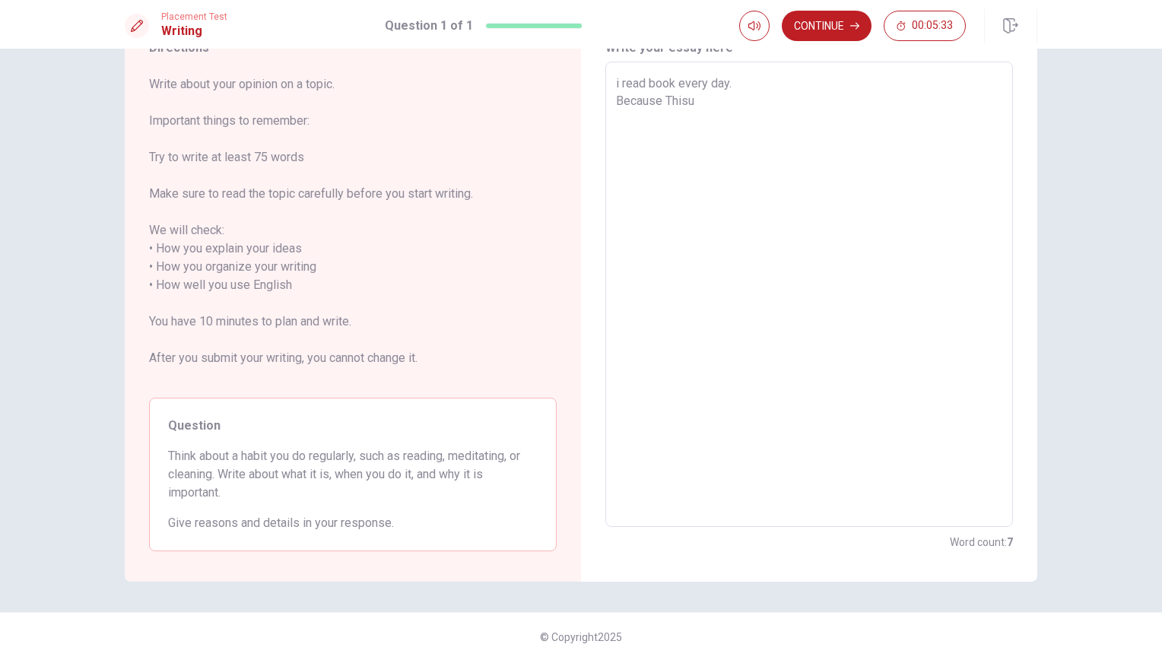
type textarea "i read book every day. Because This"
type textarea "x"
type textarea "i read book every day. Because Thi"
type textarea "x"
type textarea "i read book every day. Because Th"
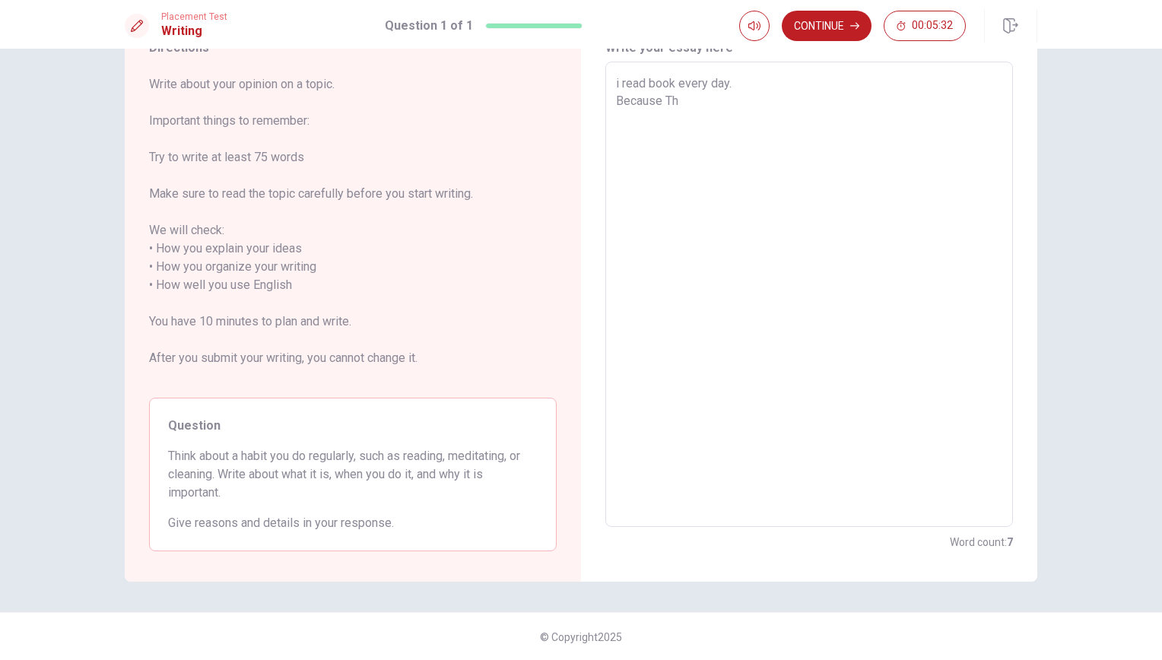
type textarea "x"
type textarea "i read book every day. Because T"
type textarea "x"
type textarea "i read book every day. Because"
type textarea "x"
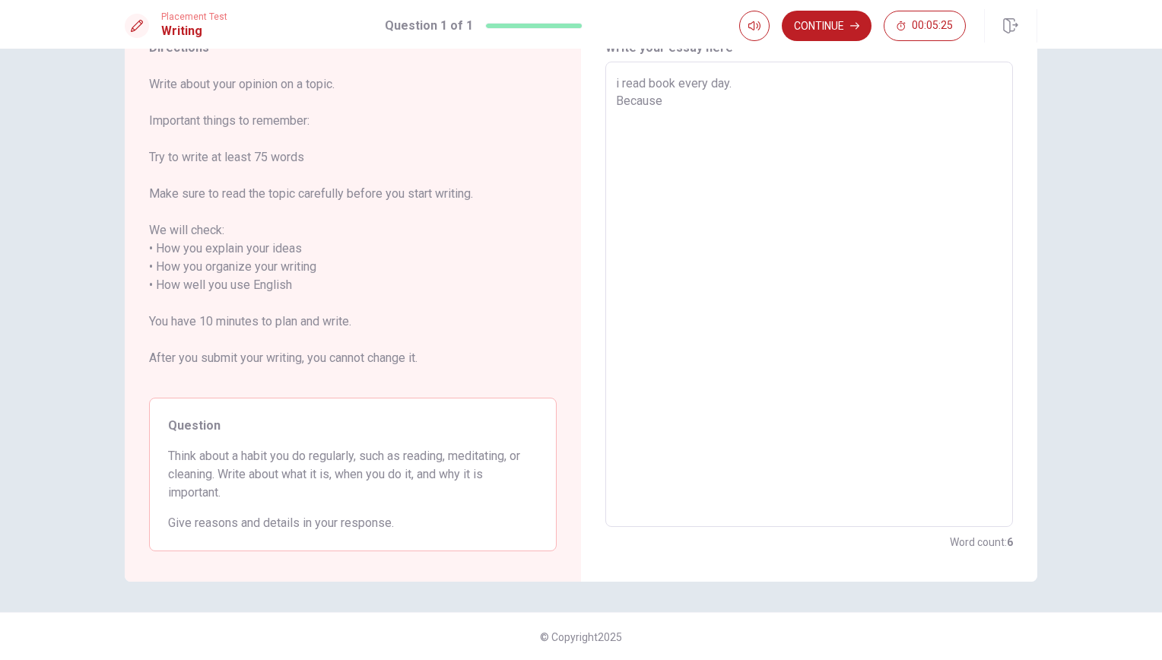
type textarea "i read book every day. Because B"
type textarea "x"
type textarea "i read book every day. Because Bo"
type textarea "x"
type textarea "i read book every day. Because Boo"
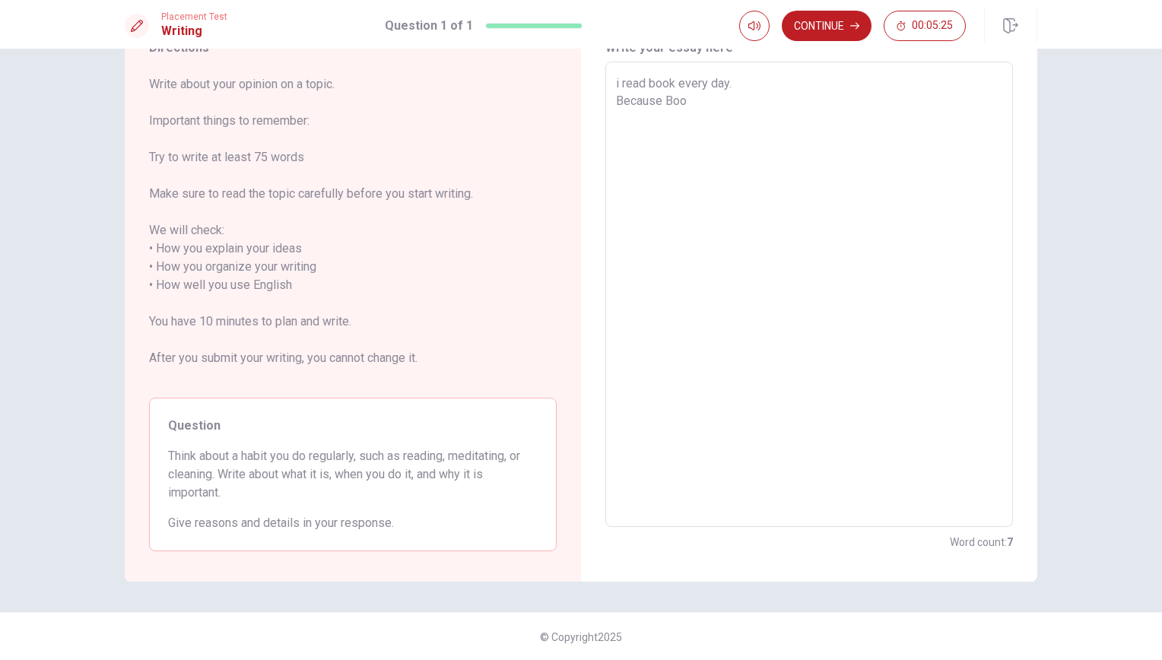
type textarea "x"
type textarea "i read book every day. Because Book"
type textarea "x"
type textarea "i read book every day. Because Book"
type textarea "x"
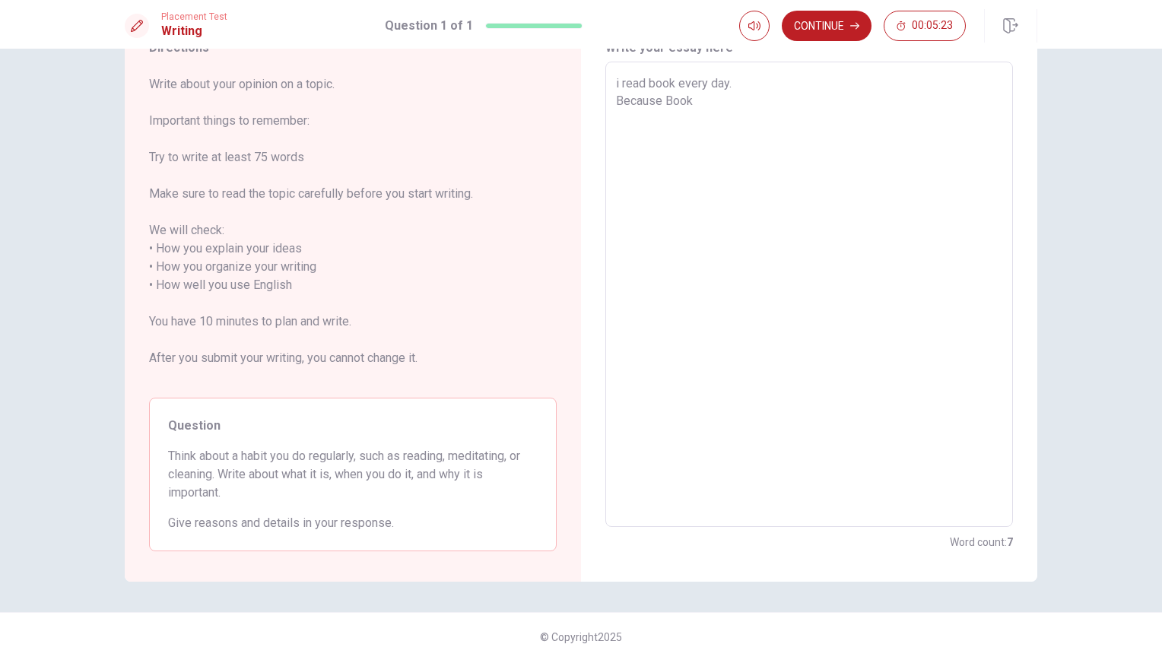
type textarea "i read book every day. Because Book"
type textarea "x"
type textarea "i read book every day. Because Boo"
type textarea "x"
type textarea "i read book every day. Because Bo"
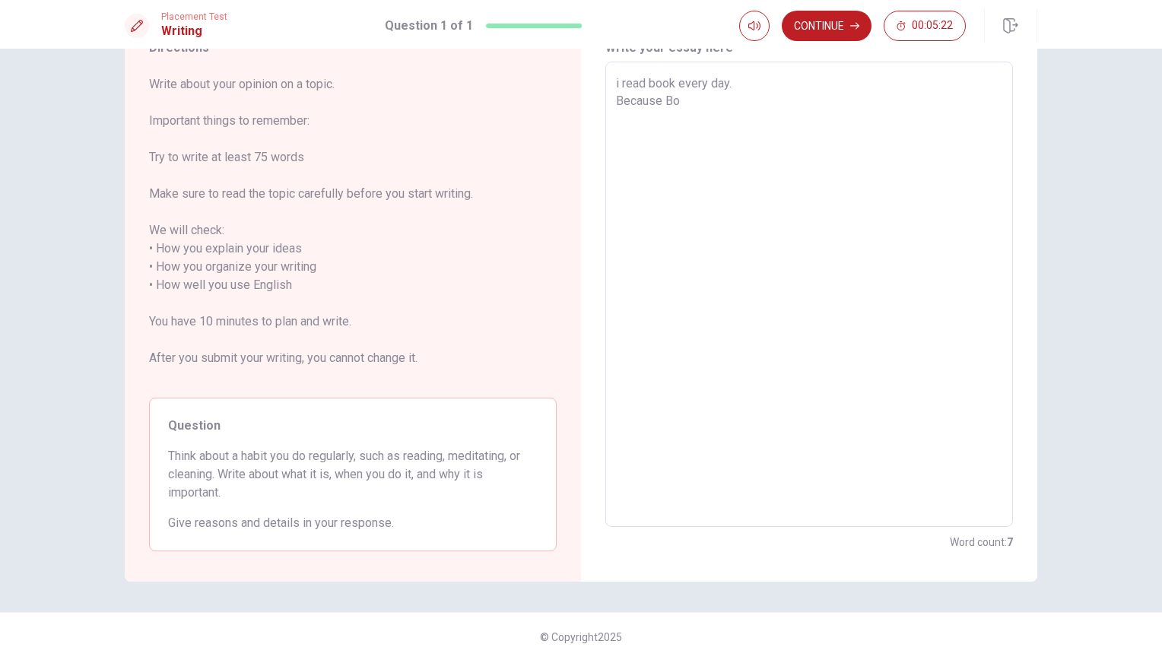
type textarea "x"
type textarea "i read book every day. Because B"
type textarea "x"
type textarea "i read book every day. Because"
type textarea "x"
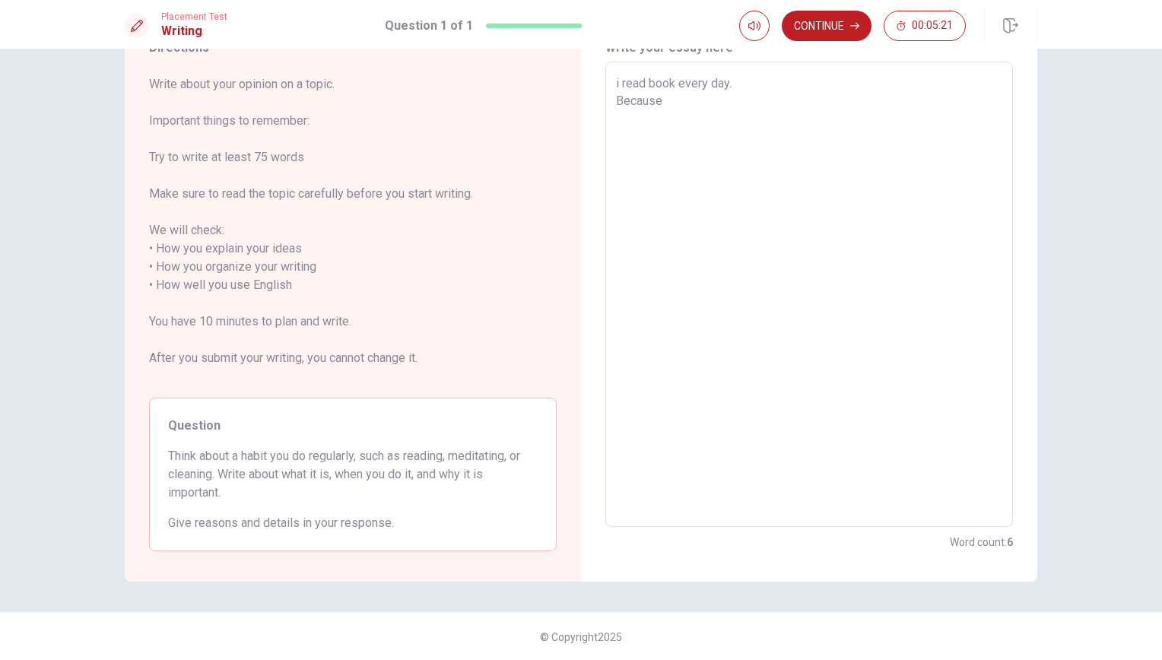
type textarea "i read book every day. Because b"
type textarea "x"
type textarea "i read book every day. Because bo"
type textarea "x"
type textarea "i read book every day. Because boo"
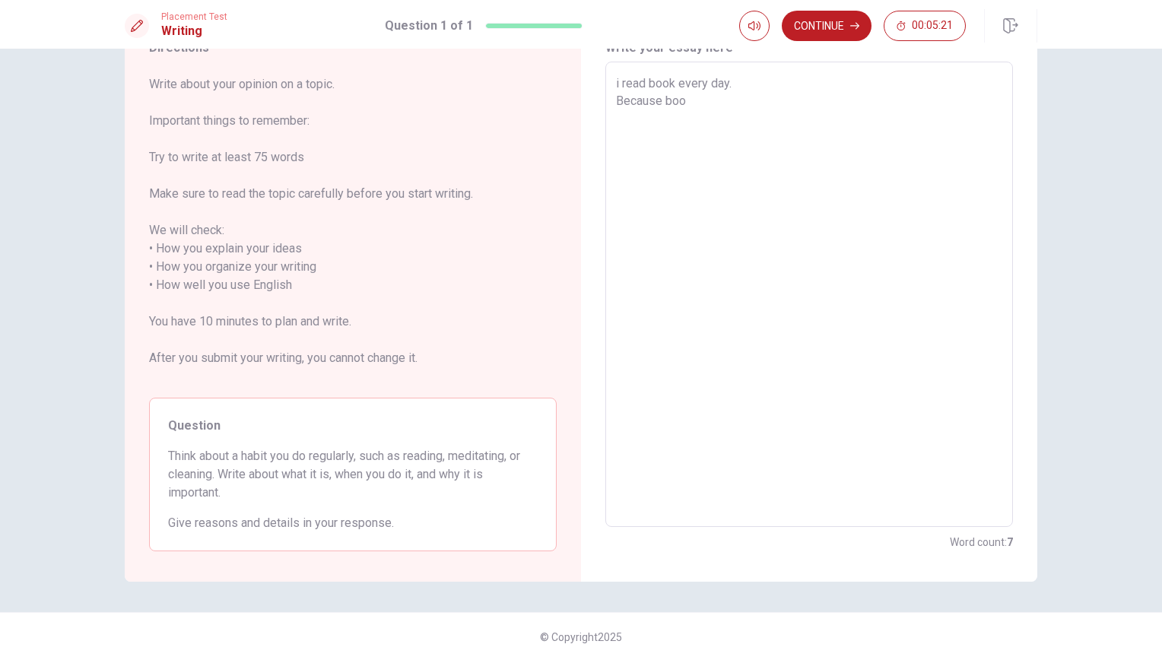
type textarea "x"
type textarea "i read book every day. Because book"
type textarea "x"
type textarea "i read book every day. Because book"
type textarea "x"
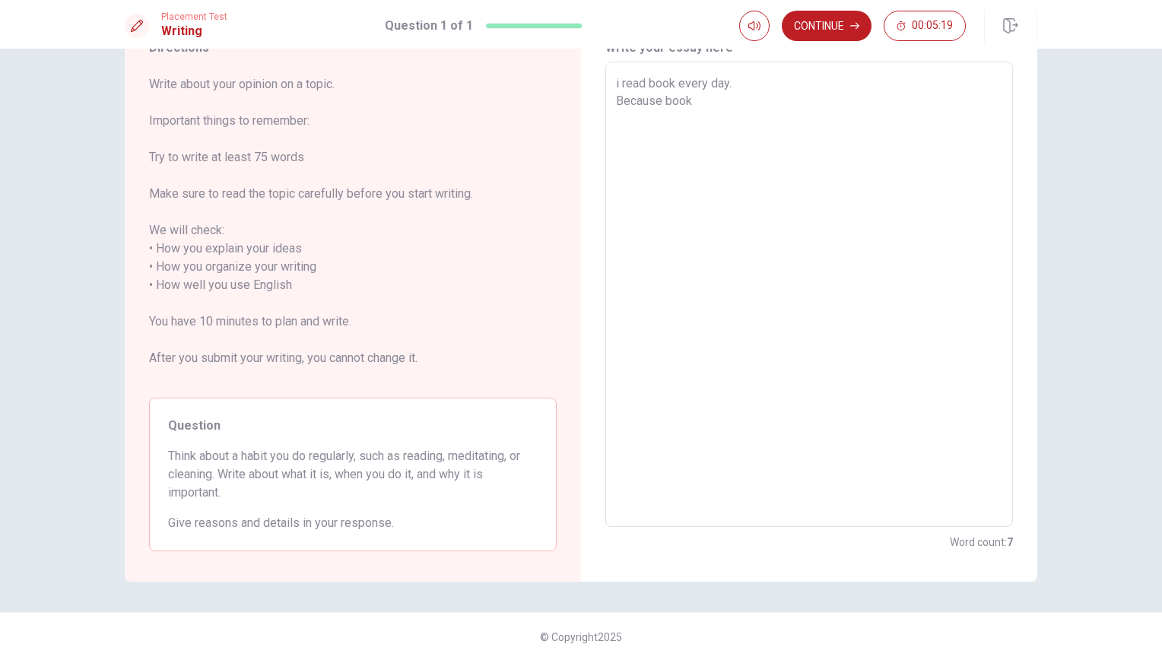
type textarea "i read book every day. Because book i"
type textarea "x"
type textarea "i read book every day. Because book is"
type textarea "x"
type textarea "i read book every day. Because book is"
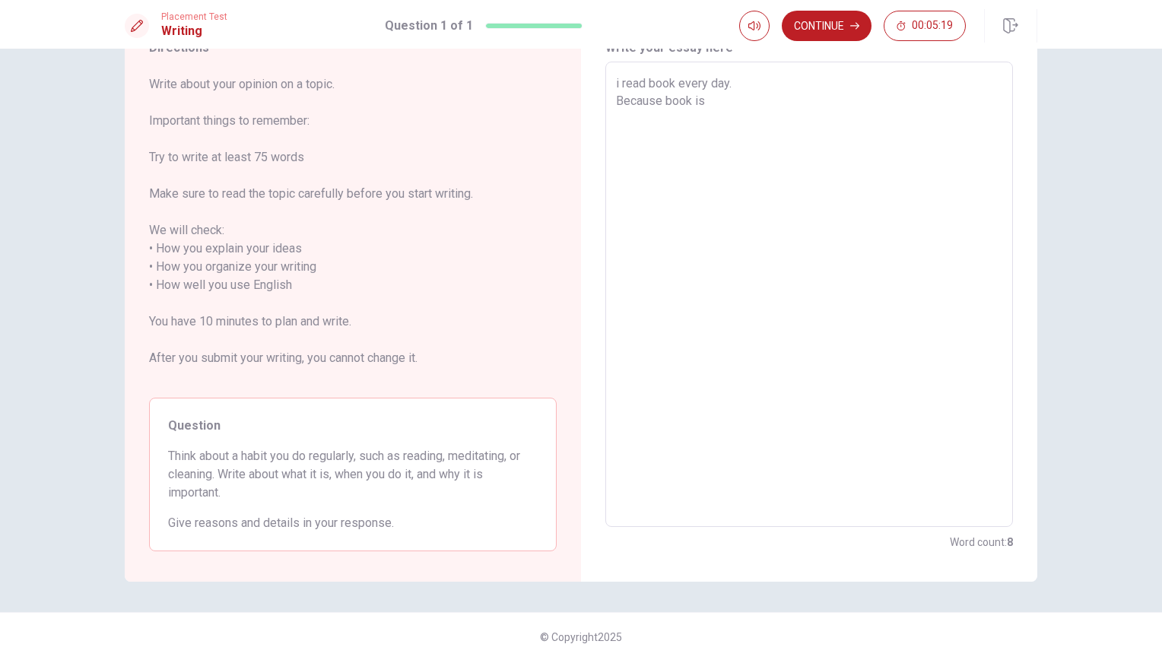
type textarea "x"
type textarea "i read book every day. Because book is v"
type textarea "x"
type textarea "i read book every day. Because book is ve"
type textarea "x"
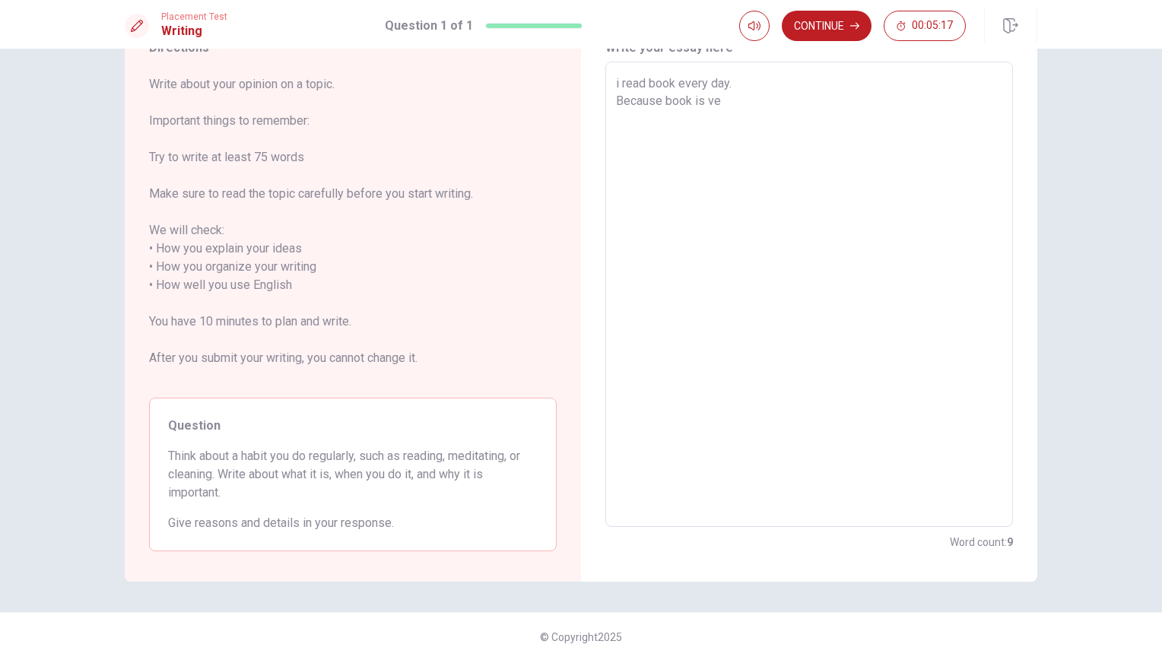
type textarea "i read book every day. Because book is ver"
type textarea "x"
type textarea "i read book every day. Because book is very"
type textarea "x"
type textarea "i read book every day. Because book is very"
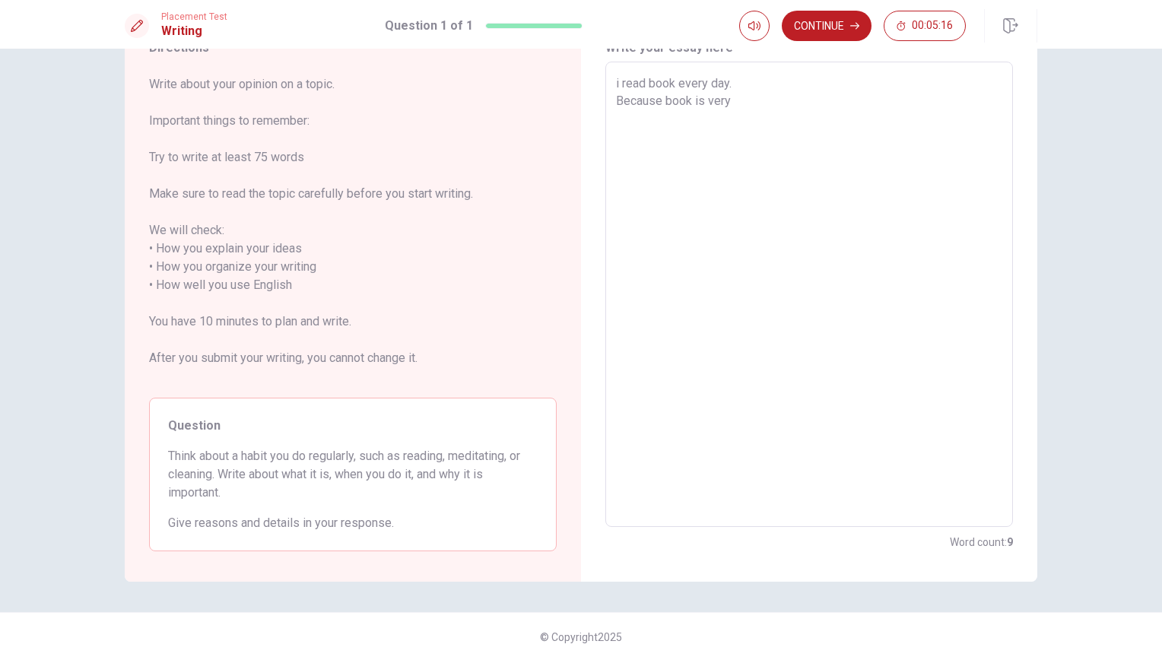
type textarea "x"
type textarea "i read book every day. Because book is very r"
type textarea "x"
type textarea "i read book every day. Because book is very re"
type textarea "x"
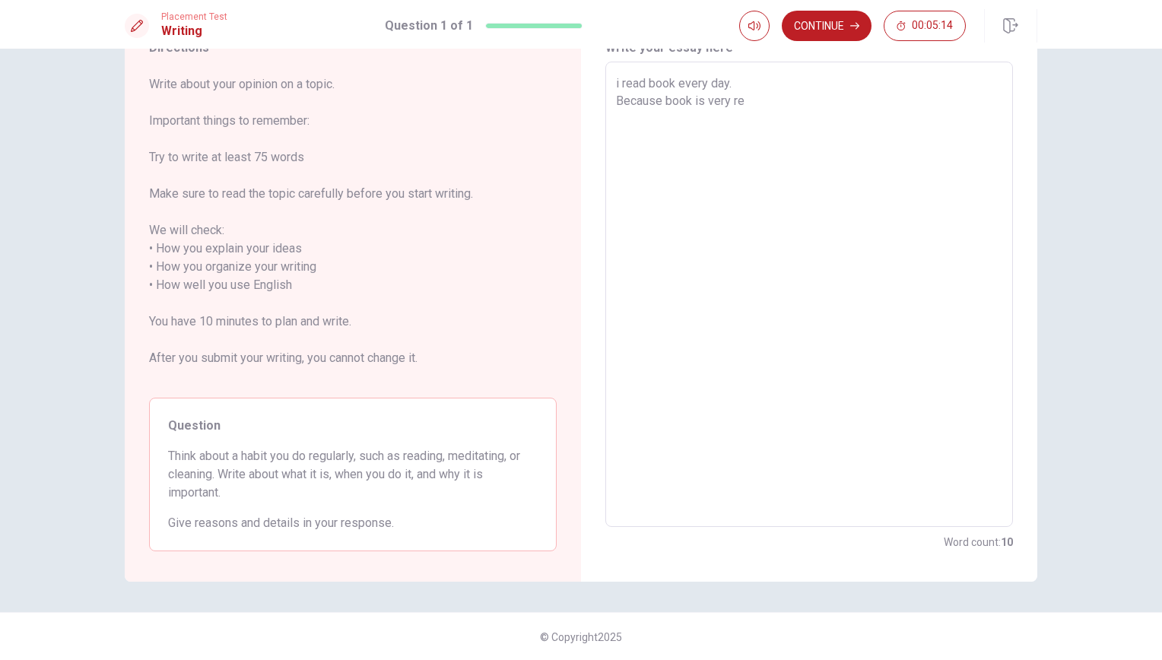
type textarea "i read book every day. Because book is very reL"
type textarea "x"
type textarea "i read book every day. Because book is very [MEDICAL_DATA]"
type textarea "x"
type textarea "i read book every day. Because book is very reLax"
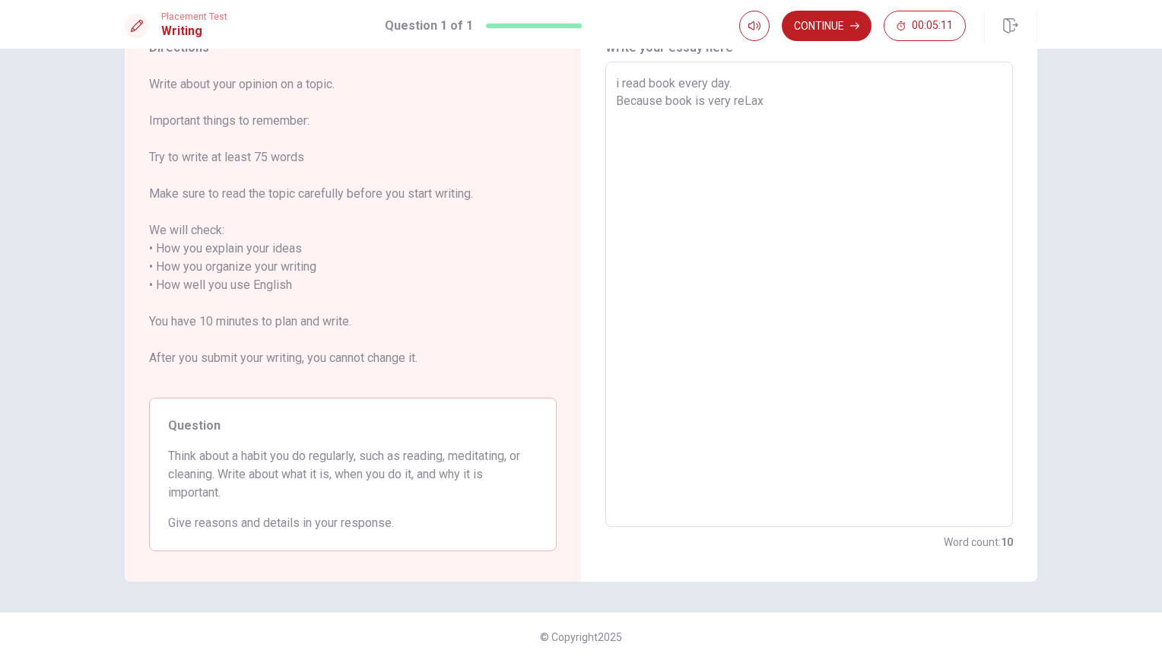
type textarea "x"
type textarea "i read book every day. Because book is very reLaxy"
type textarea "x"
type textarea "i read book every day. Because book is very reLaxyi"
type textarea "x"
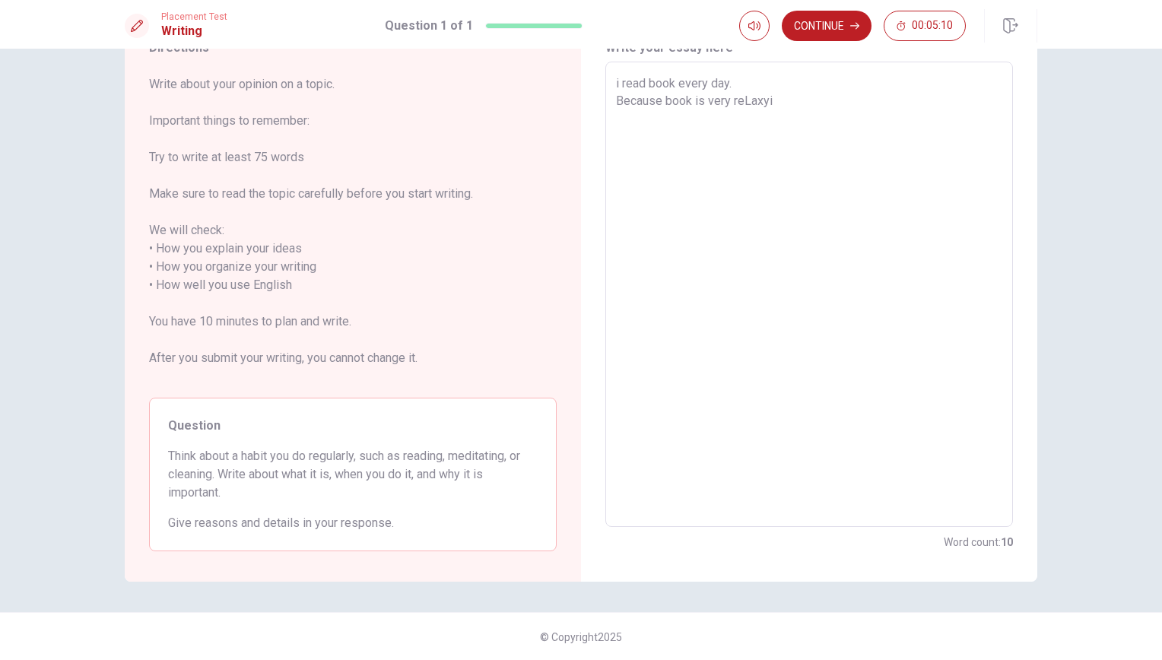
type textarea "i read book every day. Because book is very reLaxyin"
type textarea "x"
type textarea "i read book every day. Because book is very reLaxying"
type textarea "x"
type textarea "i read book every day. Because book is very reLaxying"
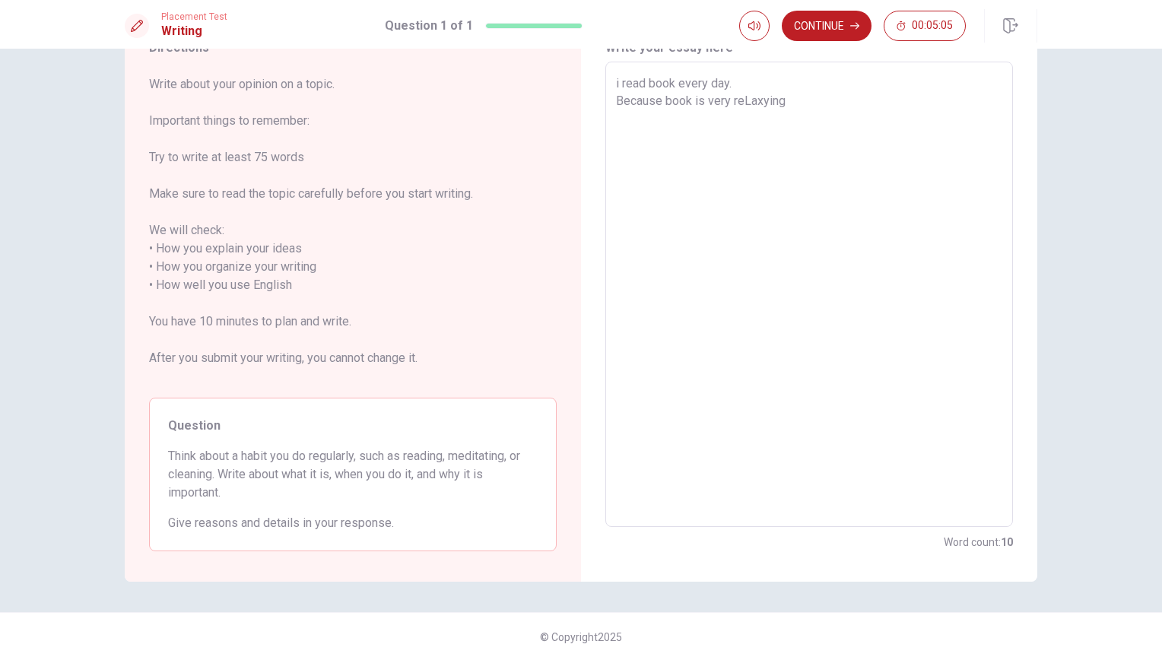
type textarea "x"
type textarea "i read book every day. Because book is very reLaxying ."
type textarea "x"
type textarea "i read book every day. Because book is very reLaxying ."
type textarea "x"
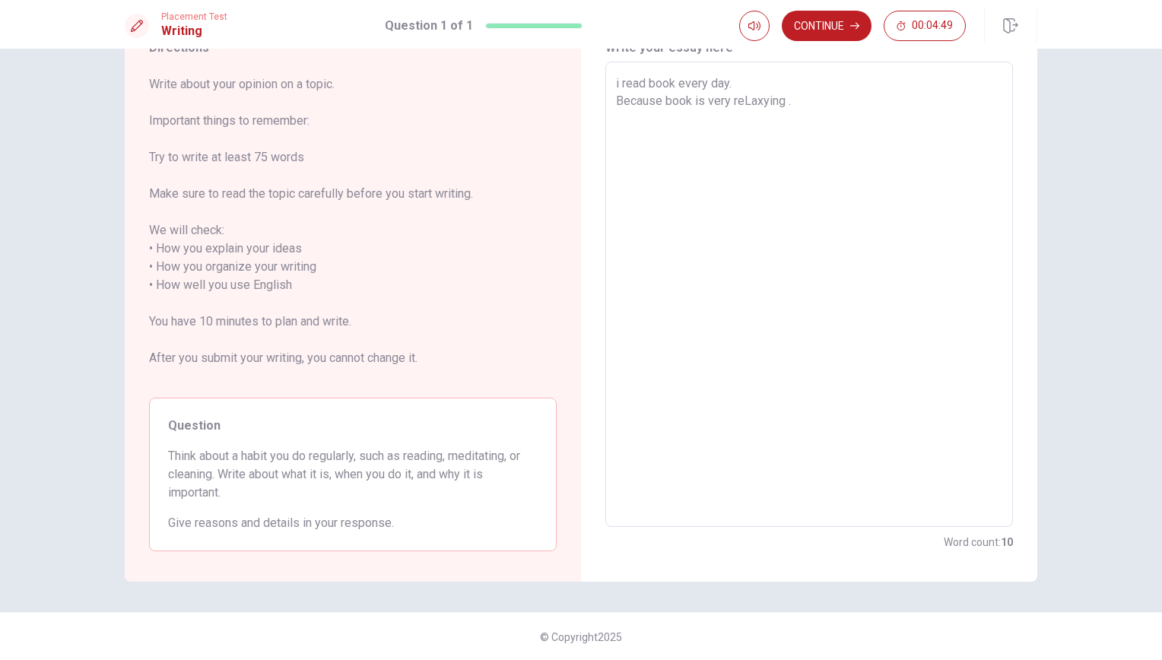
type textarea "i read book every day. Because book is very reaxying ."
type textarea "x"
type textarea "i read book every day. Because book is very relaxying ."
type textarea "x"
type textarea "i read book every day. Because book is very relaxying . h"
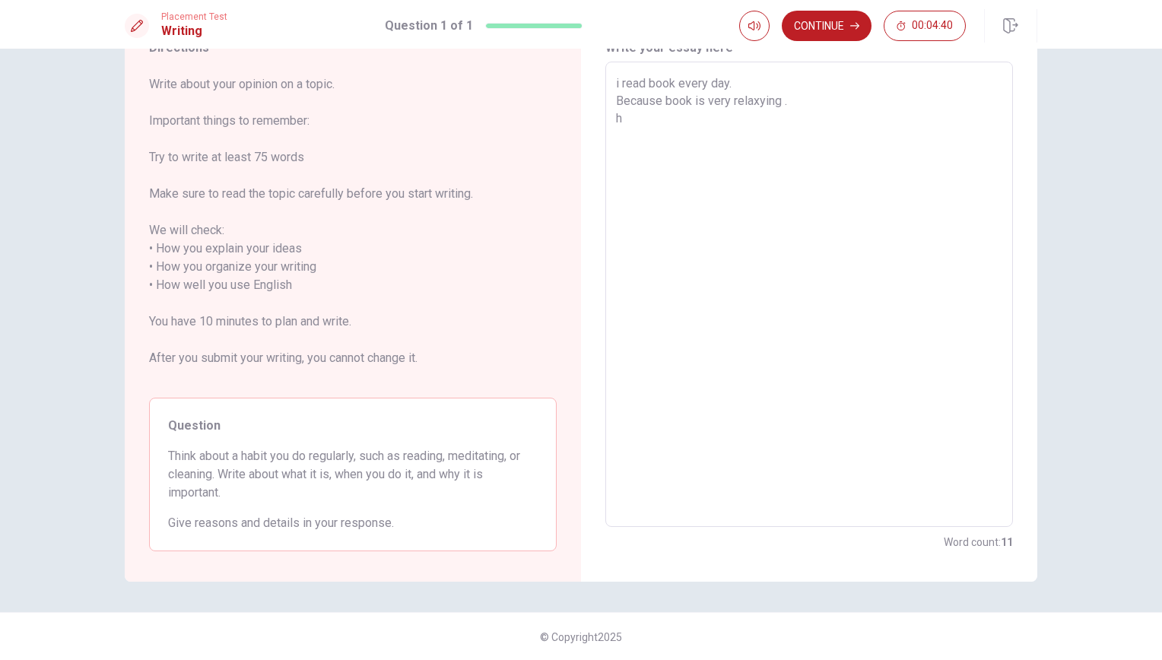
type textarea "x"
type textarea "i read book every day. Because book is very relaxying ."
type textarea "x"
type textarea "i read book every day. Because book is very relaxying . M"
type textarea "x"
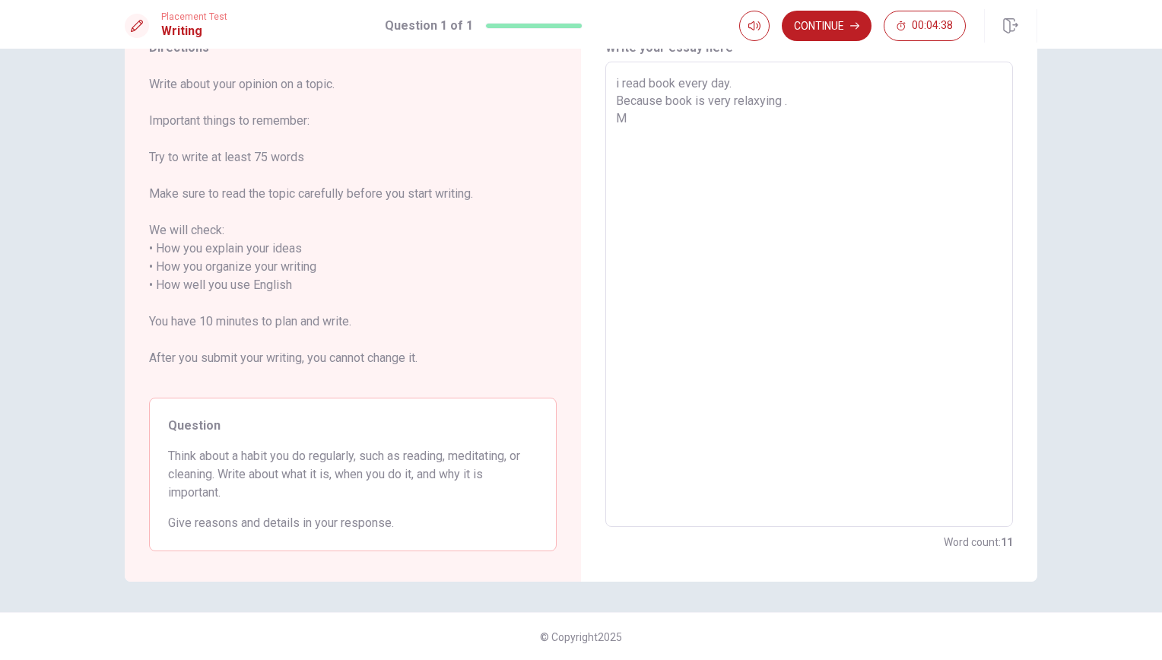
type textarea "i read book every day. Because book is very relaxying . My"
type textarea "x"
type textarea "i read book every day. Because book is very relaxying . My"
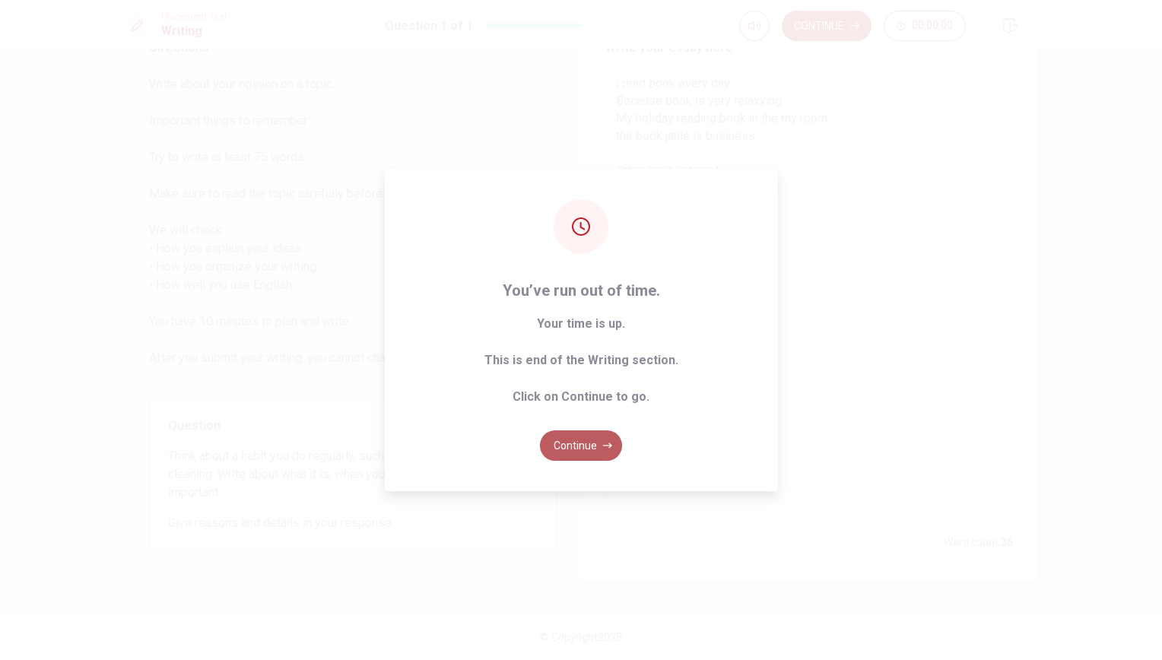
click at [583, 434] on button "Continue" at bounding box center [581, 445] width 82 height 30
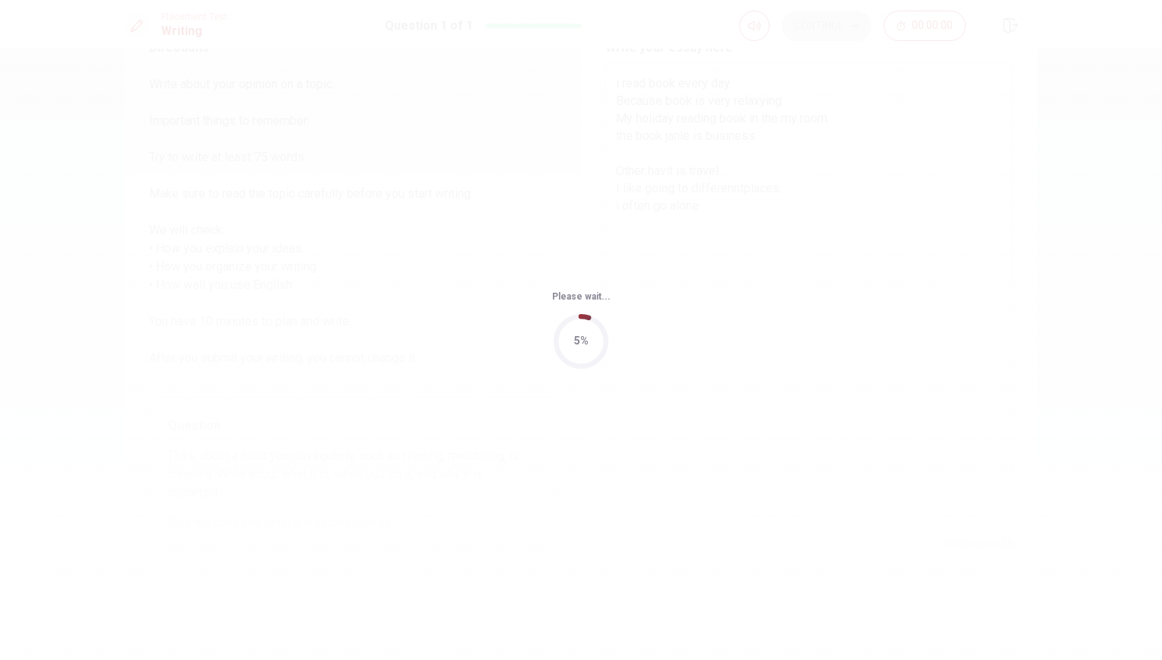
scroll to position [0, 0]
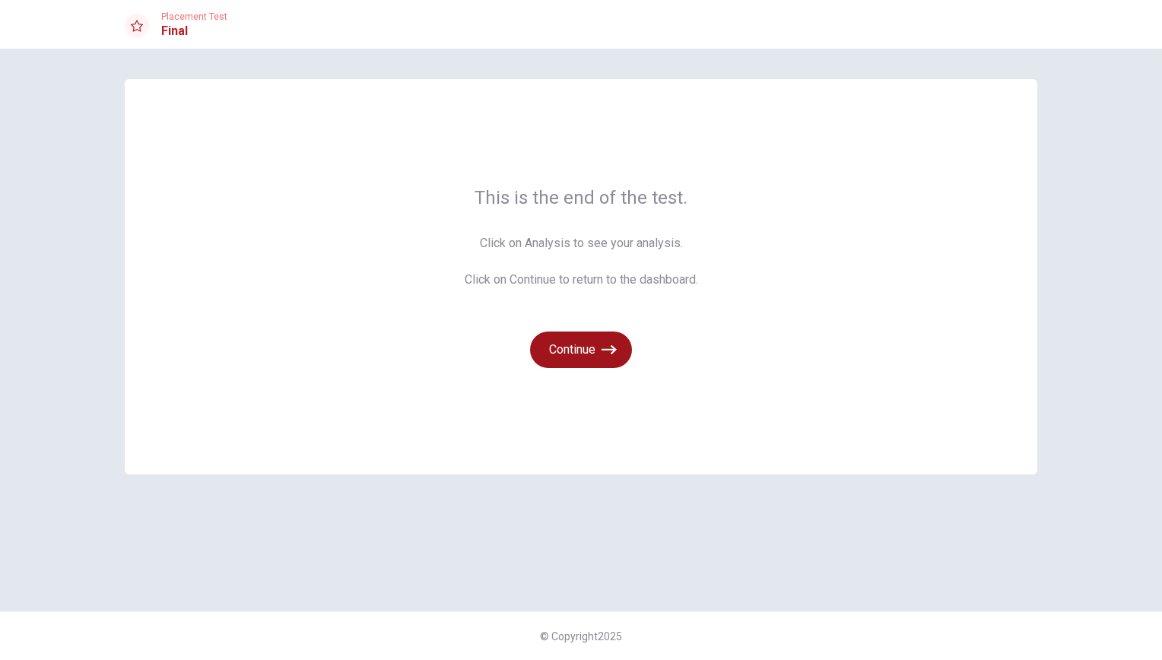
click at [602, 363] on button "Continue" at bounding box center [581, 350] width 102 height 36
